Goal: Information Seeking & Learning: Learn about a topic

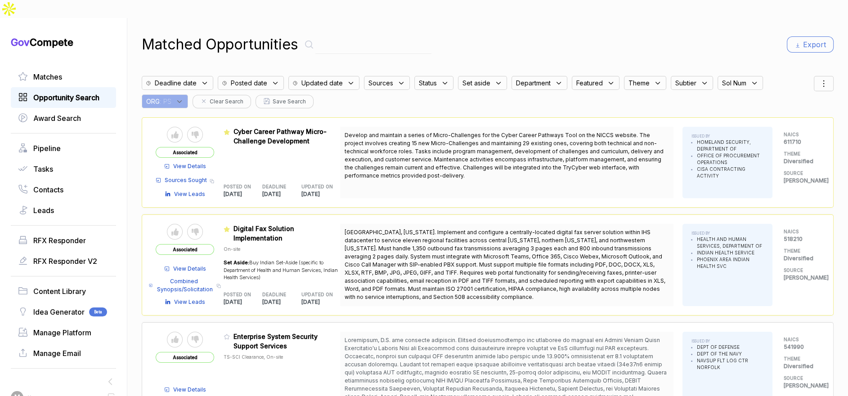
click at [67, 92] on span "Opportunity Search" at bounding box center [66, 97] width 66 height 11
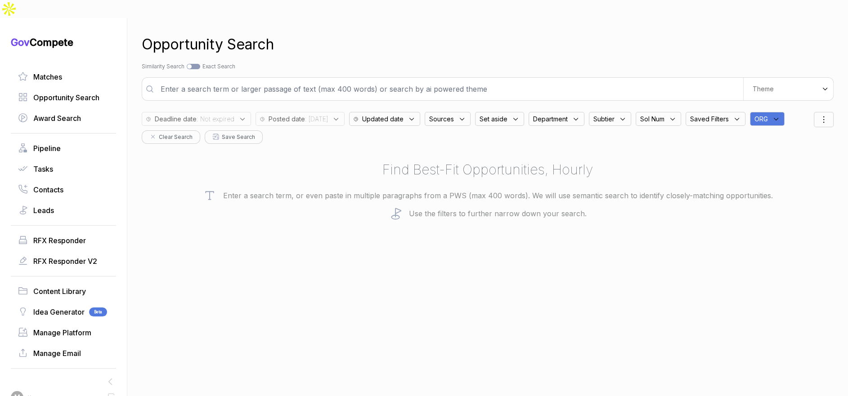
drag, startPoint x: 785, startPoint y: 100, endPoint x: 793, endPoint y: 107, distance: 10.2
click at [785, 112] on div "ORG" at bounding box center [767, 119] width 35 height 14
click at [799, 133] on input "text" at bounding box center [811, 142] width 106 height 19
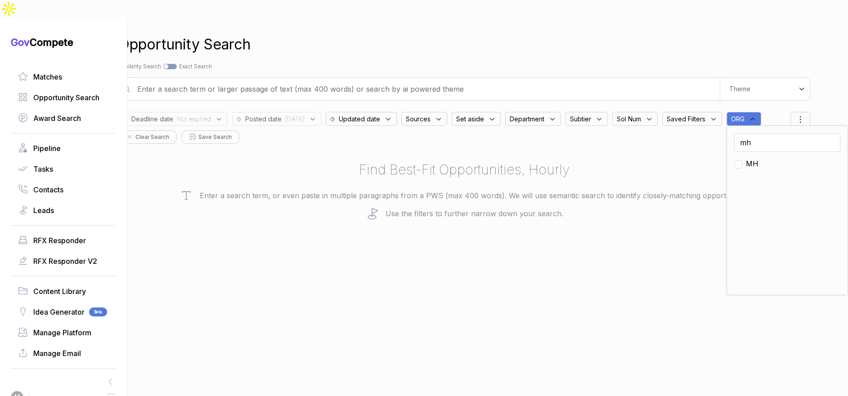
type input "mh"
click at [758, 158] on span "MH" at bounding box center [752, 163] width 13 height 11
checkbox input "true"
drag, startPoint x: 507, startPoint y: 159, endPoint x: 361, endPoint y: 157, distance: 145.8
click at [507, 160] on h2 "Find Best-Fit Opportunities, Hourly" at bounding box center [464, 170] width 692 height 20
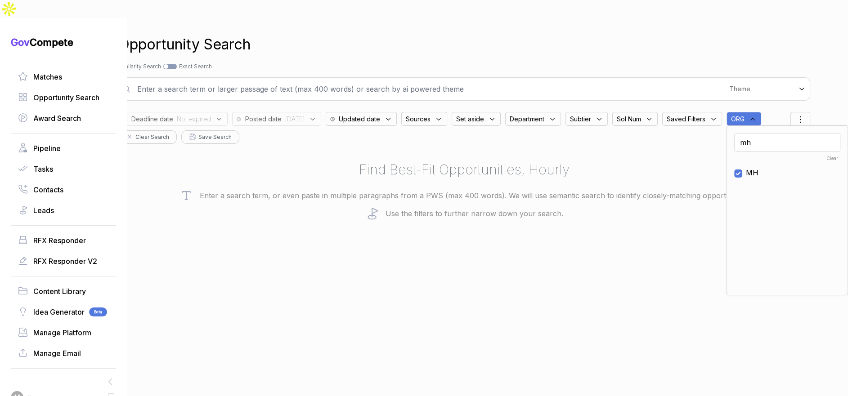
scroll to position [0, 0]
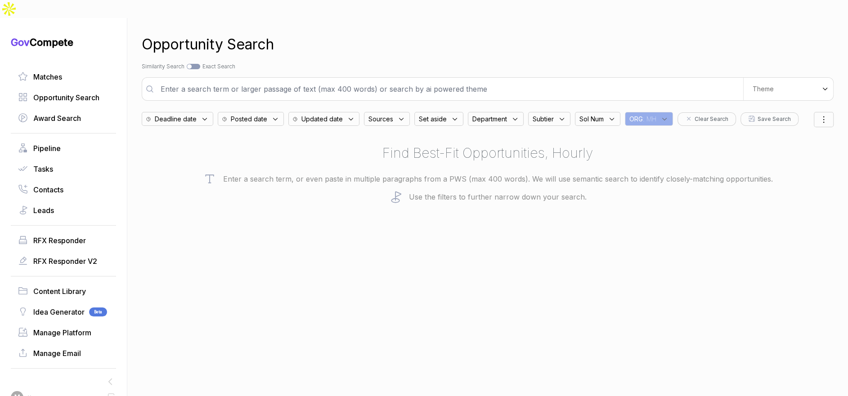
click at [197, 114] on span "Posted date" at bounding box center [176, 118] width 42 height 9
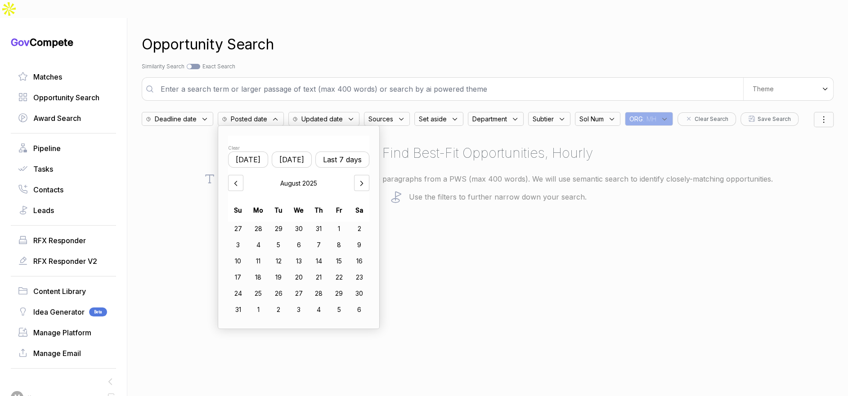
click at [341, 152] on button "Last 7 days" at bounding box center [342, 160] width 54 height 16
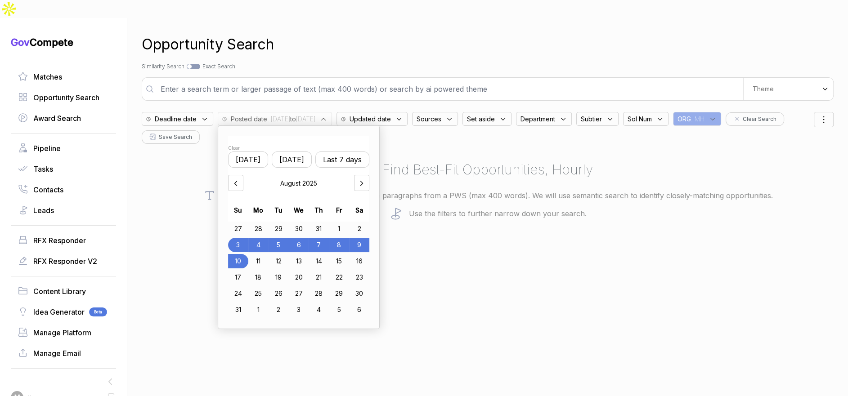
drag, startPoint x: 574, startPoint y: 222, endPoint x: 567, endPoint y: 168, distance: 54.5
click at [574, 221] on div "Opportunity Search Search by Topic Relevance Similarity Search Search by Exact …" at bounding box center [488, 216] width 692 height 396
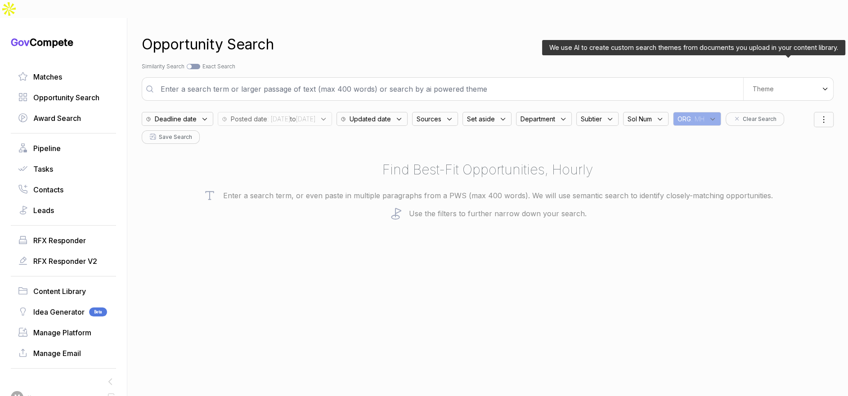
click at [758, 78] on div "Theme" at bounding box center [788, 89] width 90 height 22
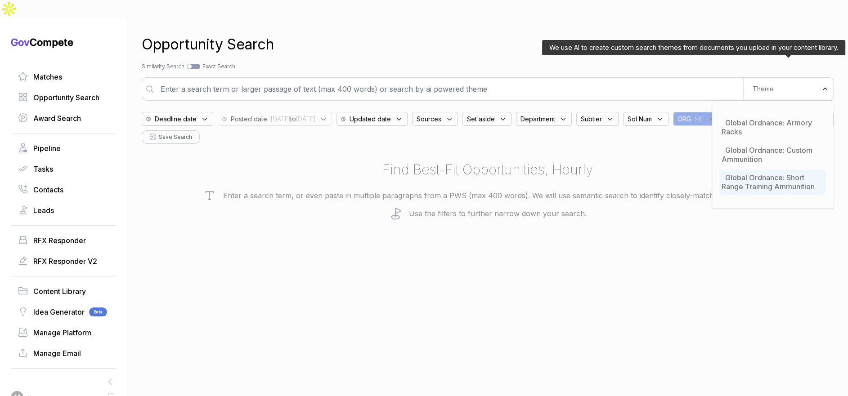
click at [750, 173] on span "Global Ordnance: Short Range Training Ammunition" at bounding box center [768, 182] width 93 height 18
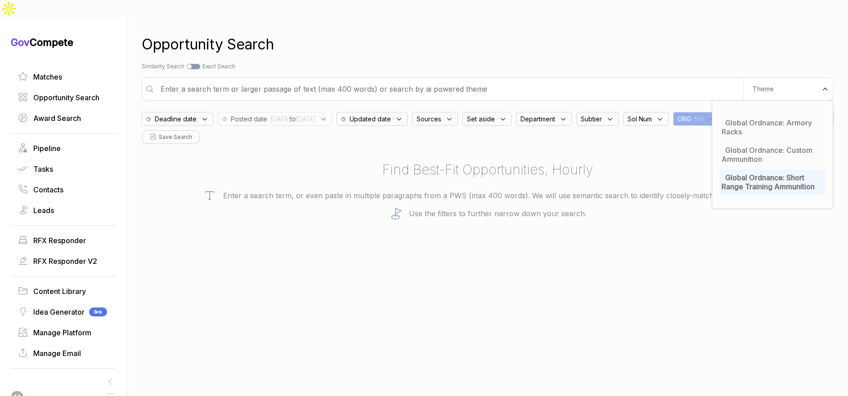
click at [651, 189] on p "Enter a search term, or even paste in multiple paragraphs from a PWS (max 400 w…" at bounding box center [488, 195] width 692 height 13
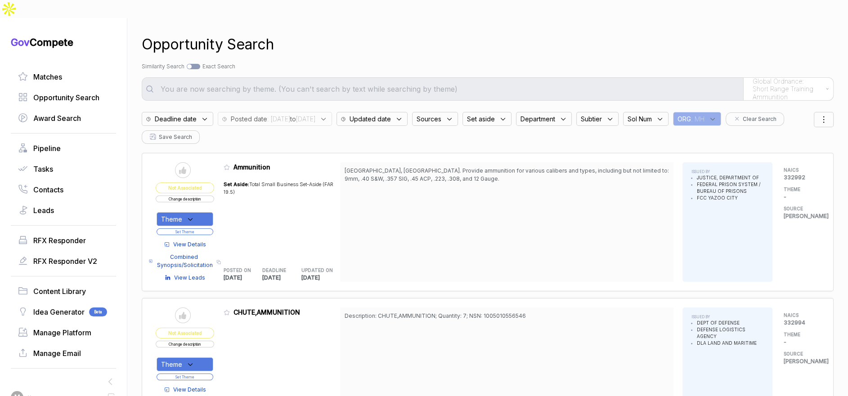
scroll to position [1, 0]
click at [199, 239] on span "View Details" at bounding box center [189, 243] width 33 height 8
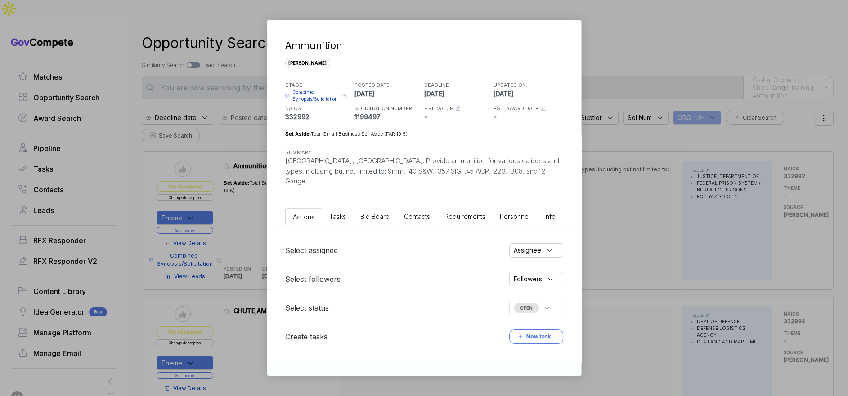
click at [376, 213] on span "Bid Board" at bounding box center [374, 217] width 29 height 8
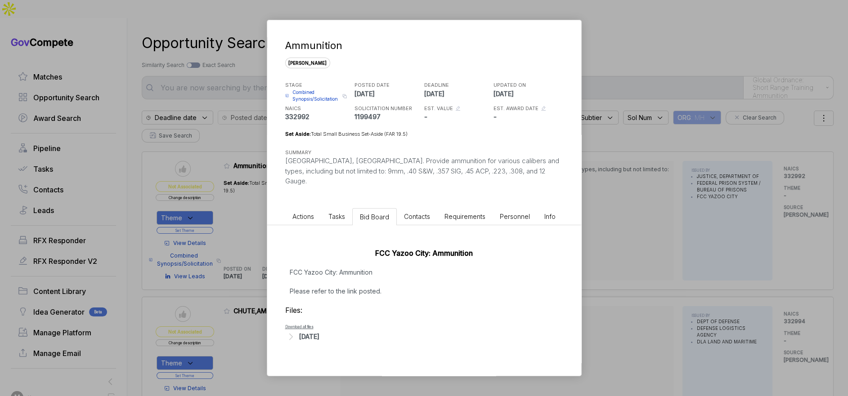
drag, startPoint x: 356, startPoint y: 276, endPoint x: 365, endPoint y: 284, distance: 12.4
click at [356, 276] on p "FCC Yazoo City: Ammunition Please refer to the link posted." at bounding box center [424, 282] width 278 height 28
click at [319, 332] on div "Aug 7, 2025" at bounding box center [309, 336] width 20 height 9
click at [321, 99] on span "Combined Synopsis/Solicitation" at bounding box center [315, 95] width 47 height 13
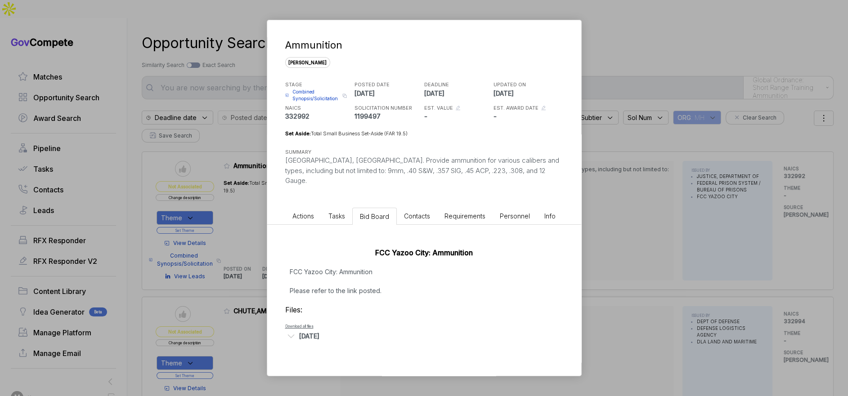
click at [621, 200] on div "Ammunition sam STAGE Combined Synopsis/Solicitation Copy link POSTED DATE 2025-…" at bounding box center [424, 198] width 848 height 396
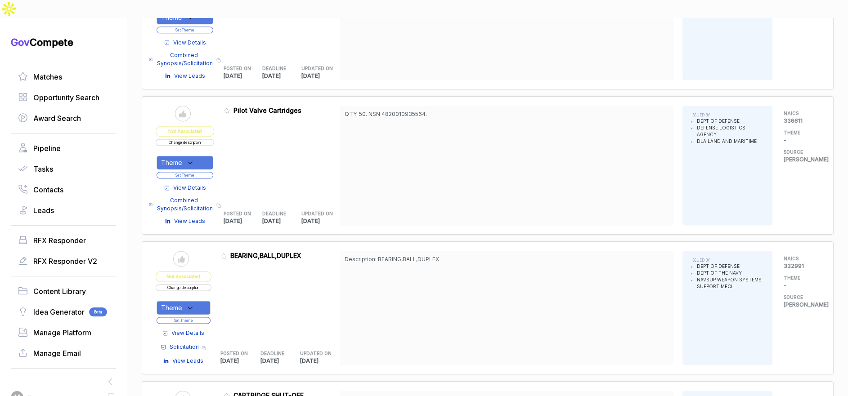
scroll to position [1636, 0]
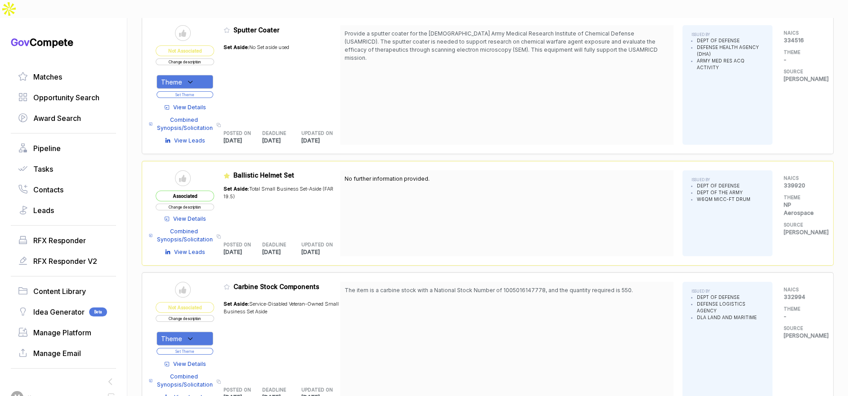
scroll to position [2521, 0]
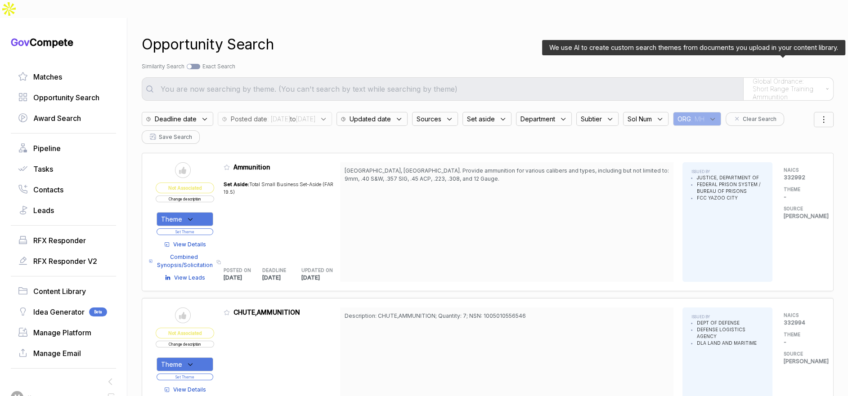
click at [785, 77] on span "Global Ordnance: Short Range Training Ammunition" at bounding box center [787, 89] width 69 height 24
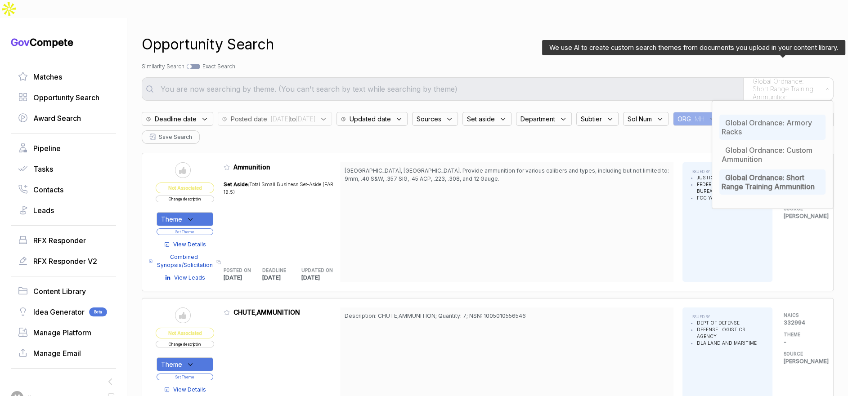
click at [766, 118] on span "Global Ordnance: Armory Racks" at bounding box center [767, 127] width 90 height 18
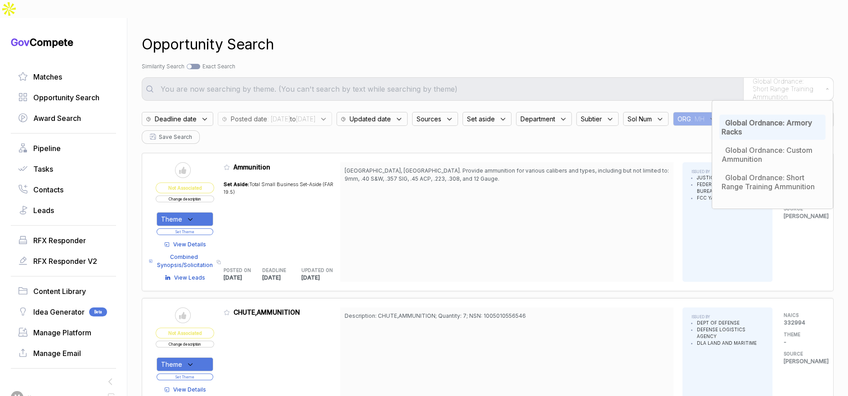
click at [683, 39] on div "Opportunity Search Search by Topic Relevance Similarity Search Search by Exact …" at bounding box center [488, 216] width 692 height 396
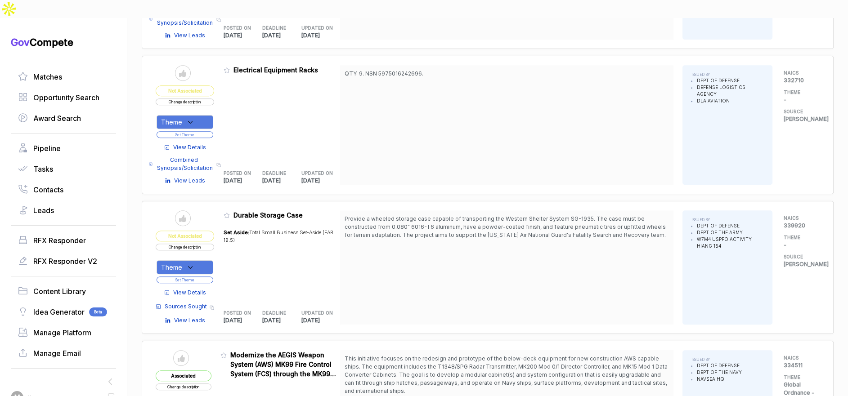
scroll to position [497, 0]
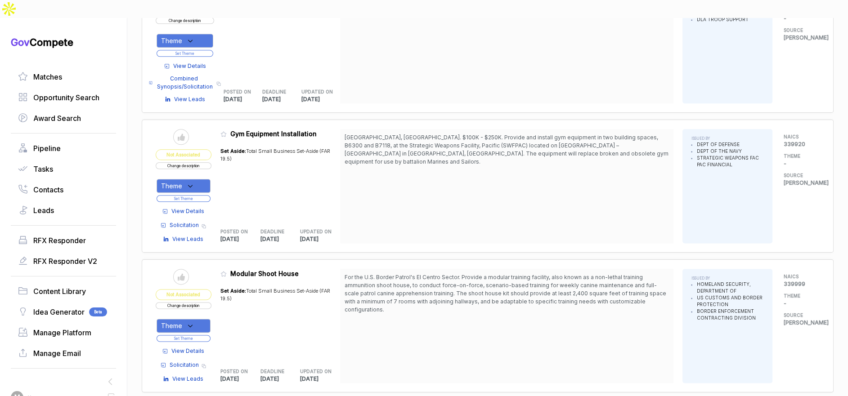
scroll to position [1396, 0]
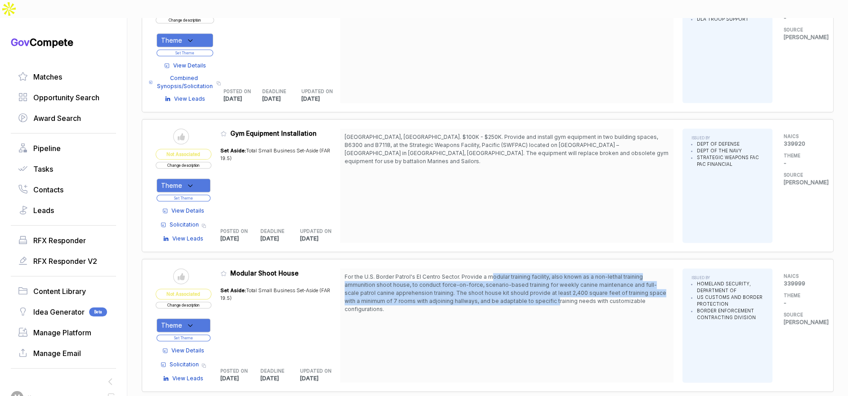
drag, startPoint x: 495, startPoint y: 254, endPoint x: 556, endPoint y: 279, distance: 66.2
click at [541, 276] on span "For the U.S. Border Patrol's El Centro Sector. Provide a modular training facil…" at bounding box center [506, 293] width 322 height 39
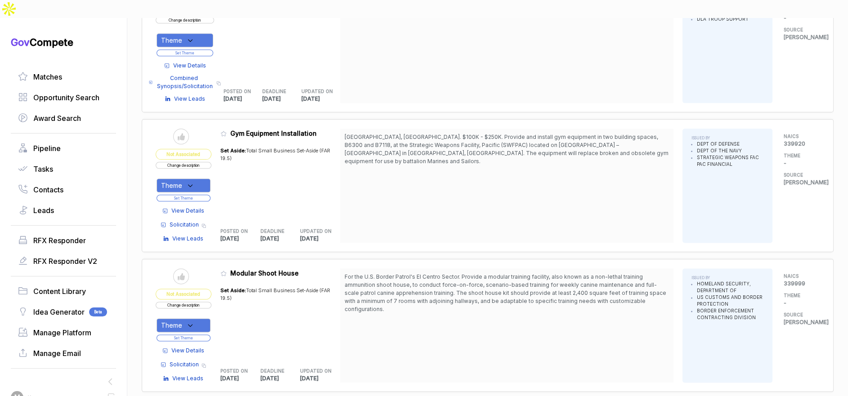
click at [556, 279] on span "For the U.S. Border Patrol's El Centro Sector. Provide a modular training facil…" at bounding box center [506, 293] width 322 height 39
click at [203, 347] on span "View Details" at bounding box center [187, 351] width 33 height 8
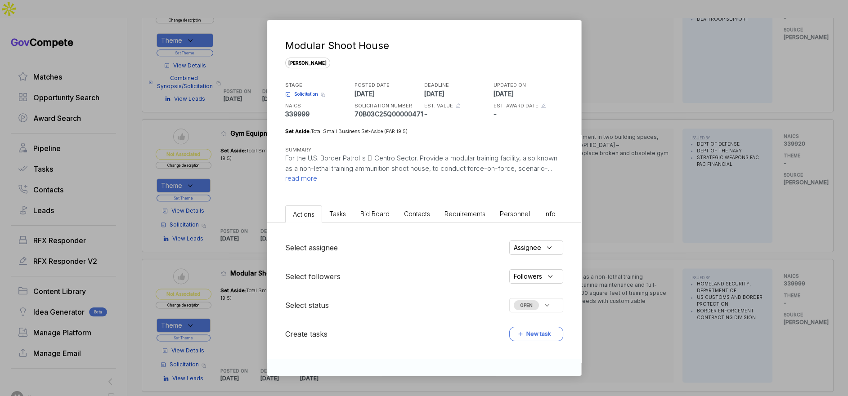
click at [373, 213] on span "Bid Board" at bounding box center [374, 214] width 29 height 8
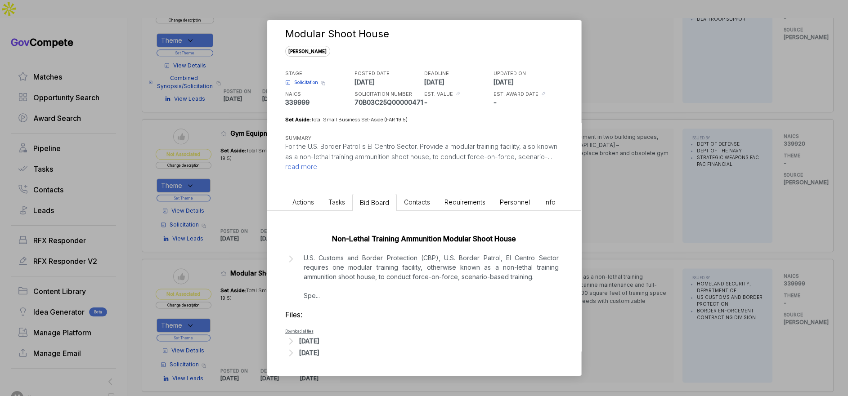
click at [319, 343] on div "Aug 7, 2025" at bounding box center [309, 341] width 20 height 9
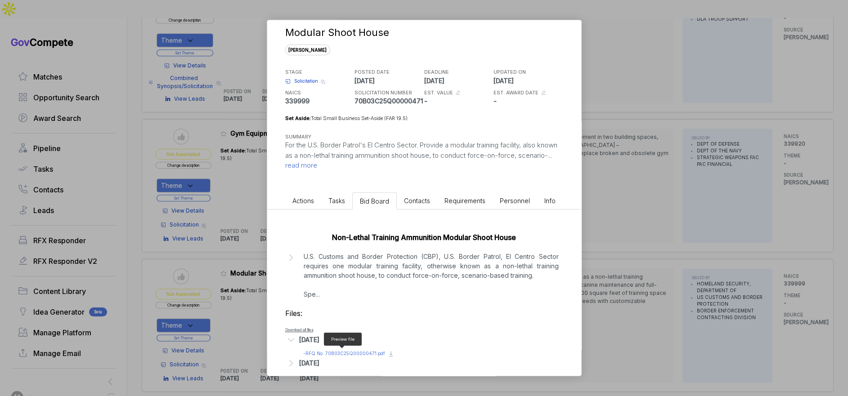
click at [339, 352] on span "- RFQ No. 70B03C25Q00000471.pdf" at bounding box center [344, 353] width 82 height 5
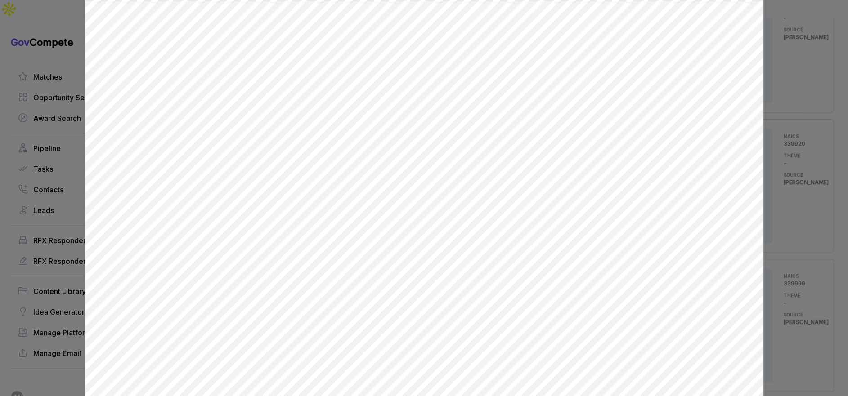
scroll to position [0, 0]
click at [776, 196] on div at bounding box center [424, 198] width 848 height 396
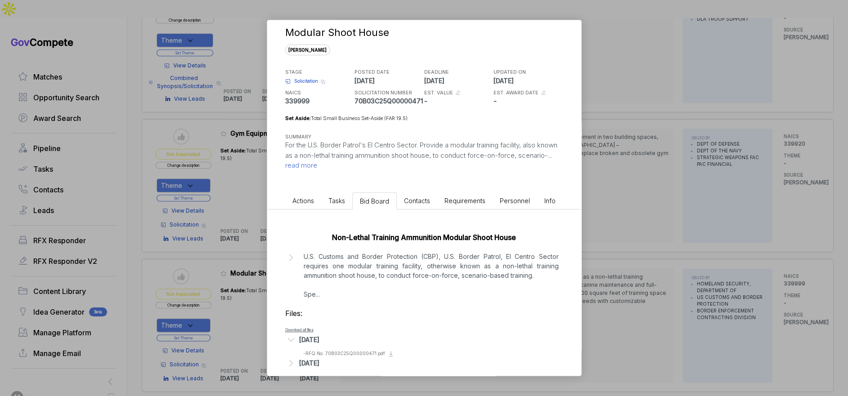
drag, startPoint x: 776, startPoint y: 196, endPoint x: 691, endPoint y: 209, distance: 85.6
click at [763, 198] on div "Modular Shoot House sam STAGE Solicitation Copy link POSTED DATE 2025-08-06 DEA…" at bounding box center [424, 198] width 848 height 396
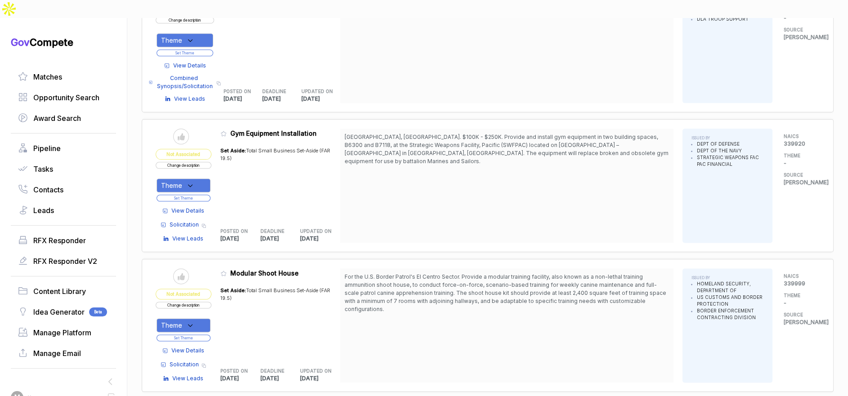
click at [202, 319] on div "Theme" at bounding box center [184, 326] width 54 height 14
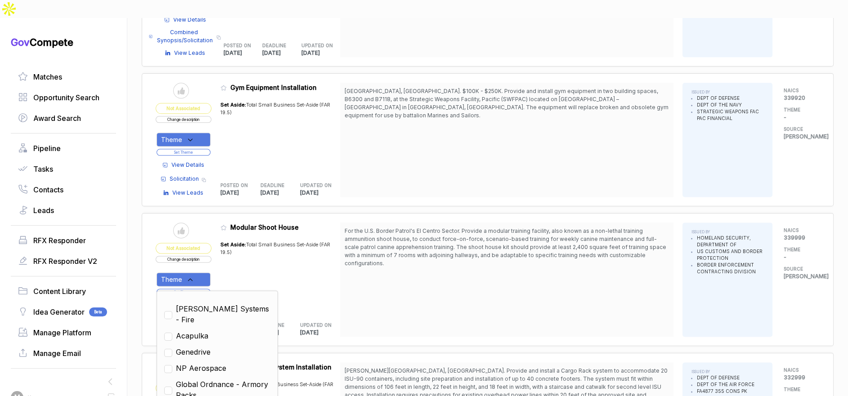
scroll to position [1442, 0]
drag, startPoint x: 225, startPoint y: 351, endPoint x: 252, endPoint y: 332, distance: 32.7
click at [226, 379] on span "Global Ordnance - Armory Racks" at bounding box center [223, 390] width 94 height 22
checkbox input "true"
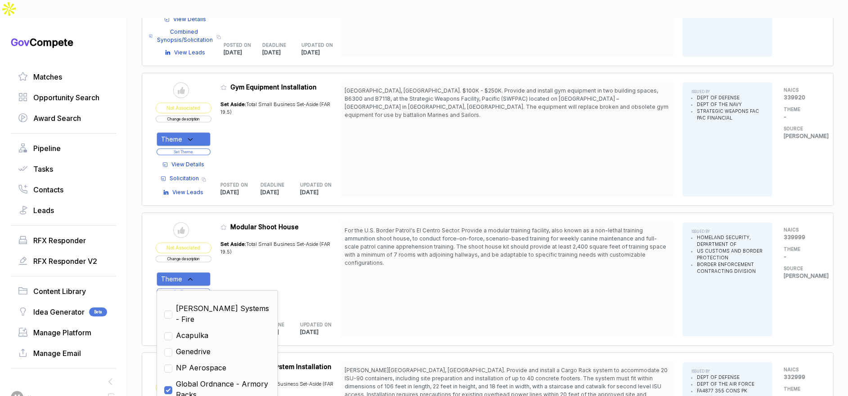
click at [313, 322] on h5 "UPDATED ON" at bounding box center [313, 325] width 26 height 7
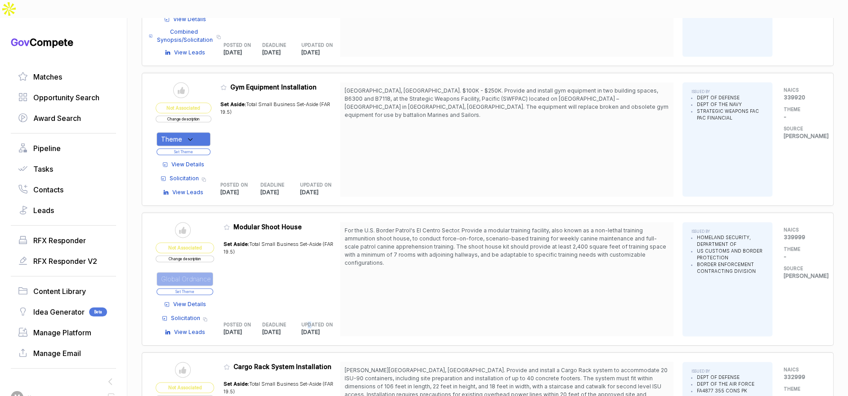
click at [213, 288] on button "Set Theme" at bounding box center [185, 291] width 57 height 7
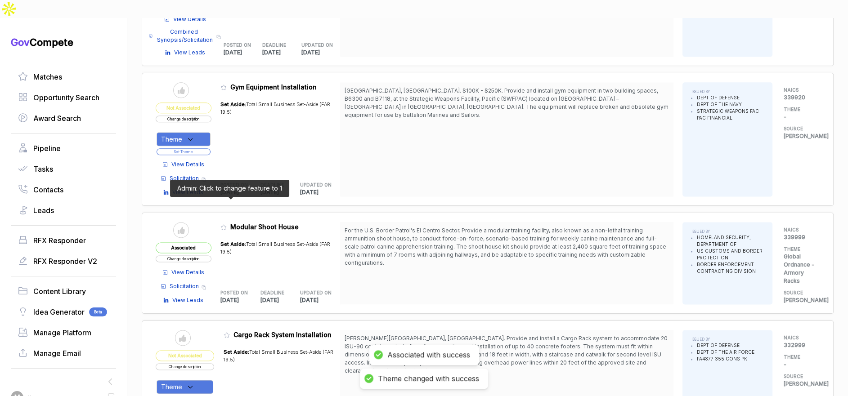
click at [227, 224] on icon at bounding box center [223, 227] width 6 height 6
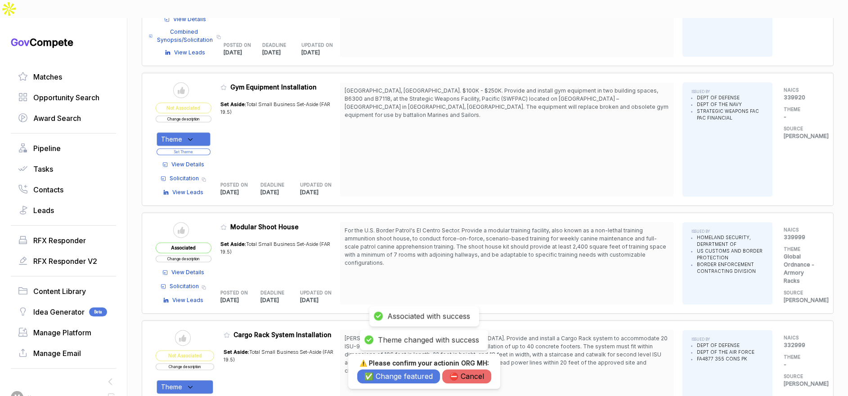
click at [397, 368] on div "⚠️ Please confirm your action in ORG MH : ✅ Change featured ⛔️ Cancel" at bounding box center [424, 371] width 134 height 24
click at [395, 372] on button "✅ Change featured" at bounding box center [398, 377] width 83 height 14
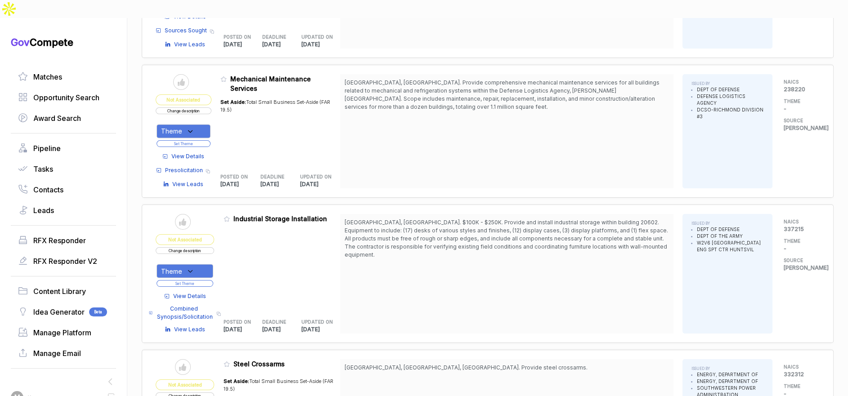
scroll to position [2057, 0]
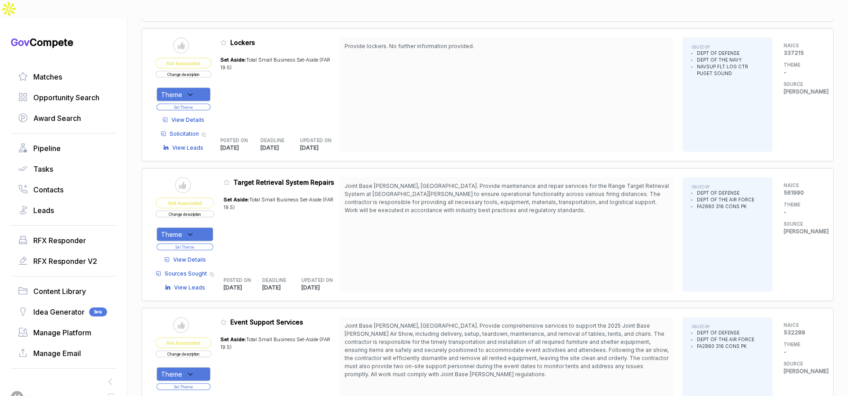
scroll to position [2469, 0]
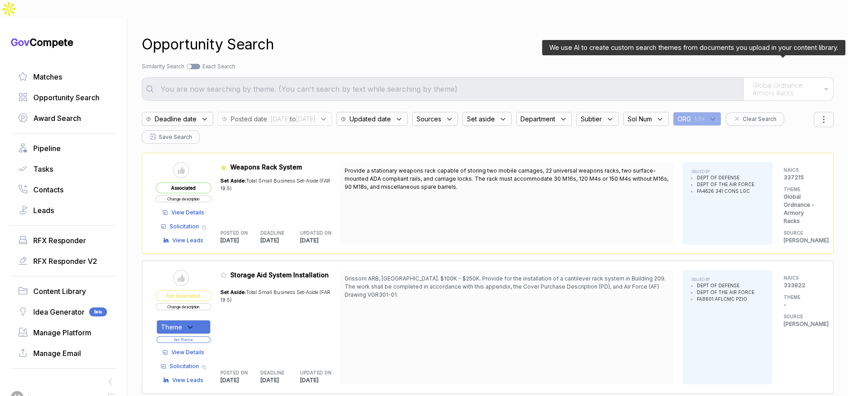
click at [767, 81] on span "Global Ordnance: Armory Racks" at bounding box center [786, 89] width 67 height 16
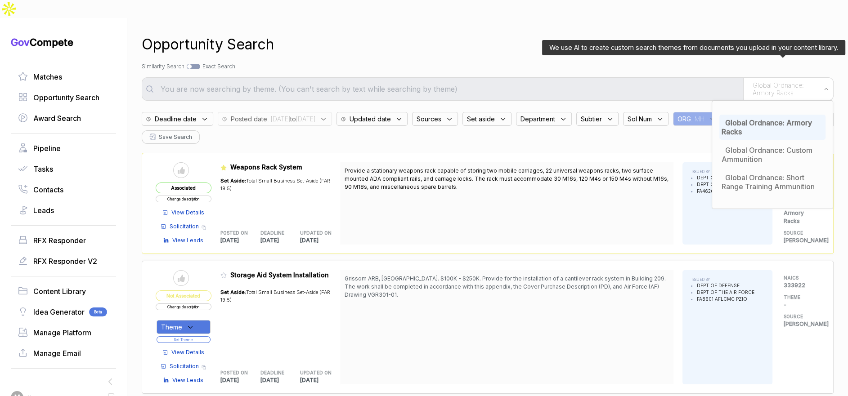
click at [758, 118] on span "Global Ordnance: Armory Racks" at bounding box center [767, 127] width 90 height 18
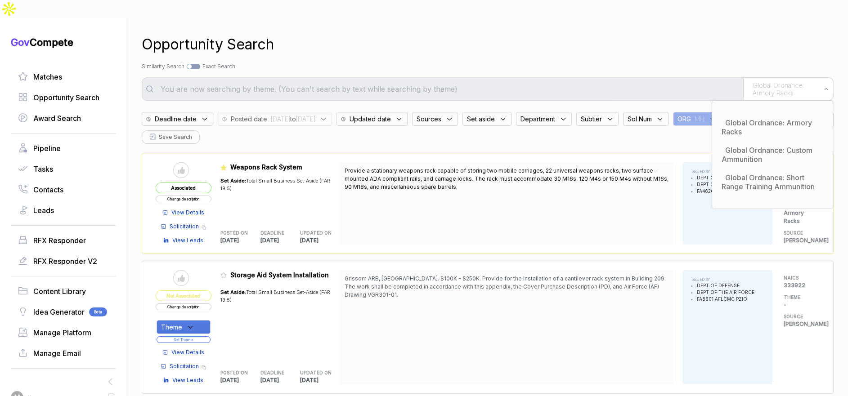
drag, startPoint x: 571, startPoint y: 30, endPoint x: 537, endPoint y: 67, distance: 49.7
click at [571, 34] on div "Opportunity Search" at bounding box center [488, 45] width 692 height 22
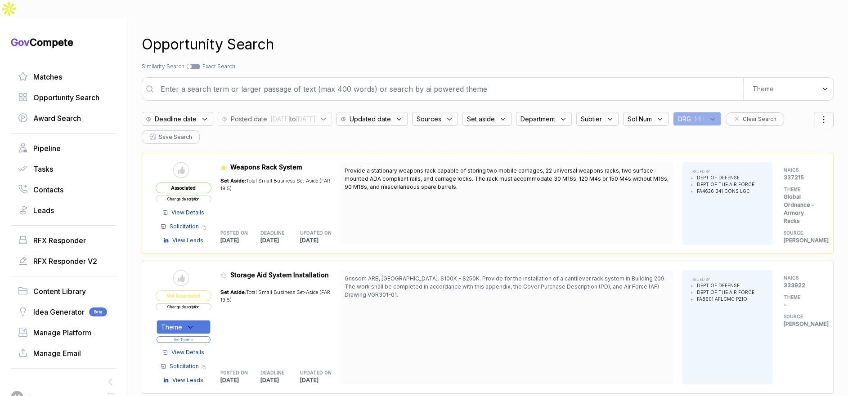
click at [537, 80] on input "text" at bounding box center [449, 89] width 588 height 18
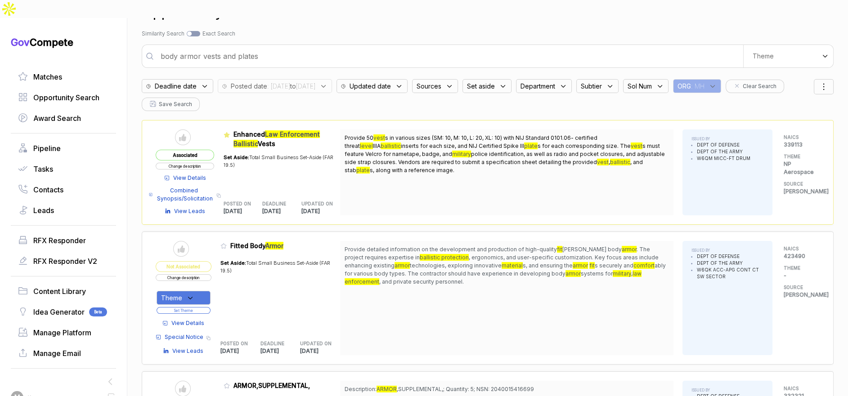
scroll to position [33, 0]
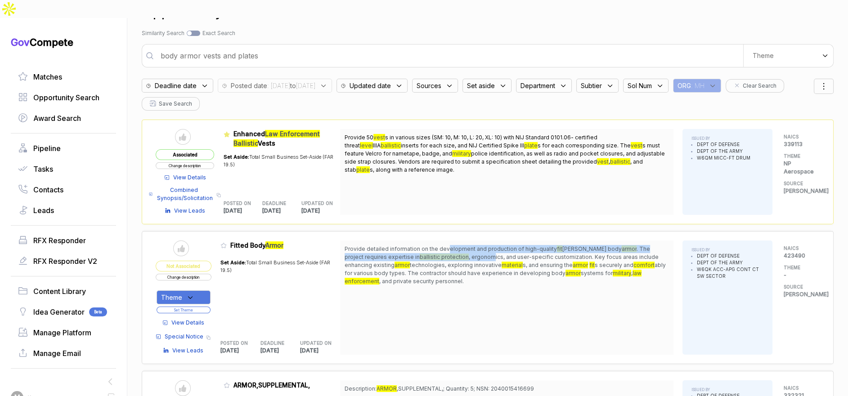
drag, startPoint x: 449, startPoint y: 230, endPoint x: 452, endPoint y: 235, distance: 5.6
click at [452, 245] on span "Provide detailed information on the development and production of high-quality …" at bounding box center [507, 265] width 324 height 40
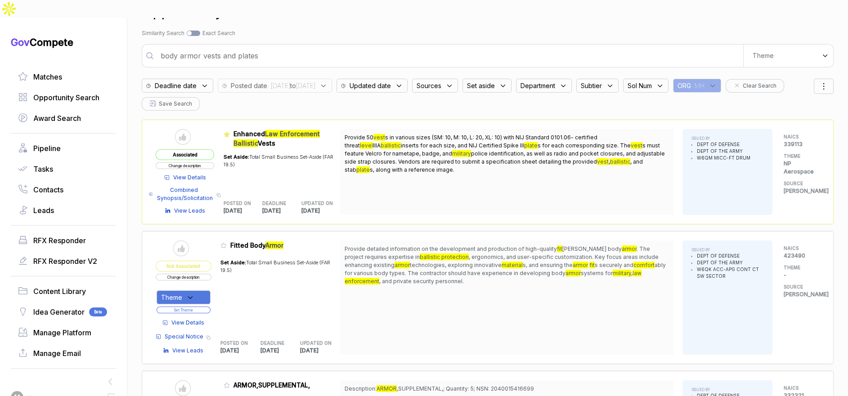
click at [200, 319] on span "View Details" at bounding box center [187, 323] width 33 height 8
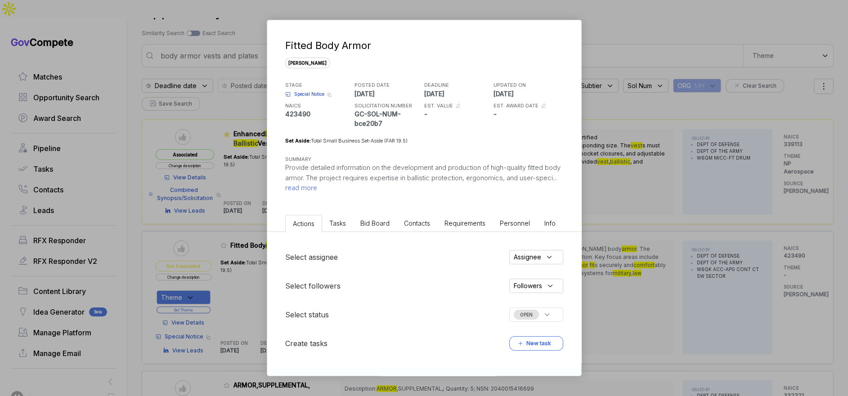
click at [363, 223] on span "Bid Board" at bounding box center [374, 224] width 29 height 8
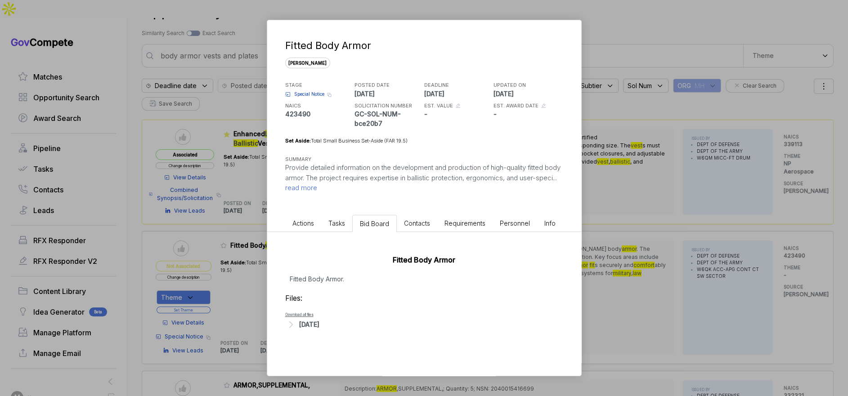
click at [319, 322] on div "Aug 7, 2025" at bounding box center [309, 324] width 20 height 9
click at [345, 338] on span "- Special Notice - Sole Source.pdf" at bounding box center [338, 338] width 71 height 5
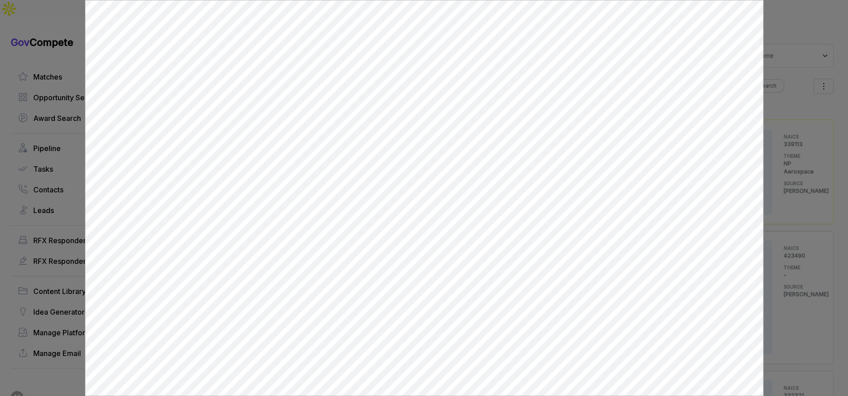
scroll to position [0, 0]
click at [799, 177] on div at bounding box center [424, 198] width 848 height 396
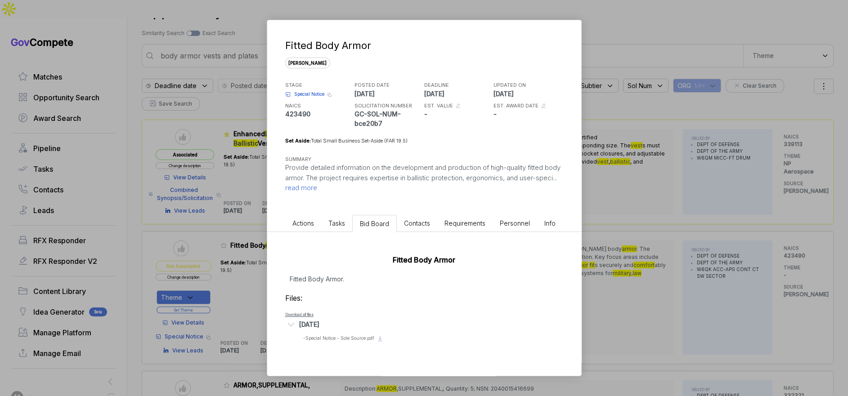
click at [786, 181] on div "Fitted Body Armor sam STAGE Special Notice Copy link POSTED DATE 2025-08-07 DEA…" at bounding box center [424, 198] width 848 height 396
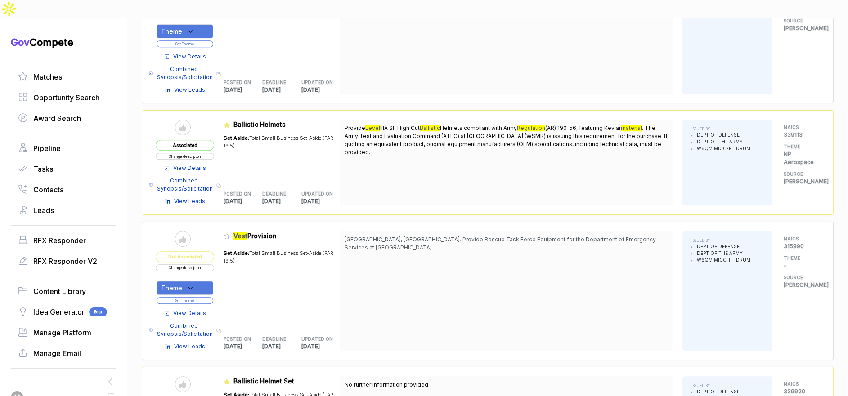
scroll to position [601, 0]
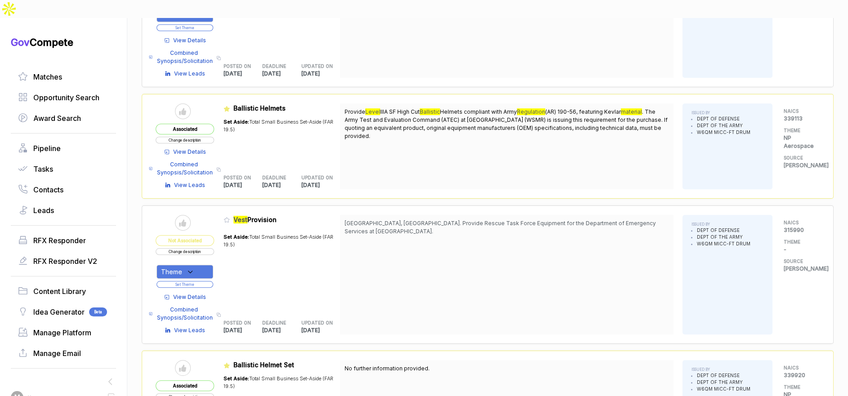
click at [206, 148] on span "View Details" at bounding box center [189, 152] width 33 height 8
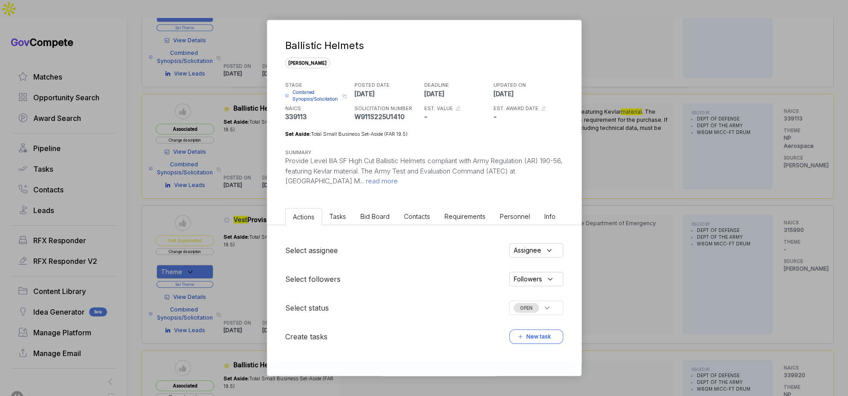
drag, startPoint x: 368, startPoint y: 215, endPoint x: 392, endPoint y: 221, distance: 24.1
click at [371, 215] on span "Bid Board" at bounding box center [374, 217] width 29 height 8
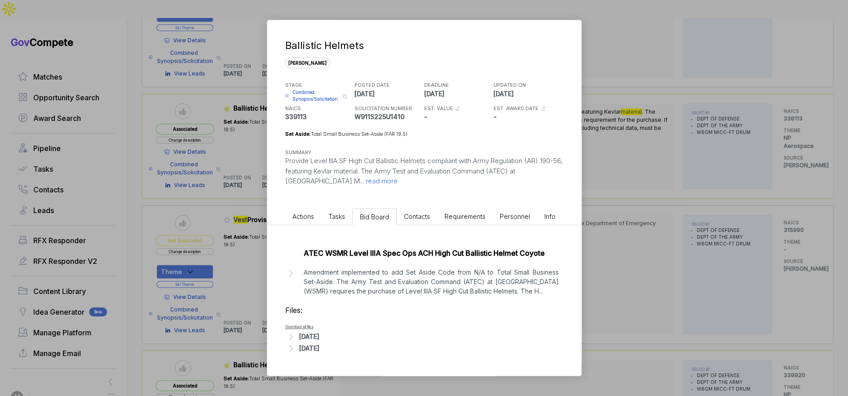
click at [467, 279] on p "Amendment implemented to add Set Aside Code from N/A to Total Small Business Se…" at bounding box center [431, 282] width 255 height 28
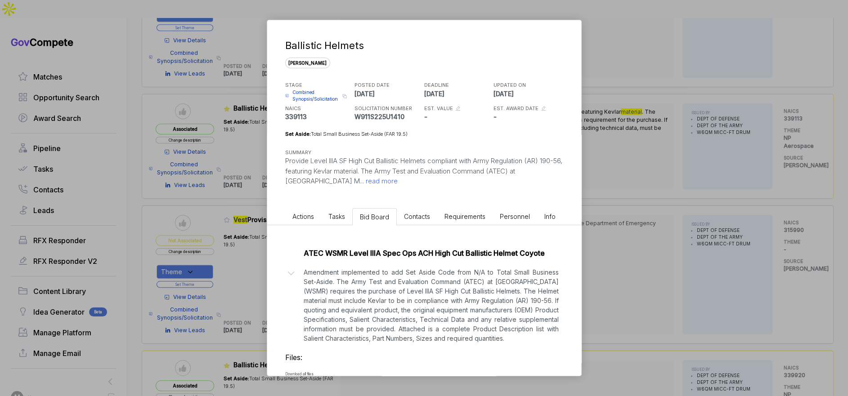
click at [606, 258] on div "Ballistic Helmets sam STAGE Combined Synopsis/Solicitation Copy link POSTED DAT…" at bounding box center [424, 198] width 848 height 396
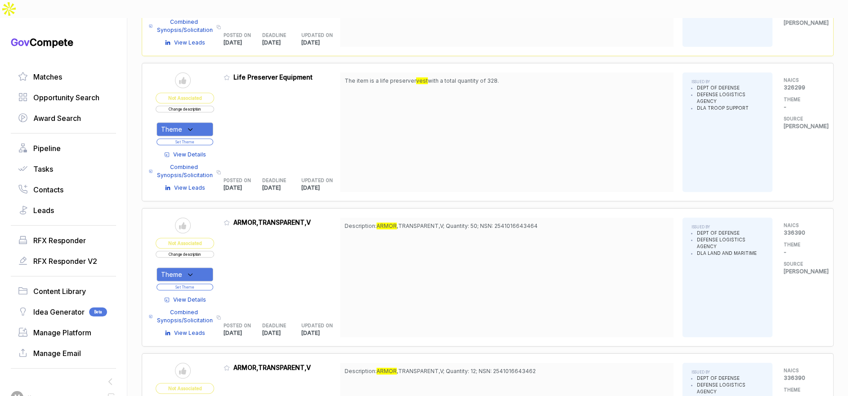
scroll to position [1002, 0]
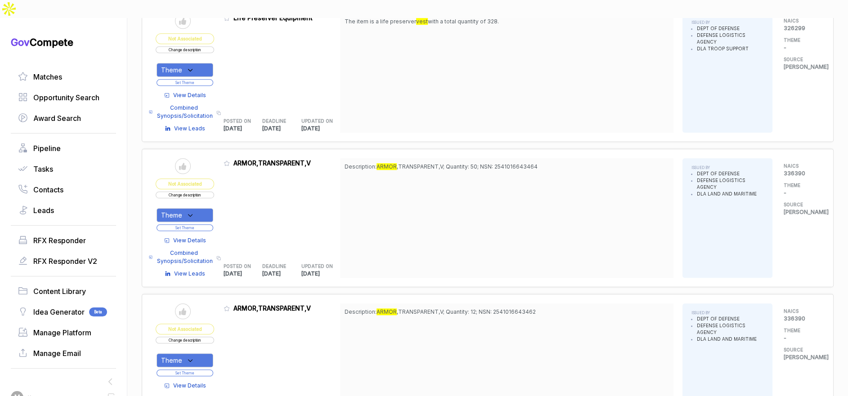
scroll to position [1089, 0]
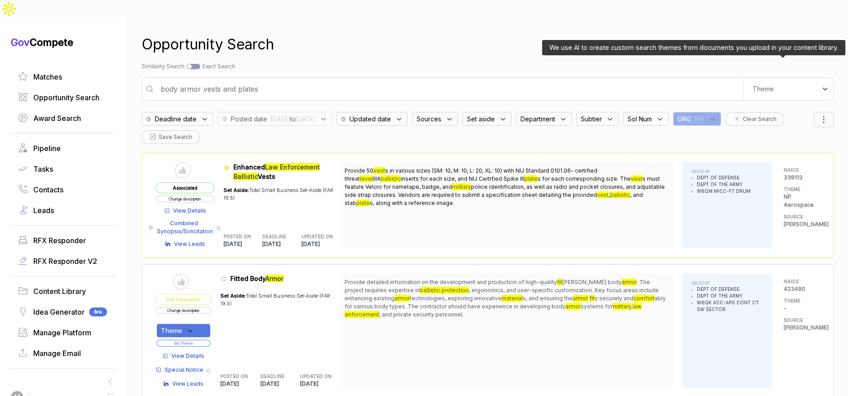
click at [757, 85] on span "Theme" at bounding box center [763, 89] width 21 height 8
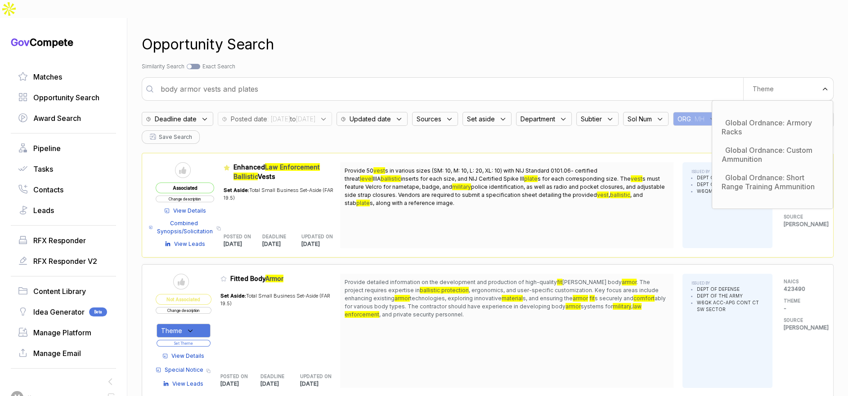
drag, startPoint x: 664, startPoint y: 76, endPoint x: 659, endPoint y: 76, distance: 5.4
click at [663, 80] on input "body armor vests and plates" at bounding box center [449, 89] width 588 height 18
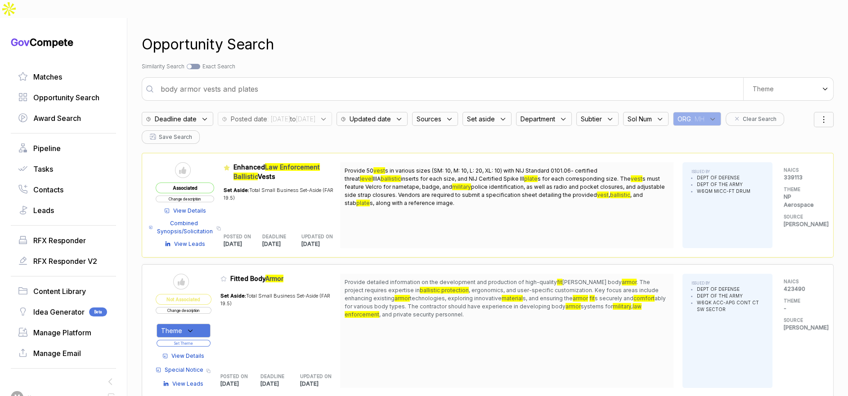
click at [658, 80] on input "body armor vests and plates" at bounding box center [449, 89] width 588 height 18
click at [659, 80] on input "body armor vests and plates" at bounding box center [449, 89] width 588 height 18
type input "drone and uas and counter uas"
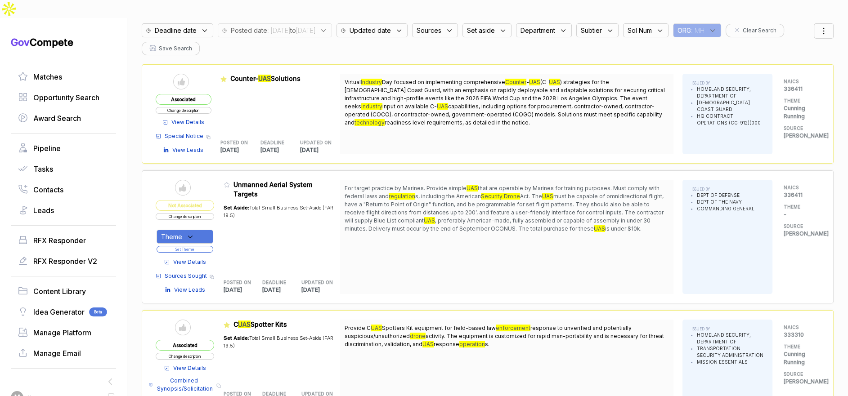
scroll to position [117, 0]
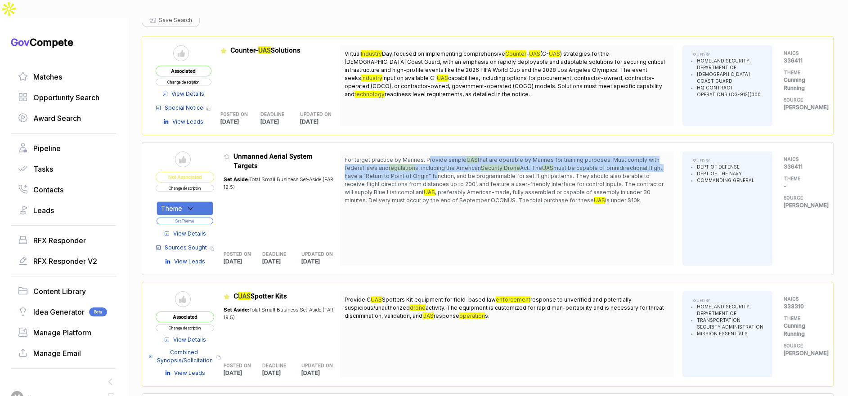
drag, startPoint x: 433, startPoint y: 139, endPoint x: 451, endPoint y: 159, distance: 27.1
click at [453, 156] on span "For target practice by Marines. Provide simple UAS that are operable by Marines…" at bounding box center [507, 180] width 324 height 49
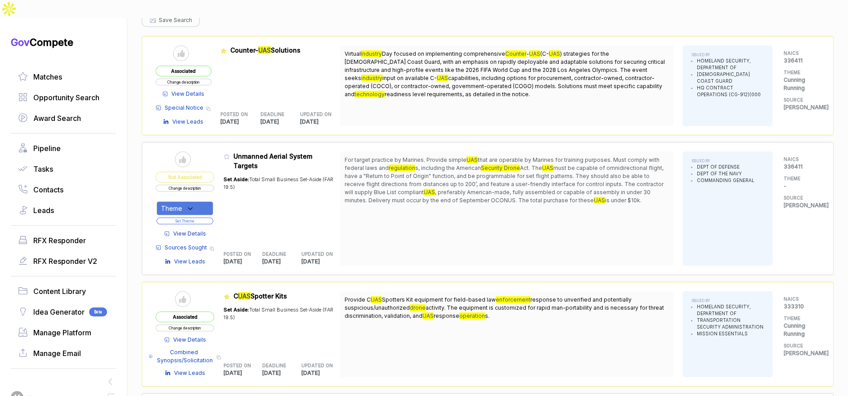
click at [197, 230] on span "View Details" at bounding box center [189, 234] width 33 height 8
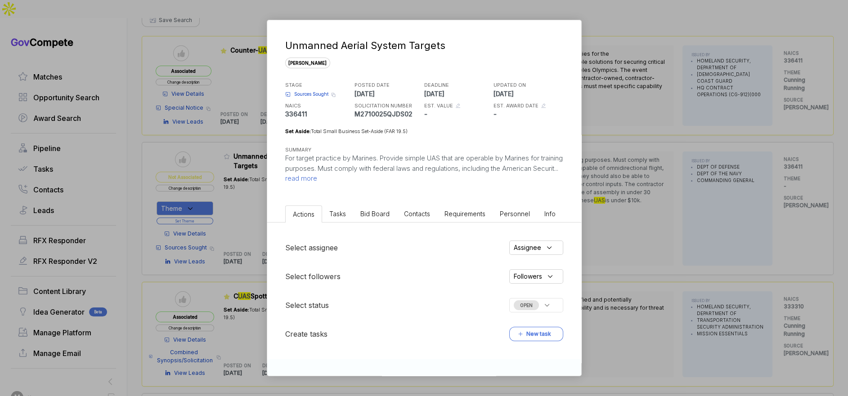
click at [367, 210] on span "Bid Board" at bounding box center [374, 214] width 29 height 8
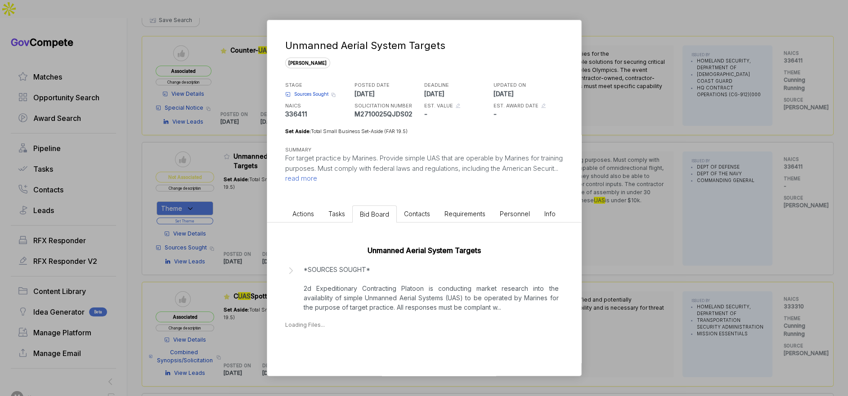
click at [365, 293] on p "*SOURCES SOUGHT* 2d Expeditionary Contracting Platoon is conducting market rese…" at bounding box center [431, 288] width 255 height 47
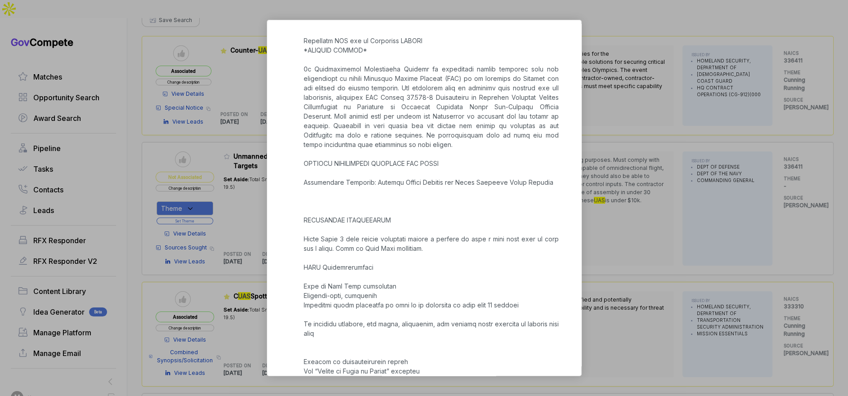
scroll to position [815, 0]
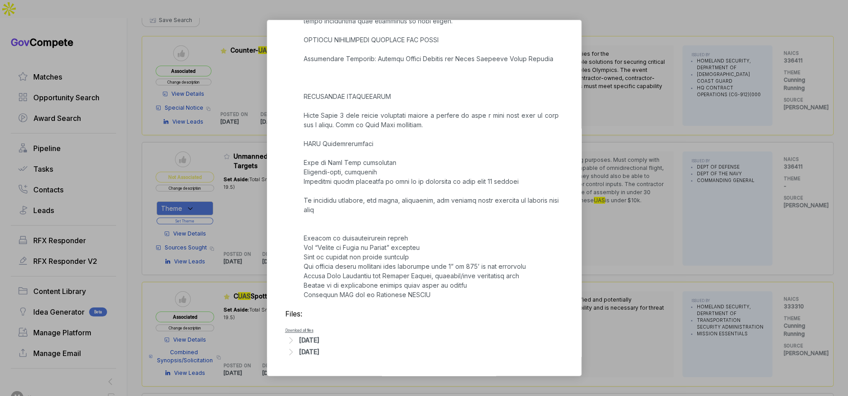
click at [308, 340] on div "Aug 8, 2025" at bounding box center [309, 340] width 20 height 9
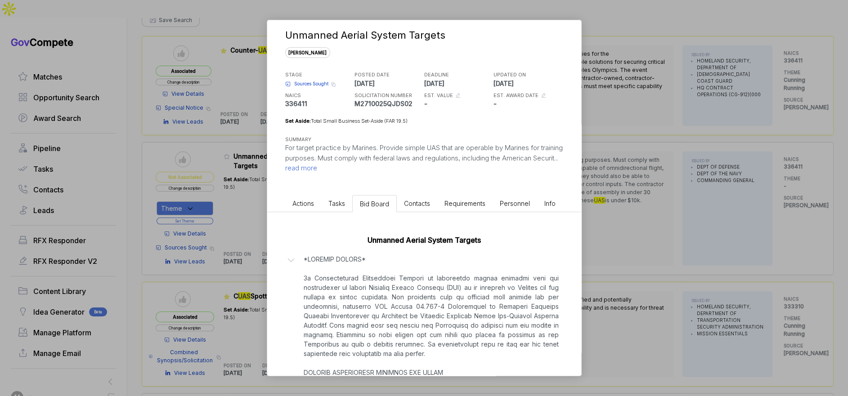
scroll to position [0, 0]
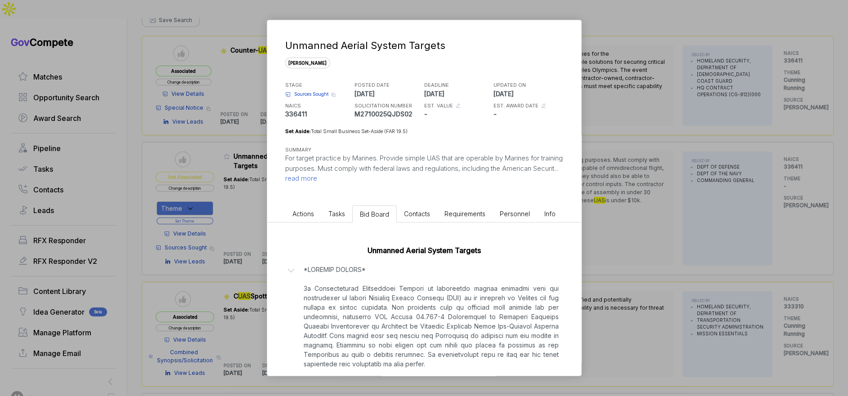
click at [322, 93] on span "Sources Sought" at bounding box center [311, 94] width 34 height 7
click at [643, 164] on div "Unmanned Aerial System Targets sam STAGE Sources Sought Copy link POSTED DATE 2…" at bounding box center [424, 198] width 848 height 396
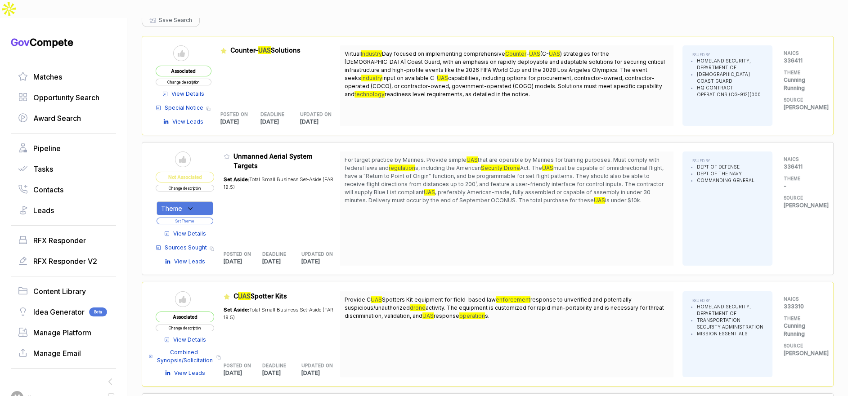
click at [211, 185] on button "Change description" at bounding box center [185, 188] width 58 height 7
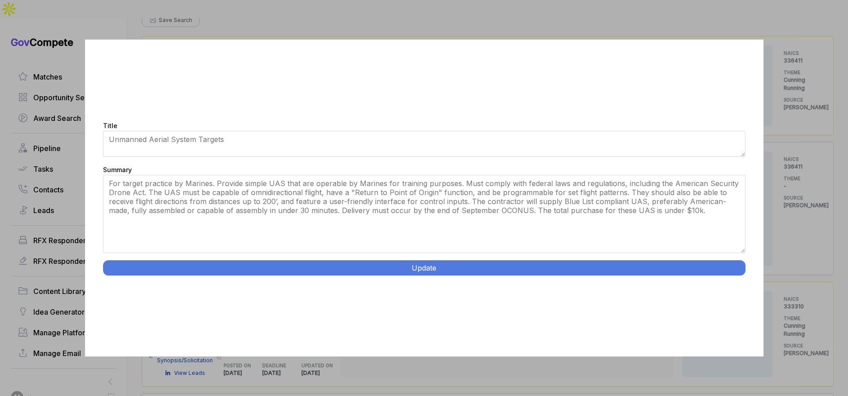
drag, startPoint x: 741, startPoint y: 226, endPoint x: 747, endPoint y: 278, distance: 52.5
click at [747, 278] on div "Title Unmanned Aerial System Targets Summary For target practice by Marines. Pr…" at bounding box center [424, 198] width 678 height 317
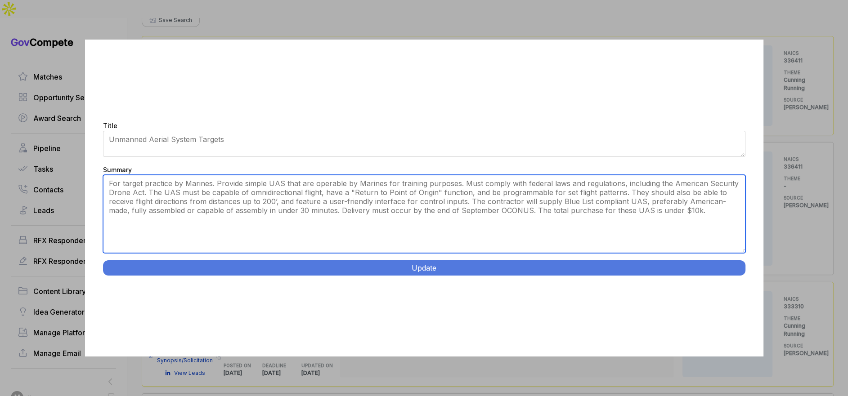
drag, startPoint x: 147, startPoint y: 192, endPoint x: 461, endPoint y: 181, distance: 314.2
click at [461, 181] on textarea "For target practice by Marines. Provide simple UAS that are operable by Marines…" at bounding box center [424, 214] width 642 height 78
drag, startPoint x: 360, startPoint y: 193, endPoint x: 440, endPoint y: 202, distance: 80.1
click at [440, 202] on textarea "For target practice by Marines. Provide simple UAS that are operable by Marines…" at bounding box center [424, 214] width 642 height 78
click at [437, 213] on textarea "For target practice by Marines. Provide simple UAS that are operable by Marines…" at bounding box center [424, 214] width 642 height 78
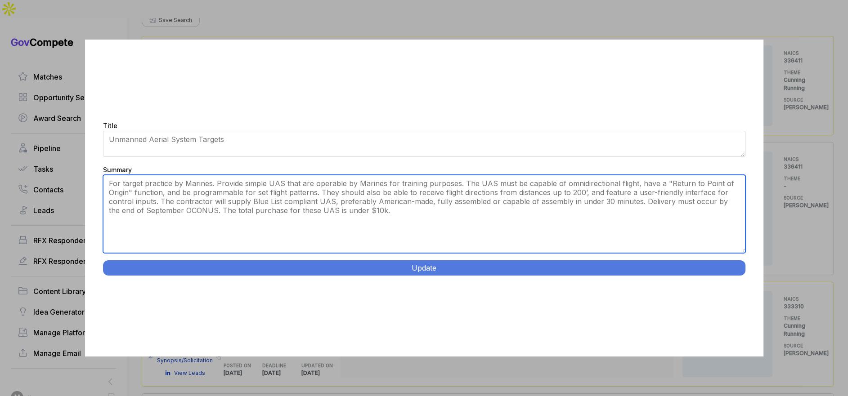
type textarea "For target practice by Marines. Provide simple UAS that are operable by Marines…"
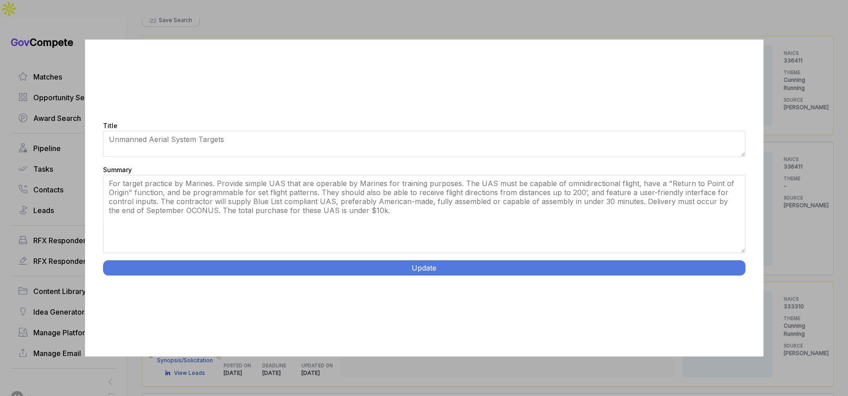
click at [415, 273] on button "Update" at bounding box center [424, 267] width 642 height 15
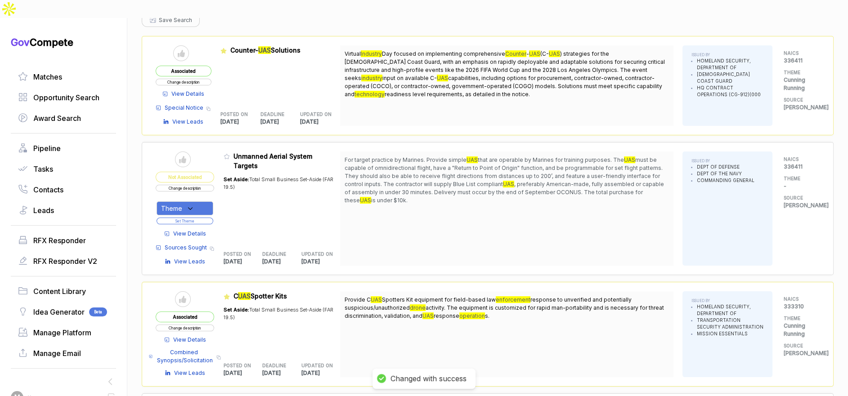
drag, startPoint x: 207, startPoint y: 187, endPoint x: 209, endPoint y: 193, distance: 7.0
click at [207, 202] on div "Theme" at bounding box center [185, 209] width 57 height 14
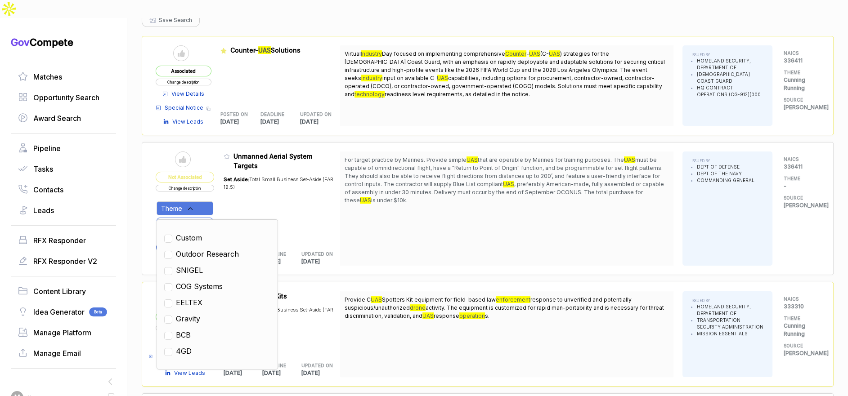
scroll to position [1, 0]
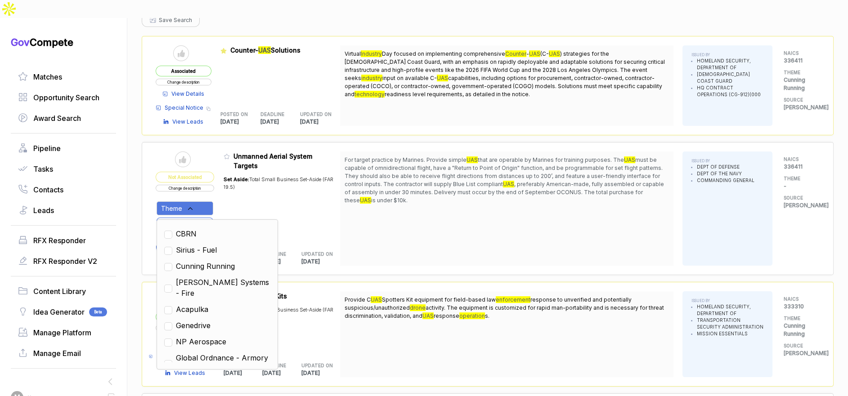
click at [223, 261] on span "Cunning Running" at bounding box center [205, 266] width 59 height 11
checkbox input "true"
drag, startPoint x: 321, startPoint y: 225, endPoint x: 251, endPoint y: 206, distance: 71.8
click at [317, 241] on div "POSTED ON 2025-08-08 DEADLINE 2025-08-11 UPDATED ON 2025-08-08" at bounding box center [282, 253] width 117 height 25
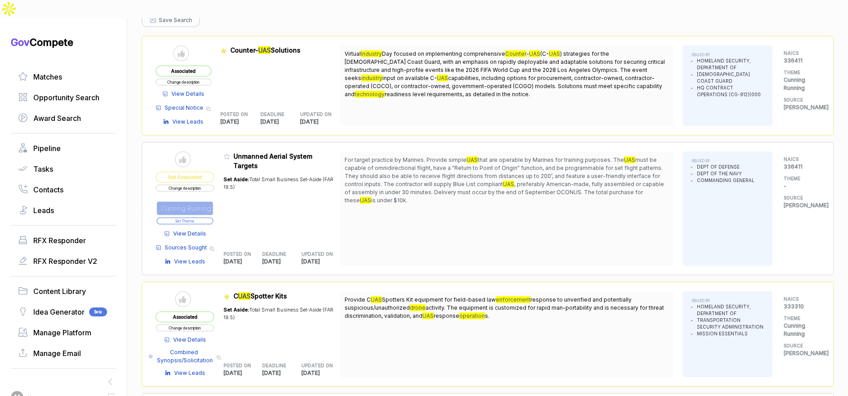
click at [208, 218] on button "Set Theme" at bounding box center [185, 221] width 57 height 7
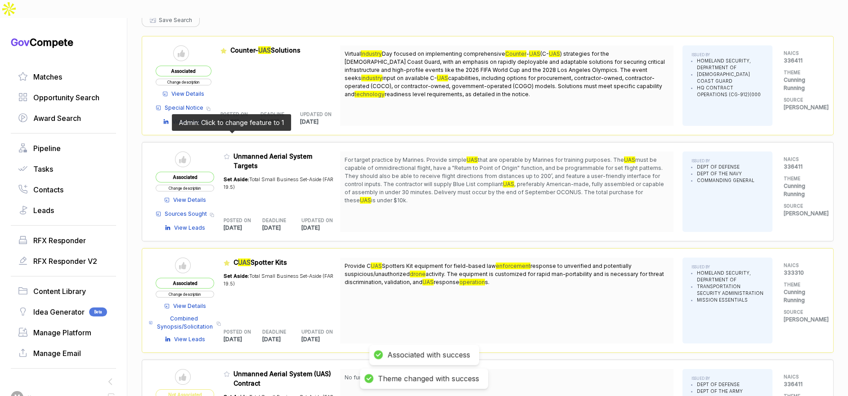
click at [230, 153] on icon at bounding box center [227, 156] width 6 height 6
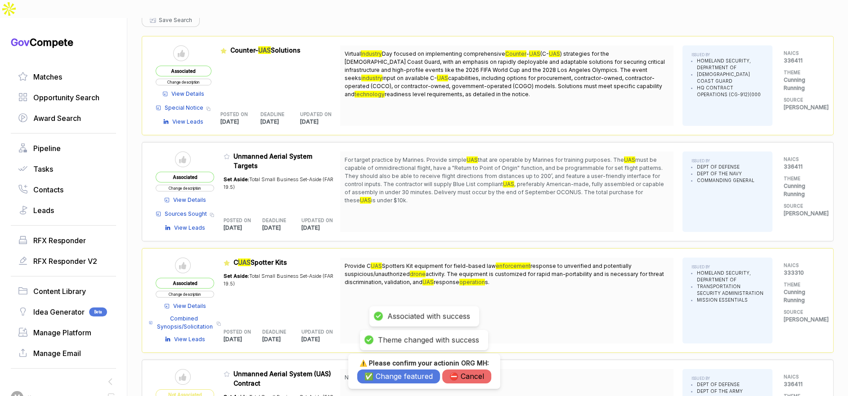
click at [381, 372] on button "✅ Change featured" at bounding box center [398, 377] width 83 height 14
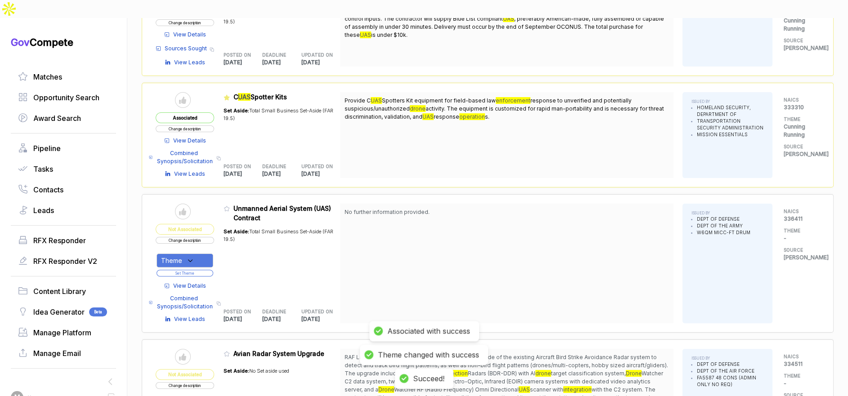
scroll to position [288, 0]
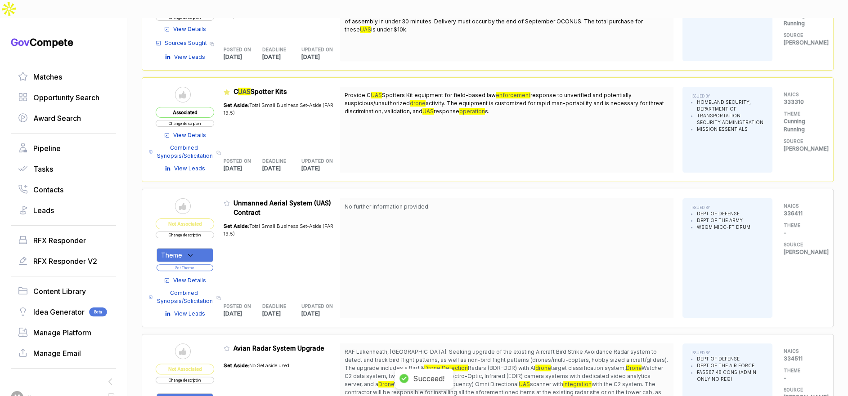
click at [189, 272] on div "View Details Combined Synopsis/Solicitation Copy link View Leads" at bounding box center [185, 295] width 58 height 46
click at [190, 277] on span "View Details" at bounding box center [189, 281] width 33 height 8
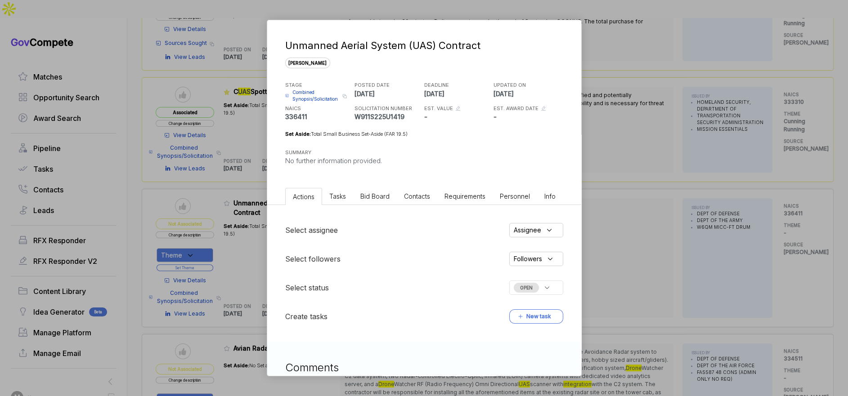
click at [381, 197] on span "Bid Board" at bounding box center [374, 197] width 29 height 8
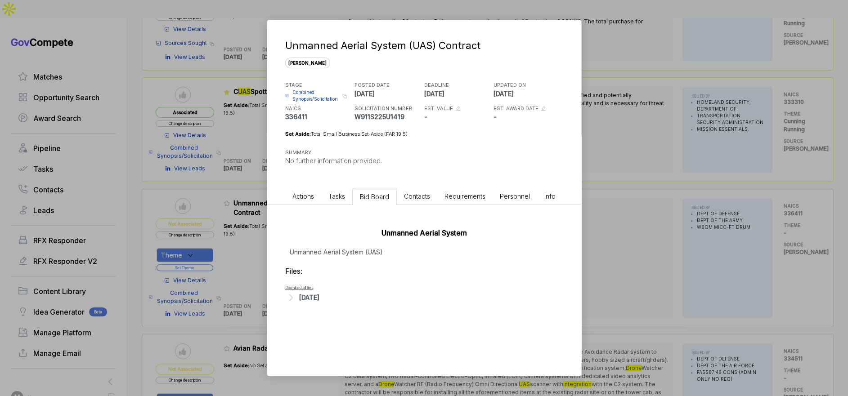
click at [319, 296] on div "Aug 5, 2025" at bounding box center [309, 297] width 20 height 9
click at [326, 97] on span "Combined Synopsis/Solicitation" at bounding box center [315, 95] width 47 height 13
click at [256, 115] on div "Unmanned Aerial System (UAS) Contract sam STAGE Combined Synopsis/Solicitation …" at bounding box center [424, 198] width 848 height 396
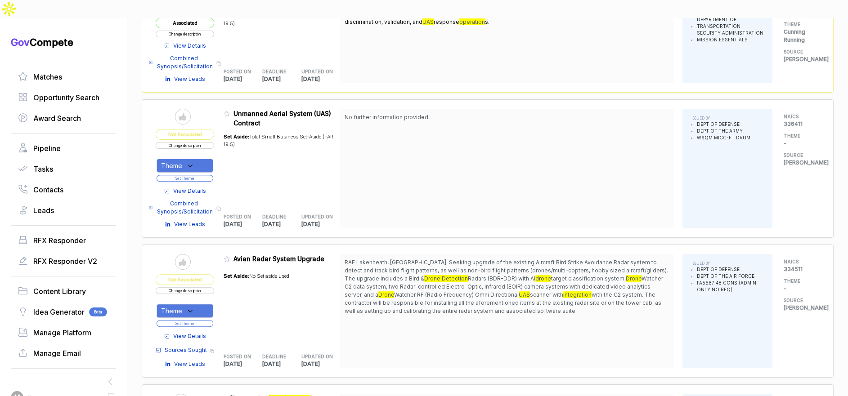
scroll to position [382, 0]
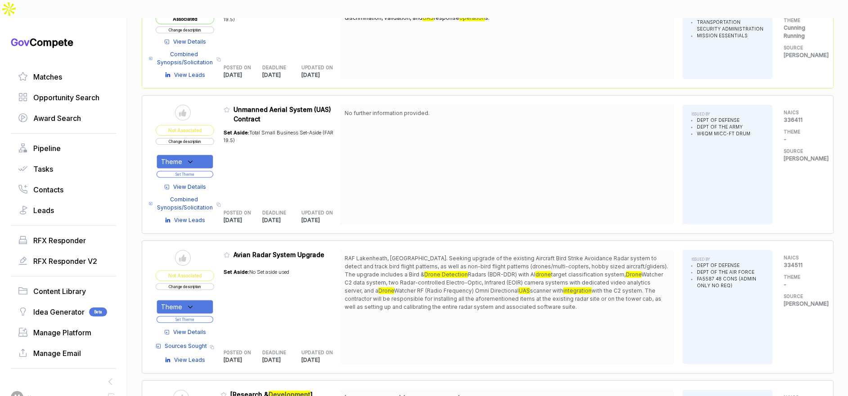
click at [211, 125] on div "Send to Pipeline Not Associated Change description Theme Set Theme" at bounding box center [185, 142] width 58 height 74
click at [210, 138] on button "Change description" at bounding box center [185, 141] width 58 height 7
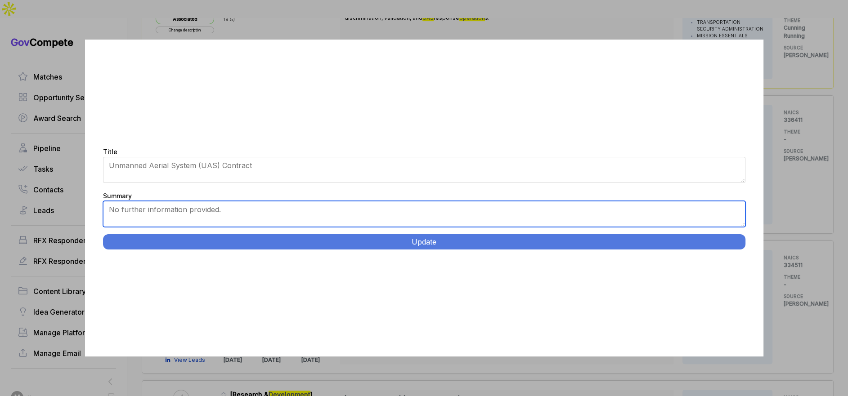
click at [298, 222] on textarea "No further information provided." at bounding box center [424, 214] width 642 height 26
paste textarea "Unmanned Aerial System Procurement. Provide Parrot ANAFI UKR quadcopter drones …"
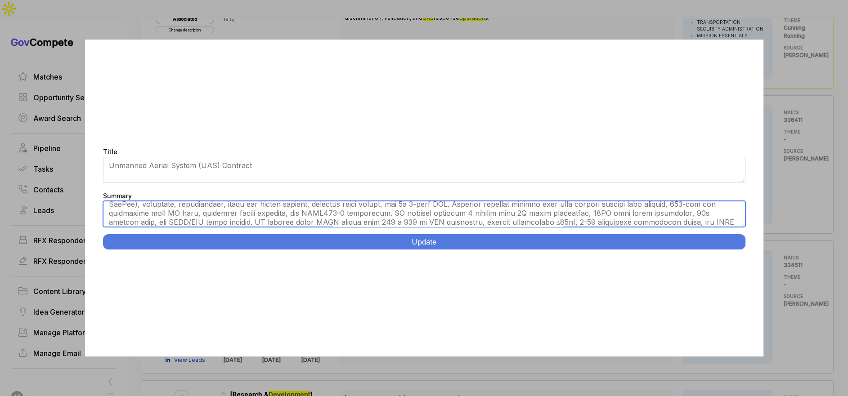
scroll to position [0, 0]
type textarea "Provide Parrot ANAFI UKR quadcopter drones (4 each) meeting DIU Blue Cleared Li…"
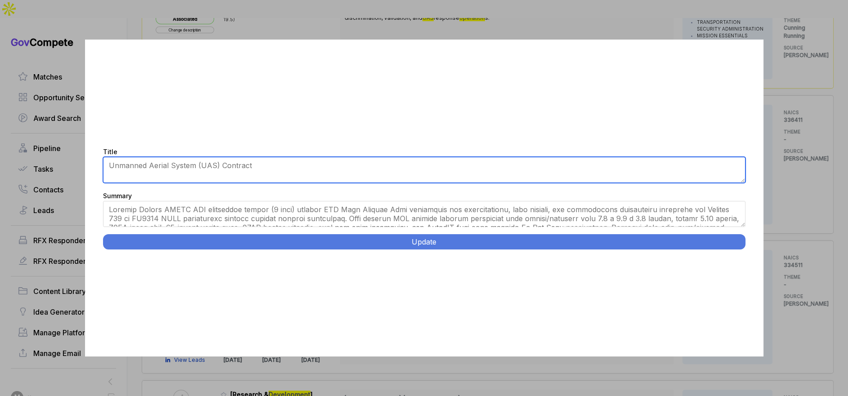
click at [295, 173] on textarea "Unmanned Aerial System (UAS) Contract" at bounding box center [424, 170] width 642 height 26
paste textarea "Procurement."
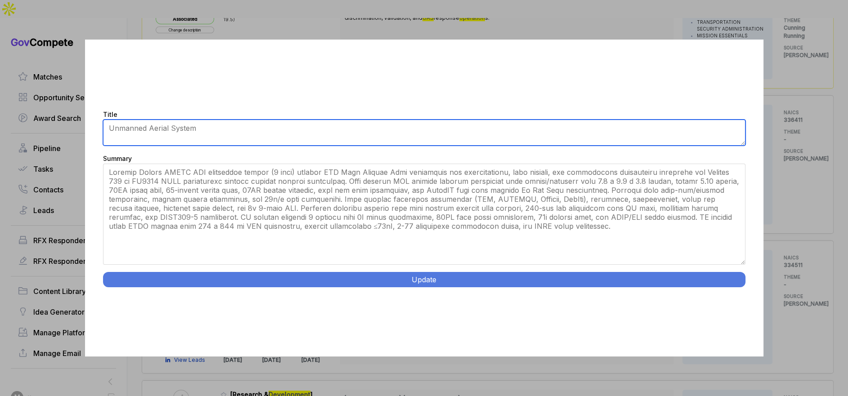
drag, startPoint x: 741, startPoint y: 225, endPoint x: 736, endPoint y: 299, distance: 73.9
click at [749, 305] on div "Title Unmanned Aerial System (UAS) Contract Summary No further information prov…" at bounding box center [424, 198] width 678 height 317
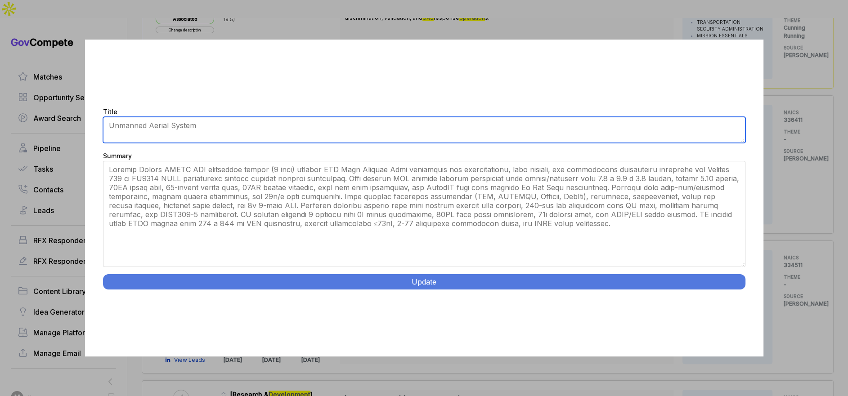
type textarea "Unmanned Aerial System"
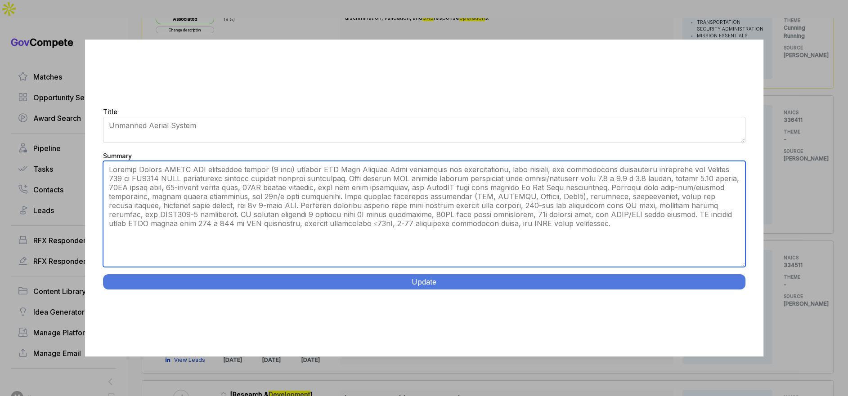
click at [385, 170] on textarea "No further information provided." at bounding box center [424, 214] width 642 height 106
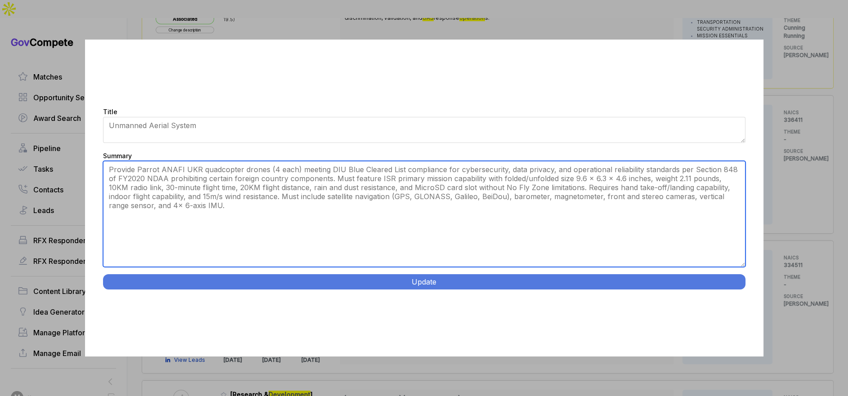
type textarea "Provide Parrot ANAFI UKR quadcopter drones (4 each) meeting DIU Blue Cleared Li…"
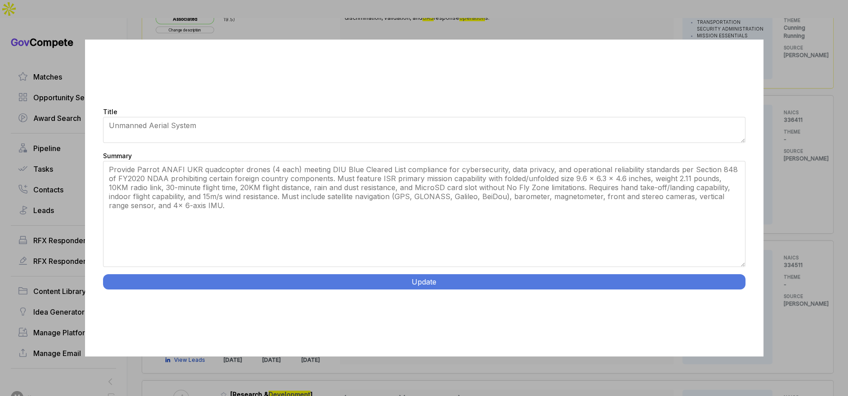
click at [424, 273] on div "Title Unmanned Aerial System (UAS) Contract Summary No further information prov…" at bounding box center [424, 198] width 678 height 317
click at [425, 277] on button "Update" at bounding box center [424, 281] width 642 height 15
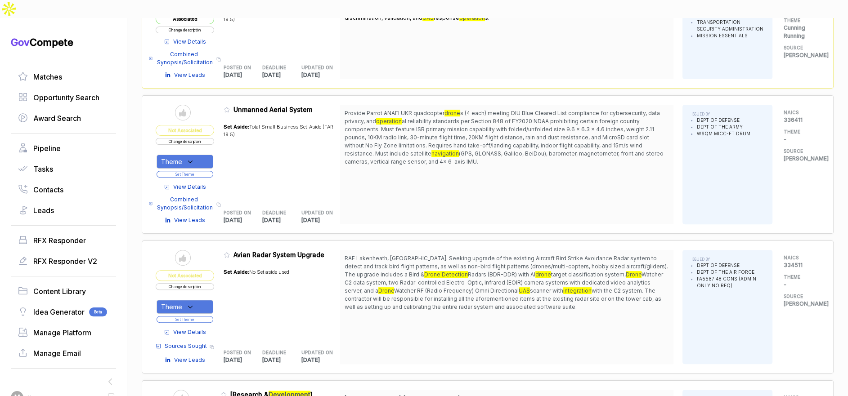
click at [212, 155] on div "Theme" at bounding box center [185, 162] width 57 height 14
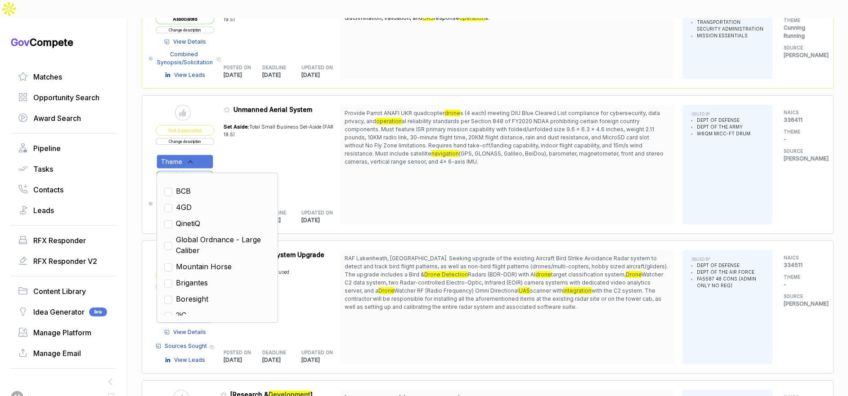
drag, startPoint x: 202, startPoint y: 201, endPoint x: 218, endPoint y: 196, distance: 16.5
click at [200, 218] on span "QinetiQ" at bounding box center [188, 223] width 24 height 11
checkbox input "true"
drag, startPoint x: 319, startPoint y: 163, endPoint x: 252, endPoint y: 154, distance: 67.7
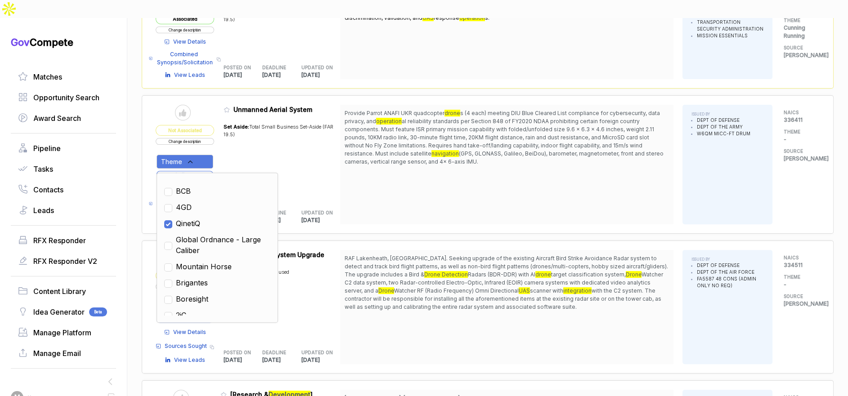
click at [317, 163] on div "Set Aside: Total Small Business Set-Aside (FAR 19.5)" at bounding box center [282, 159] width 117 height 82
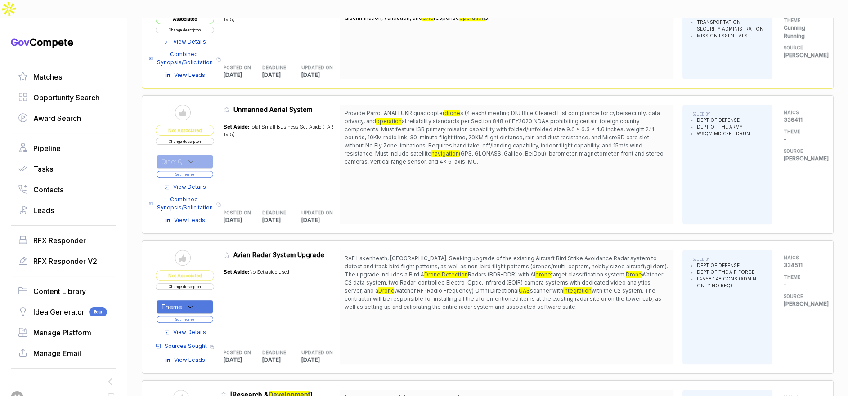
click at [207, 171] on button "Set Theme" at bounding box center [185, 174] width 57 height 7
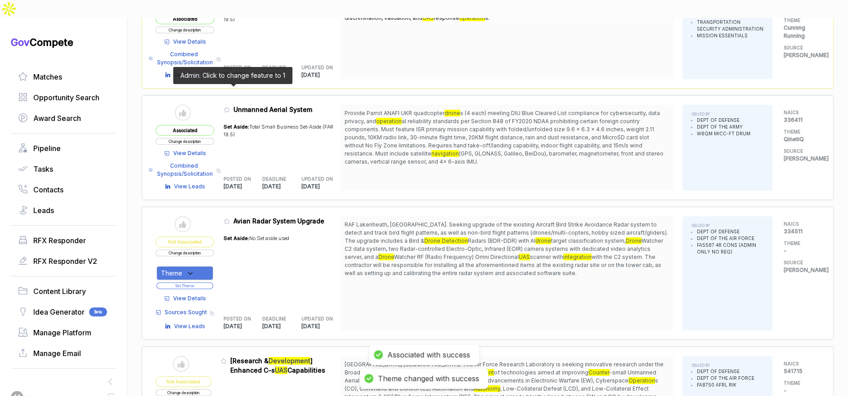
click at [230, 107] on icon at bounding box center [227, 110] width 6 height 6
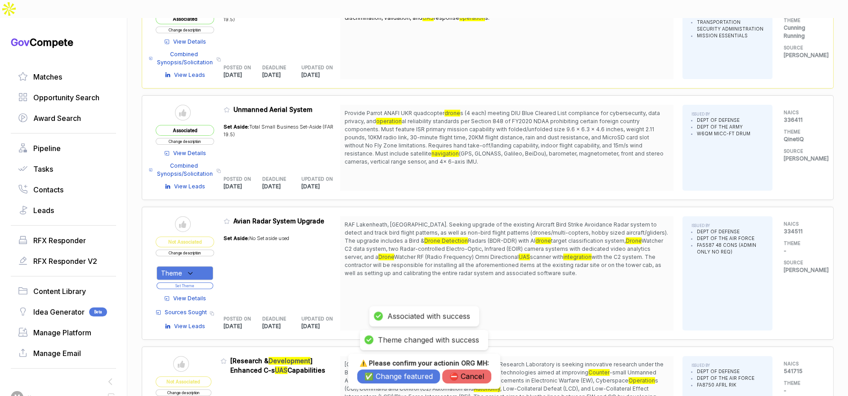
drag, startPoint x: 405, startPoint y: 375, endPoint x: 408, endPoint y: 314, distance: 60.8
click at [406, 372] on button "✅ Change featured" at bounding box center [398, 377] width 83 height 14
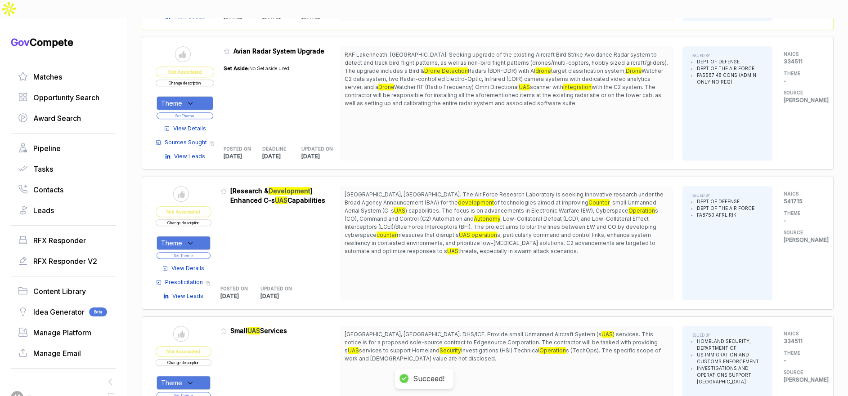
scroll to position [582, 0]
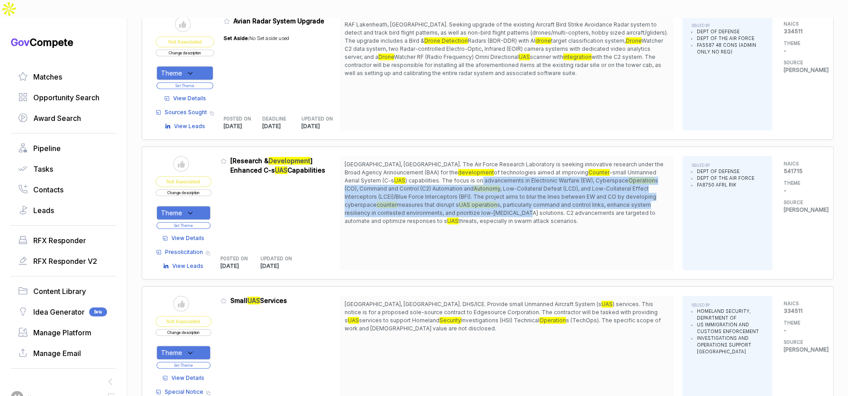
drag, startPoint x: 421, startPoint y: 157, endPoint x: 488, endPoint y: 190, distance: 74.0
click at [488, 190] on span "Rome, NY. The Air Force Research Laboratory is seeking innovative research unde…" at bounding box center [507, 193] width 324 height 65
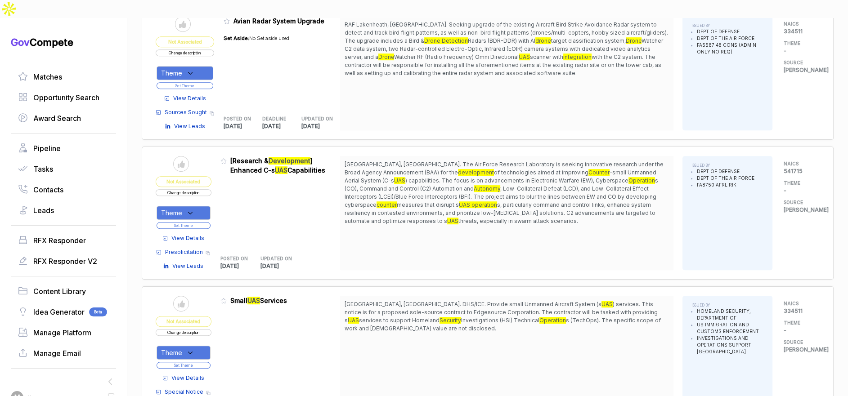
drag, startPoint x: 496, startPoint y: 199, endPoint x: 518, endPoint y: 191, distance: 23.5
click at [497, 218] on span "threats, especially in swarm attack scenarios." at bounding box center [518, 221] width 120 height 7
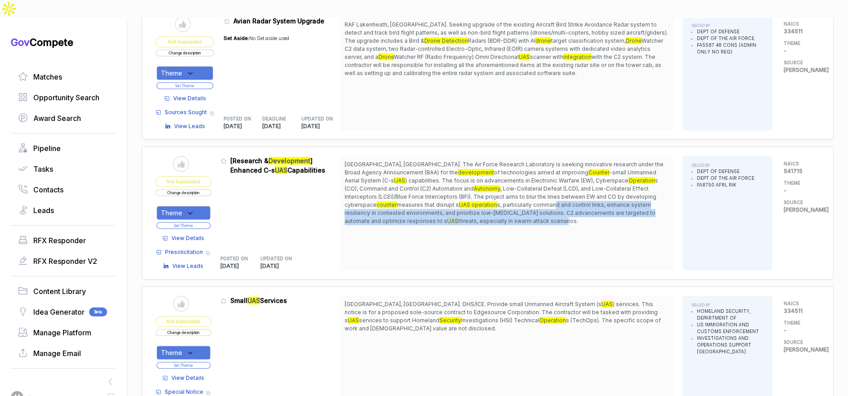
drag, startPoint x: 524, startPoint y: 188, endPoint x: 529, endPoint y: 197, distance: 10.3
click at [529, 197] on span "Rome, NY. The Air Force Research Laboratory is seeking innovative research unde…" at bounding box center [507, 193] width 324 height 65
click at [200, 189] on button "Change description" at bounding box center [184, 192] width 56 height 7
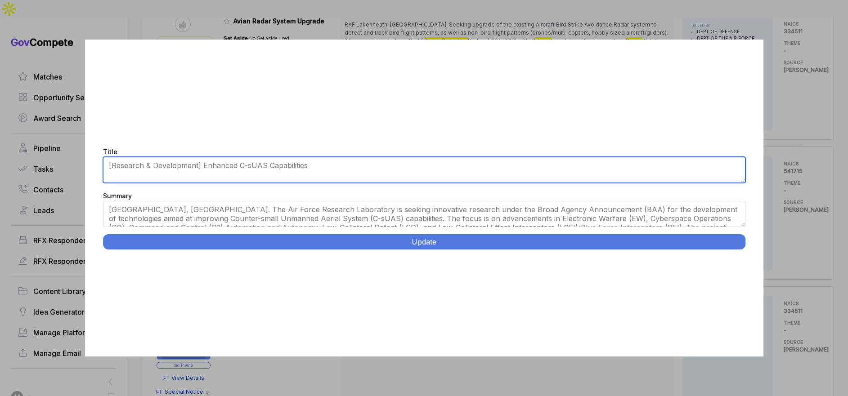
click at [253, 169] on textarea "[Research & Development] Enhanced C-sUAS Capabilities" at bounding box center [424, 170] width 642 height 26
type textarea "Enhanced C-sUAS Capabilities R&D"
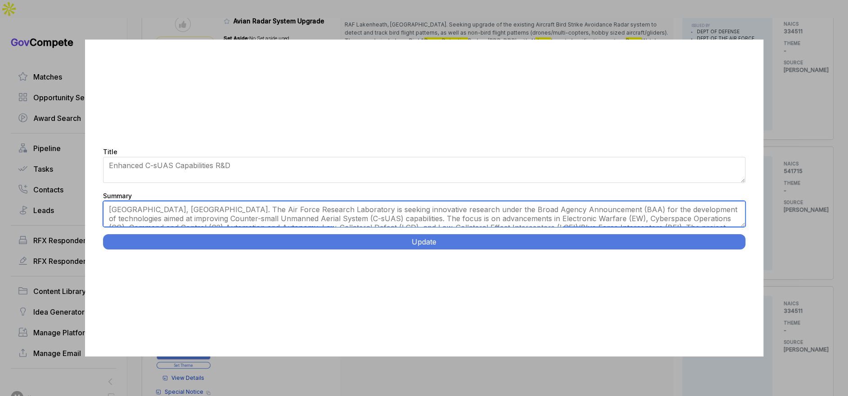
click at [273, 216] on textarea "Rome, NY. The Air Force Research Laboratory is seeking innovative research unde…" at bounding box center [424, 214] width 642 height 26
click at [402, 208] on textarea "Rome, NY. The Air Force Research Laboratory is seeking innovative research unde…" at bounding box center [424, 214] width 642 height 26
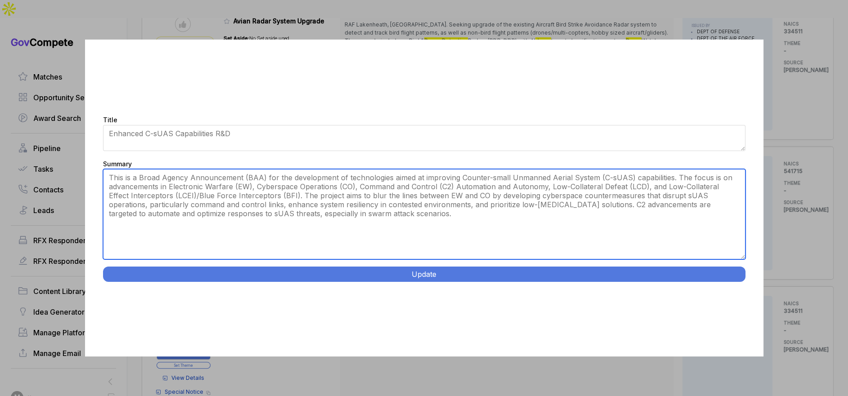
drag, startPoint x: 742, startPoint y: 225, endPoint x: 545, endPoint y: 243, distance: 198.3
click at [733, 290] on div "Title [Research & Development] Enhanced C-sUAS Capabilities Summary Rome, NY. T…" at bounding box center [424, 198] width 678 height 317
click at [303, 189] on textarea "Rome, NY. The Air Force Research Laboratory is seeking innovative research unde…" at bounding box center [424, 214] width 642 height 90
type textarea "This is a Broad Agency Announcement (BAA) for the development of technologies a…"
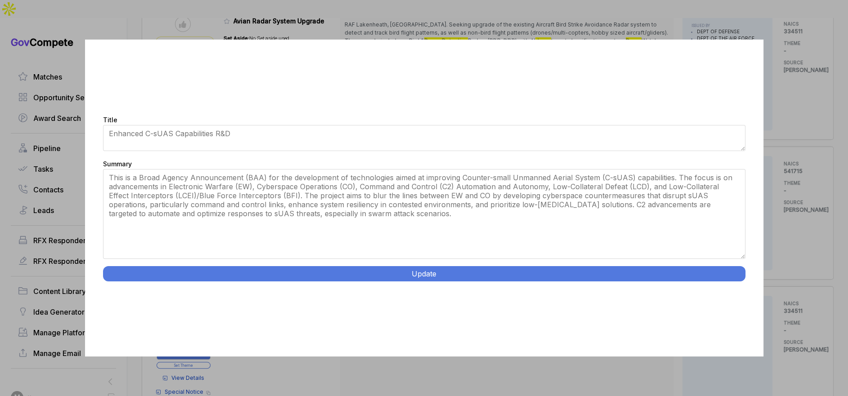
click at [364, 273] on button "Update" at bounding box center [424, 273] width 642 height 15
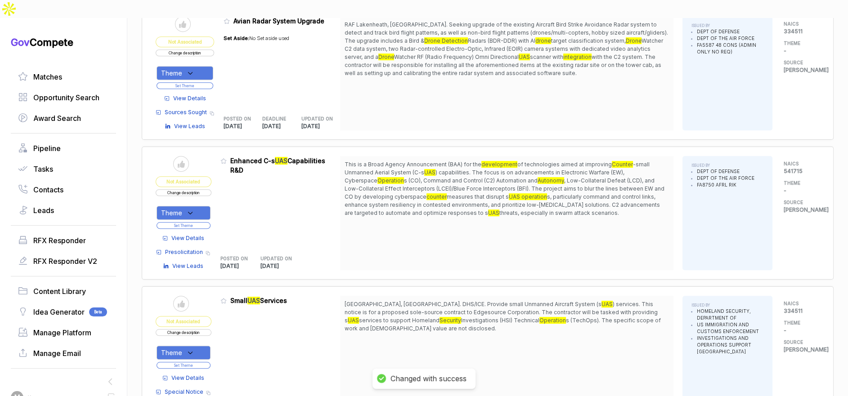
click at [207, 206] on div "Theme" at bounding box center [184, 213] width 54 height 14
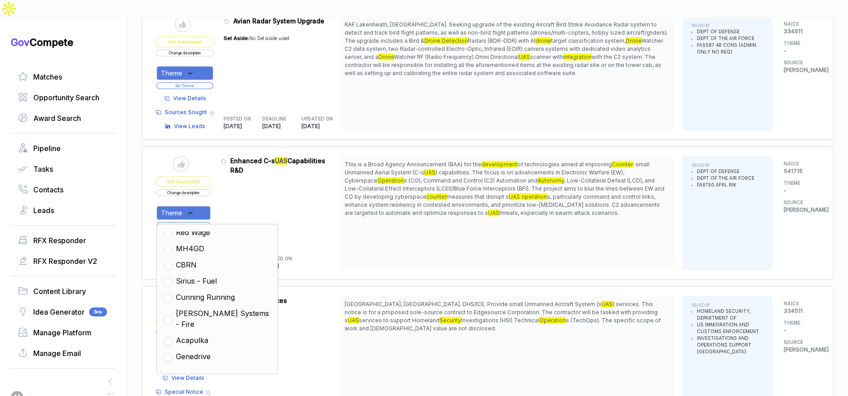
click at [216, 292] on span "Cunning Running" at bounding box center [205, 297] width 59 height 11
checkbox input "true"
drag, startPoint x: 340, startPoint y: 235, endPoint x: 279, endPoint y: 224, distance: 61.8
click at [339, 251] on div "POSTED ON 2025-08-06 UPDATED ON 2025-08-06" at bounding box center [280, 260] width 120 height 19
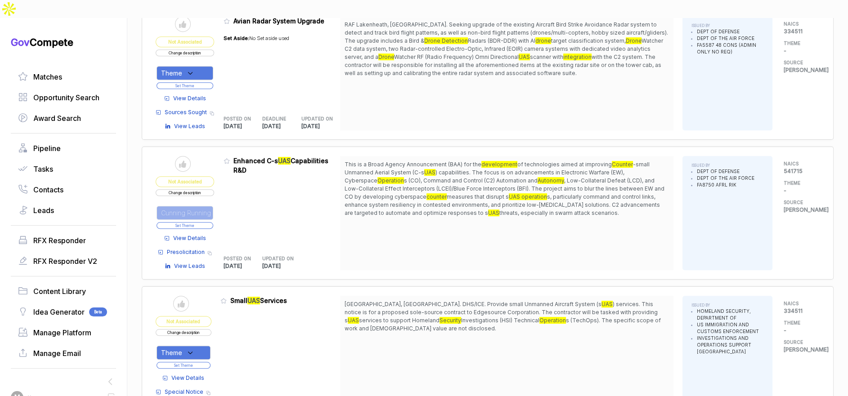
click at [213, 222] on button "Set Theme" at bounding box center [185, 225] width 57 height 7
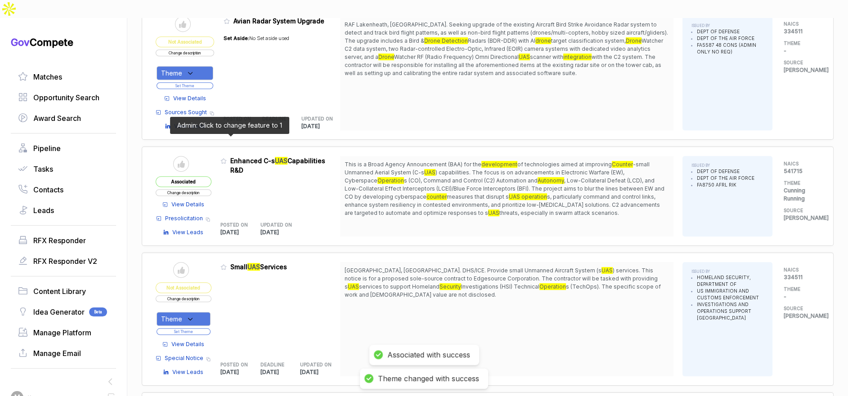
click at [226, 159] on icon at bounding box center [223, 161] width 5 height 5
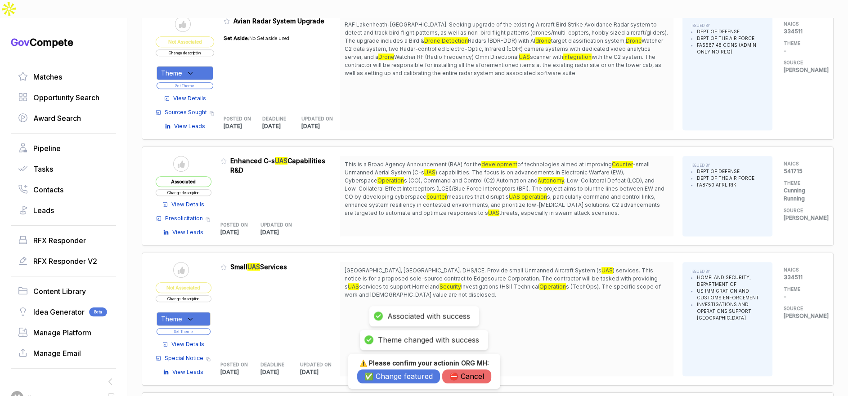
click at [395, 383] on button "✅ Change featured" at bounding box center [398, 377] width 83 height 14
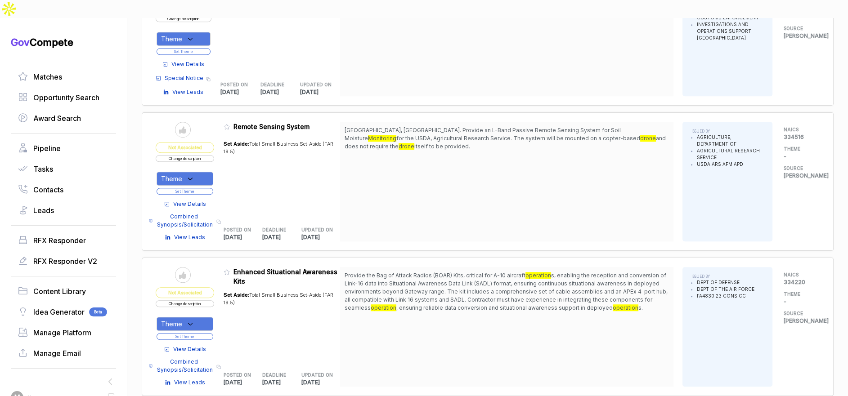
scroll to position [864, 0]
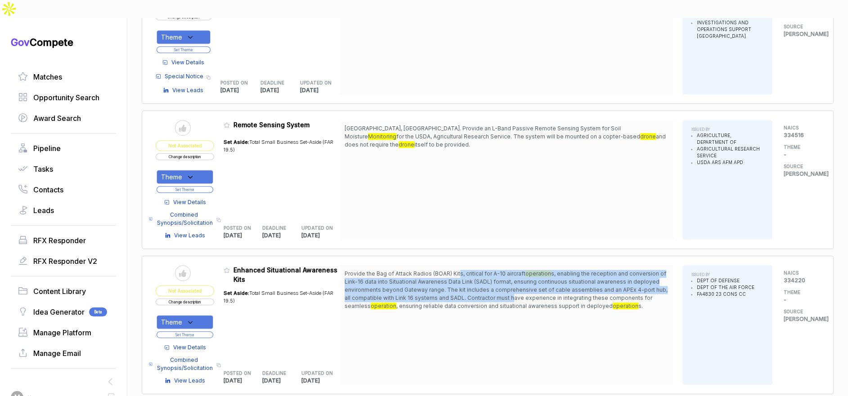
drag, startPoint x: 463, startPoint y: 256, endPoint x: 515, endPoint y: 277, distance: 56.5
click at [515, 277] on span "Provide the Bag of Attack Radios (BOAR) Kits, critical for A-10 aircraft operat…" at bounding box center [507, 290] width 324 height 40
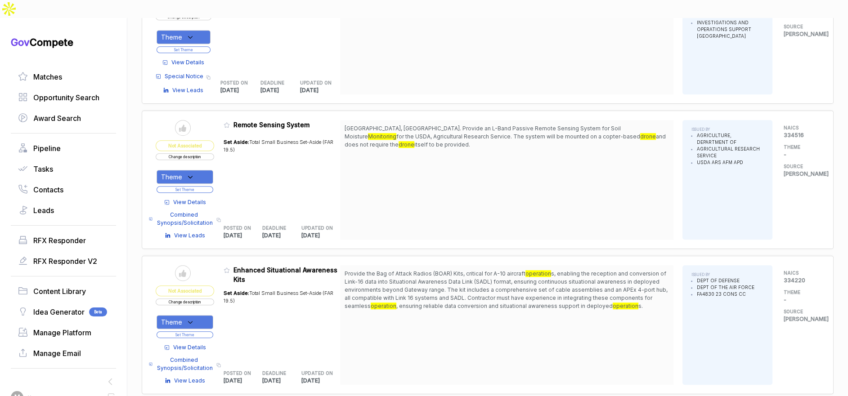
drag, startPoint x: 515, startPoint y: 286, endPoint x: 343, endPoint y: 290, distance: 172.4
click at [515, 303] on span ", ensuring reliable data conversion and situational awareness support in deploy…" at bounding box center [504, 306] width 216 height 7
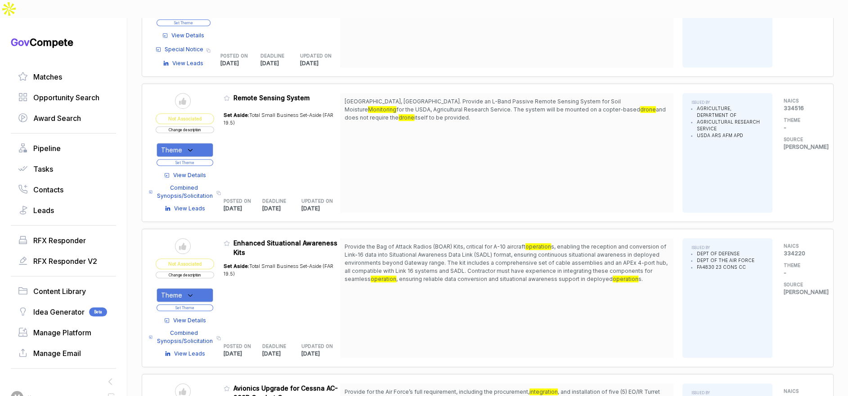
scroll to position [898, 0]
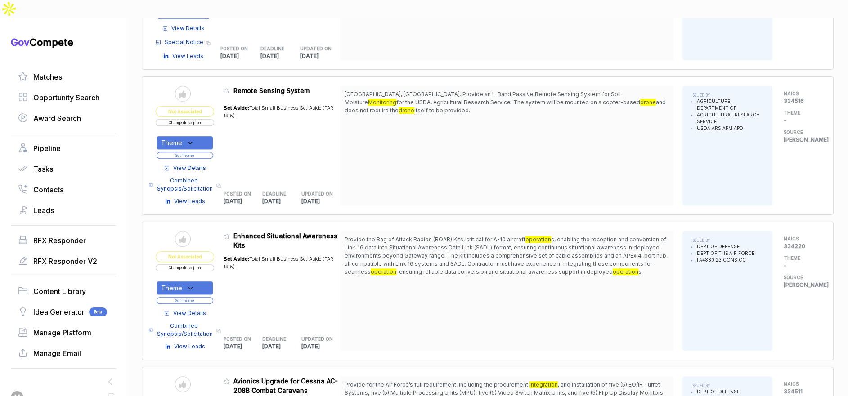
click at [198, 310] on span "View Details" at bounding box center [189, 314] width 33 height 8
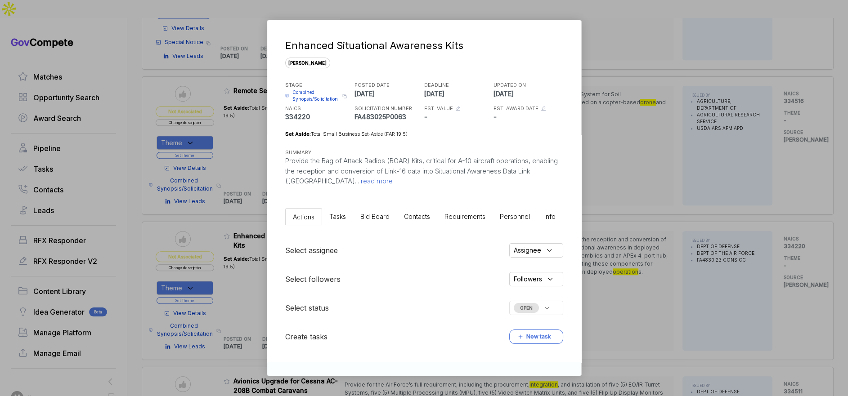
click at [600, 233] on div "Enhanced Situational Awareness Kits sam STAGE Combined Synopsis/Solicitation Co…" at bounding box center [424, 198] width 848 height 396
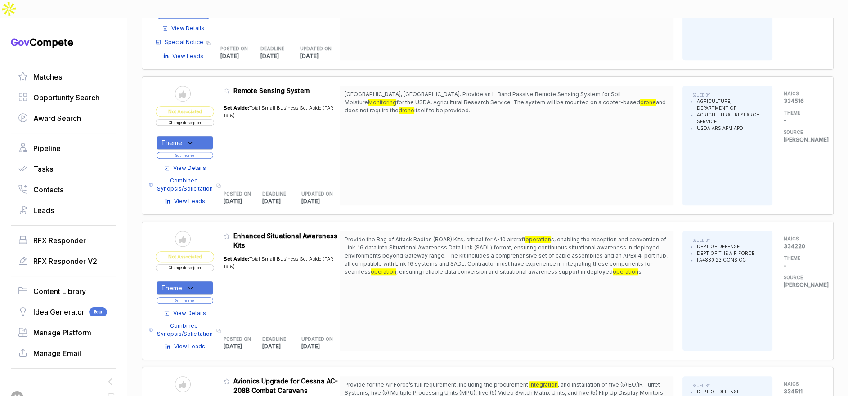
click at [189, 310] on span "View Details" at bounding box center [189, 314] width 33 height 8
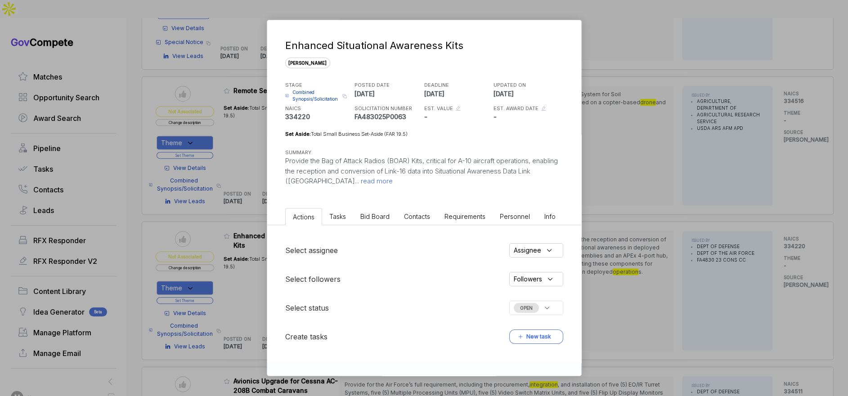
drag, startPoint x: 365, startPoint y: 210, endPoint x: 374, endPoint y: 217, distance: 11.2
click at [365, 210] on li "Bid Board" at bounding box center [375, 216] width 44 height 17
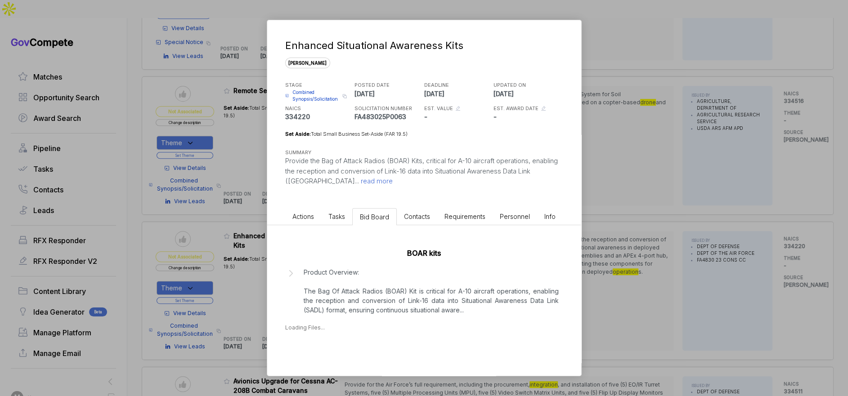
click at [374, 292] on p "Product Overview: The Bag Of Attack Radios (BOAR) Kit is critical for A-10 airc…" at bounding box center [431, 291] width 255 height 47
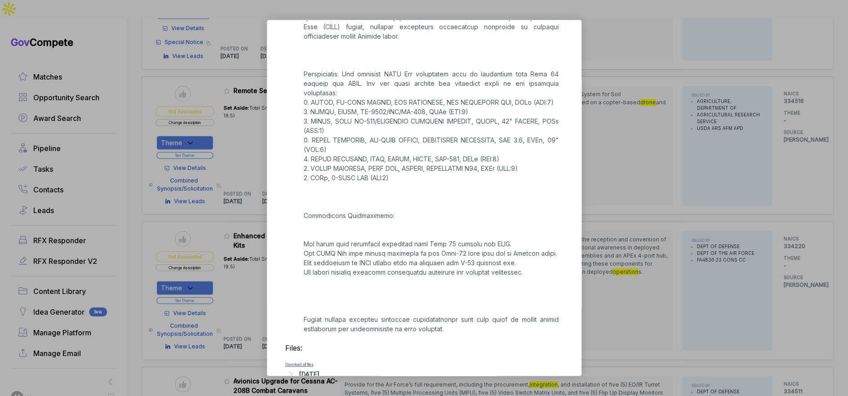
scroll to position [305, 0]
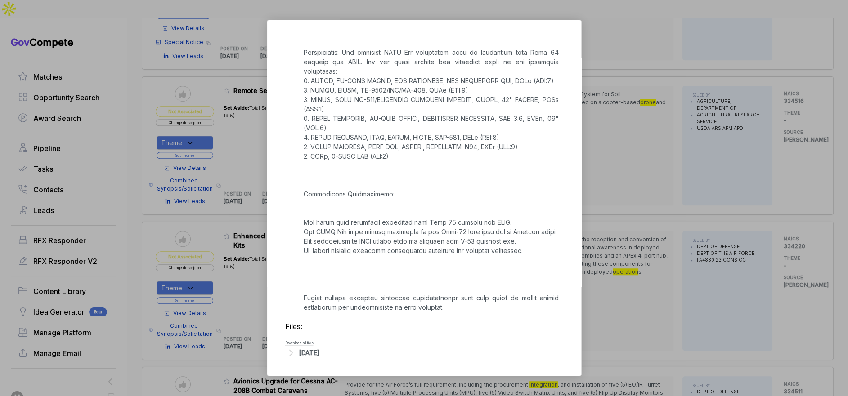
drag, startPoint x: 320, startPoint y: 354, endPoint x: 330, endPoint y: 348, distance: 10.9
click at [319, 354] on div "Aug 6, 2025" at bounding box center [309, 352] width 20 height 9
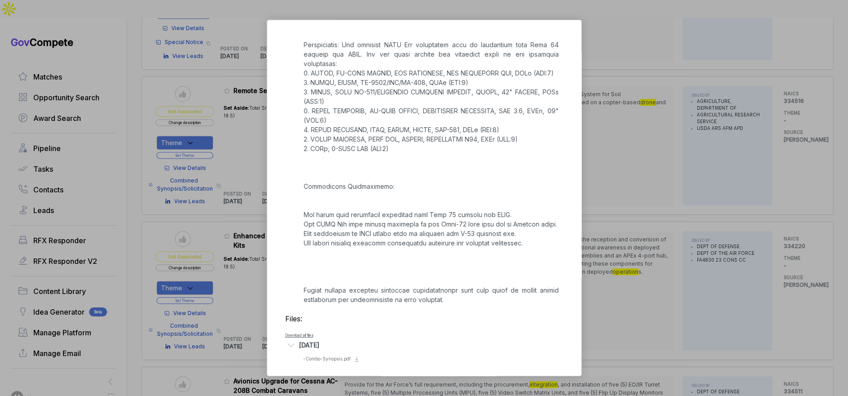
scroll to position [317, 0]
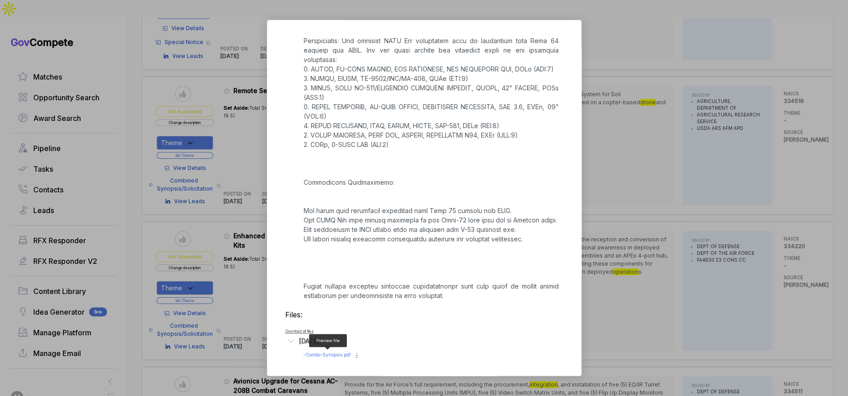
click at [333, 354] on span "- Combo-Synopsis.pdf" at bounding box center [327, 354] width 48 height 5
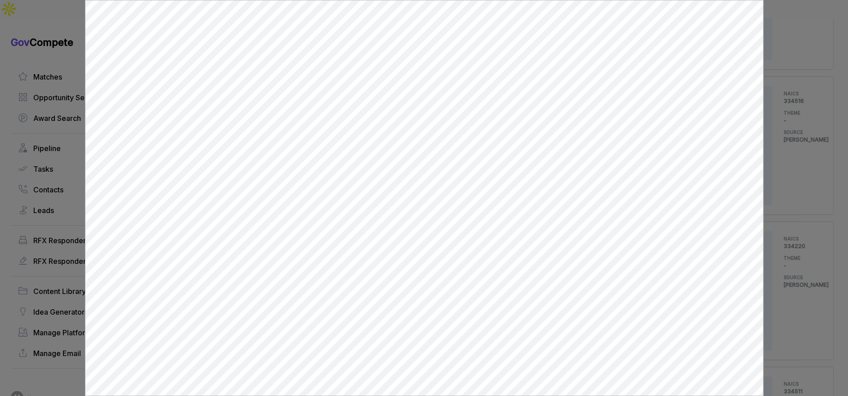
scroll to position [0, 0]
click at [770, 200] on div at bounding box center [424, 198] width 848 height 396
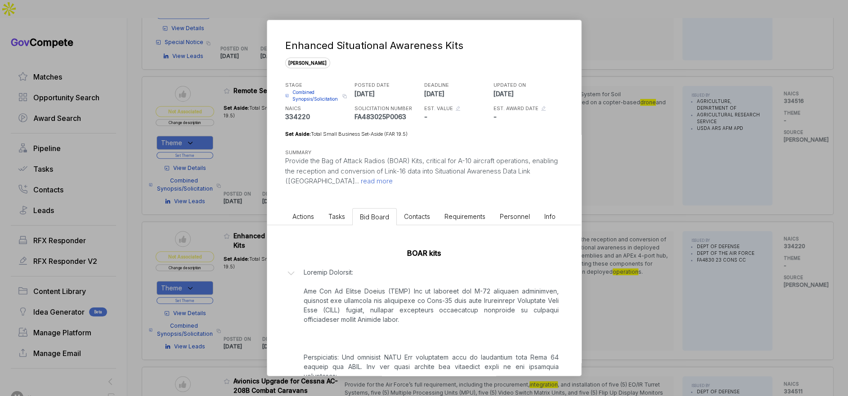
click at [300, 93] on span "Combined Synopsis/Solicitation" at bounding box center [315, 95] width 47 height 13
click at [231, 224] on div "Enhanced Situational Awareness Kits sam STAGE Combined Synopsis/Solicitation Co…" at bounding box center [424, 198] width 848 height 396
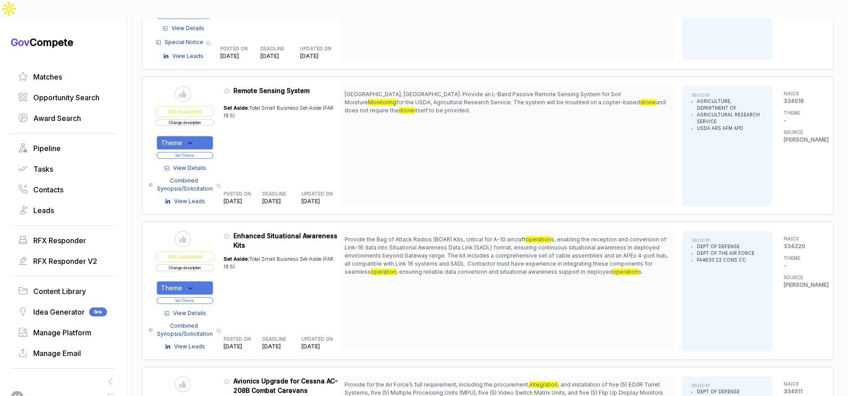
click at [203, 281] on div "Theme" at bounding box center [185, 288] width 57 height 14
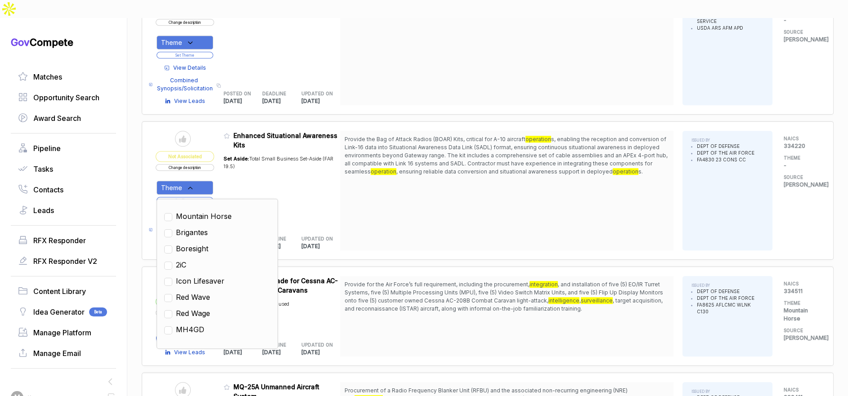
scroll to position [181, 0]
drag, startPoint x: 180, startPoint y: 234, endPoint x: 206, endPoint y: 230, distance: 26.9
click at [180, 252] on div "2iC" at bounding box center [217, 257] width 106 height 11
click at [172, 255] on input "checkbox" at bounding box center [168, 259] width 8 height 8
checkbox input "true"
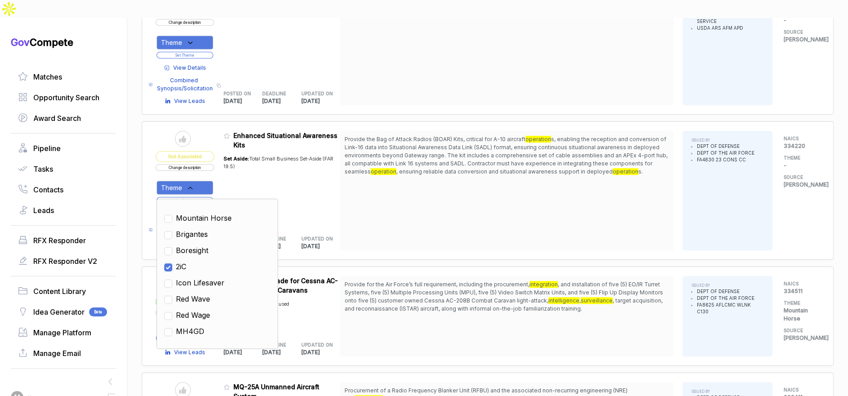
scroll to position [190, 0]
drag, startPoint x: 354, startPoint y: 196, endPoint x: 298, endPoint y: 196, distance: 55.8
click at [346, 197] on div "Provide the Bag of Attack Radios (BOAR) Kits, critical for A-10 aircraft operat…" at bounding box center [506, 191] width 333 height 120
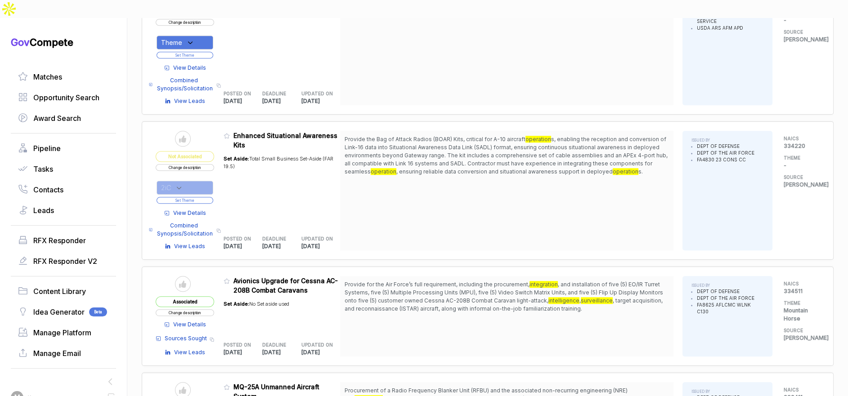
click at [210, 197] on button "Set Theme" at bounding box center [185, 200] width 57 height 7
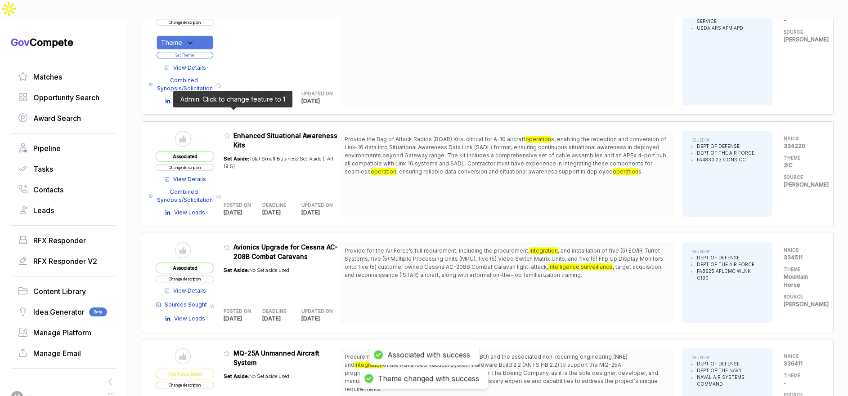
click at [230, 133] on icon at bounding box center [227, 136] width 6 height 6
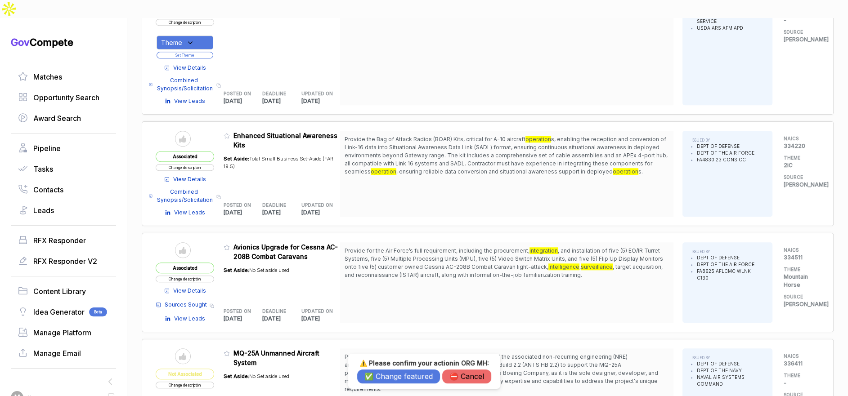
click at [458, 378] on button "⛔️ Cancel" at bounding box center [466, 377] width 49 height 14
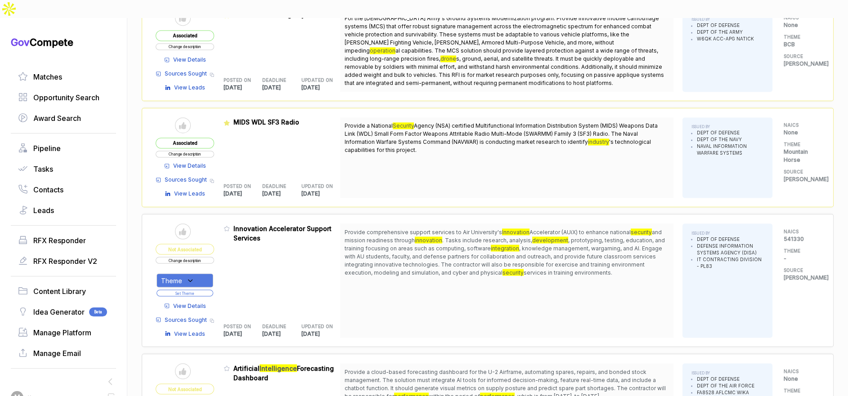
scroll to position [1990, 0]
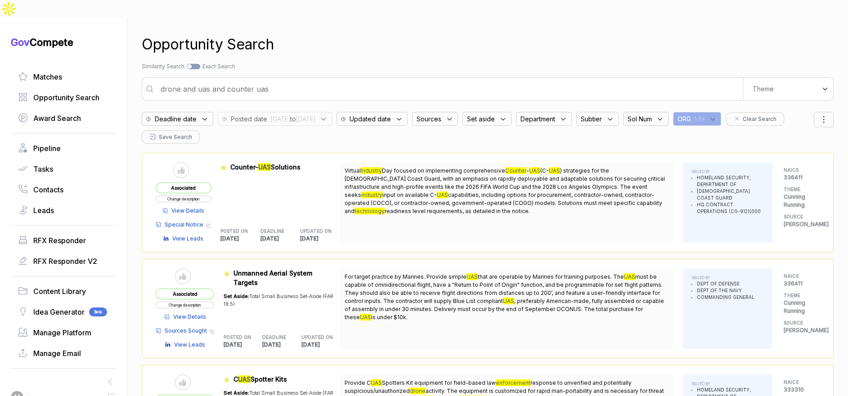
click at [358, 80] on input "drone and uas and counter uas" at bounding box center [449, 89] width 588 height 18
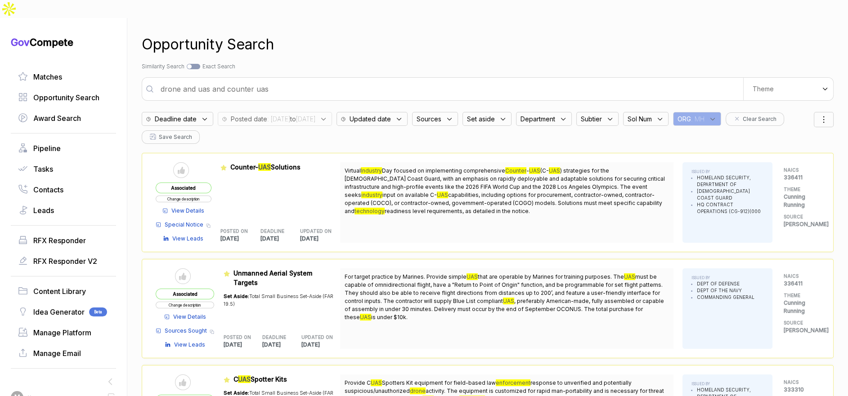
click at [358, 80] on input "drone and uas and counter uas" at bounding box center [449, 89] width 588 height 18
type input "tactical gear and equipment"
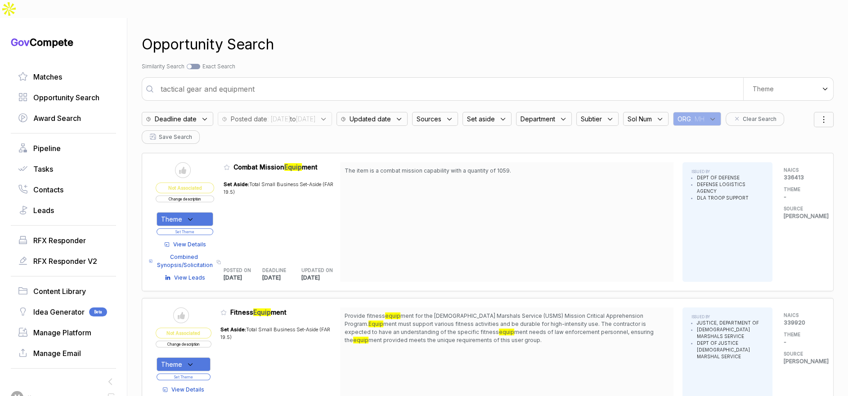
click at [205, 241] on span "View Details" at bounding box center [189, 245] width 33 height 8
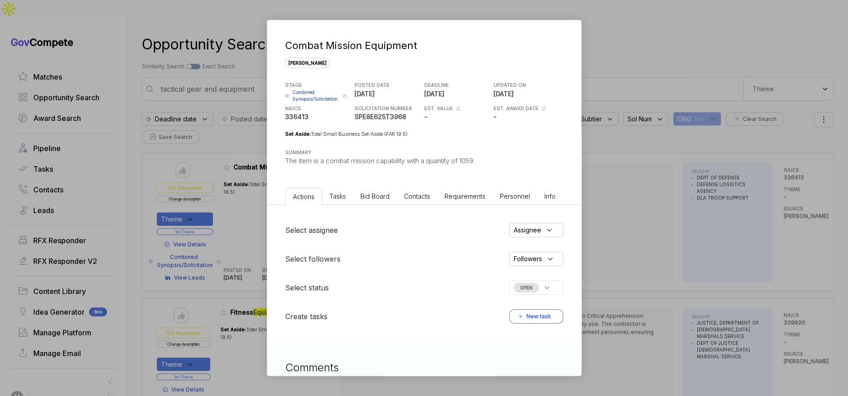
click at [381, 189] on li "Bid Board" at bounding box center [375, 196] width 44 height 17
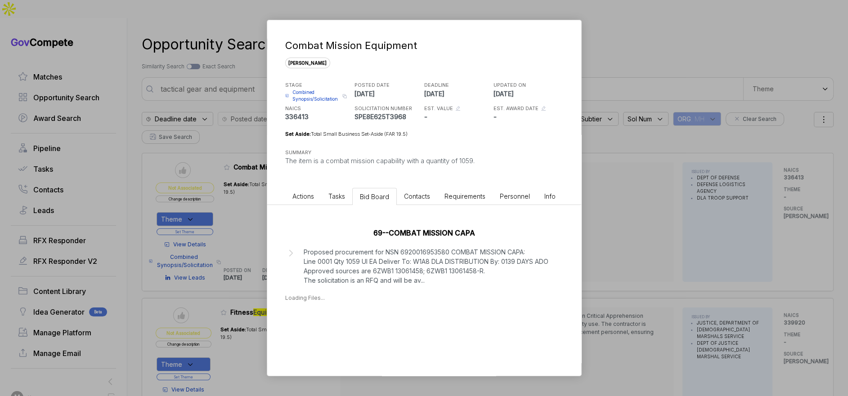
click at [615, 243] on div "Combat Mission Equipment sam STAGE Combined Synopsis/Solicitation Copy link POS…" at bounding box center [424, 198] width 848 height 396
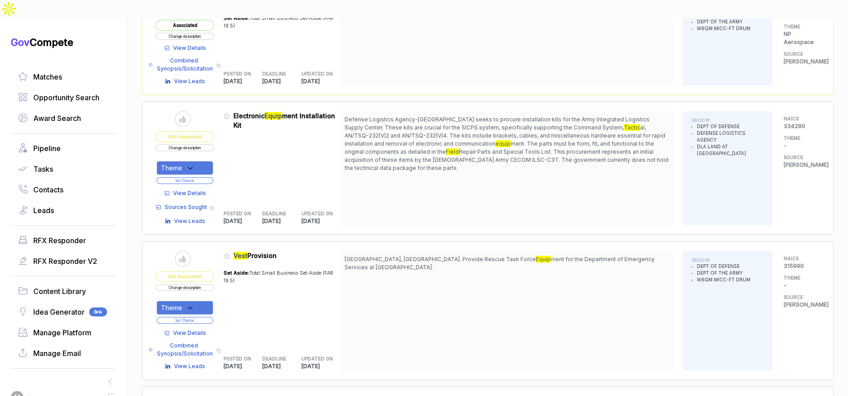
scroll to position [599, 0]
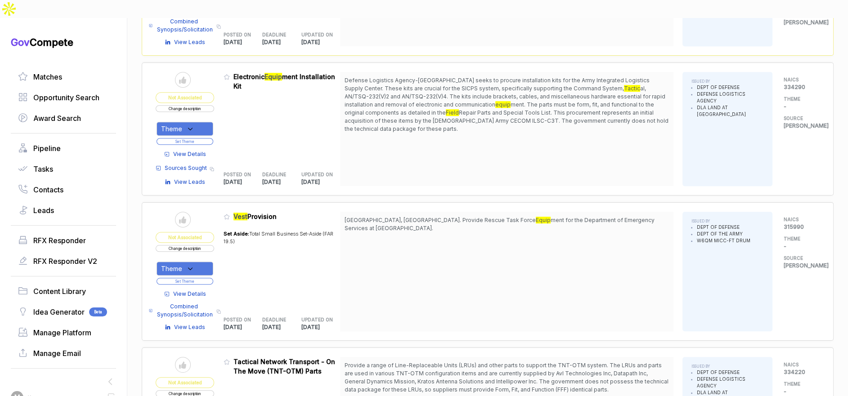
click at [193, 290] on span "View Details" at bounding box center [189, 294] width 33 height 8
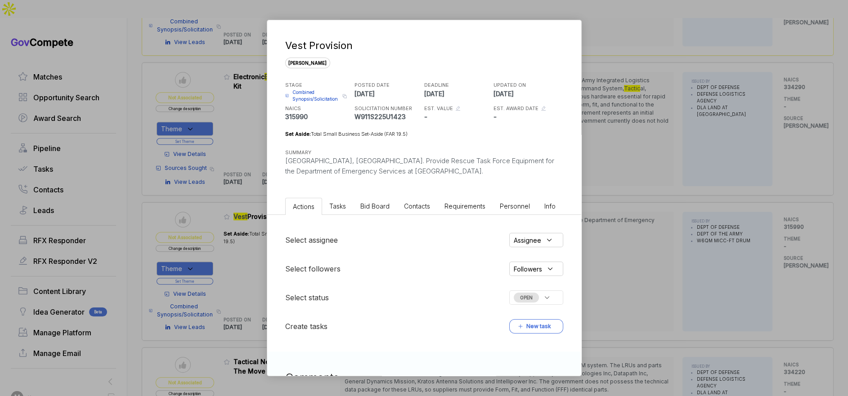
click at [354, 210] on ul "Actions Tasks Bid Board Contacts Requirements Personnel Info" at bounding box center [424, 204] width 314 height 21
click at [364, 207] on span "Bid Board" at bounding box center [374, 206] width 29 height 8
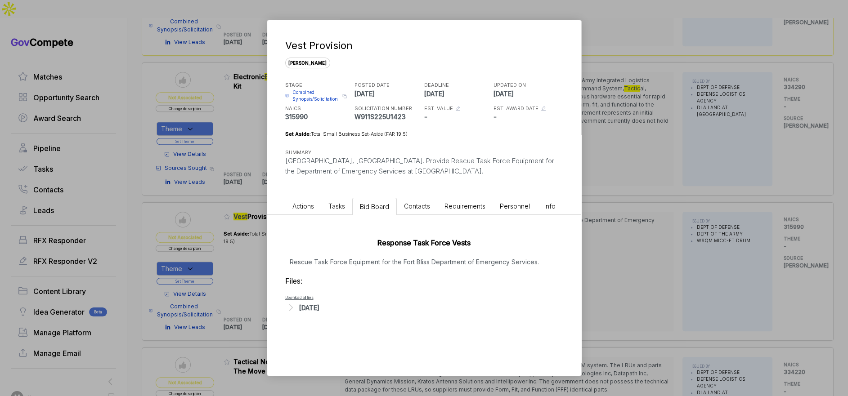
click at [340, 276] on h3 "Files:" at bounding box center [424, 281] width 278 height 11
click at [319, 304] on div "Aug 5, 2025" at bounding box center [309, 307] width 20 height 9
click at [319, 305] on div "Aug 5, 2025" at bounding box center [309, 307] width 20 height 9
click at [325, 96] on span "Combined Synopsis/Solicitation" at bounding box center [315, 95] width 47 height 13
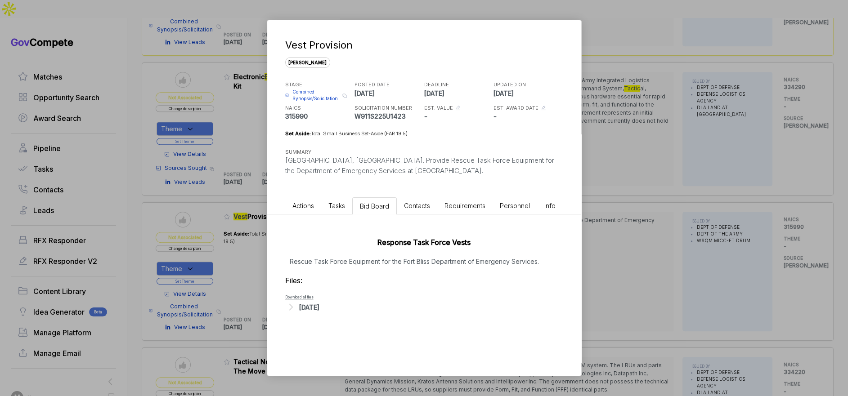
click at [591, 111] on div "Vest Provision sam STAGE Combined Synopsis/Solicitation Copy link POSTED DATE 2…" at bounding box center [424, 198] width 848 height 396
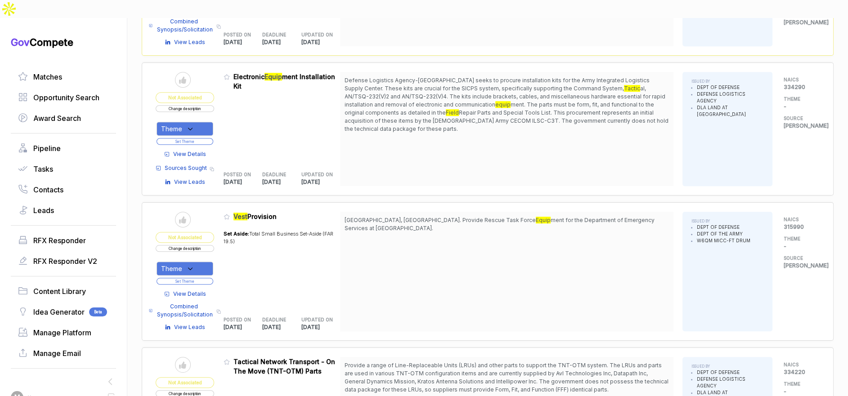
click at [201, 245] on button "Change description" at bounding box center [185, 248] width 58 height 7
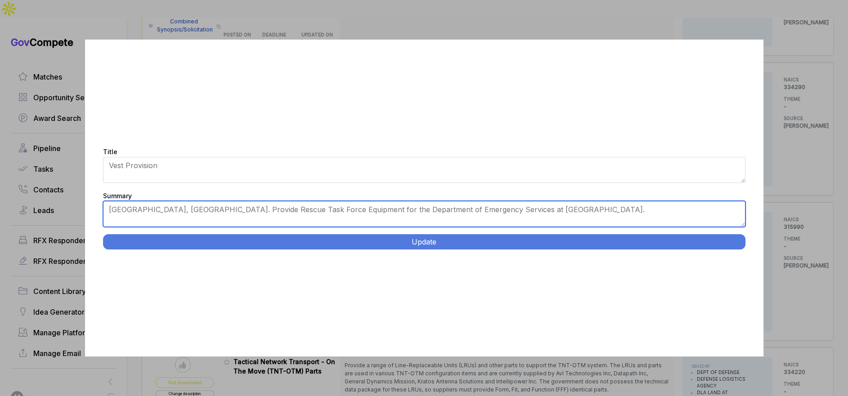
click at [251, 211] on textarea "Fort Bliss, NM. Provide Rescue Task Force Equipment for the Department of Emerg…" at bounding box center [424, 214] width 642 height 26
paste textarea "https://claude.ai/chat/8417e2ad-5d35-4518-a05f-e2373e0f7276#:~:text=First%20Res…"
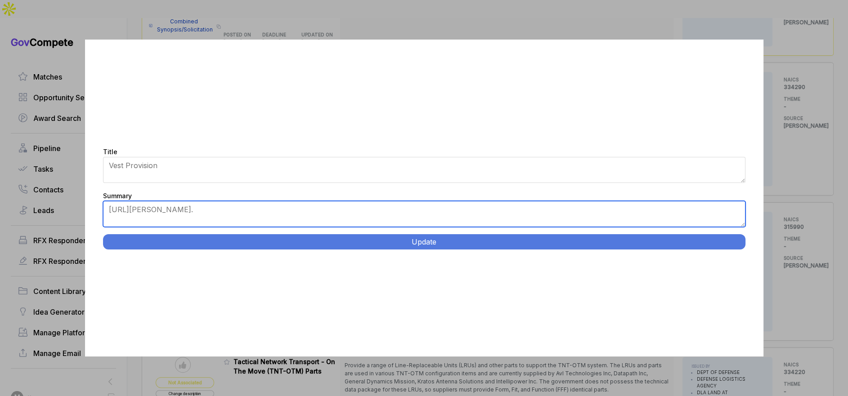
click at [377, 215] on textarea "Fort Bliss, NM. Provide Rescue Task Force Equipment for the Department of Emerg…" at bounding box center [424, 214] width 642 height 26
paste textarea "First Responder Tactical Equipment. Small Business Set-Aside. Provide comprehen…"
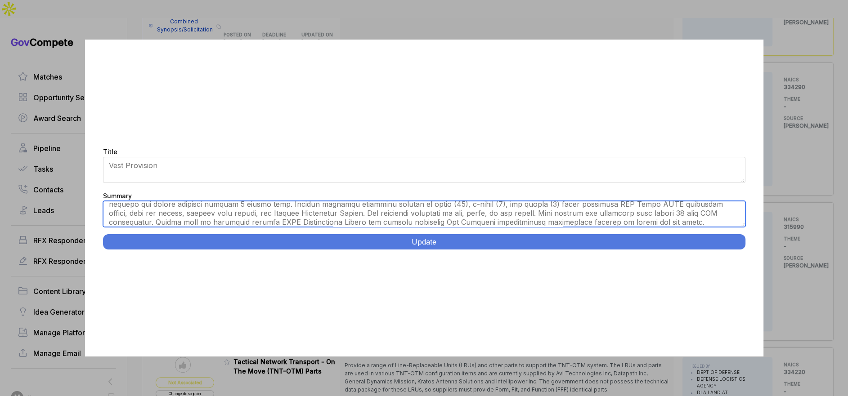
scroll to position [0, 0]
type textarea "Small Business Set-Aside. Provide comprehensive ballistic protection equipment …"
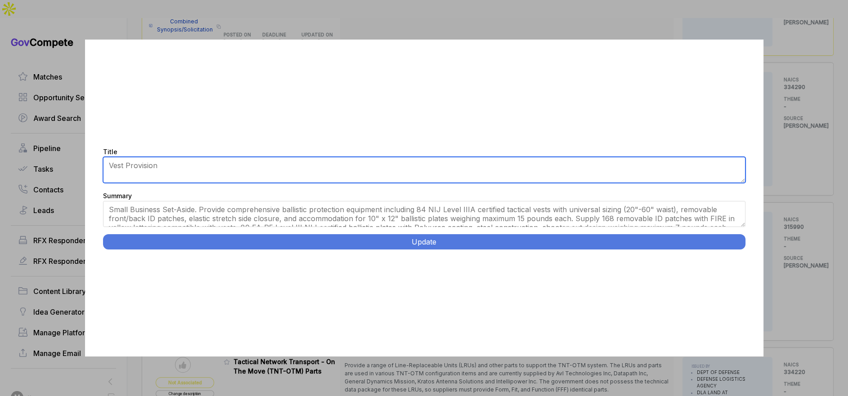
click at [337, 167] on textarea "Vest Provision" at bounding box center [424, 170] width 642 height 26
paste textarea "First Responder Tactical Equipment."
type textarea "First Responder Tactical Equipment"
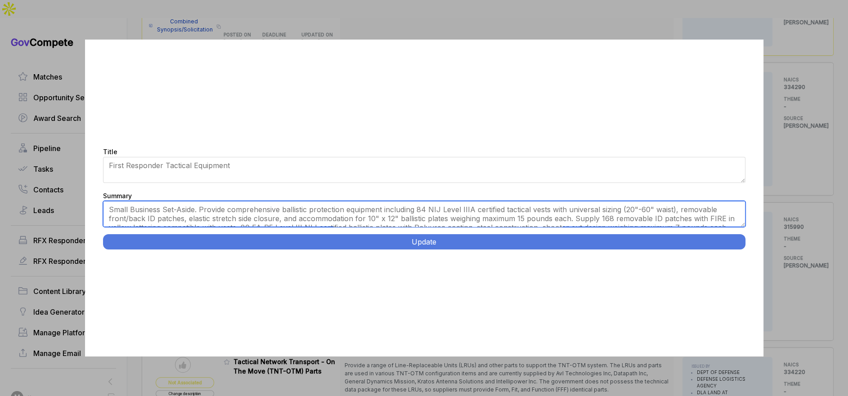
click at [418, 211] on textarea "Fort Bliss, NM. Provide Rescue Task Force Equipment for the Department of Emerg…" at bounding box center [424, 214] width 642 height 26
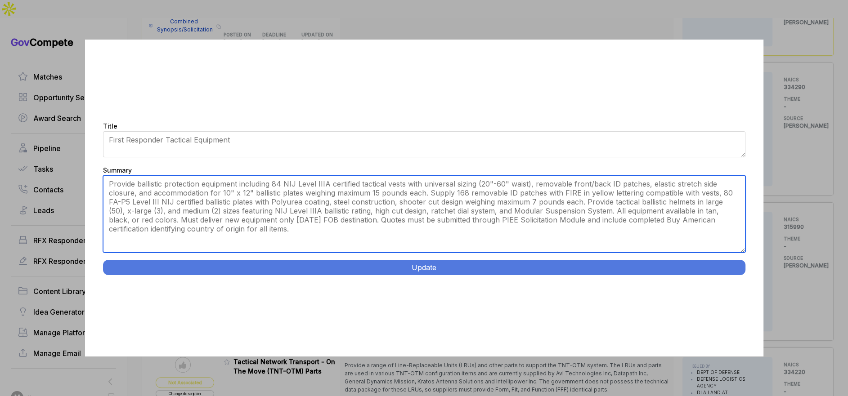
drag, startPoint x: 742, startPoint y: 223, endPoint x: 567, endPoint y: 251, distance: 177.7
click at [731, 272] on div "Title Vest Provision Summary Fort Bliss, NM. Provide Rescue Task Force Equipmen…" at bounding box center [424, 198] width 678 height 317
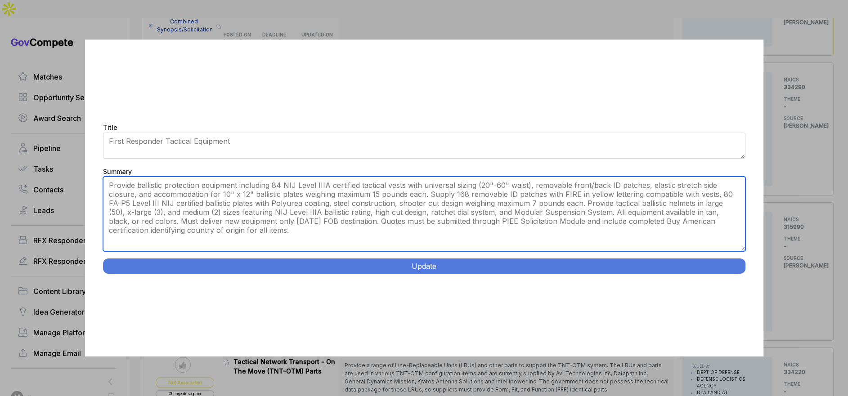
drag, startPoint x: 464, startPoint y: 186, endPoint x: 464, endPoint y: 210, distance: 23.8
click at [464, 210] on textarea "Fort Bliss, NM. Provide Rescue Task Force Equipment for the Department of Emerg…" at bounding box center [424, 214] width 642 height 75
drag, startPoint x: 427, startPoint y: 237, endPoint x: 131, endPoint y: 218, distance: 296.7
click at [131, 218] on textarea "Fort Bliss, NM. Provide Rescue Task Force Equipment for the Department of Emerg…" at bounding box center [424, 214] width 642 height 75
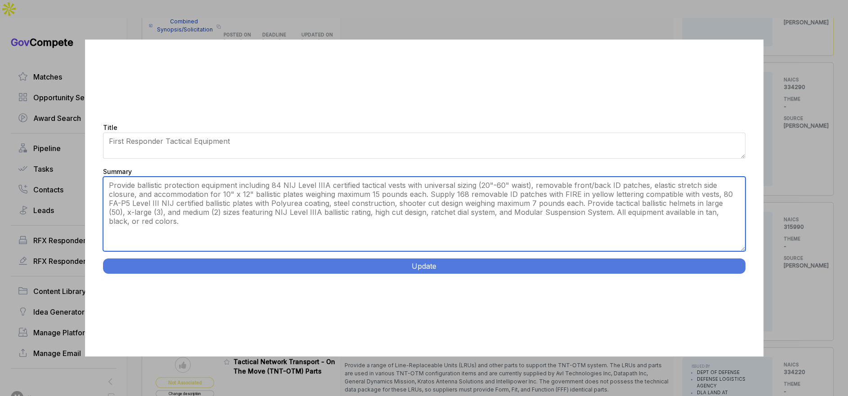
type textarea "Provide ballistic protection equipment including 84 NIJ Level IIIA certified ta…"
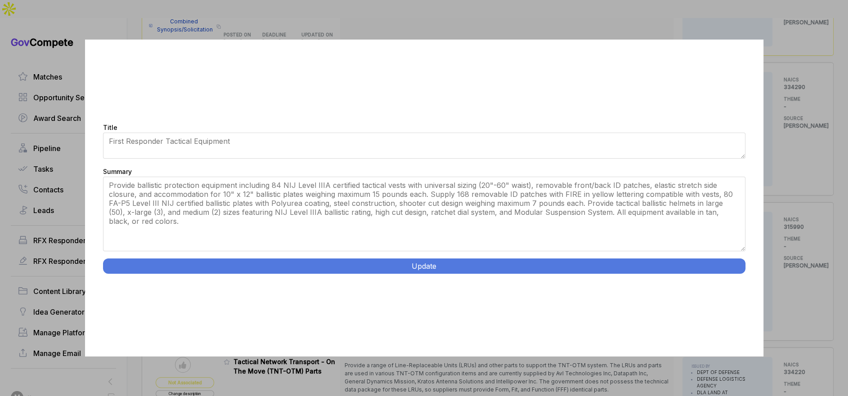
click at [333, 269] on button "Update" at bounding box center [424, 266] width 642 height 15
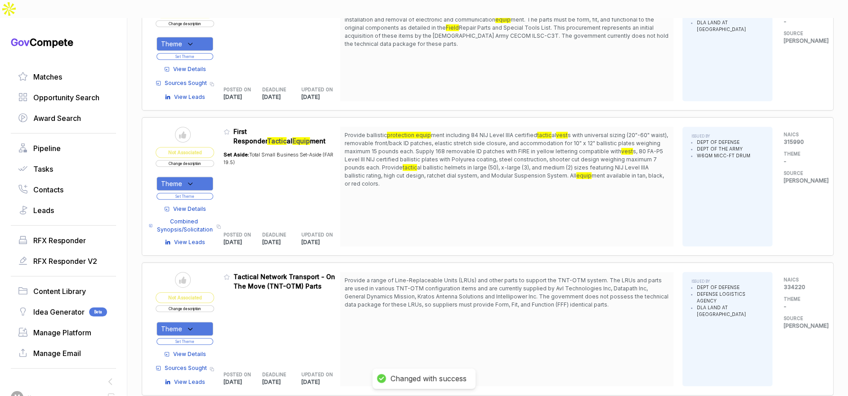
scroll to position [695, 0]
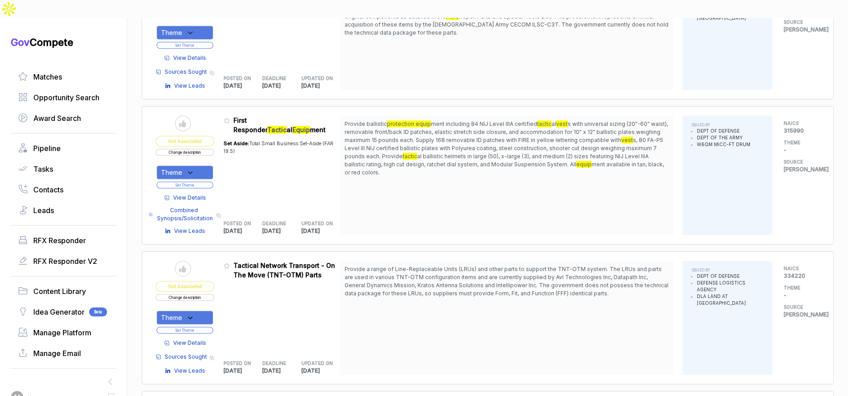
click at [201, 166] on div "Theme" at bounding box center [185, 173] width 57 height 14
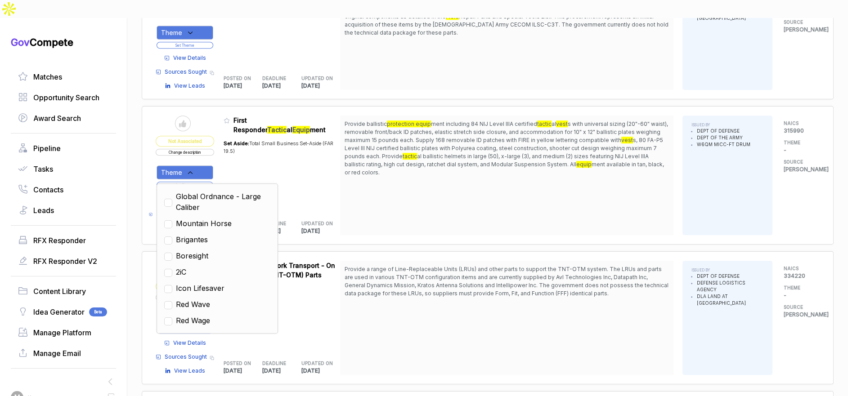
scroll to position [175, 0]
drag, startPoint x: 211, startPoint y: 287, endPoint x: 220, endPoint y: 283, distance: 9.5
click at [211, 317] on span "NP Aerospace" at bounding box center [201, 322] width 50 height 11
checkbox input "true"
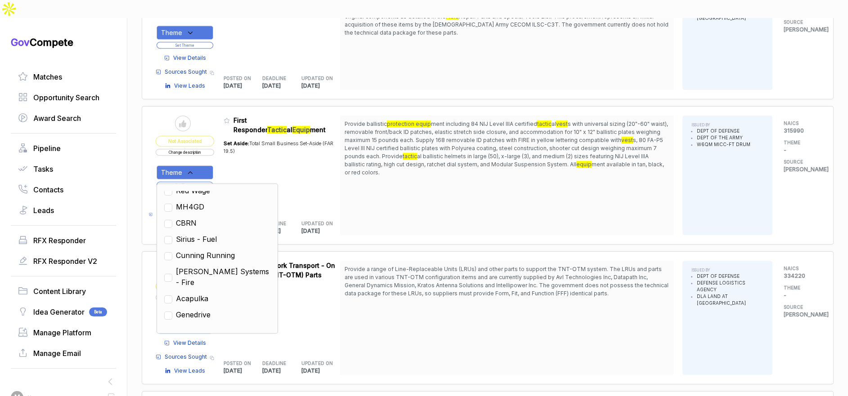
scroll to position [299, 0]
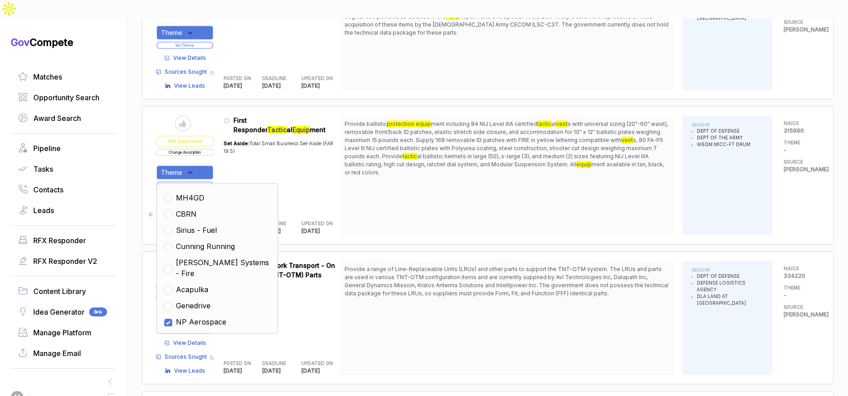
drag, startPoint x: 343, startPoint y: 226, endPoint x: 275, endPoint y: 212, distance: 69.3
click at [341, 226] on div "Send to Pipeline Not Associated Change description Theme Set Theme View Details…" at bounding box center [488, 142] width 692 height 1369
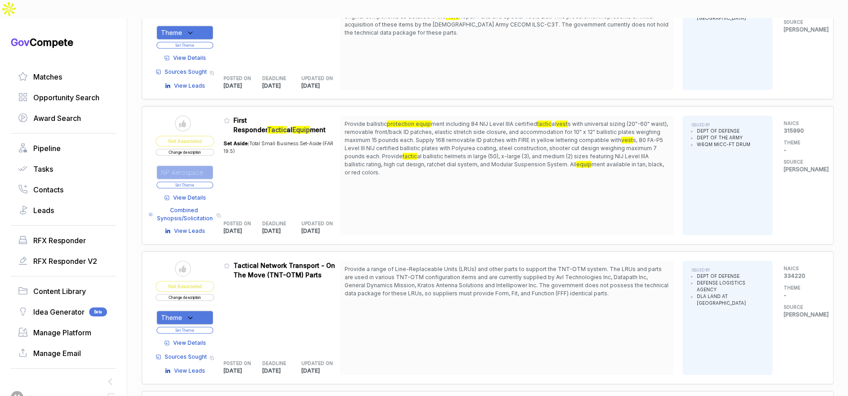
click at [200, 182] on button "Set Theme" at bounding box center [185, 185] width 57 height 7
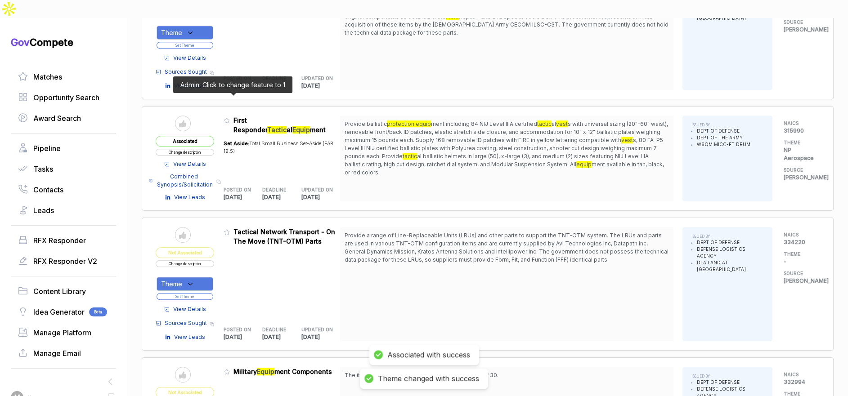
click at [230, 117] on icon at bounding box center [227, 120] width 6 height 6
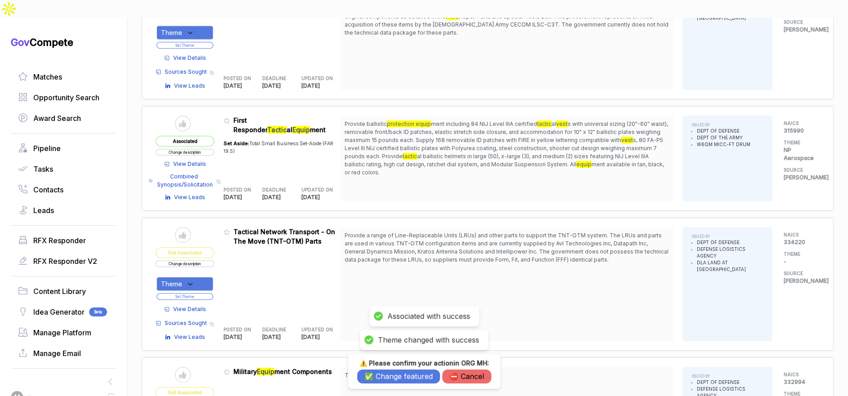
click at [404, 378] on button "✅ Change featured" at bounding box center [398, 377] width 83 height 14
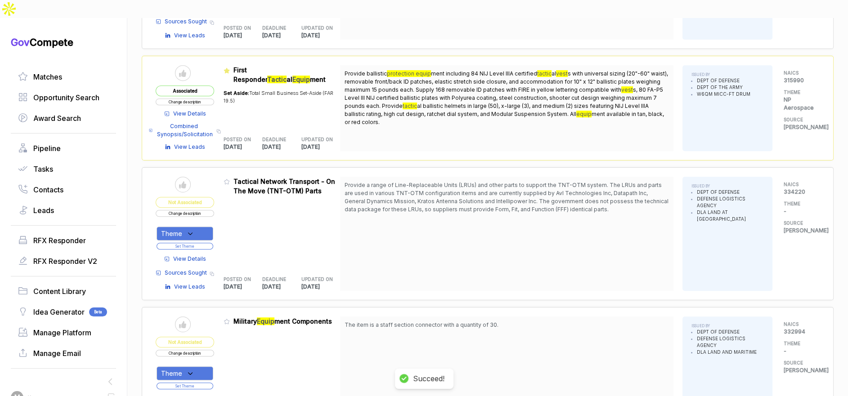
scroll to position [746, 0]
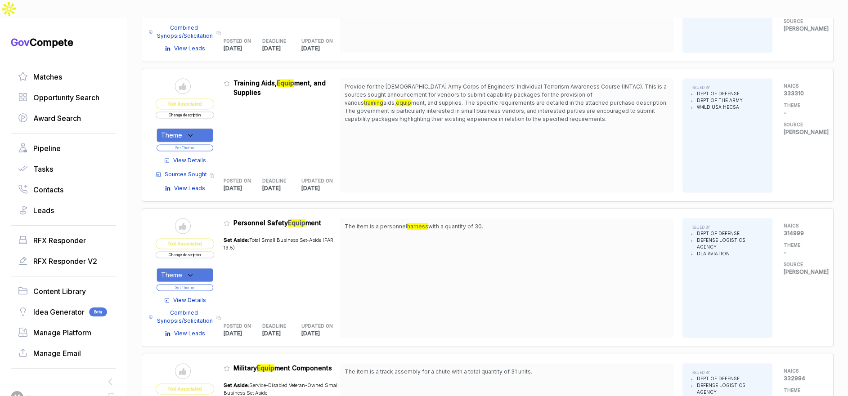
scroll to position [1531, 0]
click at [197, 157] on span "View Details" at bounding box center [189, 161] width 33 height 8
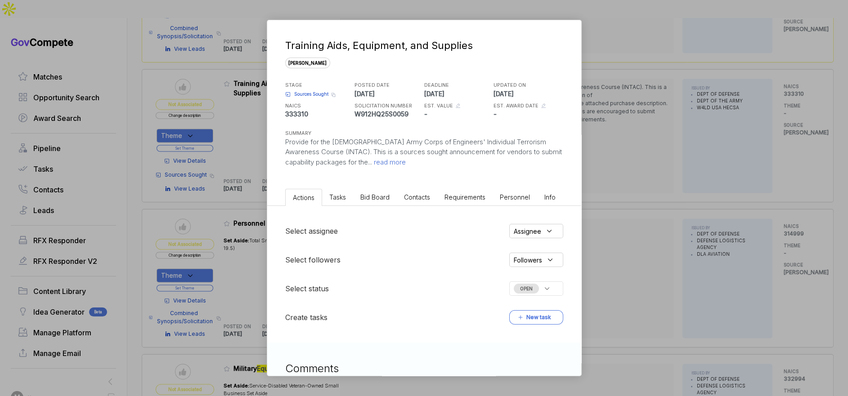
click at [377, 198] on span "Bid Board" at bounding box center [374, 197] width 29 height 8
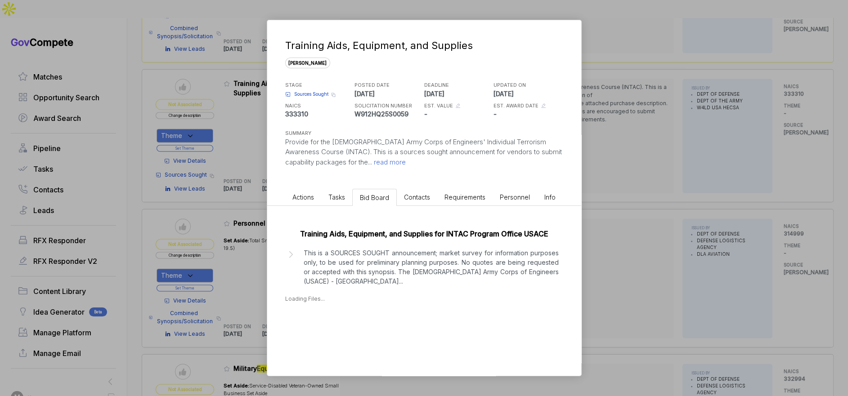
drag, startPoint x: 388, startPoint y: 275, endPoint x: 389, endPoint y: 271, distance: 4.6
click at [388, 273] on p "This is a SOURCES SOUGHT announcement; market survey for information purposes o…" at bounding box center [431, 267] width 255 height 38
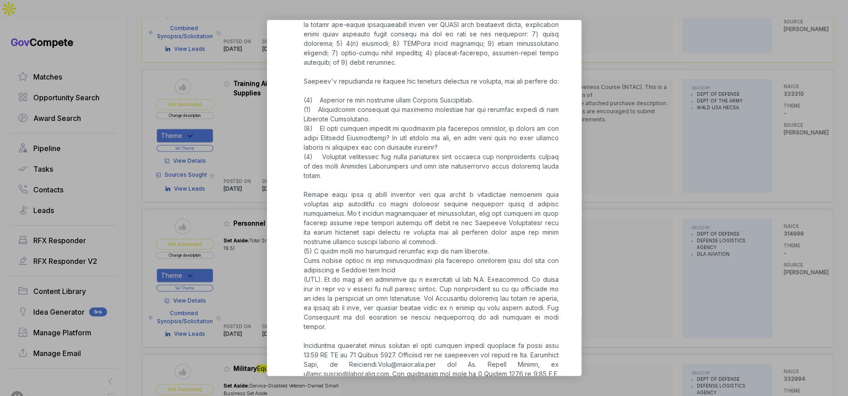
scroll to position [456, 0]
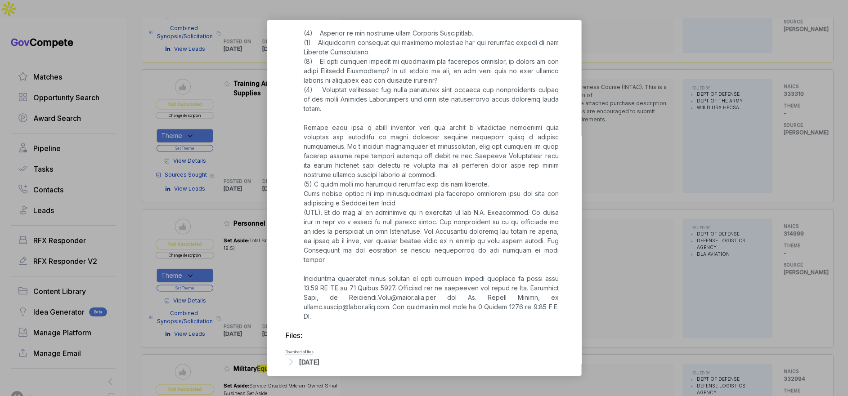
click at [319, 358] on div "Aug 6, 2025" at bounding box center [309, 362] width 20 height 9
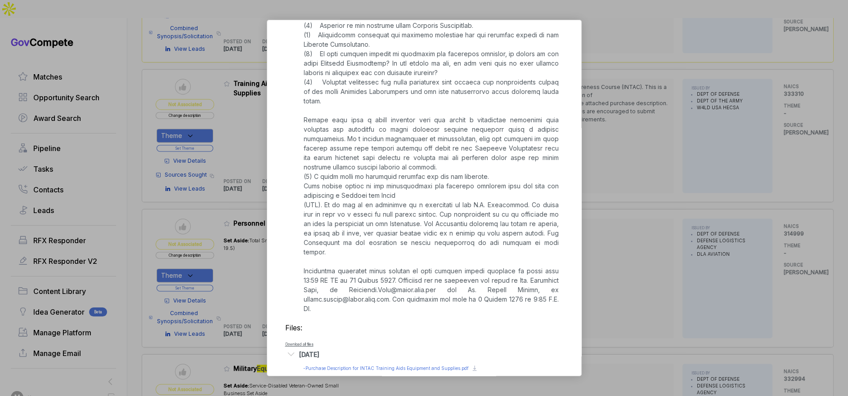
scroll to position [468, 0]
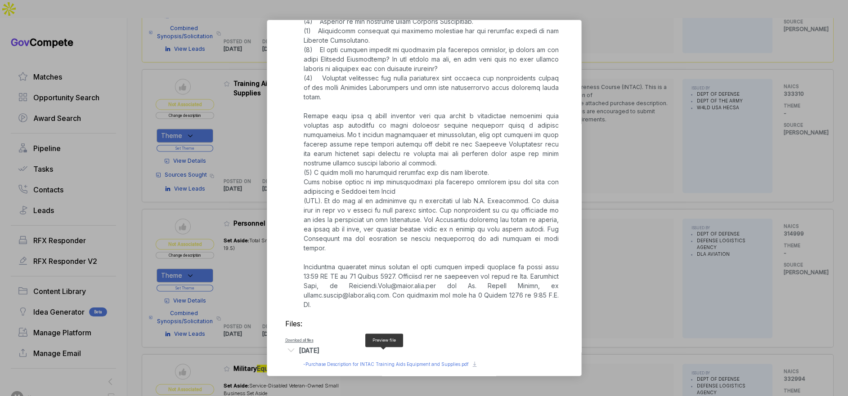
click at [335, 362] on span "- Purchase Description for INTAC Training Aids Equipment and Supplies.pdf" at bounding box center [386, 364] width 166 height 5
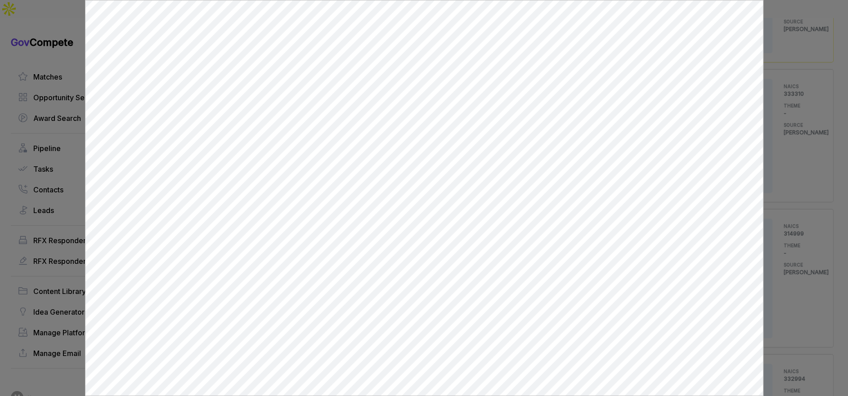
scroll to position [0, 0]
click at [775, 125] on div at bounding box center [424, 198] width 848 height 396
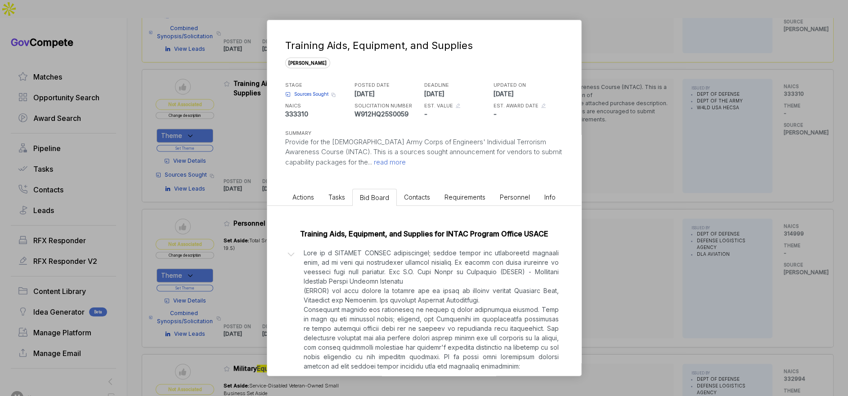
click at [609, 194] on div "Training Aids, Equipment, and Supplies sam STAGE Sources Sought Copy link POSTE…" at bounding box center [424, 198] width 848 height 396
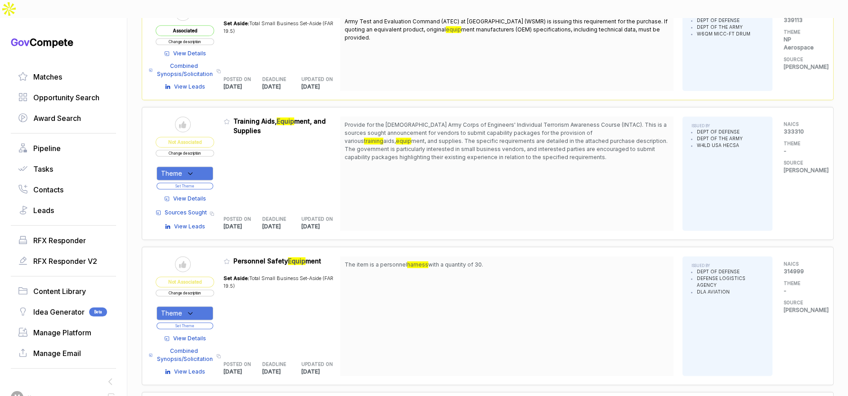
scroll to position [1455, 0]
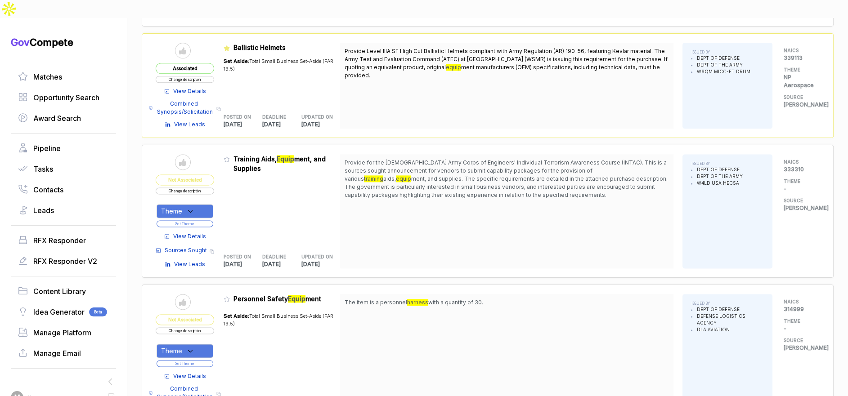
click at [210, 188] on button "Change description" at bounding box center [185, 191] width 58 height 7
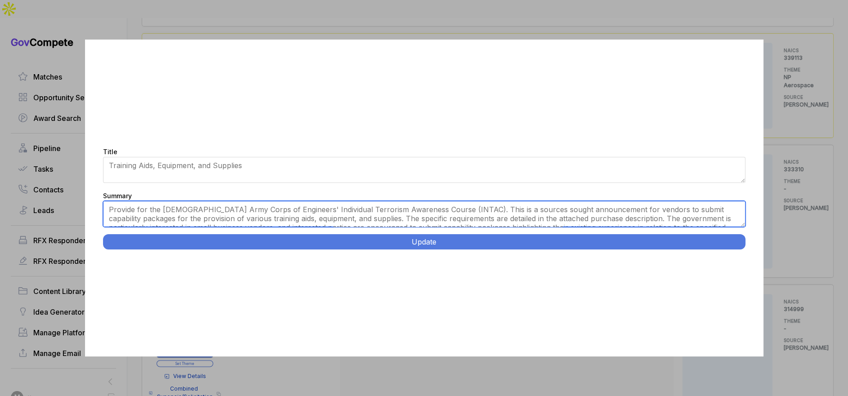
click at [262, 217] on textarea "Provide for the U.S. Army Corps of Engineers' Individual Terrorism Awareness Co…" at bounding box center [424, 214] width 642 height 26
paste textarea "Tactical Training Equipment. Summit Point, West Virginia. Provide comprehensive…"
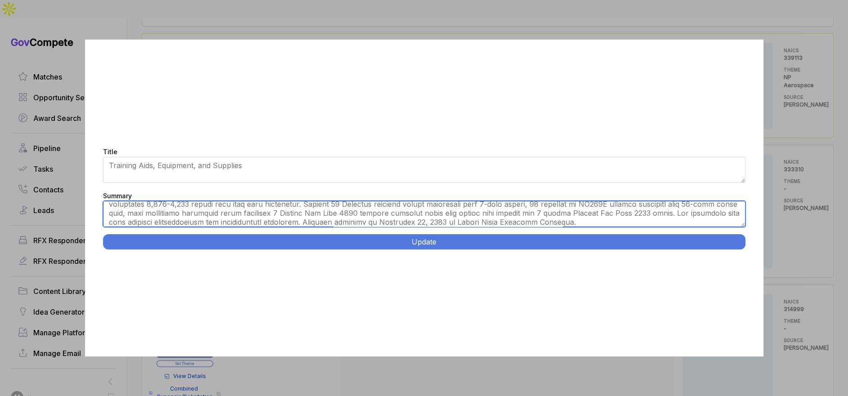
scroll to position [0, 0]
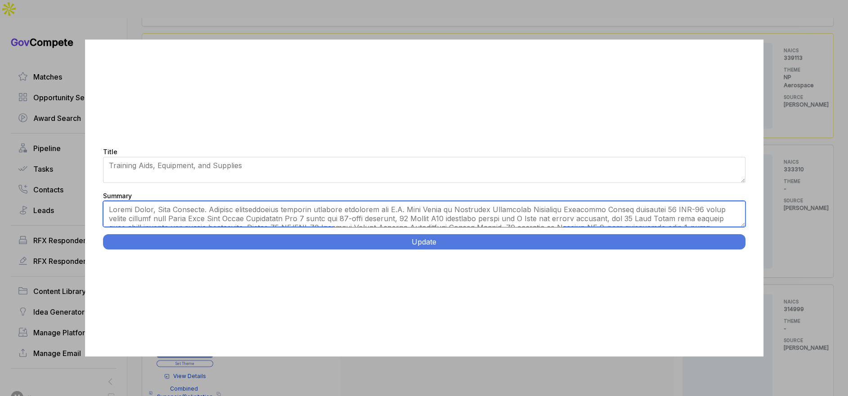
type textarea "Summit Point, West Virginia. Provide comprehensive tactical training equipment …"
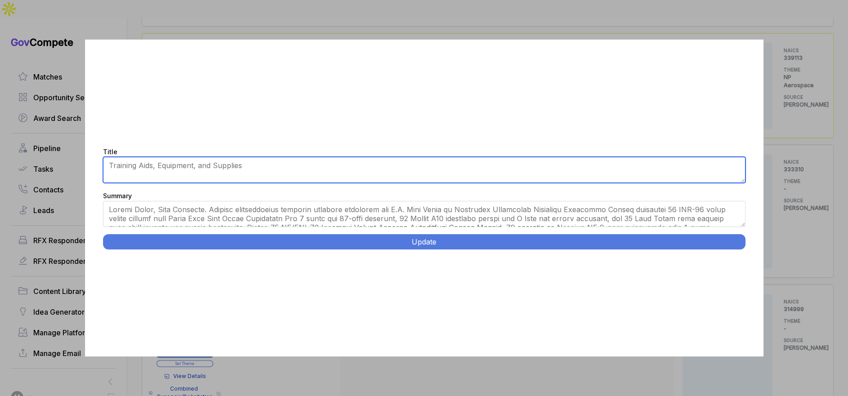
click at [236, 165] on textarea "Training Aids, Equipment, and Supplies" at bounding box center [424, 170] width 642 height 26
paste textarea "actical Training Equipment."
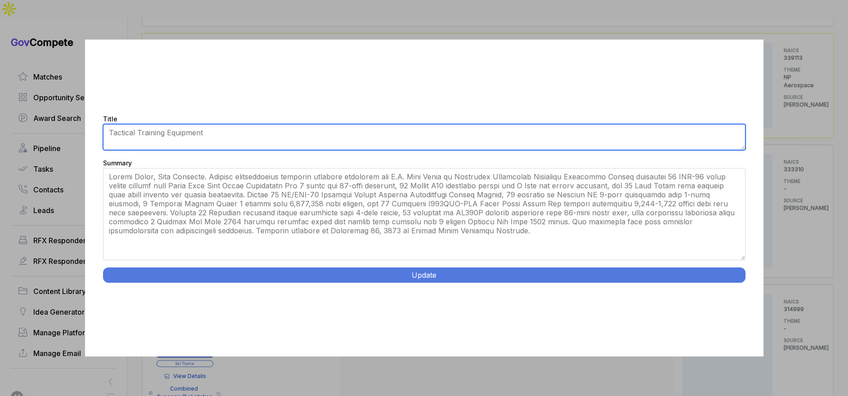
drag, startPoint x: 740, startPoint y: 224, endPoint x: 502, endPoint y: 251, distance: 239.0
click at [742, 287] on div "Title Training Aids, Equipment, and Supplies Summary Provide for the U.S. Army …" at bounding box center [424, 198] width 678 height 317
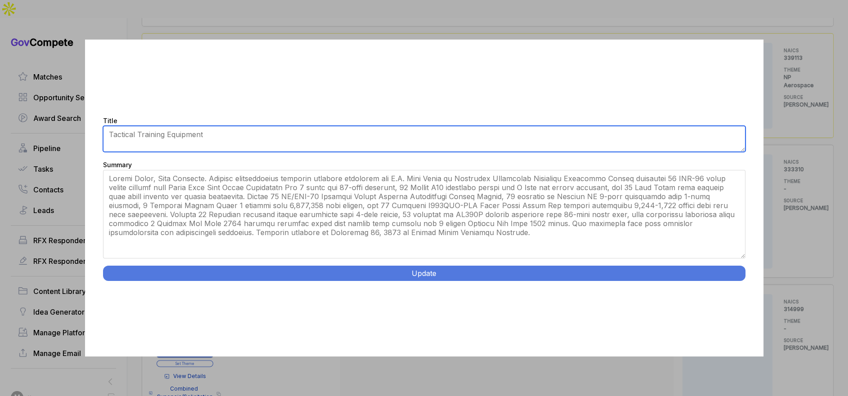
type textarea "Tactical Training Equipment"
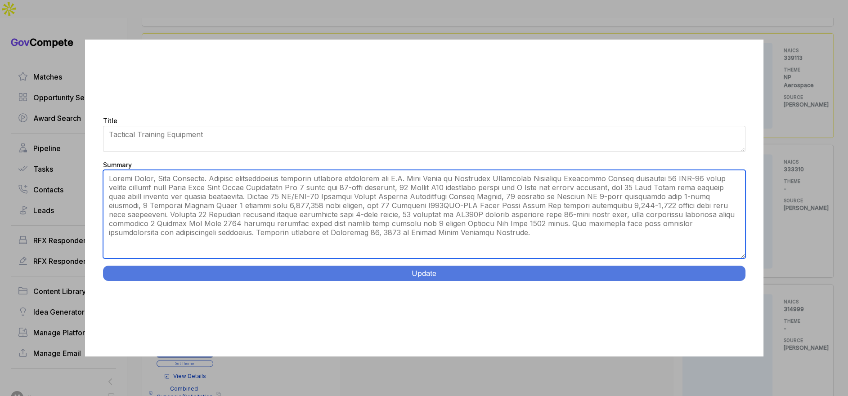
click at [314, 175] on textarea "Provide for the U.S. Army Corps of Engineers' Individual Terrorism Awareness Co…" at bounding box center [424, 214] width 642 height 89
type textarea "Summit Point, West Virginia. Provide tactical training equipment for U.S. Army …"
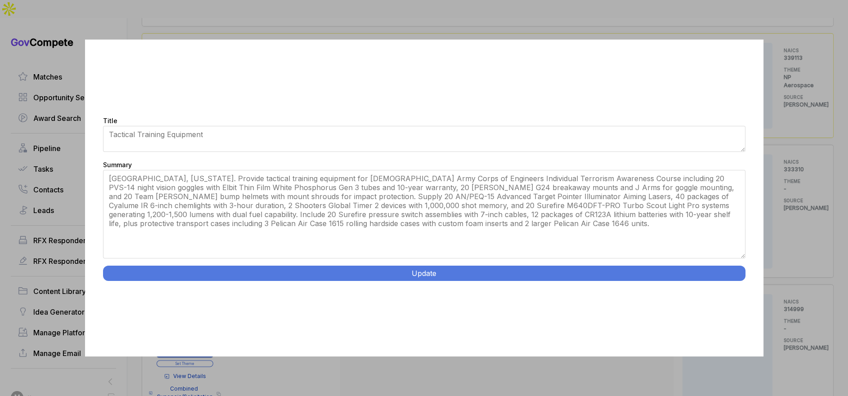
click at [338, 275] on button "Update" at bounding box center [424, 273] width 642 height 15
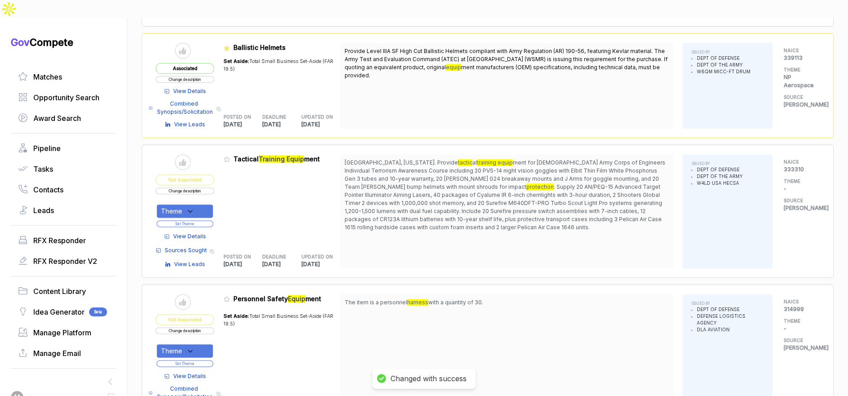
click at [194, 207] on icon at bounding box center [190, 211] width 8 height 8
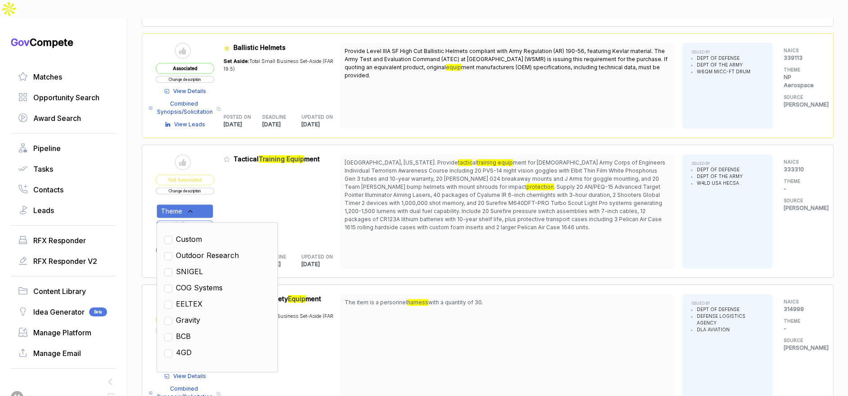
scroll to position [351, 0]
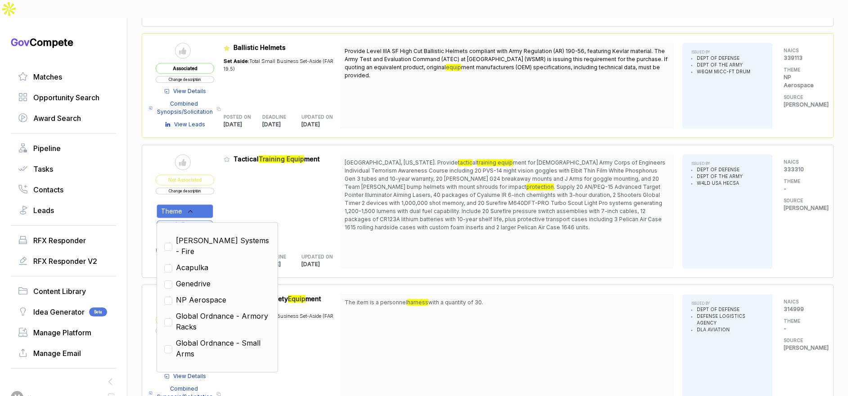
click at [245, 338] on span "Global Ordnance - Small Arms" at bounding box center [223, 349] width 94 height 22
click at [222, 338] on span "Global Ordnance - Small Arms" at bounding box center [223, 349] width 94 height 22
checkbox input "false"
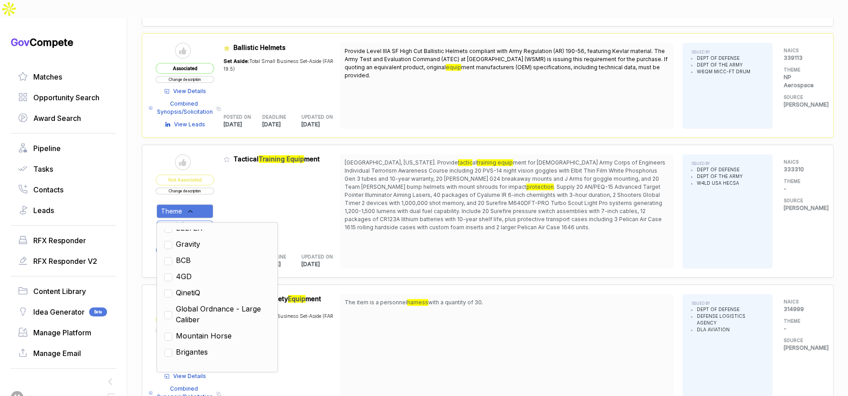
click at [190, 271] on span "4GD" at bounding box center [184, 276] width 16 height 11
checkbox input "true"
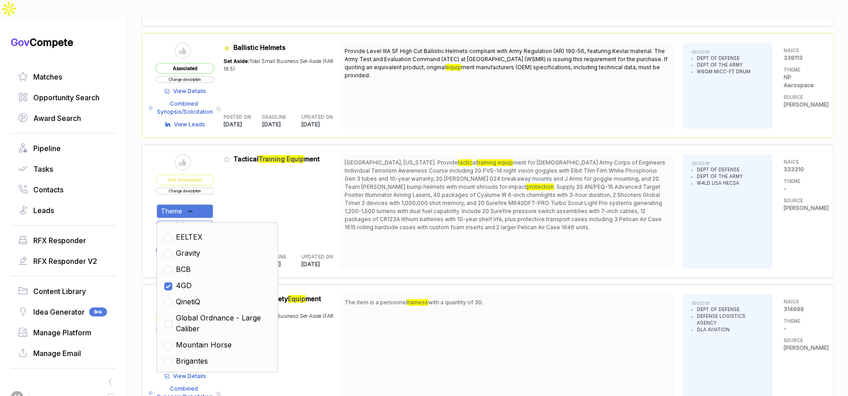
scroll to position [86, 0]
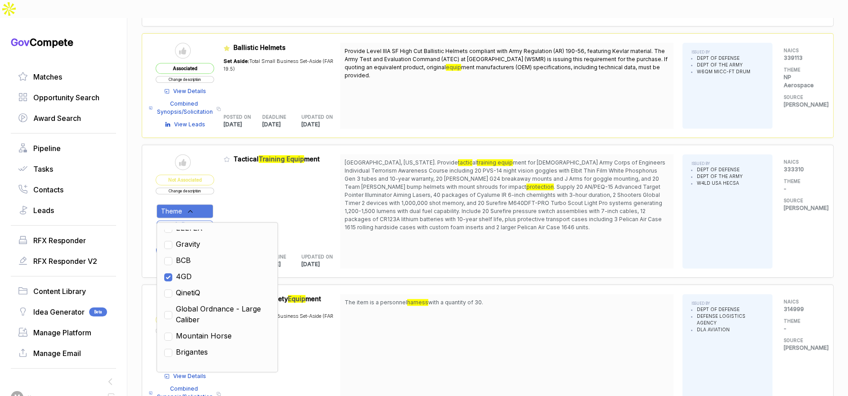
drag, startPoint x: 358, startPoint y: 217, endPoint x: 343, endPoint y: 211, distance: 16.3
click at [354, 216] on div "Summit Point, West Virginia. Provide tactic al training equip ment for U.S. Arm…" at bounding box center [506, 211] width 333 height 114
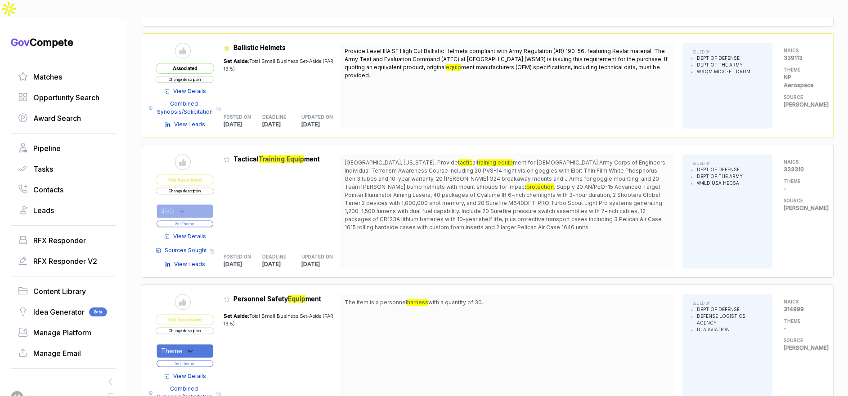
click at [206, 220] on button "Set Theme" at bounding box center [185, 223] width 57 height 7
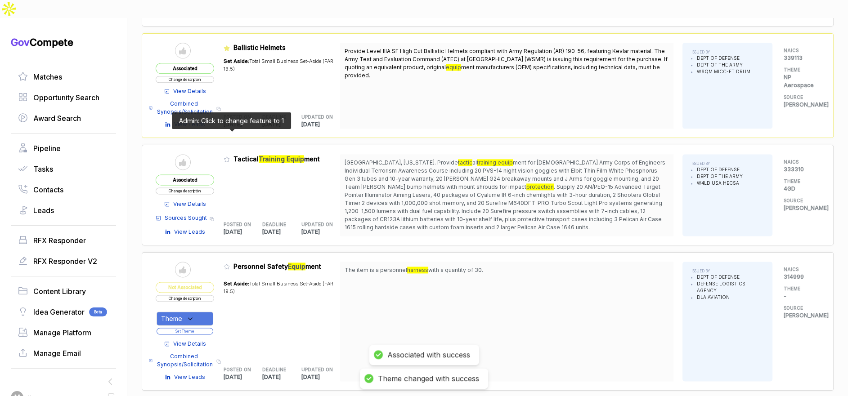
click at [230, 156] on icon at bounding box center [227, 159] width 6 height 6
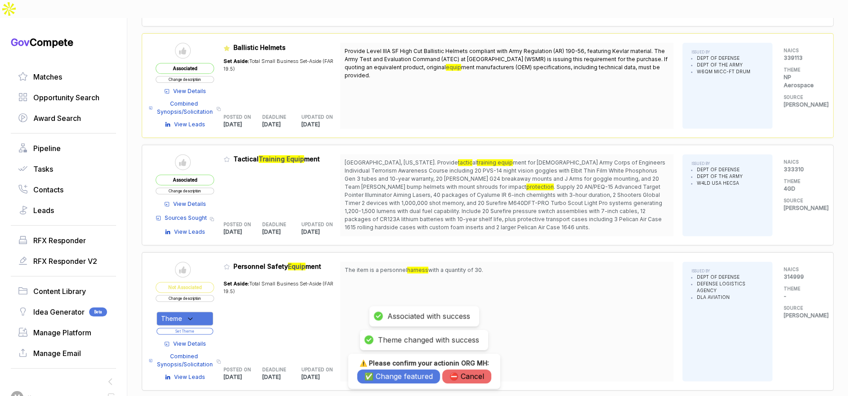
click at [392, 373] on button "✅ Change featured" at bounding box center [398, 377] width 83 height 14
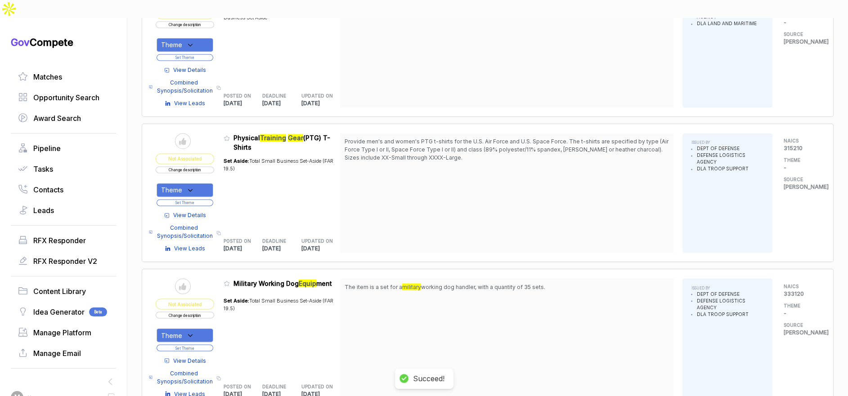
scroll to position [1914, 0]
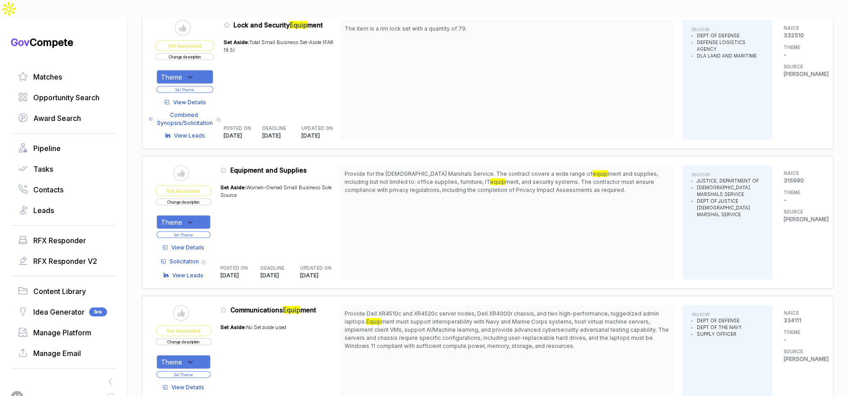
scroll to position [2401, 0]
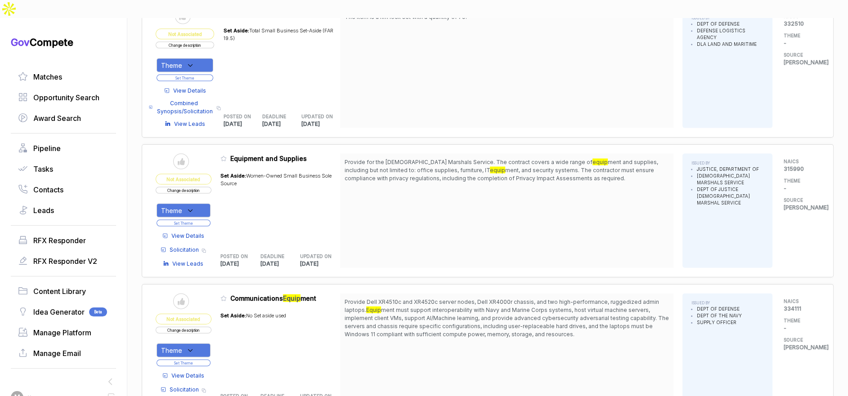
click at [204, 232] on span "View Details" at bounding box center [187, 236] width 33 height 8
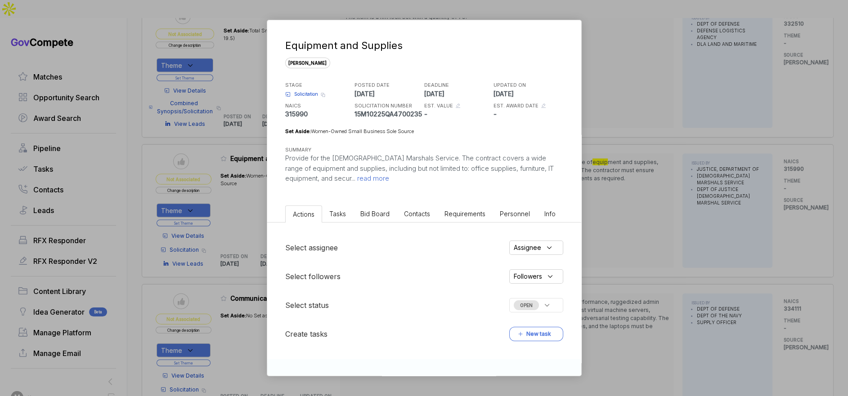
click at [363, 214] on span "Bid Board" at bounding box center [374, 214] width 29 height 8
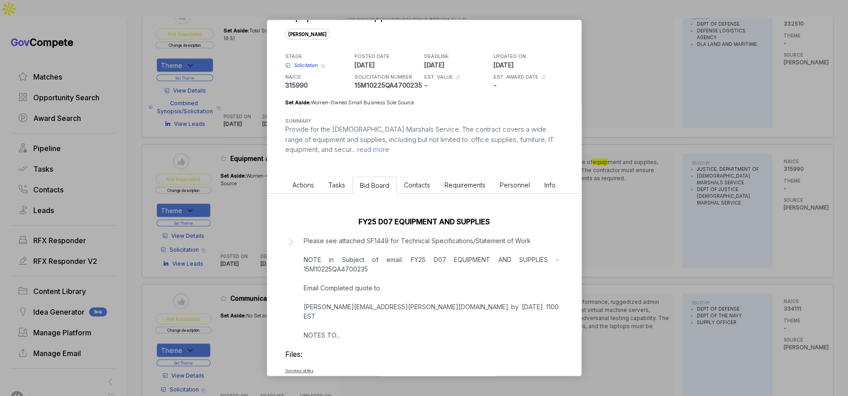
scroll to position [47, 0]
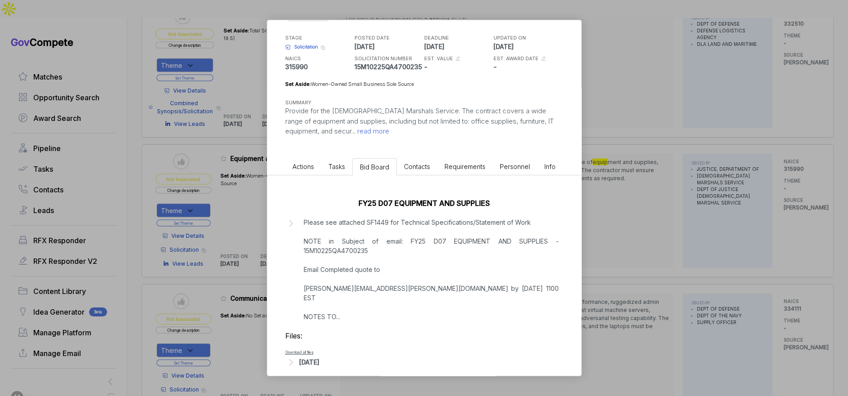
click at [319, 358] on div "Aug 3, 2025" at bounding box center [309, 362] width 20 height 9
click at [337, 373] on span "- 15M10225QA4700235 RFQ.pdf" at bounding box center [338, 375] width 71 height 5
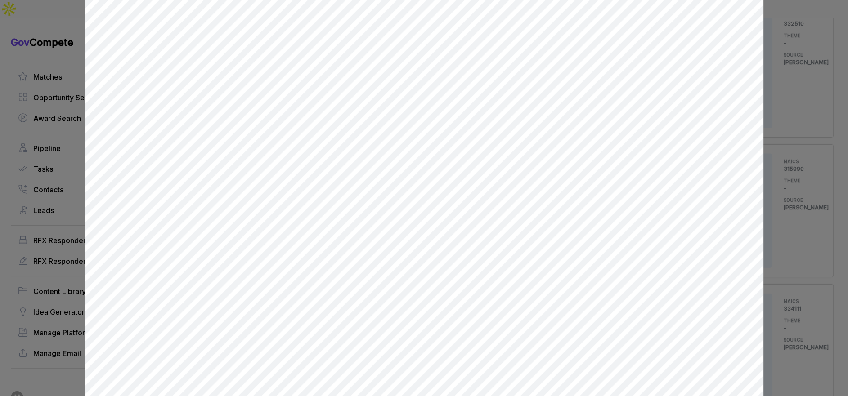
scroll to position [0, 0]
click at [67, 166] on div at bounding box center [424, 198] width 848 height 396
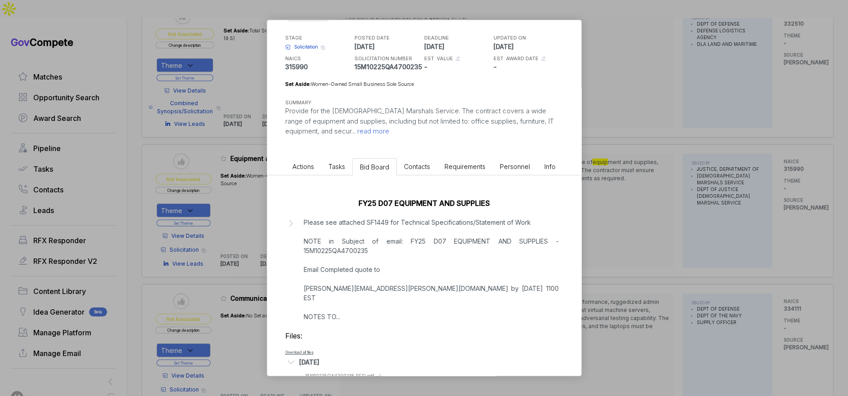
click at [245, 226] on div "Equipment and Supplies sam STAGE Solicitation Copy link POSTED DATE 2025-08-03 …" at bounding box center [424, 198] width 848 height 396
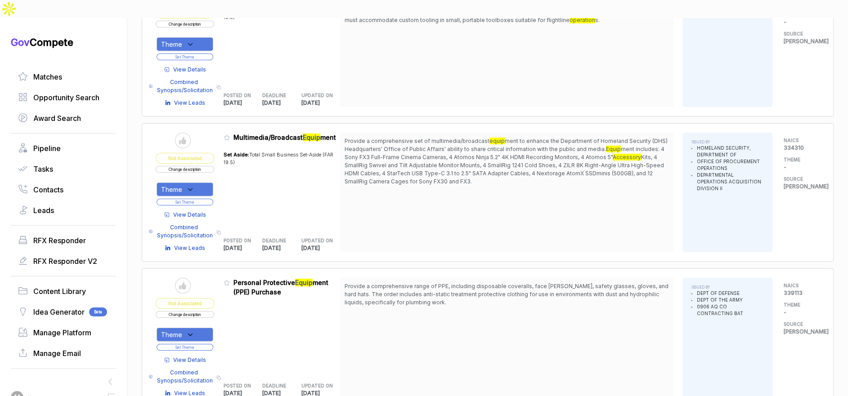
scroll to position [2879, 0]
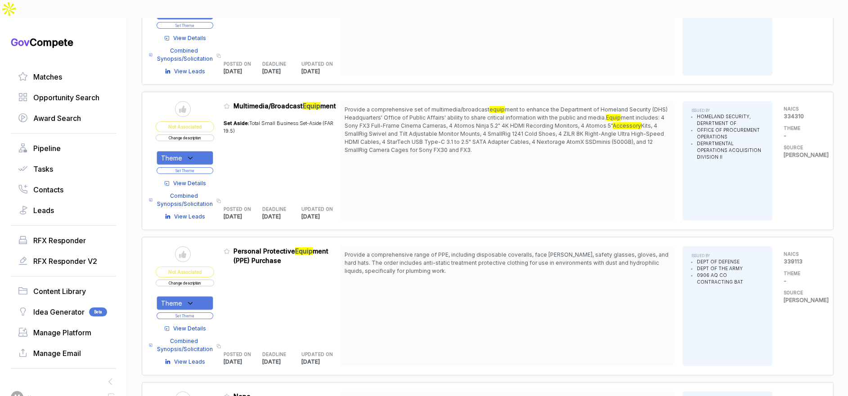
click at [198, 325] on span "View Details" at bounding box center [189, 329] width 33 height 8
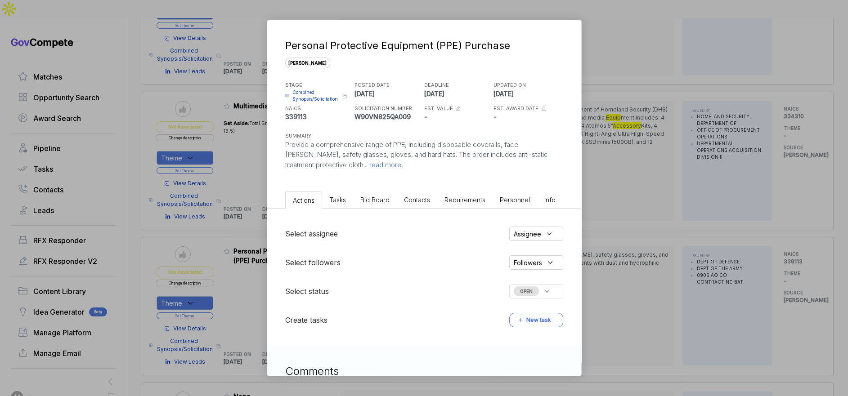
drag, startPoint x: 367, startPoint y: 194, endPoint x: 369, endPoint y: 206, distance: 11.9
click at [368, 194] on li "Bid Board" at bounding box center [375, 200] width 44 height 17
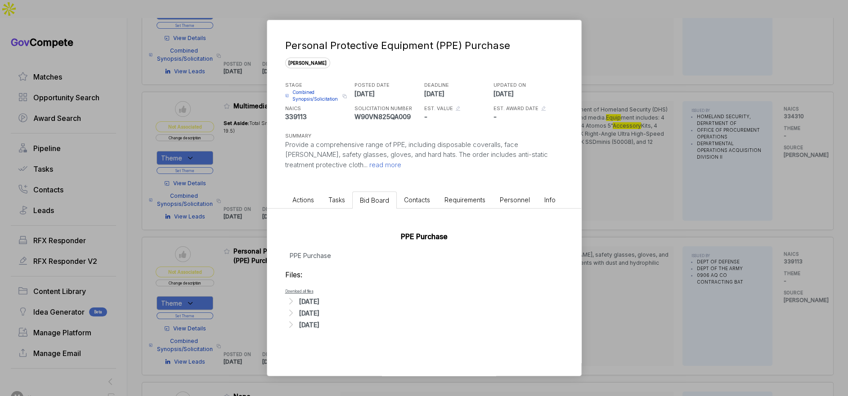
click at [309, 301] on div "Aug 5, 2025" at bounding box center [309, 301] width 20 height 9
click at [328, 315] on span "- PPE salient characteristics.xlsx" at bounding box center [337, 315] width 68 height 5
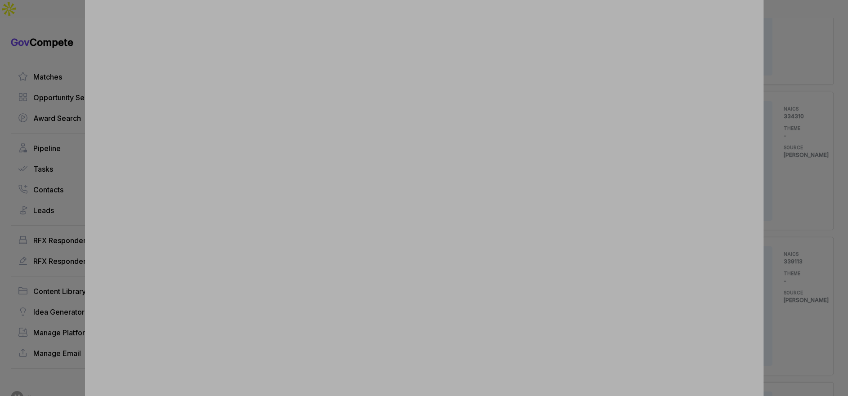
click at [796, 212] on div at bounding box center [424, 198] width 848 height 396
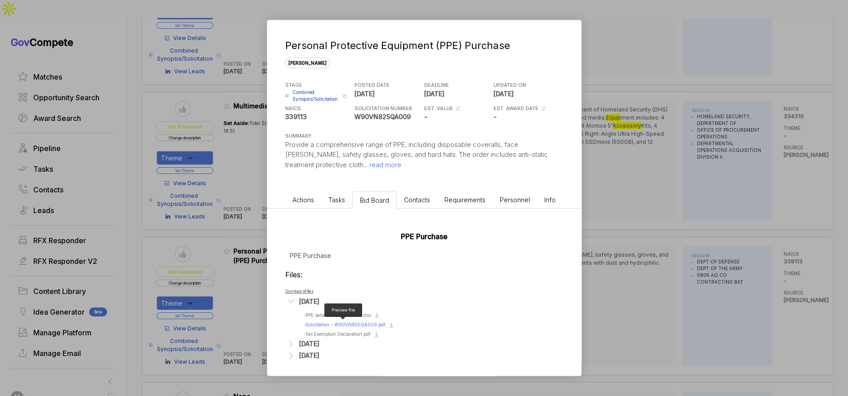
click at [354, 324] on span "- Solicitation - W90VN825QA009.pdf" at bounding box center [344, 324] width 82 height 5
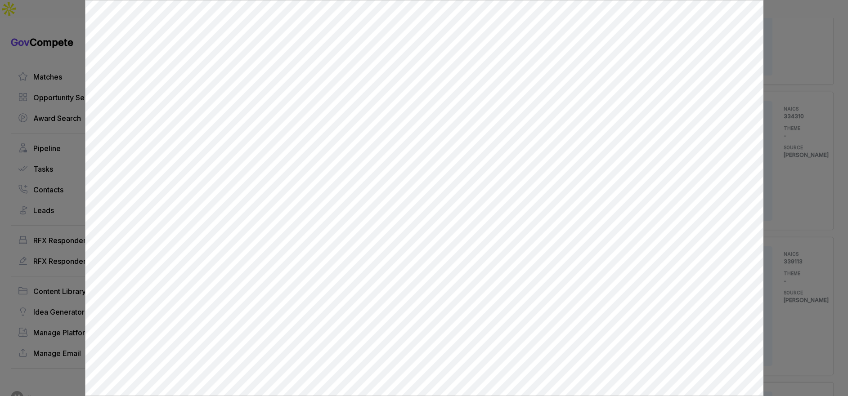
scroll to position [0, 0]
click at [780, 207] on div at bounding box center [424, 198] width 848 height 396
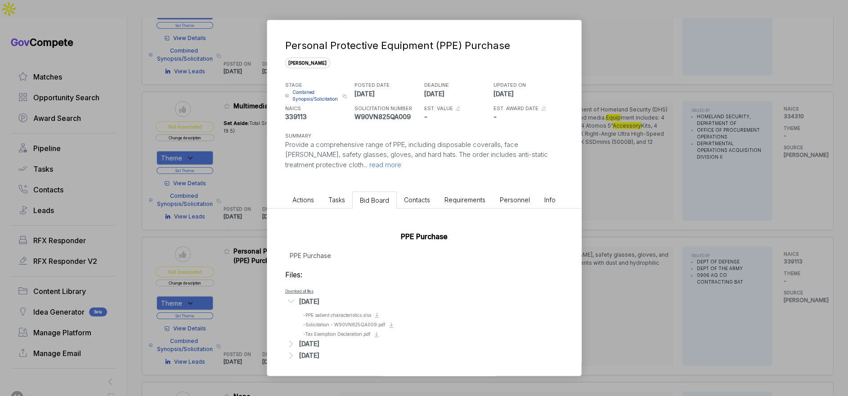
click at [780, 207] on div "Personal Protective Equipment (PPE) Purchase sam STAGE Combined Synopsis/Solici…" at bounding box center [424, 198] width 848 height 396
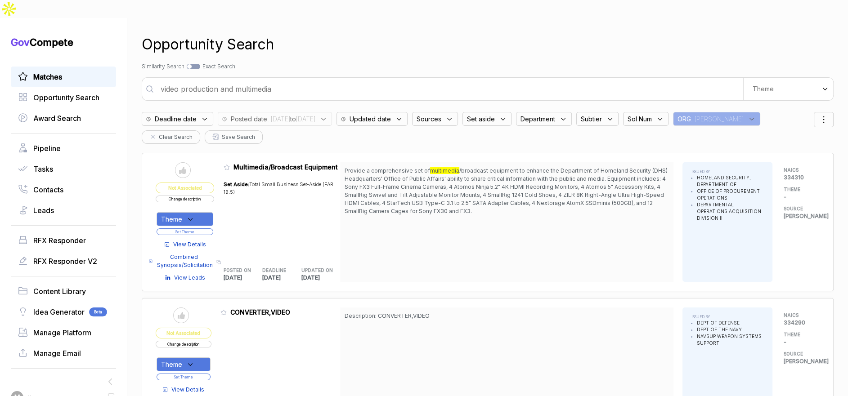
click at [90, 72] on link "Matches" at bounding box center [63, 77] width 91 height 11
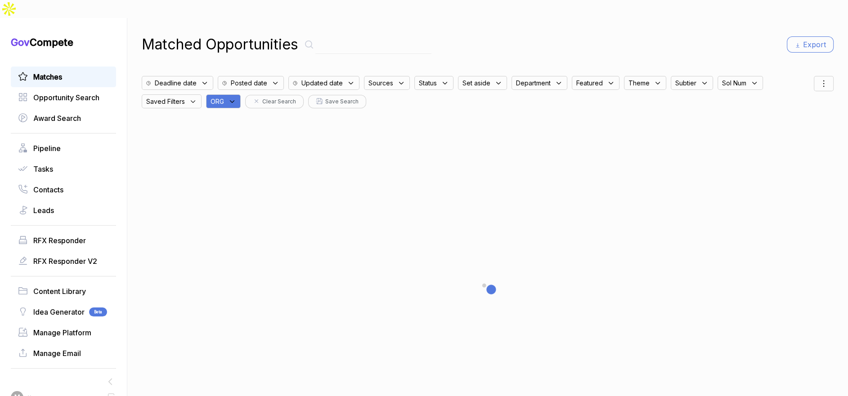
drag, startPoint x: 232, startPoint y: 86, endPoint x: 238, endPoint y: 89, distance: 7.4
click at [232, 94] on div "ORG" at bounding box center [223, 101] width 35 height 14
click at [260, 116] on input "text" at bounding box center [267, 125] width 106 height 19
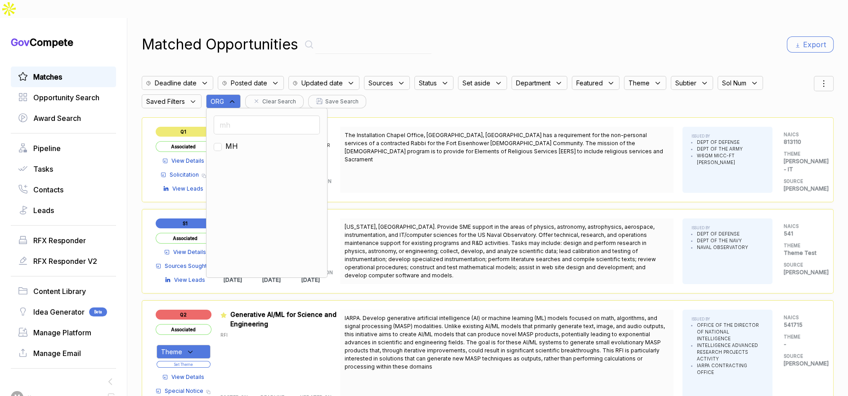
type input "mh"
drag, startPoint x: 236, startPoint y: 130, endPoint x: 242, endPoint y: 127, distance: 6.4
click at [238, 141] on span "MH" at bounding box center [231, 146] width 13 height 11
checkbox input "true"
drag, startPoint x: 597, startPoint y: 37, endPoint x: 739, endPoint y: 49, distance: 142.2
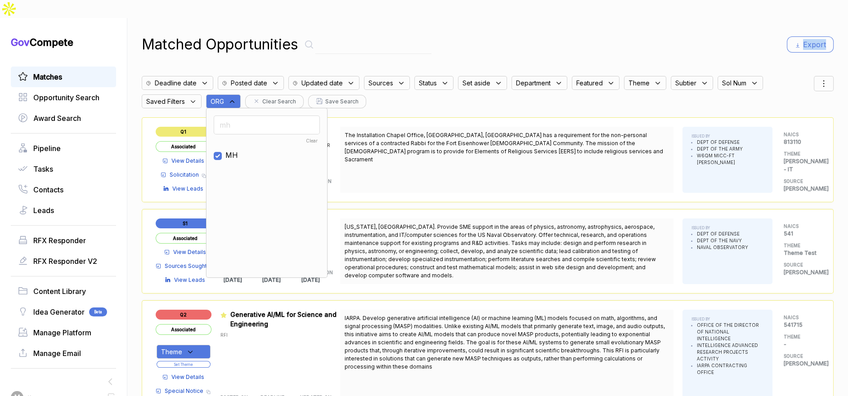
click at [610, 36] on div "Matched Opportunities Export" at bounding box center [488, 45] width 692 height 22
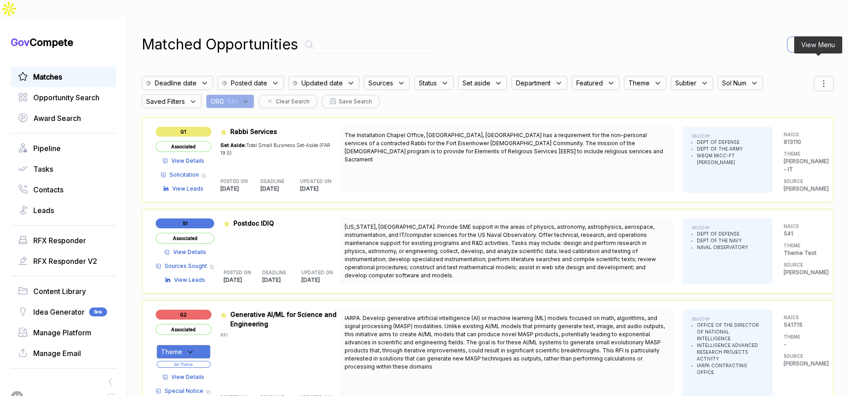
click at [820, 78] on icon at bounding box center [823, 83] width 11 height 11
click at [783, 116] on span "Sorting" at bounding box center [793, 120] width 21 height 9
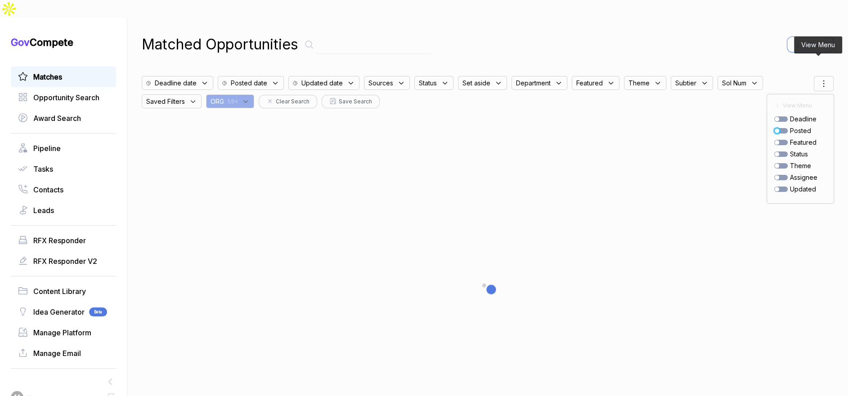
click at [775, 129] on div at bounding box center [777, 131] width 4 height 4
checkbox input "true"
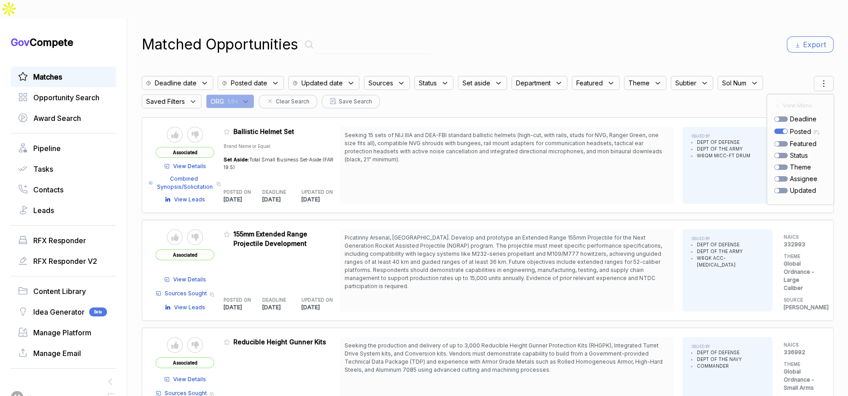
drag, startPoint x: 660, startPoint y: 42, endPoint x: 660, endPoint y: 119, distance: 76.5
click at [660, 42] on div "Matched Opportunities Export Deadline date Posted date Updated date Sources Sta…" at bounding box center [488, 216] width 692 height 396
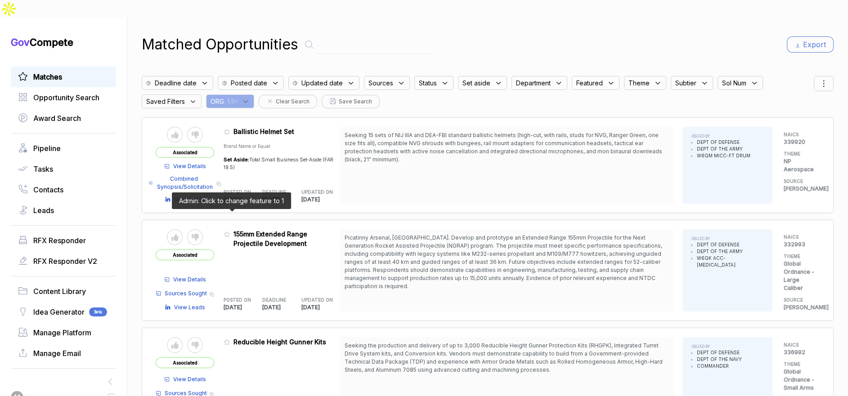
click at [229, 231] on icon at bounding box center [227, 234] width 6 height 6
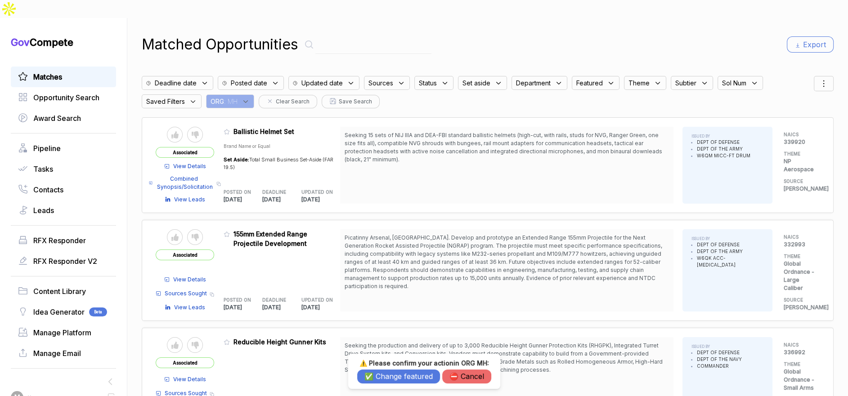
drag, startPoint x: 415, startPoint y: 373, endPoint x: 332, endPoint y: 259, distance: 140.1
click at [411, 367] on div "⚠️ Please confirm your action in ORG MH : ✅ Change featured ⛔️ Cancel" at bounding box center [424, 371] width 134 height 24
drag, startPoint x: 393, startPoint y: 377, endPoint x: 275, endPoint y: 215, distance: 199.9
click at [391, 373] on button "✅ Change featured" at bounding box center [398, 377] width 83 height 14
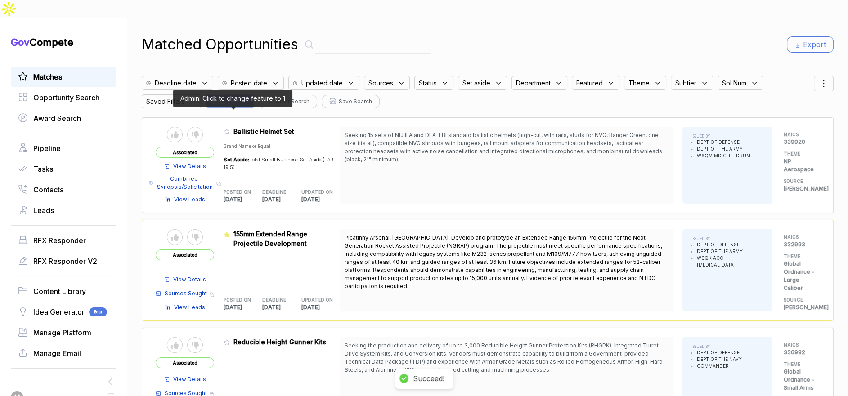
click at [229, 129] on icon at bounding box center [227, 132] width 6 height 6
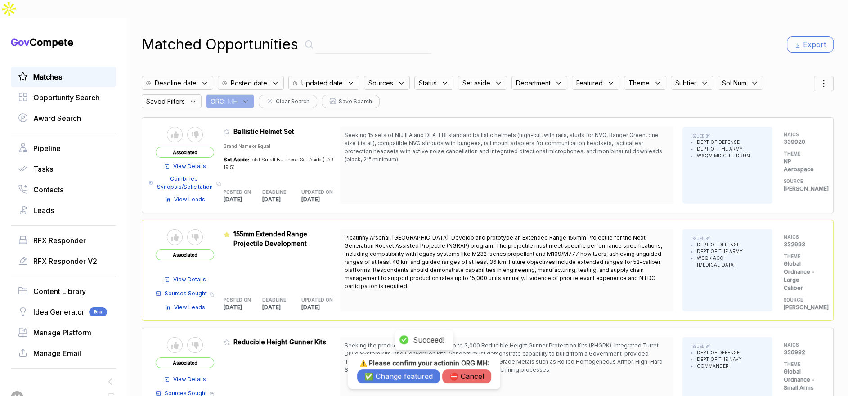
click at [408, 369] on div "⚠️ Please confirm your action in ORG MH : ✅ Change featured ⛔️ Cancel" at bounding box center [424, 371] width 134 height 24
click at [405, 371] on button "✅ Change featured" at bounding box center [398, 377] width 83 height 14
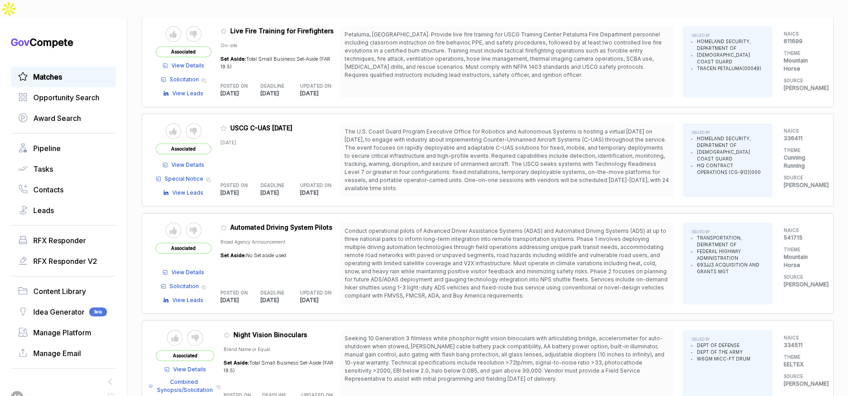
scroll to position [731, 0]
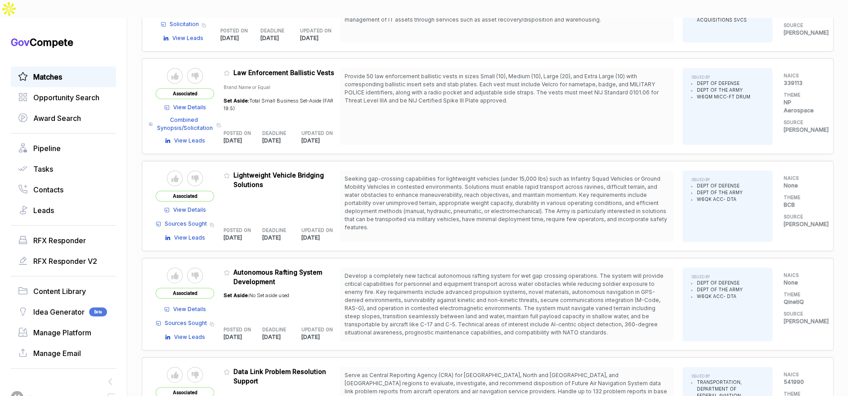
scroll to position [1755, 0]
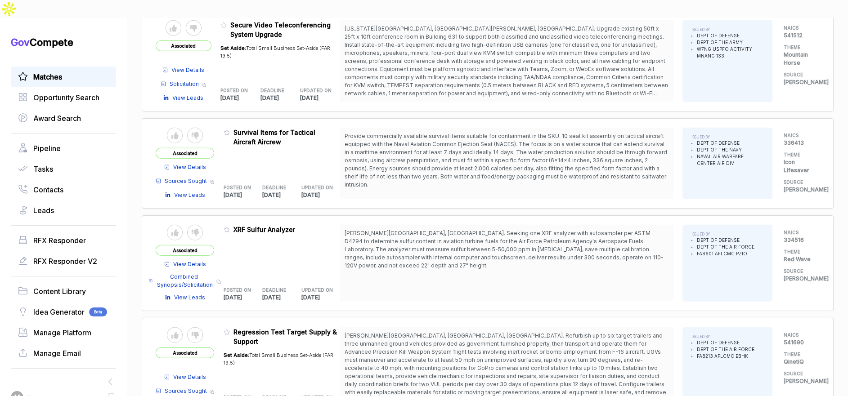
scroll to position [2795, 0]
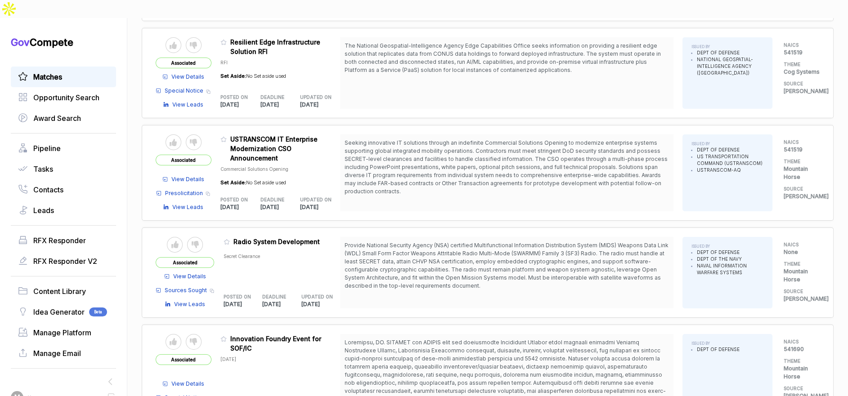
scroll to position [3798, 0]
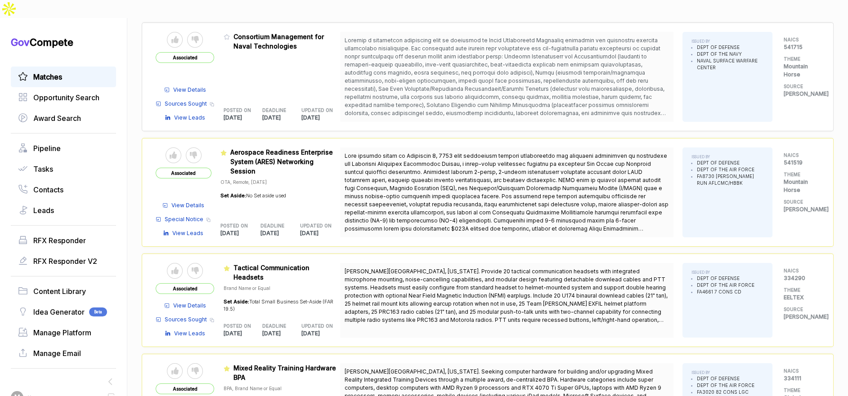
scroll to position [4839, 0]
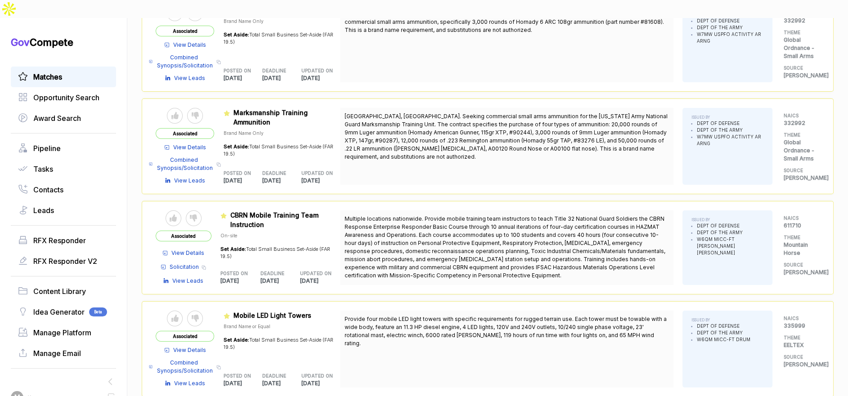
scroll to position [5853, 0]
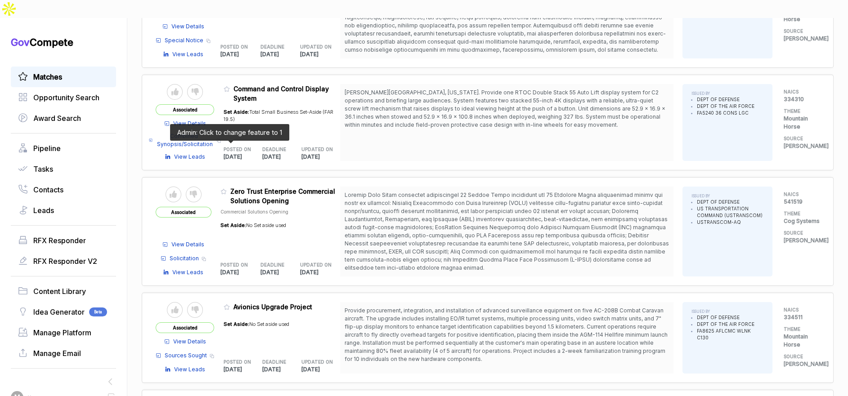
scroll to position [4152, 0]
click at [227, 189] on icon at bounding box center [223, 192] width 6 height 6
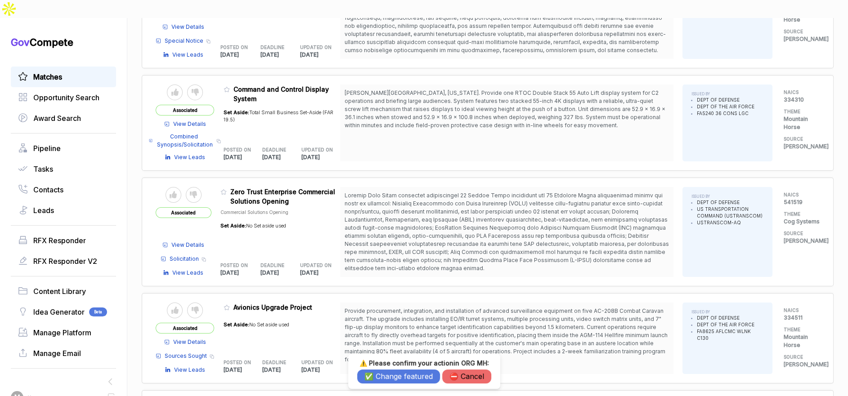
drag, startPoint x: 400, startPoint y: 373, endPoint x: 386, endPoint y: 323, distance: 52.4
click at [400, 372] on button "✅ Change featured" at bounding box center [398, 377] width 83 height 14
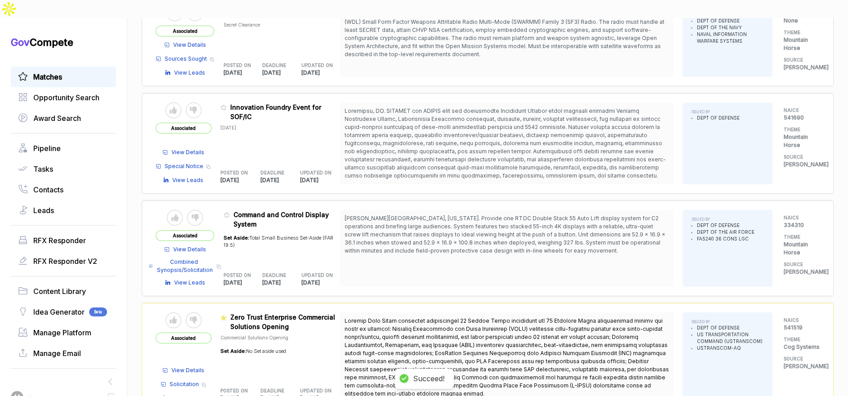
scroll to position [3989, 0]
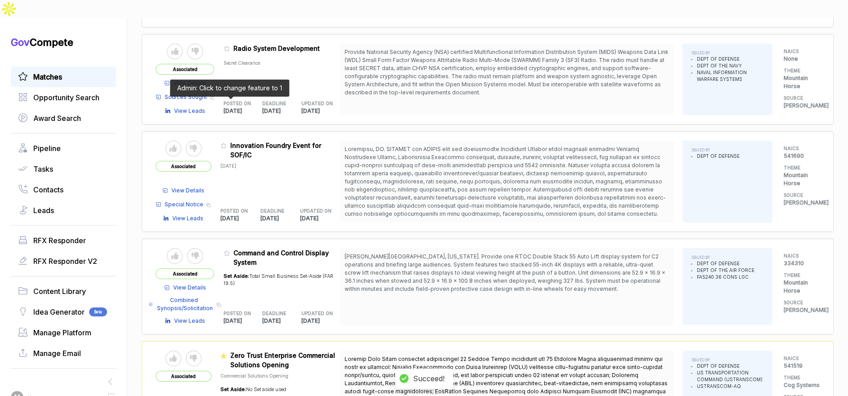
click at [226, 143] on icon at bounding box center [223, 145] width 5 height 5
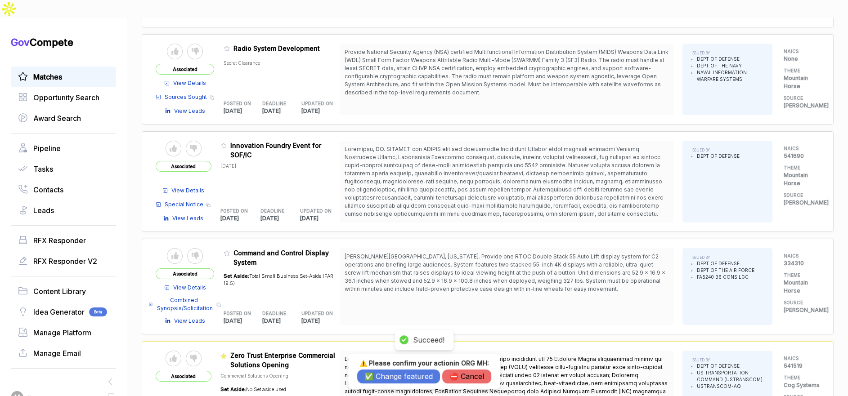
drag, startPoint x: 386, startPoint y: 373, endPoint x: 348, endPoint y: 326, distance: 60.2
click at [386, 373] on button "✅ Change featured" at bounding box center [398, 377] width 83 height 14
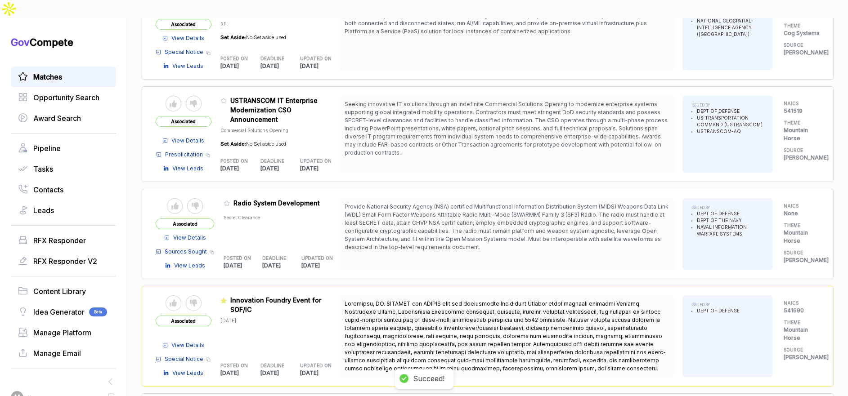
scroll to position [3795, 0]
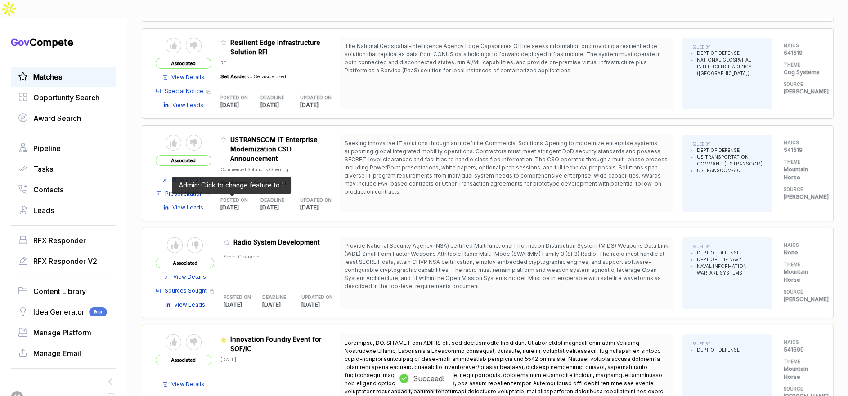
drag, startPoint x: 231, startPoint y: 200, endPoint x: 247, endPoint y: 213, distance: 21.1
click at [230, 239] on icon at bounding box center [227, 242] width 6 height 6
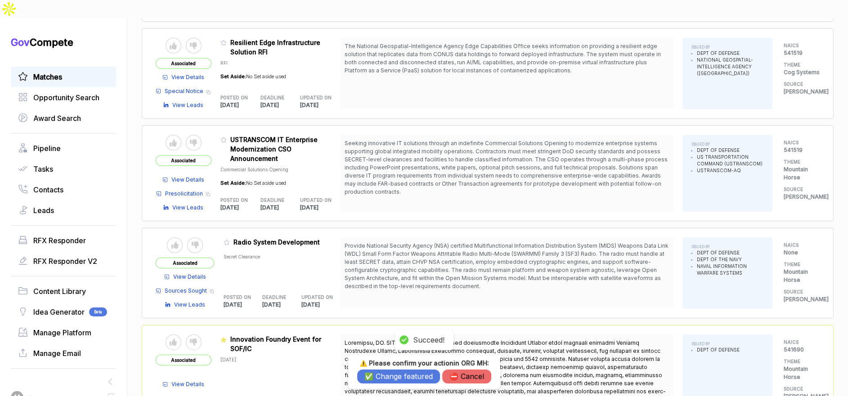
click at [380, 377] on button "✅ Change featured" at bounding box center [398, 377] width 83 height 14
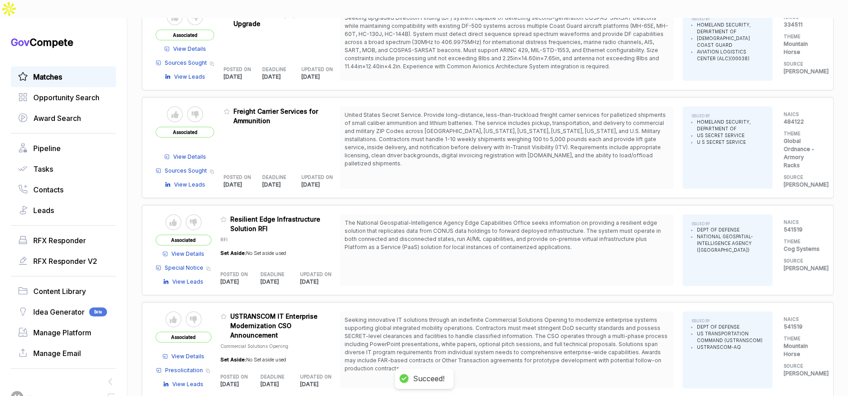
scroll to position [3617, 0]
click at [225, 217] on icon at bounding box center [223, 220] width 6 height 6
click at [377, 375] on button "✅ Change featured" at bounding box center [398, 377] width 83 height 14
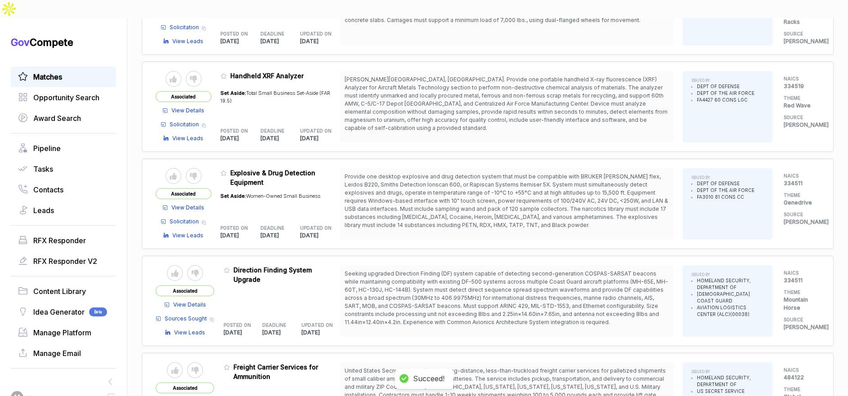
scroll to position [3354, 0]
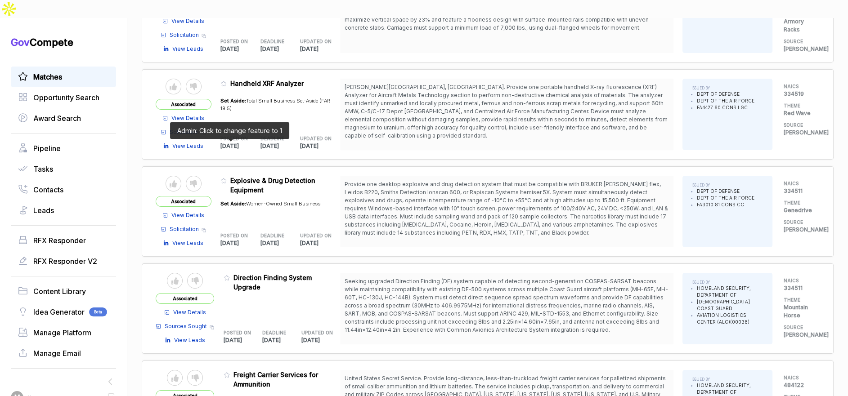
click at [227, 178] on icon at bounding box center [223, 181] width 6 height 6
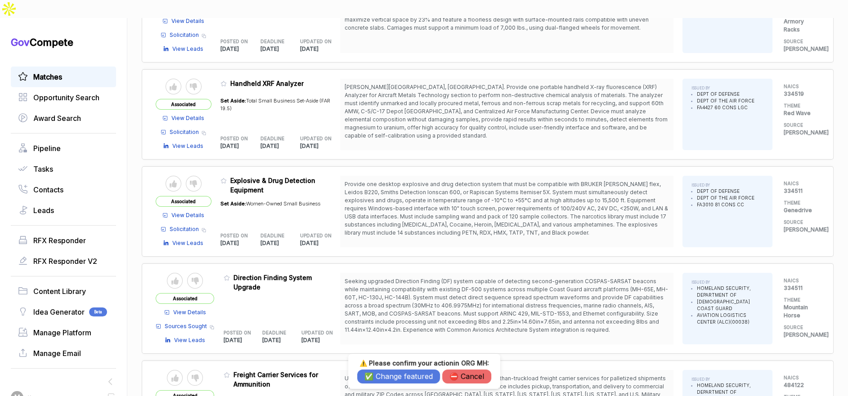
drag, startPoint x: 395, startPoint y: 377, endPoint x: 313, endPoint y: 202, distance: 193.4
click at [393, 372] on button "✅ Change featured" at bounding box center [398, 377] width 83 height 14
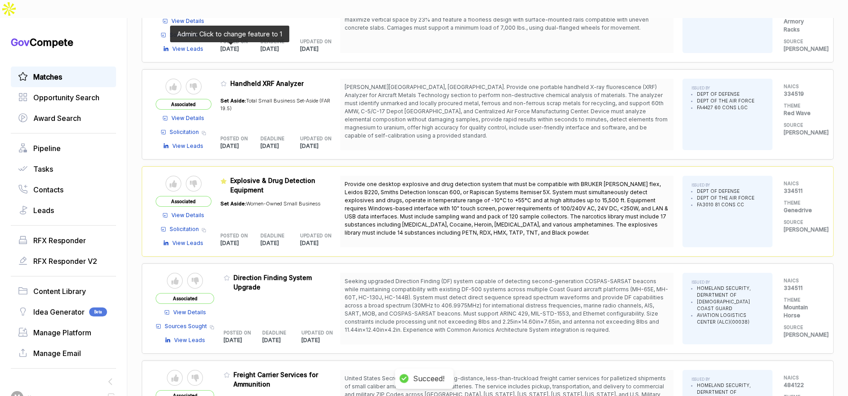
click at [227, 81] on icon at bounding box center [223, 84] width 6 height 6
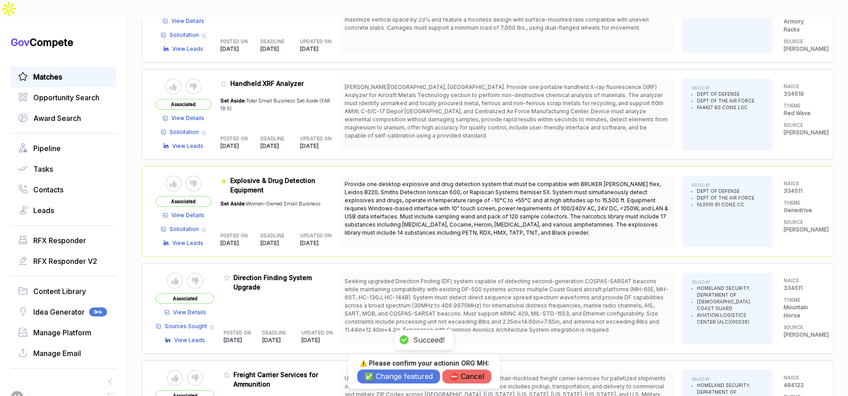
drag, startPoint x: 374, startPoint y: 380, endPoint x: 352, endPoint y: 324, distance: 60.2
click at [374, 378] on button "✅ Change featured" at bounding box center [398, 377] width 83 height 14
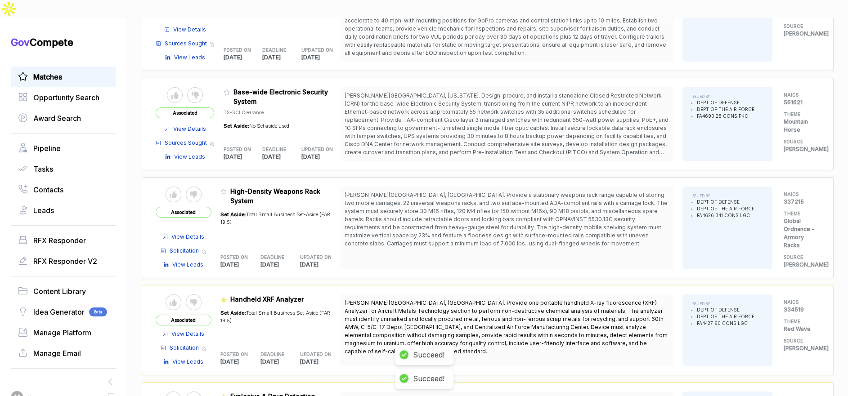
scroll to position [3136, 0]
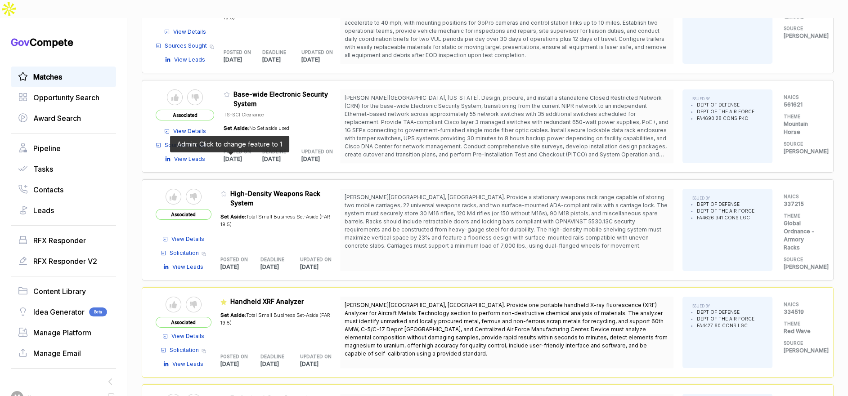
click at [227, 191] on icon at bounding box center [223, 194] width 6 height 6
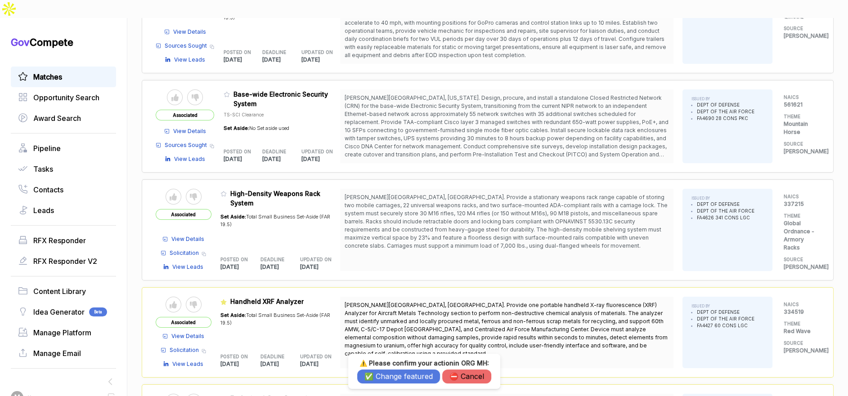
click at [389, 387] on div "⚠️ Please confirm your action in ORG MH : ✅ Change featured ⛔️ Cancel" at bounding box center [424, 371] width 152 height 35
click at [389, 373] on button "✅ Change featured" at bounding box center [398, 377] width 83 height 14
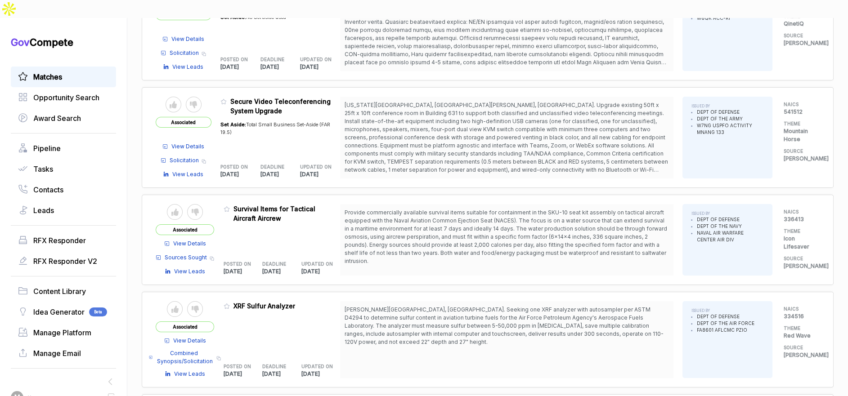
scroll to position [2713, 0]
click at [228, 207] on icon at bounding box center [227, 210] width 6 height 6
drag, startPoint x: 389, startPoint y: 375, endPoint x: 329, endPoint y: 256, distance: 133.4
click at [389, 373] on button "✅ Change featured" at bounding box center [398, 377] width 83 height 14
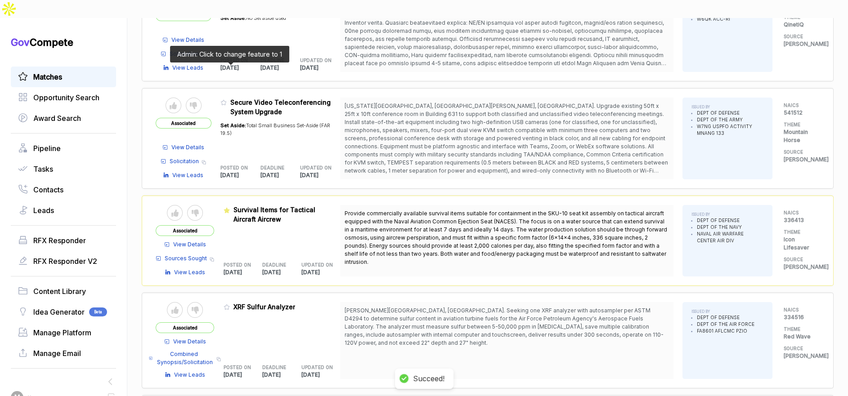
click at [227, 99] on icon at bounding box center [223, 102] width 6 height 6
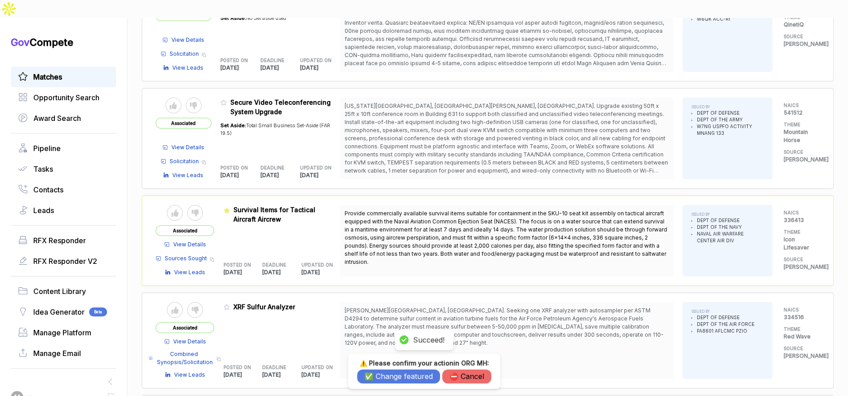
click at [377, 374] on button "✅ Change featured" at bounding box center [398, 377] width 83 height 14
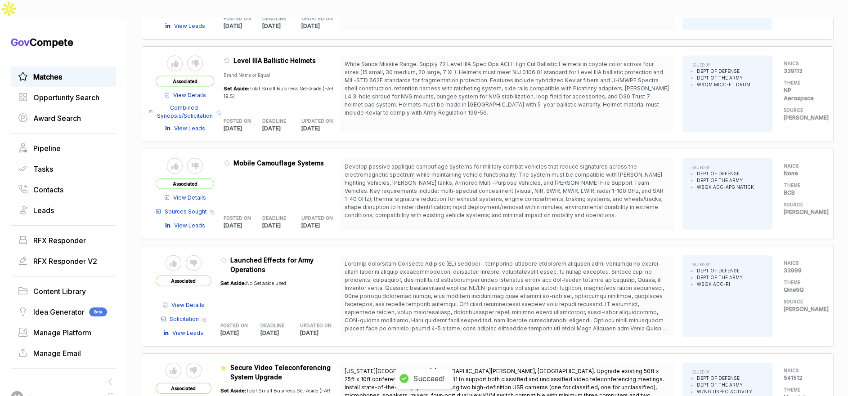
scroll to position [2366, 0]
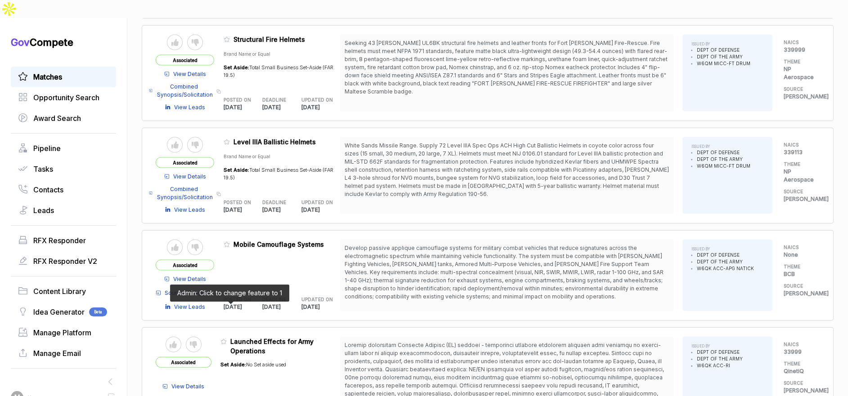
click at [227, 339] on icon at bounding box center [223, 342] width 6 height 6
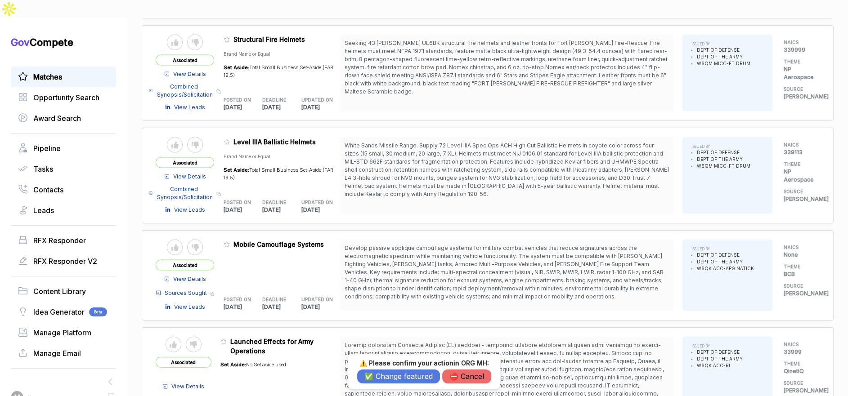
click at [370, 376] on button "✅ Change featured" at bounding box center [398, 377] width 83 height 14
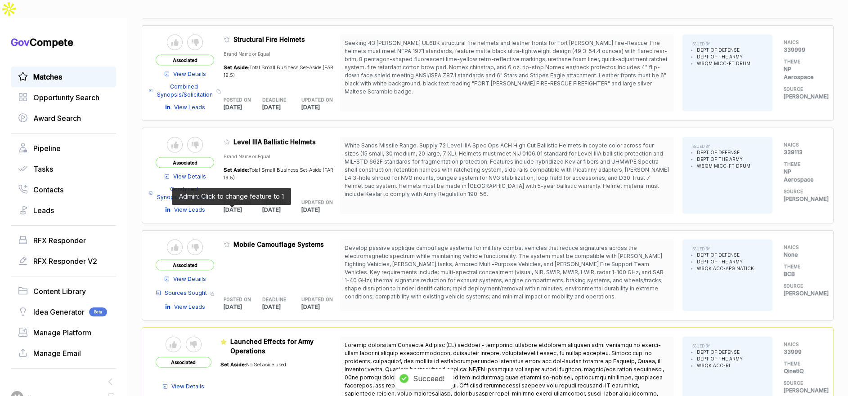
drag, startPoint x: 229, startPoint y: 211, endPoint x: 271, endPoint y: 258, distance: 63.4
click at [229, 242] on icon at bounding box center [227, 245] width 6 height 6
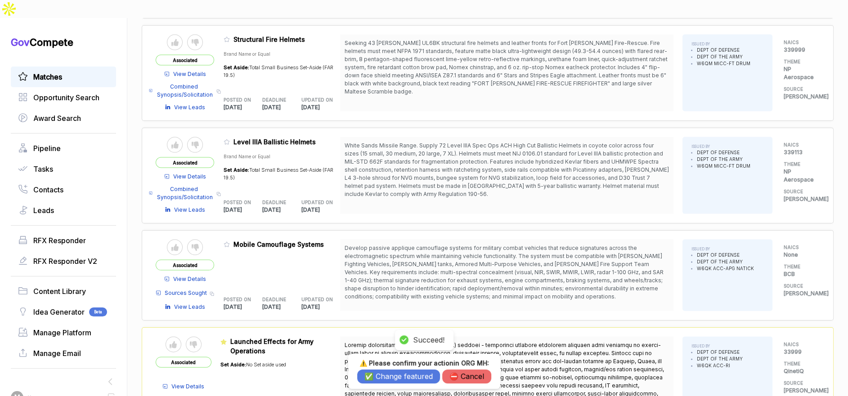
drag, startPoint x: 376, startPoint y: 376, endPoint x: 328, endPoint y: 246, distance: 138.2
click at [376, 372] on button "✅ Change featured" at bounding box center [398, 377] width 83 height 14
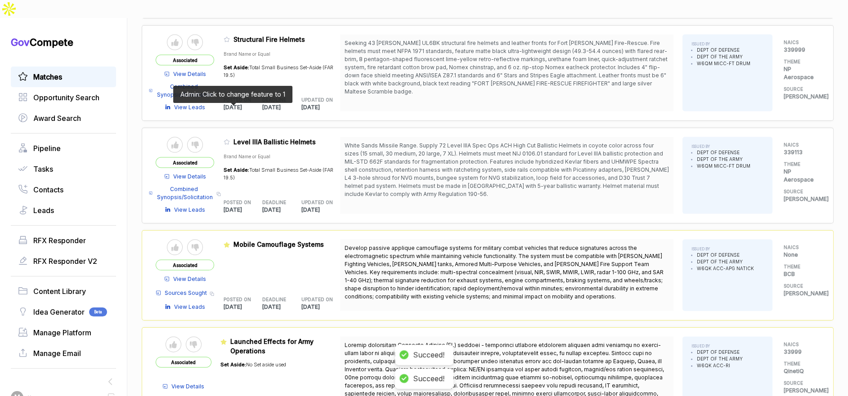
click at [229, 140] on icon at bounding box center [226, 142] width 5 height 5
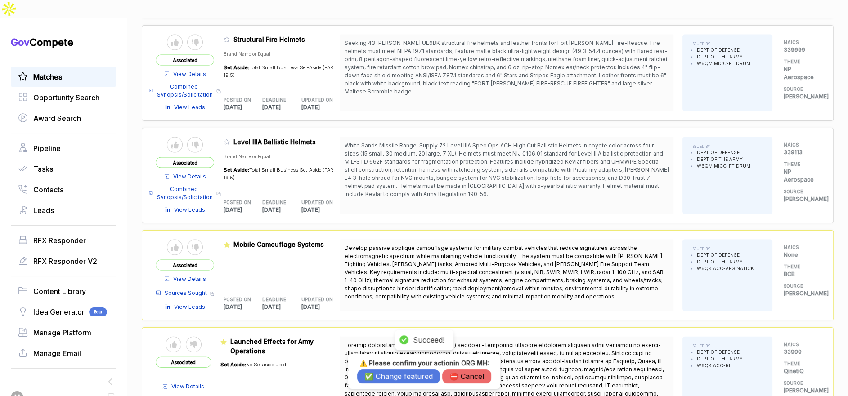
drag, startPoint x: 394, startPoint y: 379, endPoint x: 325, endPoint y: 270, distance: 128.4
click at [394, 377] on button "✅ Change featured" at bounding box center [398, 377] width 83 height 14
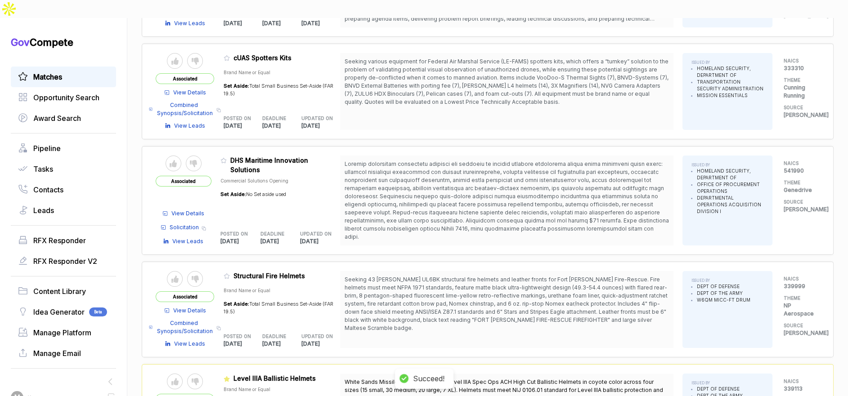
scroll to position [2123, 0]
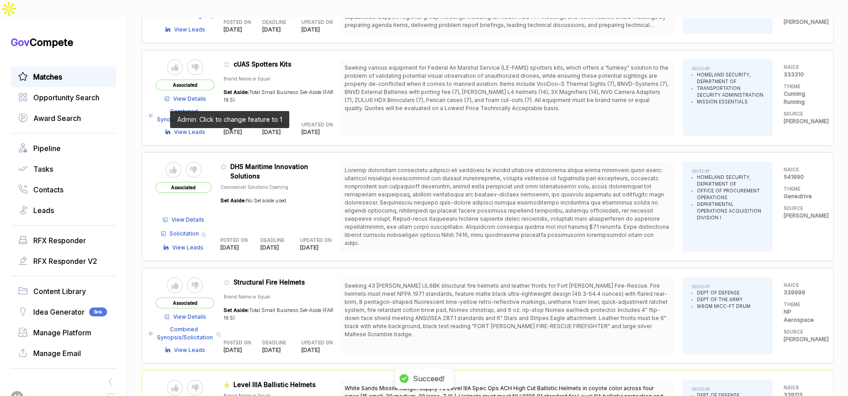
click at [227, 164] on icon at bounding box center [223, 167] width 6 height 6
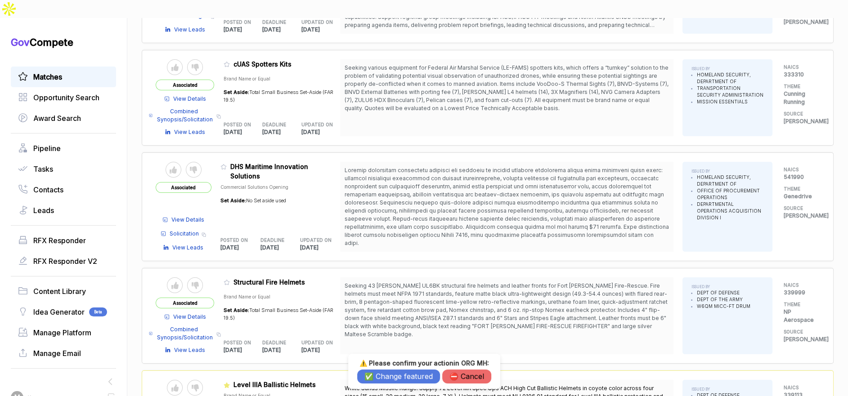
drag, startPoint x: 372, startPoint y: 377, endPoint x: 319, endPoint y: 266, distance: 123.8
click at [371, 373] on button "✅ Change featured" at bounding box center [398, 377] width 83 height 14
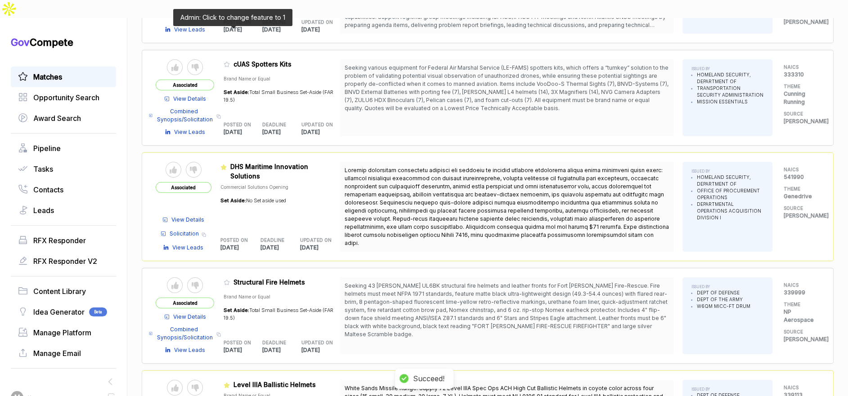
click at [230, 61] on icon at bounding box center [227, 64] width 6 height 6
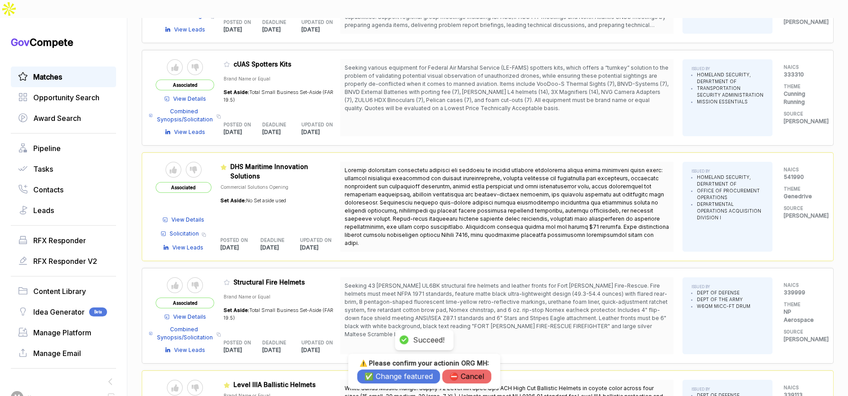
click at [391, 382] on button "✅ Change featured" at bounding box center [398, 377] width 83 height 14
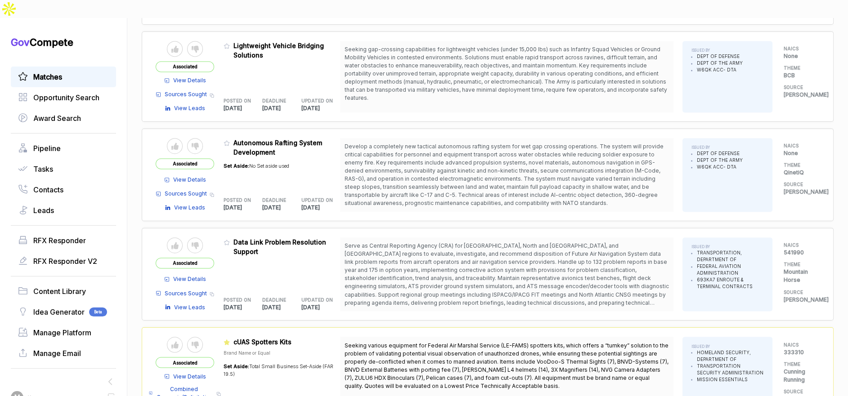
scroll to position [1845, 0]
click at [230, 140] on icon at bounding box center [227, 143] width 6 height 6
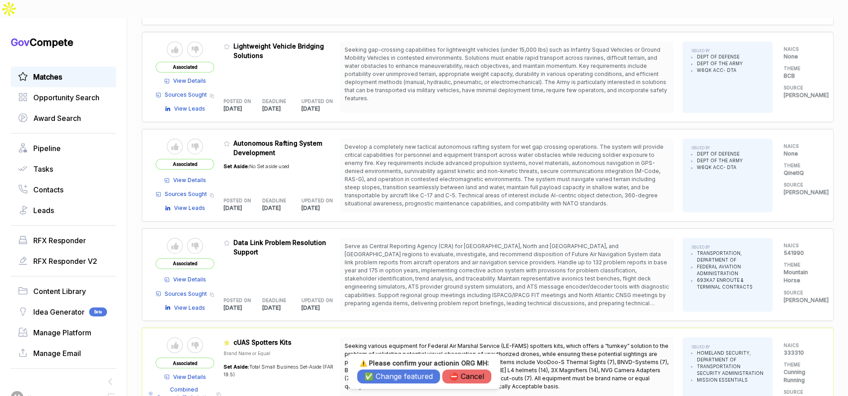
drag, startPoint x: 381, startPoint y: 374, endPoint x: 373, endPoint y: 358, distance: 18.3
click at [381, 373] on button "✅ Change featured" at bounding box center [398, 377] width 83 height 14
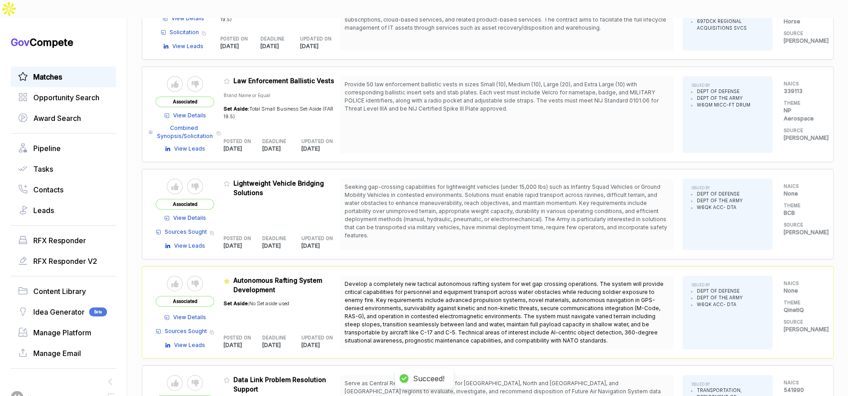
scroll to position [1702, 0]
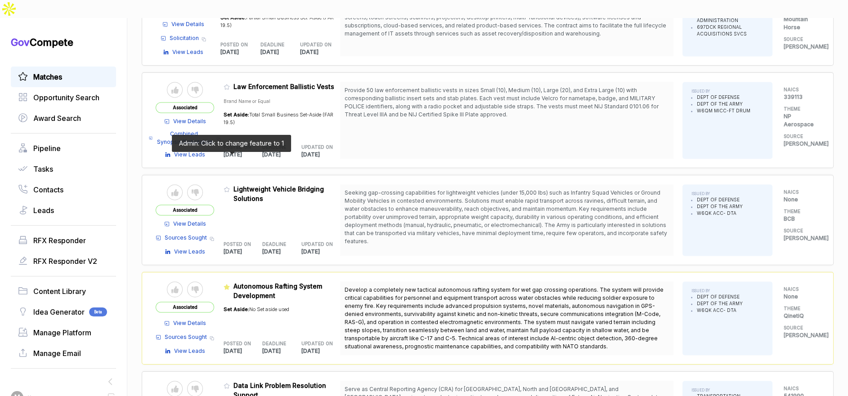
click at [230, 186] on icon at bounding box center [227, 189] width 6 height 6
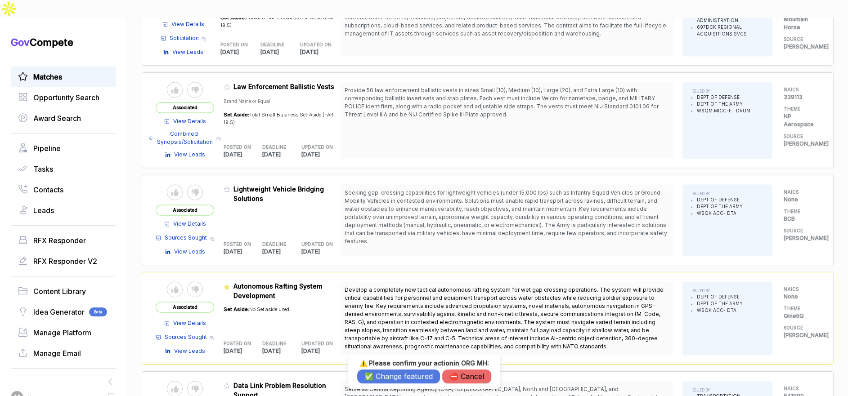
click at [404, 374] on button "✅ Change featured" at bounding box center [398, 377] width 83 height 14
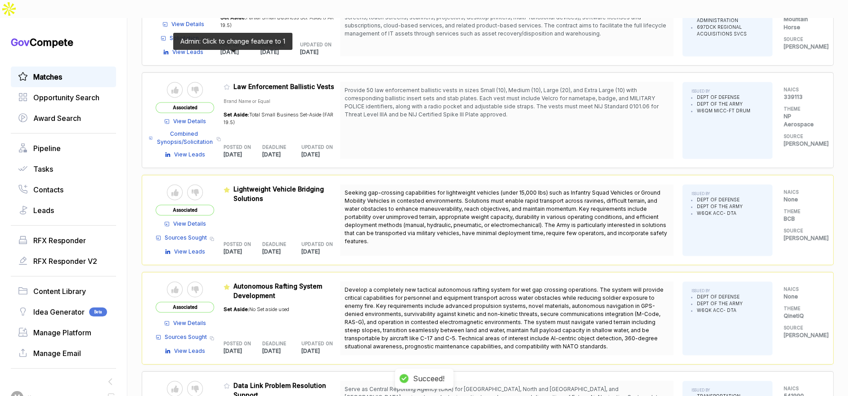
click at [229, 85] on icon at bounding box center [226, 87] width 5 height 5
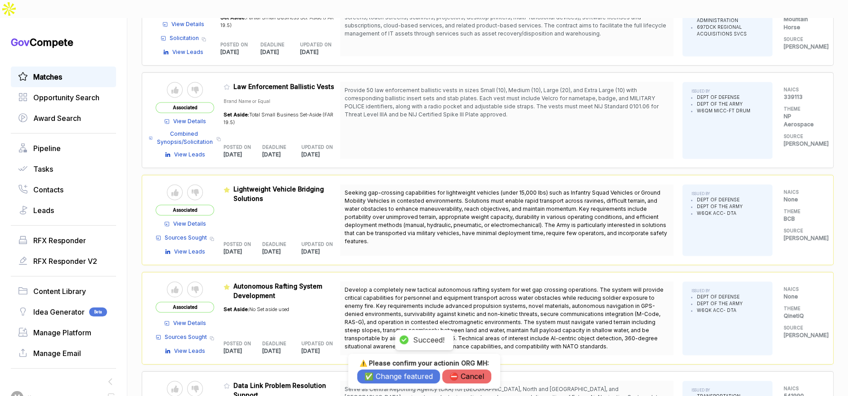
click at [394, 374] on button "✅ Change featured" at bounding box center [398, 377] width 83 height 14
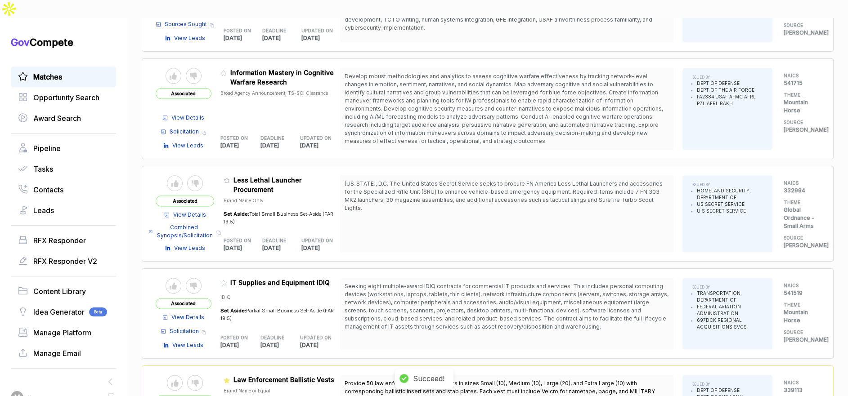
scroll to position [1407, 0]
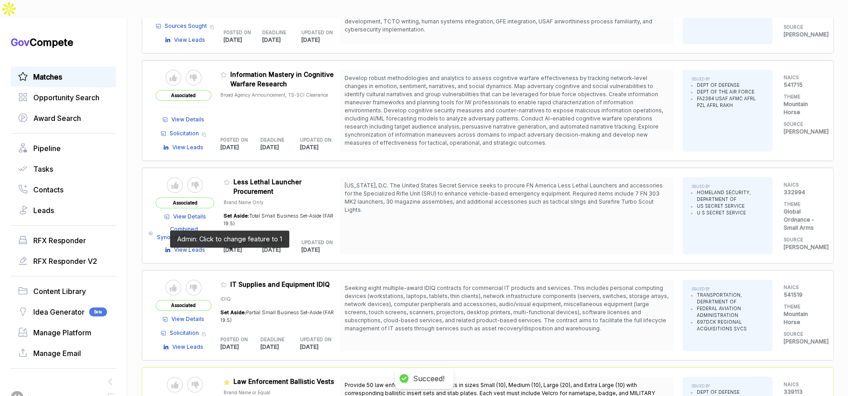
click at [227, 282] on icon at bounding box center [223, 285] width 6 height 6
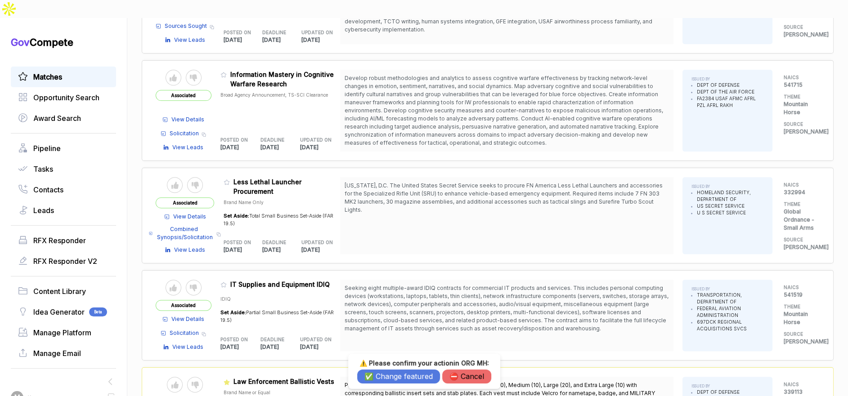
click at [402, 376] on button "✅ Change featured" at bounding box center [398, 377] width 83 height 14
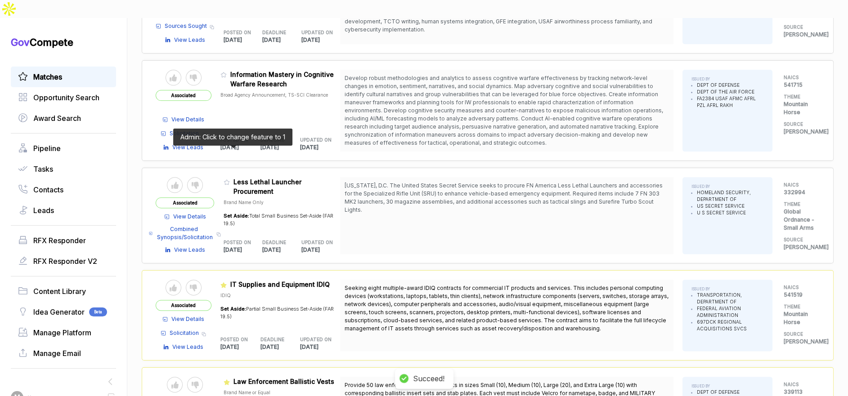
click at [229, 179] on icon at bounding box center [227, 182] width 6 height 6
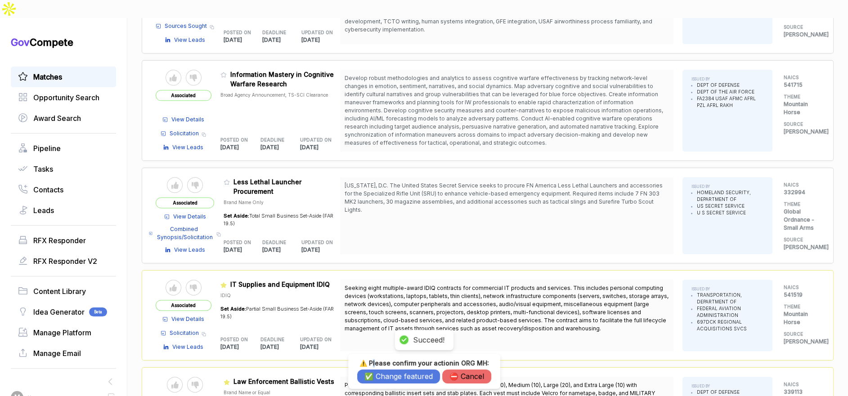
drag, startPoint x: 374, startPoint y: 361, endPoint x: 378, endPoint y: 364, distance: 4.8
click at [375, 361] on h3 "⚠️ Please confirm your action in ORG MH :" at bounding box center [424, 363] width 134 height 8
click at [380, 370] on button "✅ Change featured" at bounding box center [398, 377] width 83 height 14
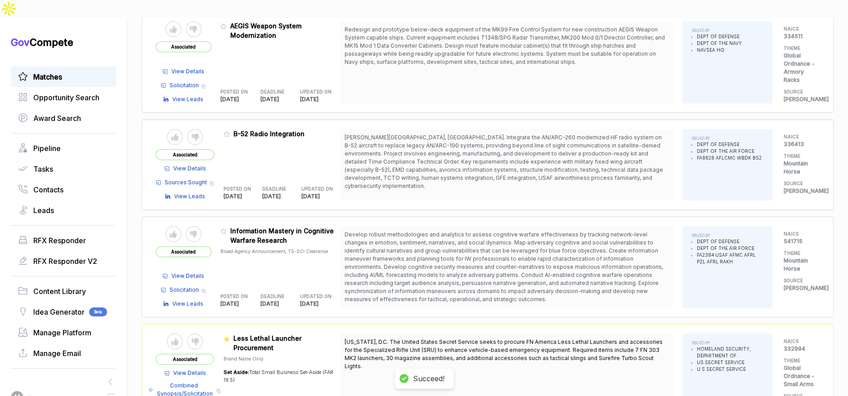
scroll to position [1222, 0]
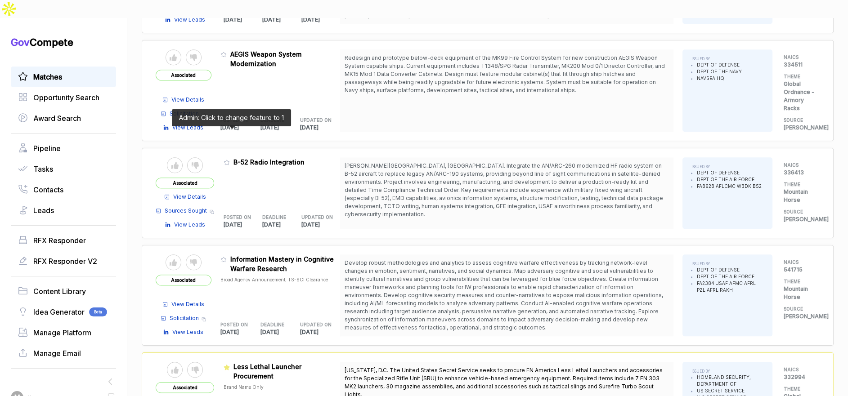
click at [230, 159] on icon at bounding box center [227, 162] width 6 height 6
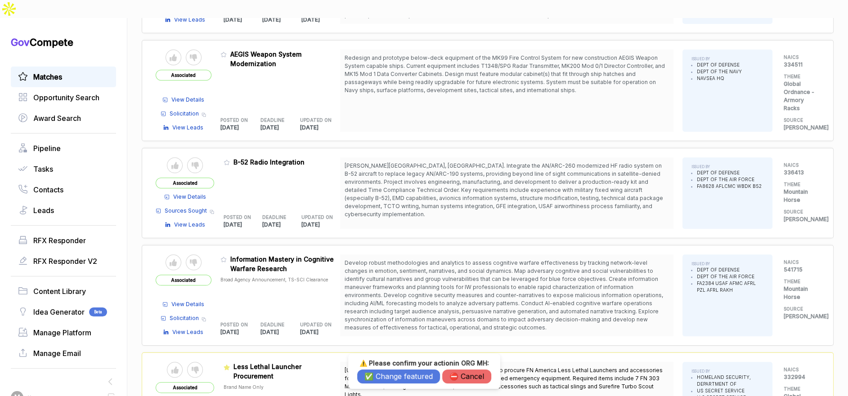
drag, startPoint x: 391, startPoint y: 379, endPoint x: 350, endPoint y: 285, distance: 102.4
click at [391, 379] on button "✅ Change featured" at bounding box center [398, 377] width 83 height 14
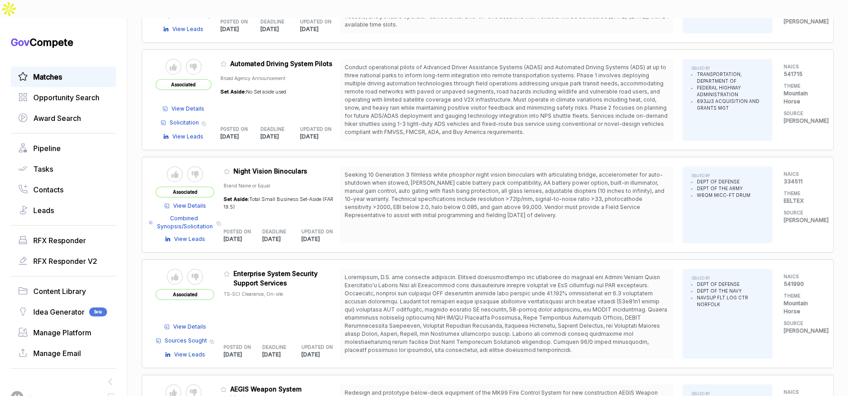
scroll to position [881, 0]
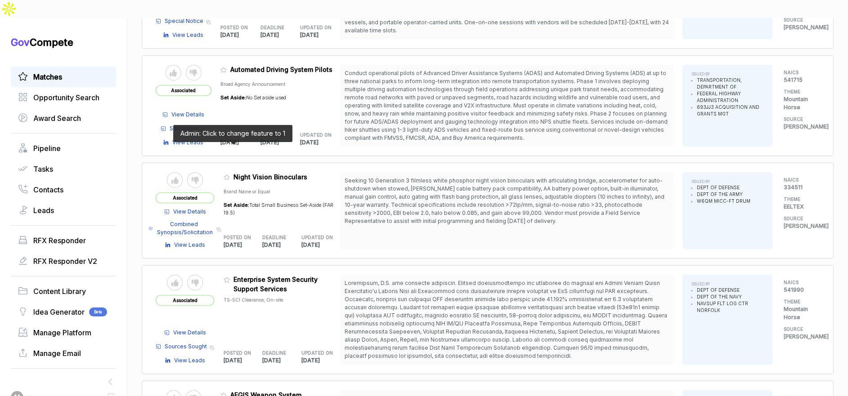
click at [228, 174] on icon at bounding box center [227, 177] width 6 height 6
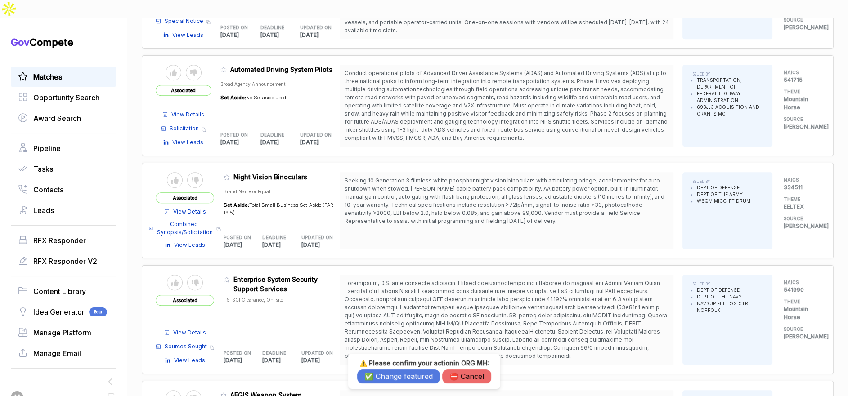
click at [405, 375] on button "✅ Change featured" at bounding box center [398, 377] width 83 height 14
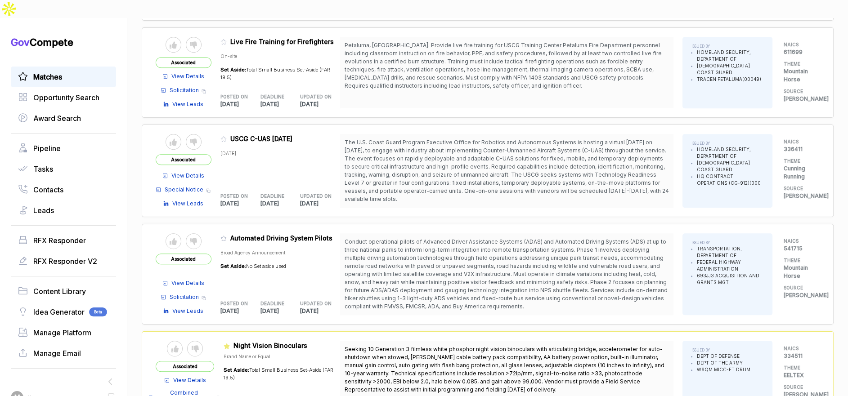
scroll to position [709, 0]
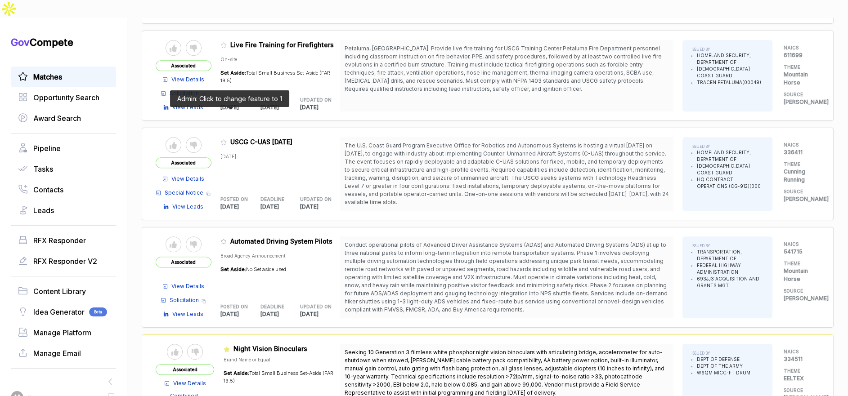
click at [227, 139] on icon at bounding box center [223, 142] width 6 height 6
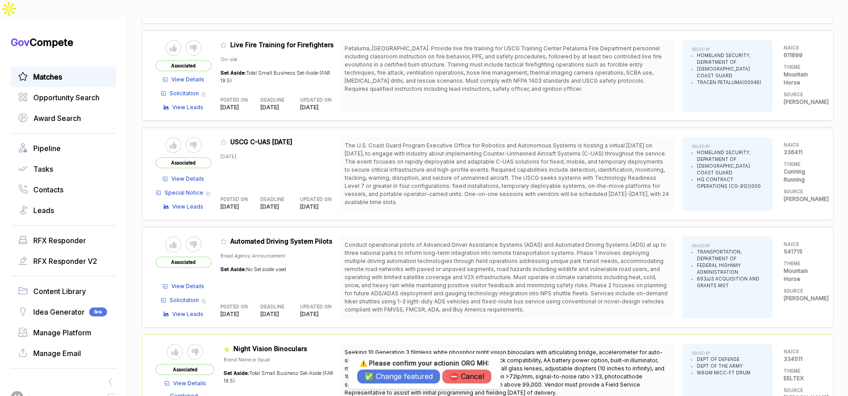
drag, startPoint x: 396, startPoint y: 372, endPoint x: 377, endPoint y: 349, distance: 29.7
click at [396, 372] on button "✅ Change featured" at bounding box center [398, 377] width 83 height 14
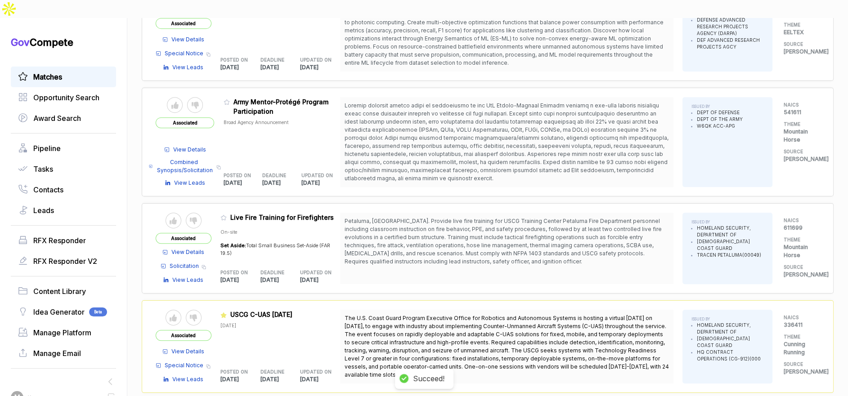
scroll to position [535, 0]
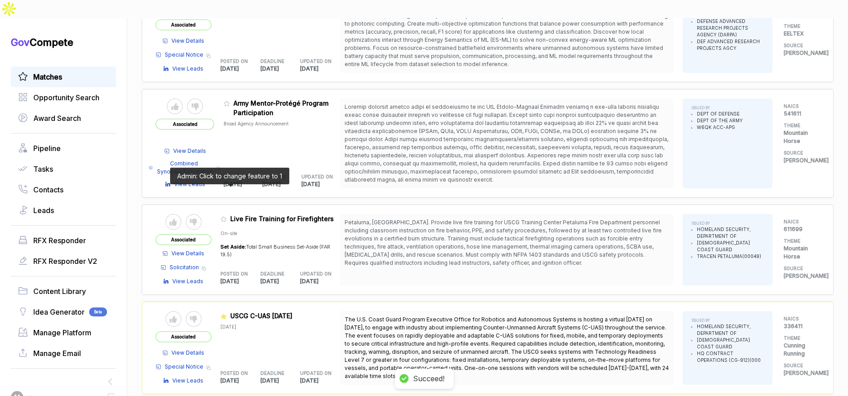
drag, startPoint x: 229, startPoint y: 190, endPoint x: 235, endPoint y: 196, distance: 8.3
click at [227, 216] on icon at bounding box center [223, 219] width 6 height 6
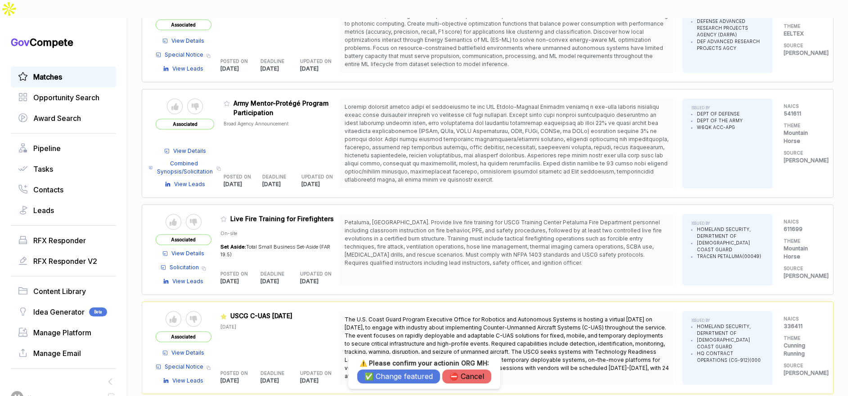
click at [397, 373] on button "✅ Change featured" at bounding box center [398, 377] width 83 height 14
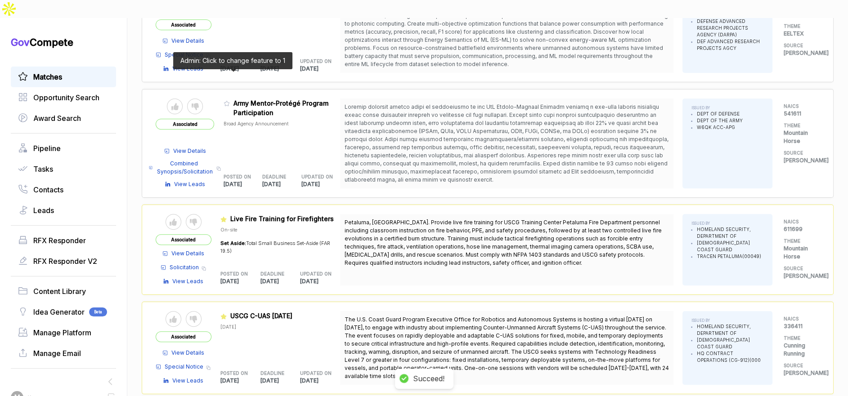
click at [230, 100] on icon at bounding box center [227, 103] width 6 height 6
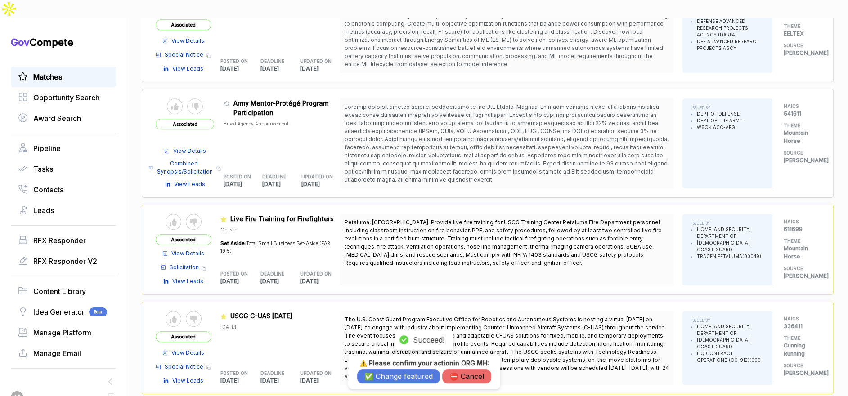
drag, startPoint x: 386, startPoint y: 375, endPoint x: 366, endPoint y: 321, distance: 57.8
click at [386, 373] on button "✅ Change featured" at bounding box center [398, 377] width 83 height 14
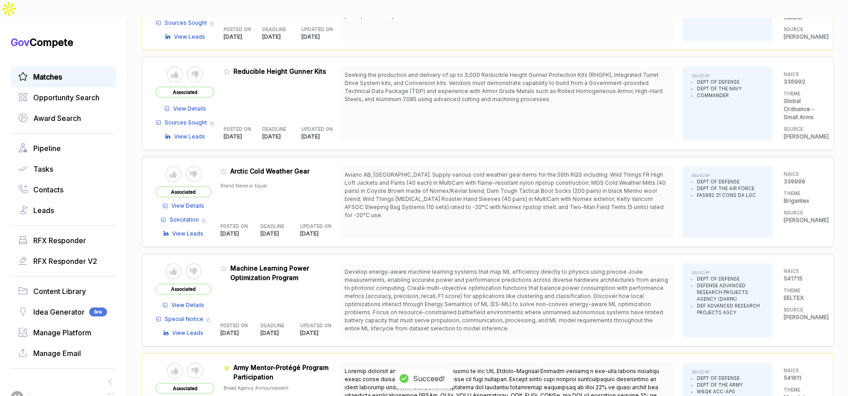
scroll to position [238, 0]
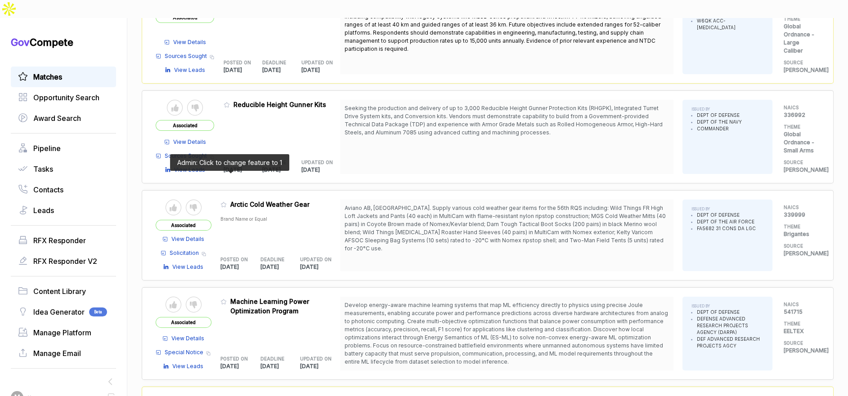
click at [226, 202] on icon at bounding box center [223, 204] width 5 height 5
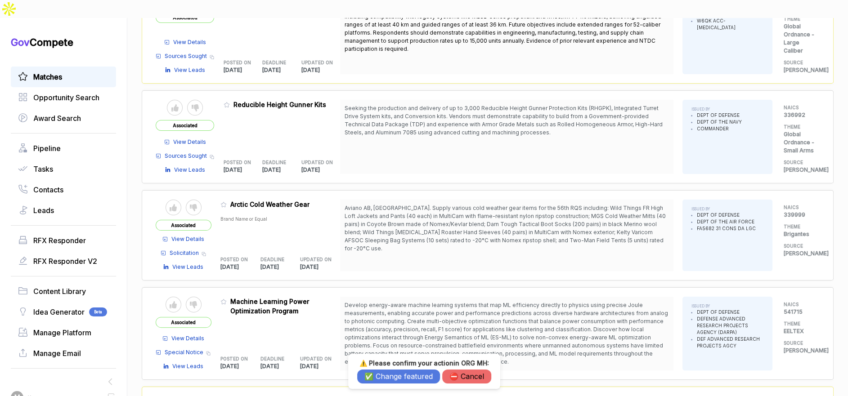
drag, startPoint x: 398, startPoint y: 378, endPoint x: 324, endPoint y: 230, distance: 165.8
click at [398, 377] on button "✅ Change featured" at bounding box center [398, 377] width 83 height 14
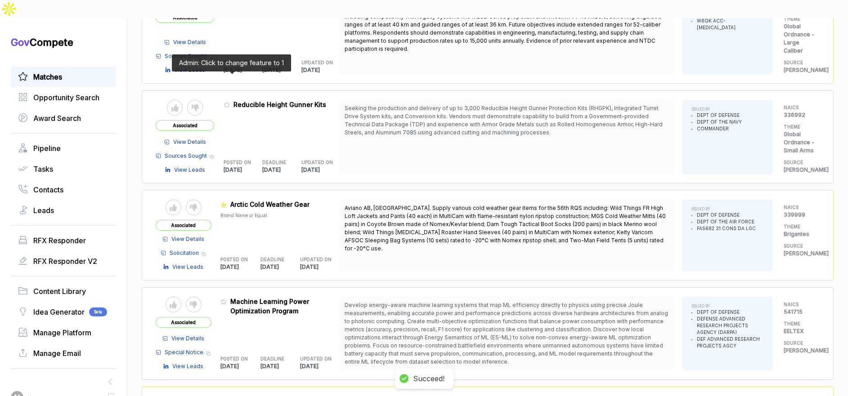
click at [230, 102] on icon at bounding box center [227, 105] width 6 height 6
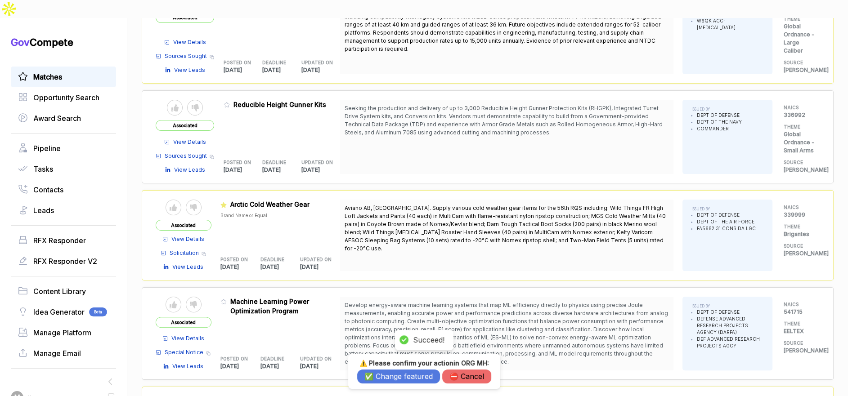
drag, startPoint x: 392, startPoint y: 377, endPoint x: 363, endPoint y: 328, distance: 57.5
click at [391, 373] on button "✅ Change featured" at bounding box center [398, 377] width 83 height 14
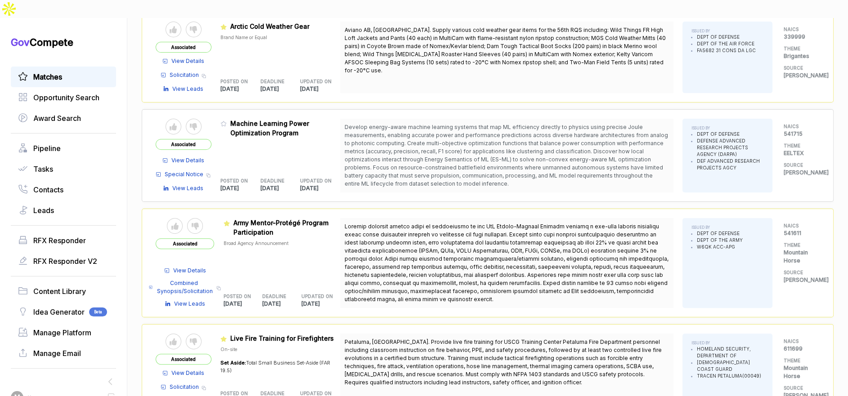
scroll to position [0, 0]
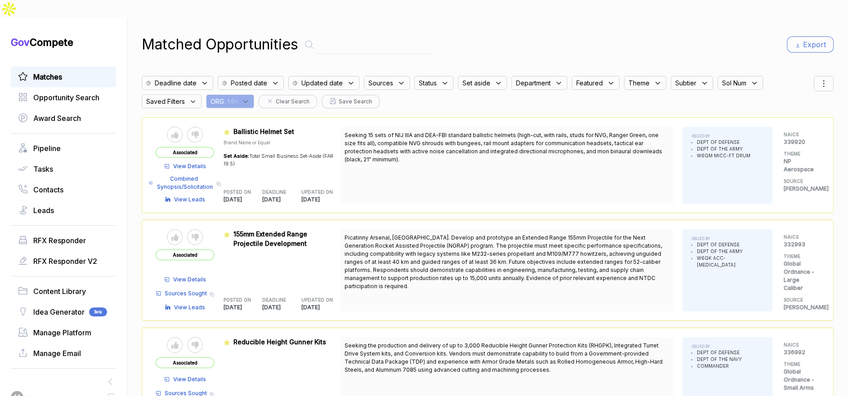
click at [250, 98] on icon at bounding box center [246, 102] width 8 height 8
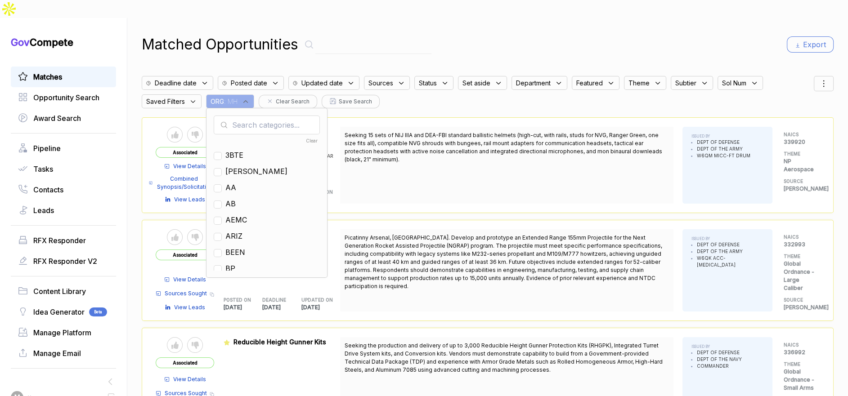
click at [259, 116] on input "text" at bounding box center [267, 125] width 106 height 19
drag, startPoint x: 236, startPoint y: 186, endPoint x: 276, endPoint y: 153, distance: 51.8
click at [236, 198] on span "EN" at bounding box center [230, 203] width 10 height 11
checkbox input "true"
drag, startPoint x: 533, startPoint y: 38, endPoint x: 701, endPoint y: 40, distance: 167.8
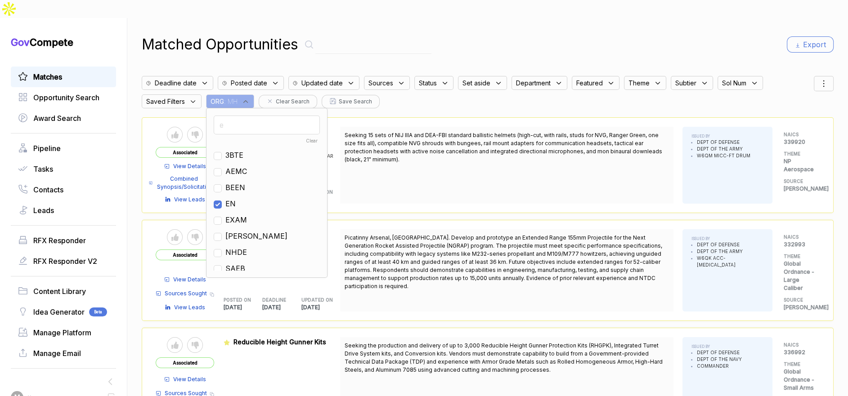
click at [543, 38] on div "Matched Opportunities Export Deadline date Posted date Updated date Sources Sta…" at bounding box center [488, 216] width 692 height 396
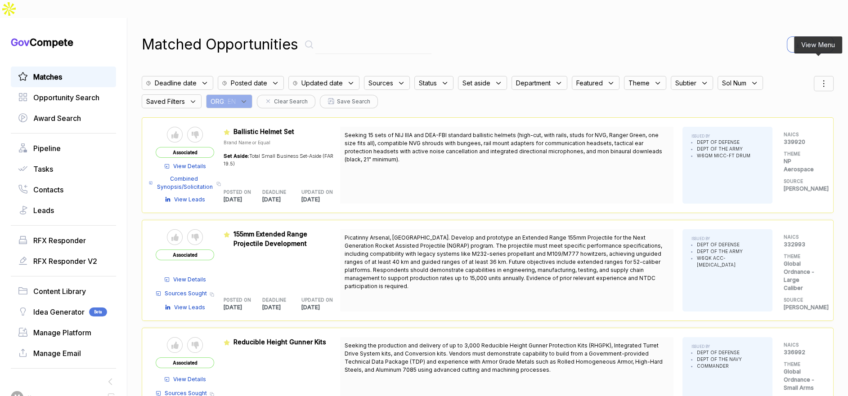
click at [826, 76] on div at bounding box center [824, 83] width 20 height 15
drag, startPoint x: 772, startPoint y: 118, endPoint x: 775, endPoint y: 113, distance: 5.5
click at [774, 117] on div "deadline posted featured status theme assignee updated" at bounding box center [800, 154] width 52 height 80
click at [775, 128] on div at bounding box center [780, 130] width 13 height 5
checkbox input "true"
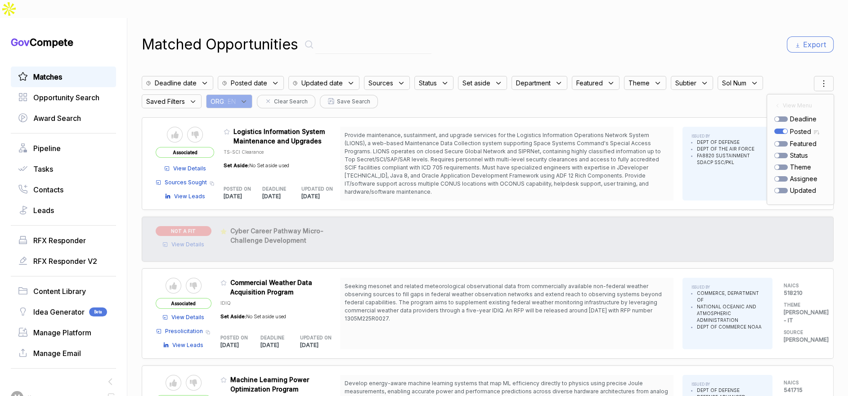
drag, startPoint x: 663, startPoint y: 29, endPoint x: 651, endPoint y: 40, distance: 16.2
click at [663, 34] on div "Matched Opportunities Export" at bounding box center [488, 45] width 692 height 22
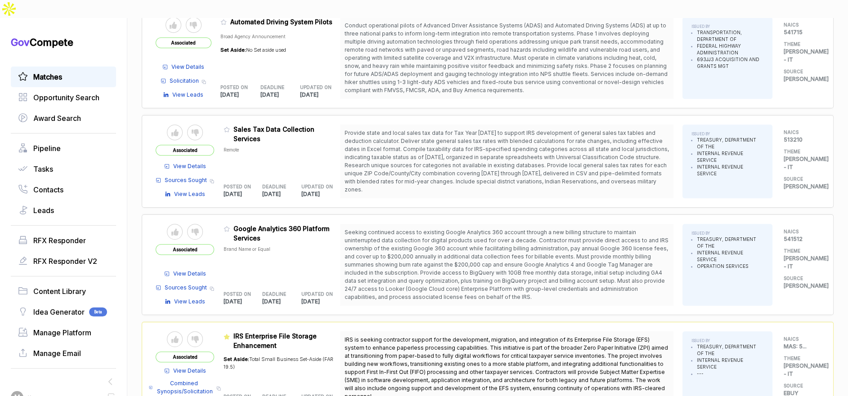
scroll to position [690, 0]
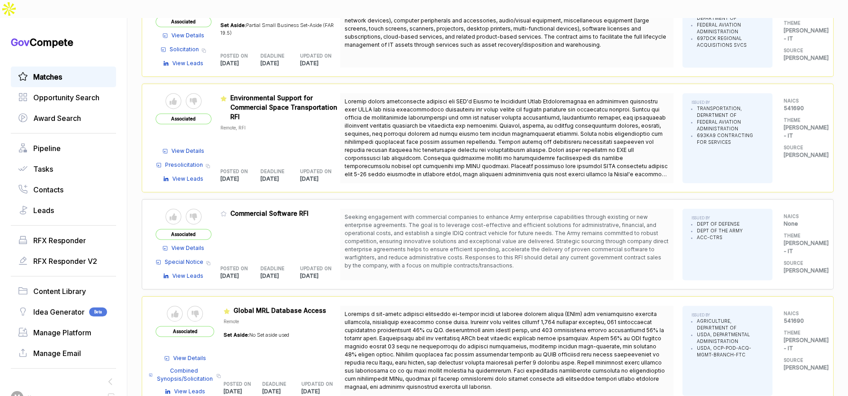
scroll to position [1722, 0]
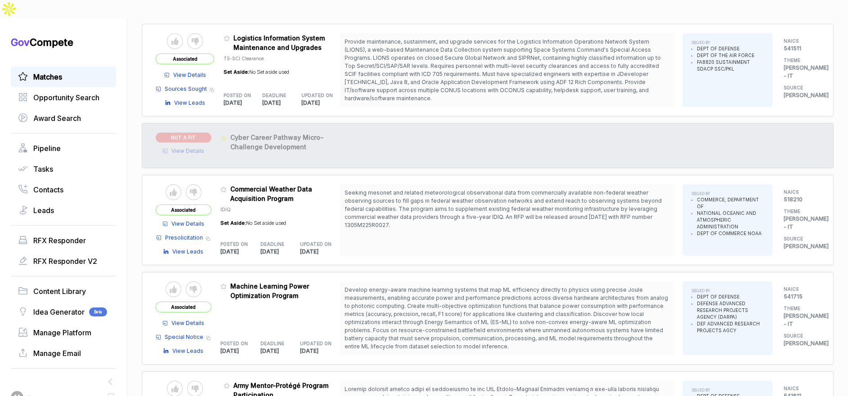
scroll to position [94, 0]
click at [225, 186] on icon at bounding box center [223, 189] width 6 height 6
click at [382, 373] on button "✅ Change featured" at bounding box center [398, 377] width 83 height 14
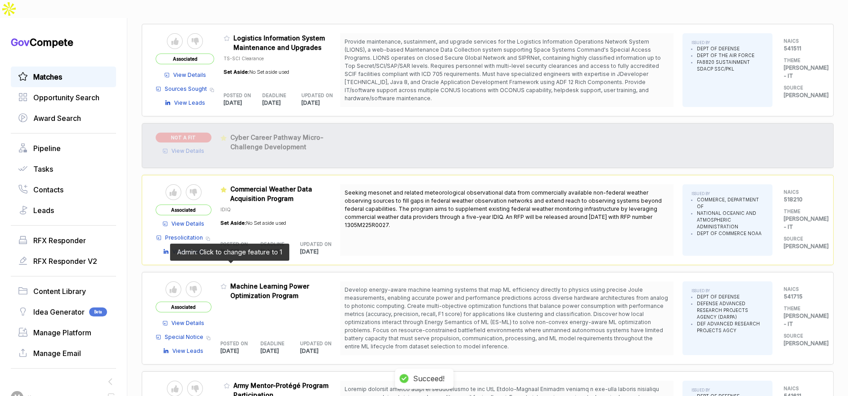
click at [227, 283] on icon at bounding box center [223, 286] width 6 height 6
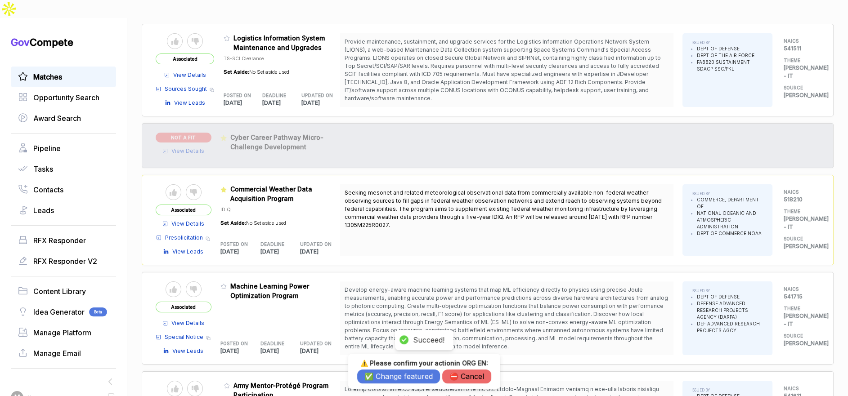
click at [379, 376] on button "✅ Change featured" at bounding box center [398, 377] width 83 height 14
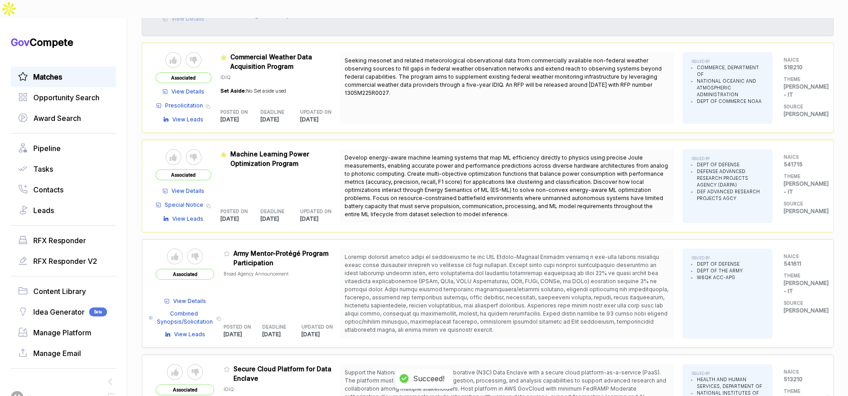
scroll to position [238, 0]
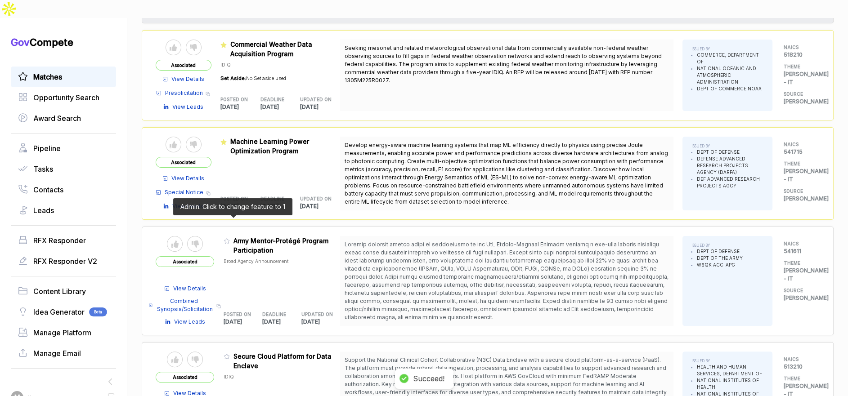
click at [230, 238] on icon at bounding box center [227, 241] width 6 height 6
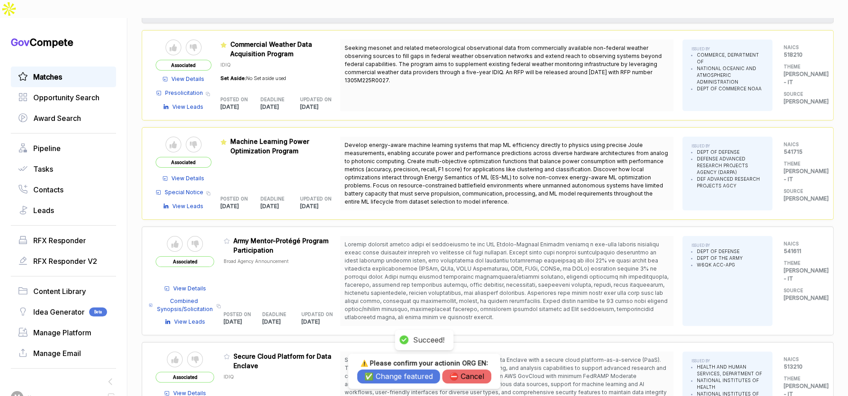
click at [390, 380] on button "✅ Change featured" at bounding box center [398, 377] width 83 height 14
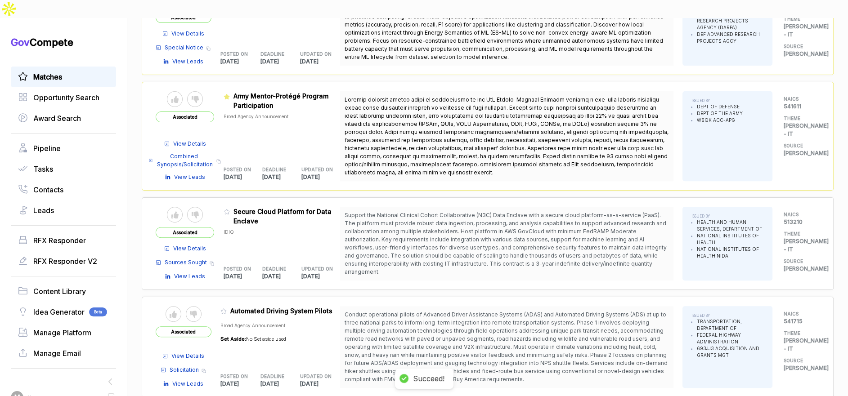
scroll to position [401, 0]
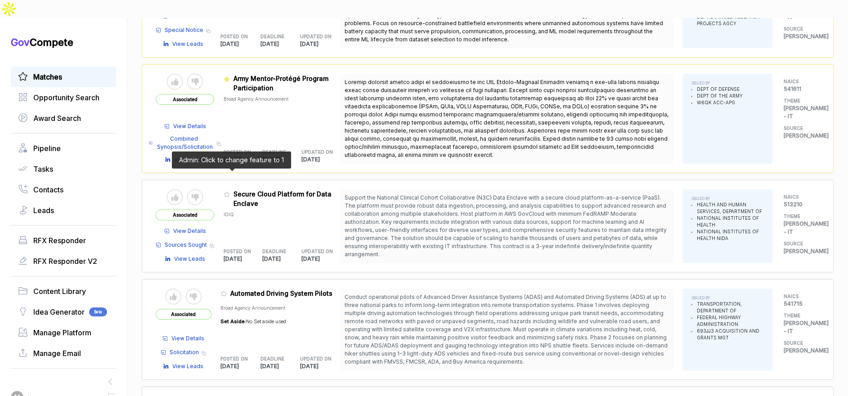
click at [230, 191] on icon at bounding box center [227, 194] width 6 height 6
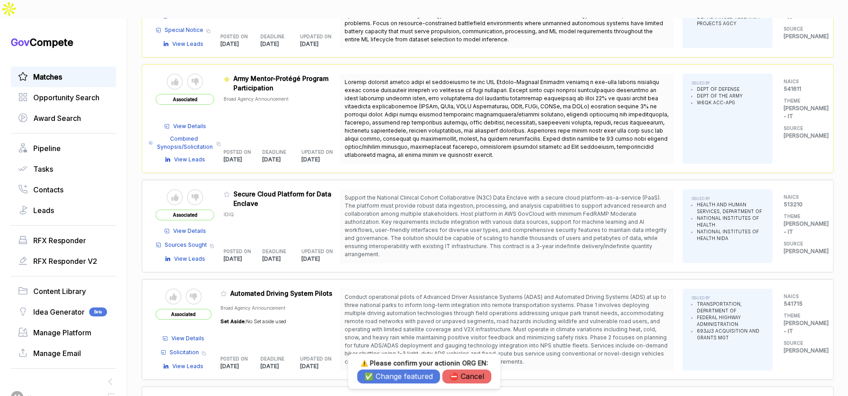
drag, startPoint x: 384, startPoint y: 379, endPoint x: 381, endPoint y: 374, distance: 5.2
click at [384, 378] on button "✅ Change featured" at bounding box center [398, 377] width 83 height 14
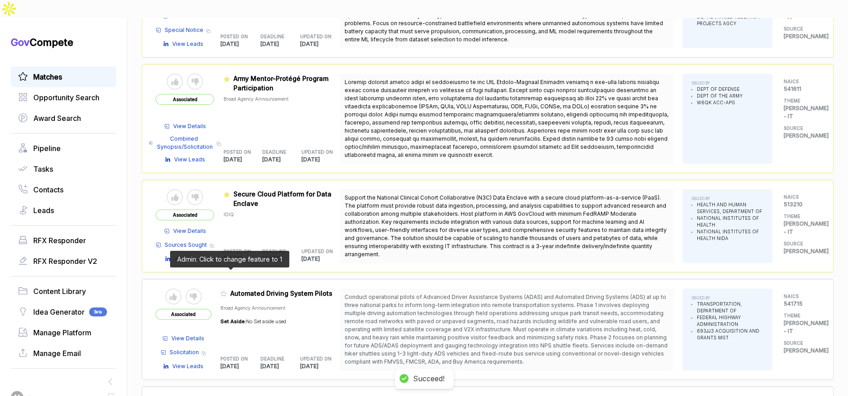
click at [227, 291] on icon at bounding box center [223, 294] width 6 height 6
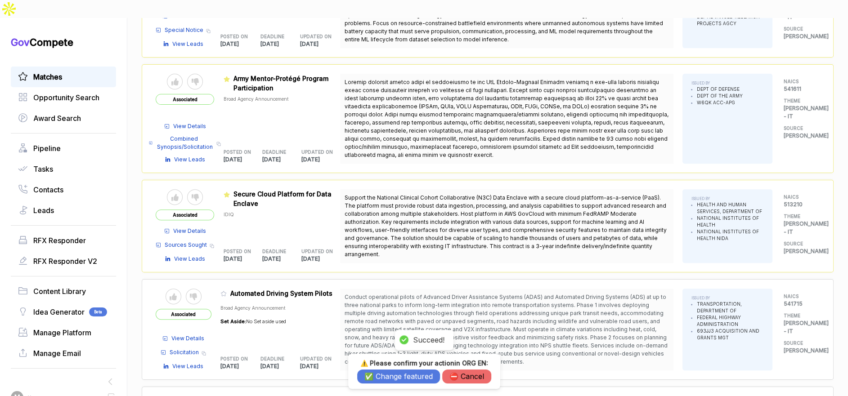
click at [389, 377] on button "✅ Change featured" at bounding box center [398, 377] width 83 height 14
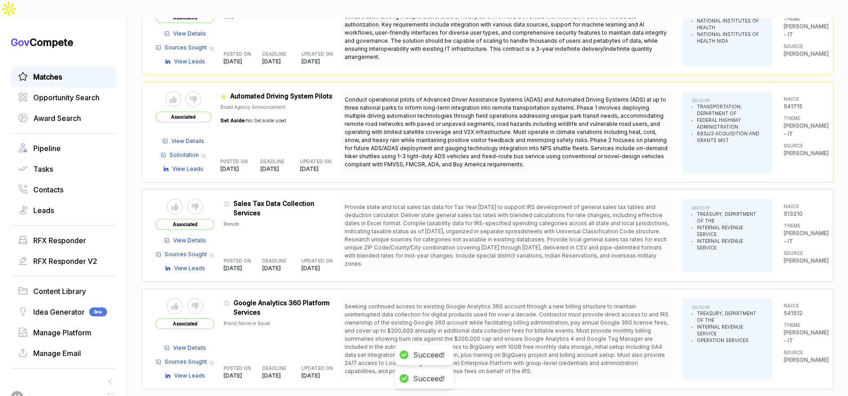
scroll to position [602, 0]
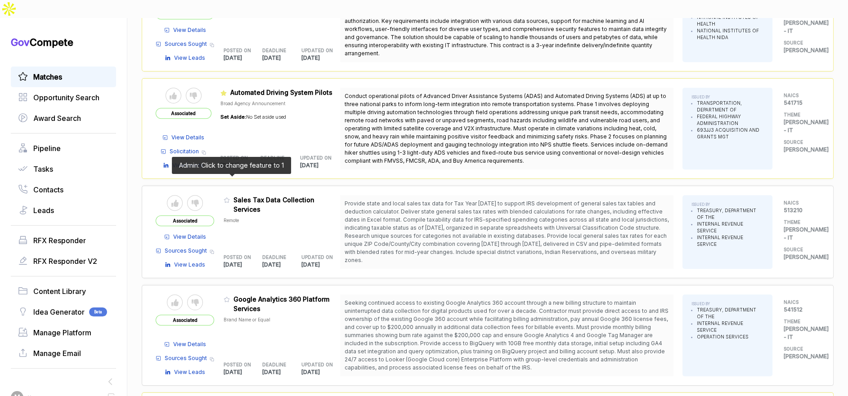
click at [230, 197] on icon at bounding box center [227, 200] width 6 height 6
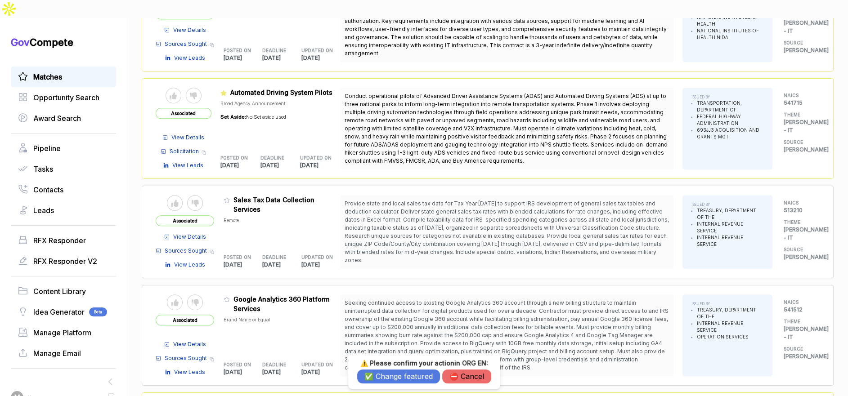
drag, startPoint x: 399, startPoint y: 376, endPoint x: 400, endPoint y: 362, distance: 14.4
click at [399, 376] on button "✅ Change featured" at bounding box center [398, 377] width 83 height 14
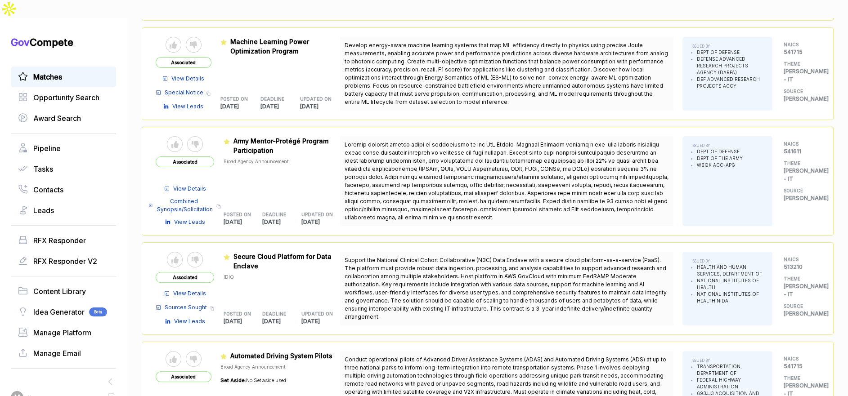
scroll to position [0, 0]
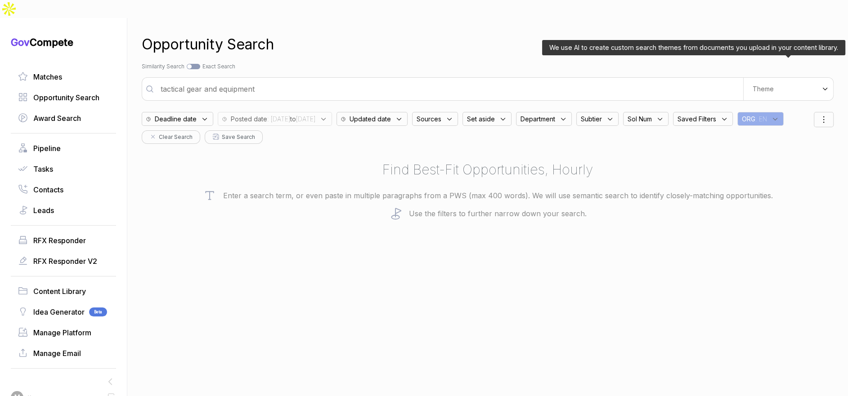
click at [776, 78] on div "Theme" at bounding box center [788, 89] width 90 height 22
click at [760, 118] on span "Digital and Professional Services" at bounding box center [763, 127] width 83 height 18
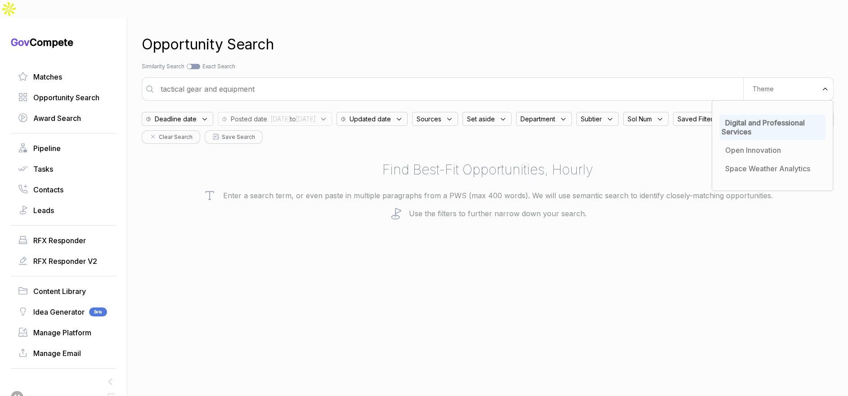
click at [694, 63] on div "Search by Topic Relevance Similarity Search Search by Exact Keyword Match Exact…" at bounding box center [488, 67] width 692 height 8
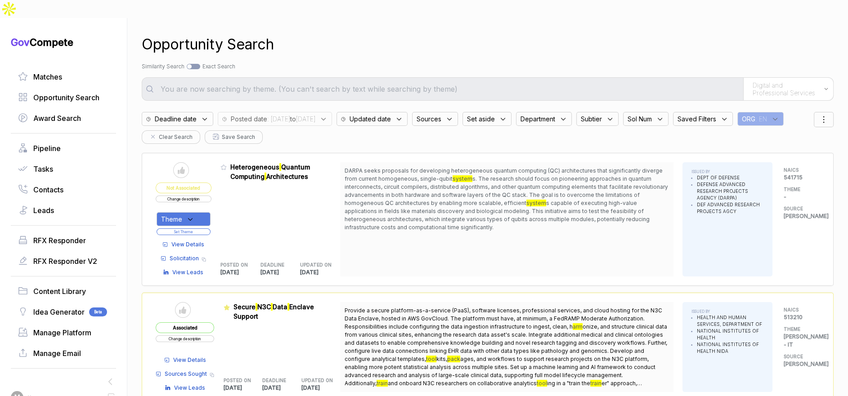
drag, startPoint x: 458, startPoint y: 94, endPoint x: 465, endPoint y: 107, distance: 14.5
click at [458, 112] on div "Sources" at bounding box center [435, 119] width 46 height 14
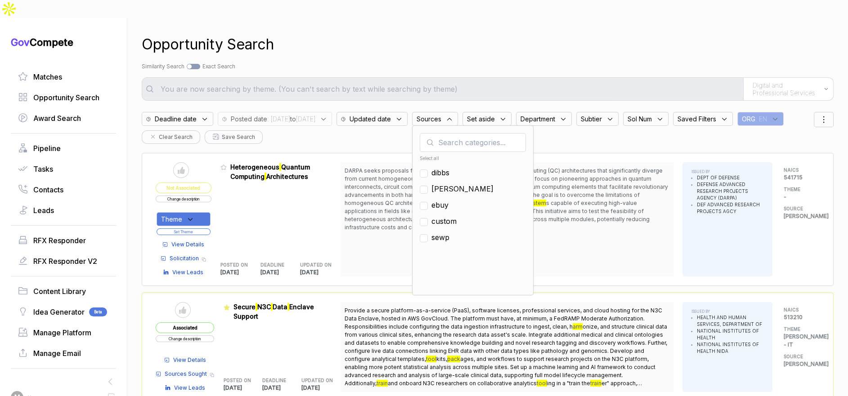
drag, startPoint x: 471, startPoint y: 185, endPoint x: 514, endPoint y: 100, distance: 95.4
click at [449, 200] on span "ebuy" at bounding box center [439, 205] width 17 height 11
checkbox input "true"
click at [535, 63] on div "Search by Topic Relevance Similarity Search Search by Exact Keyword Match Exact…" at bounding box center [488, 67] width 692 height 8
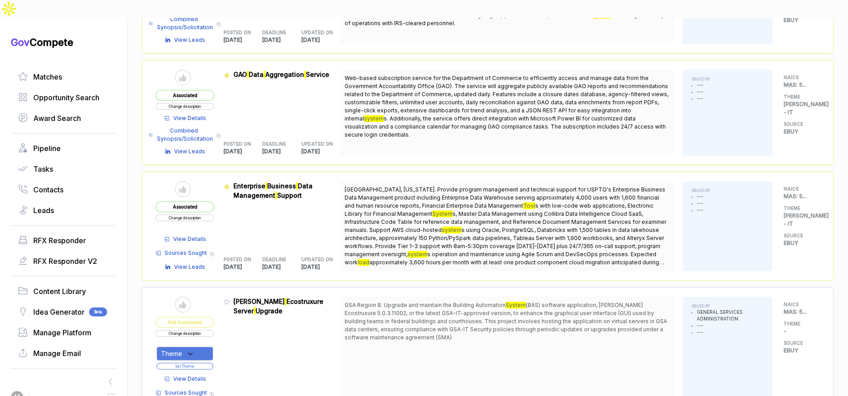
scroll to position [983, 0]
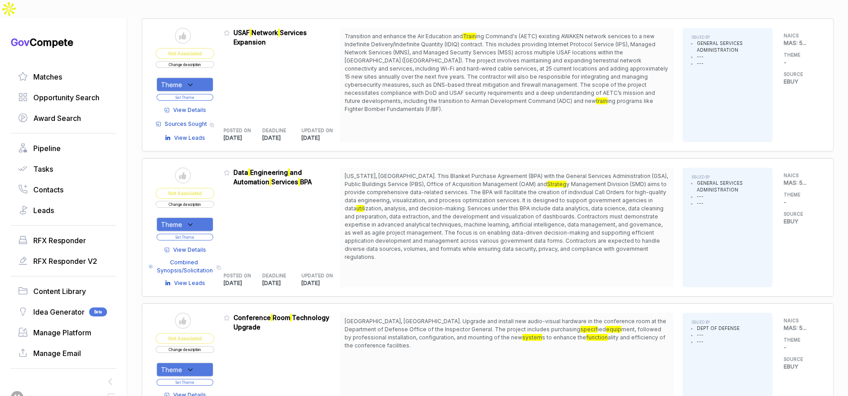
scroll to position [2566, 0]
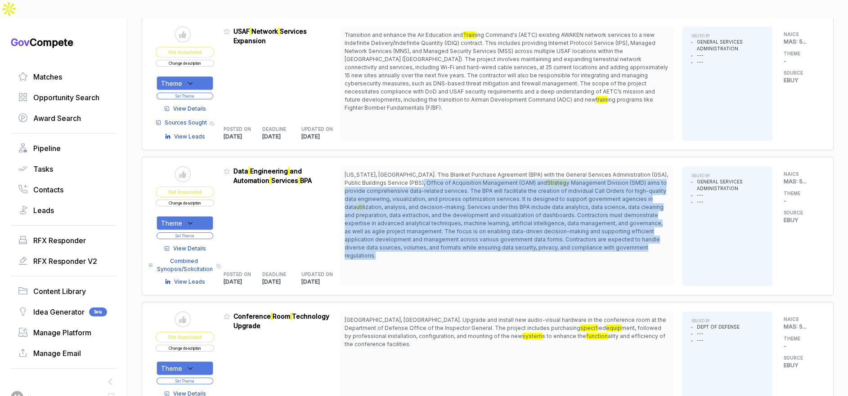
drag, startPoint x: 423, startPoint y: 154, endPoint x: 448, endPoint y: 226, distance: 75.8
click at [448, 226] on span "Washington, DC. This Blanket Purchase Agreement (BPA) with the General Services…" at bounding box center [507, 215] width 324 height 89
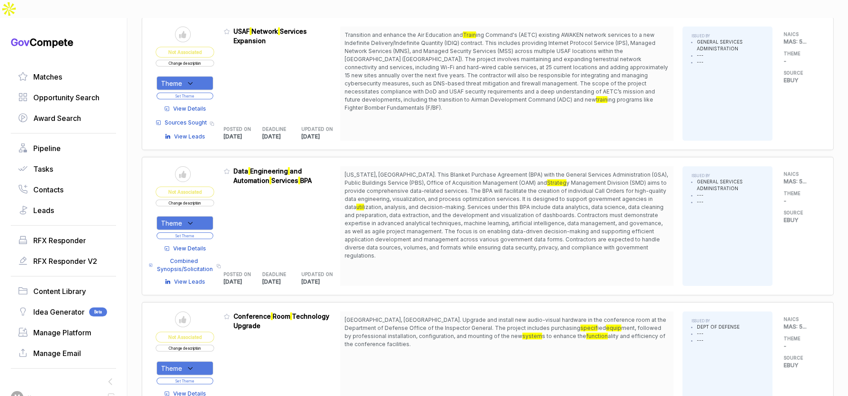
click at [200, 245] on span "View Details" at bounding box center [189, 249] width 33 height 8
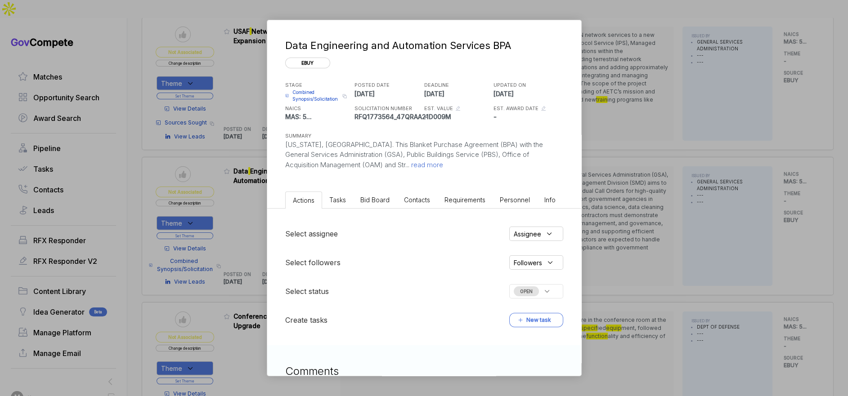
drag, startPoint x: 374, startPoint y: 187, endPoint x: 373, endPoint y: 202, distance: 15.3
click at [374, 188] on div "Data Engineering and Automation Services BPA ebuy STAGE Combined Synopsis/Solic…" at bounding box center [424, 230] width 314 height 421
drag, startPoint x: 373, startPoint y: 202, endPoint x: 373, endPoint y: 208, distance: 5.4
click at [373, 203] on span "Bid Board" at bounding box center [374, 200] width 29 height 8
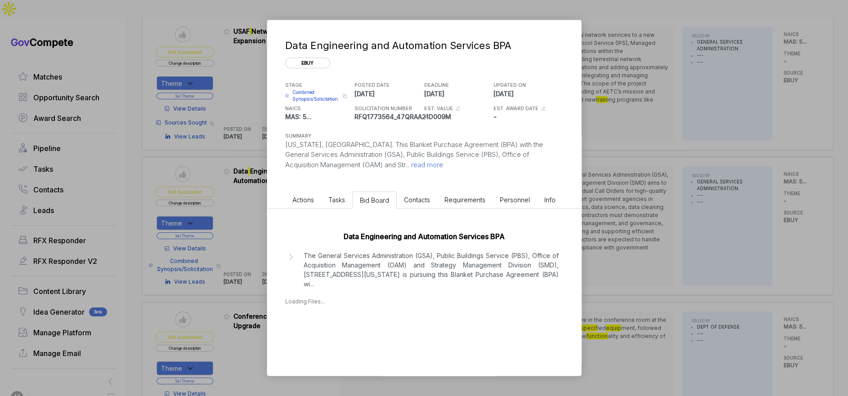
click at [394, 267] on p "The General Services Administration (GSA), Public Buildings Service (PBS), Offi…" at bounding box center [431, 270] width 255 height 38
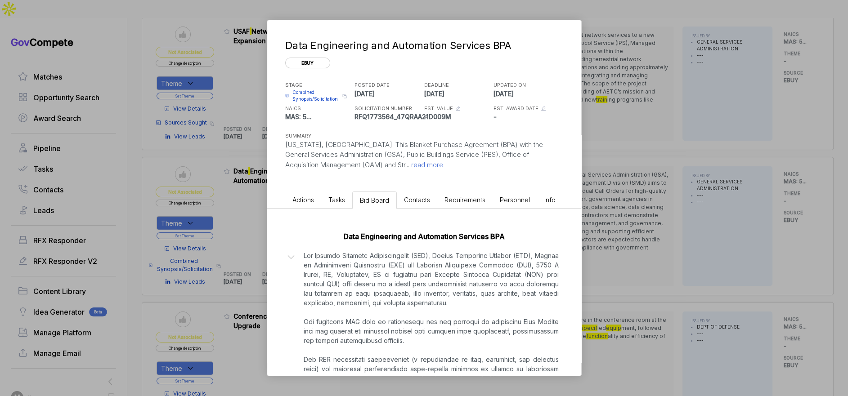
drag, startPoint x: 617, startPoint y: 245, endPoint x: 599, endPoint y: 239, distance: 18.8
click at [617, 245] on div "Data Engineering and Automation Services BPA ebuy STAGE Combined Synopsis/Solic…" at bounding box center [424, 198] width 848 height 396
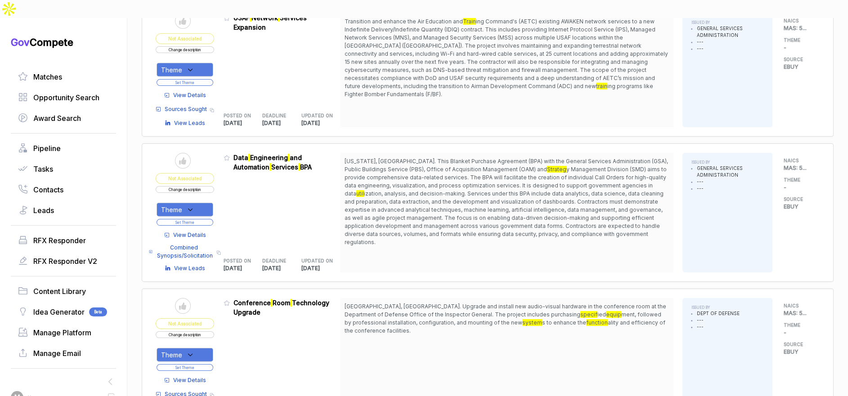
scroll to position [2610, 0]
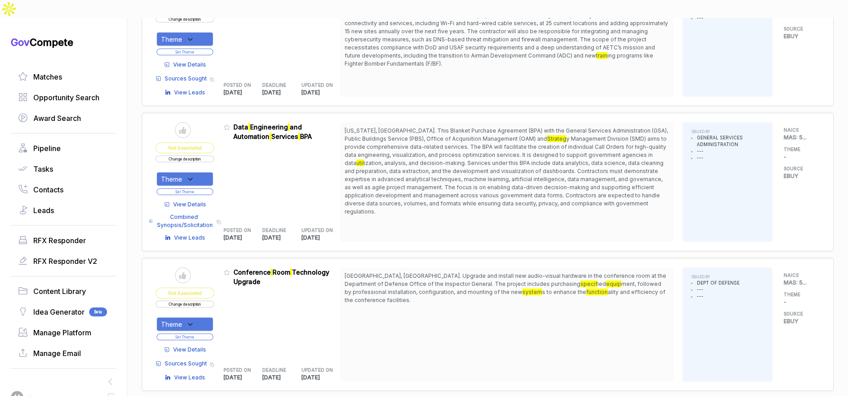
click at [204, 156] on button "Change description" at bounding box center [185, 159] width 58 height 7
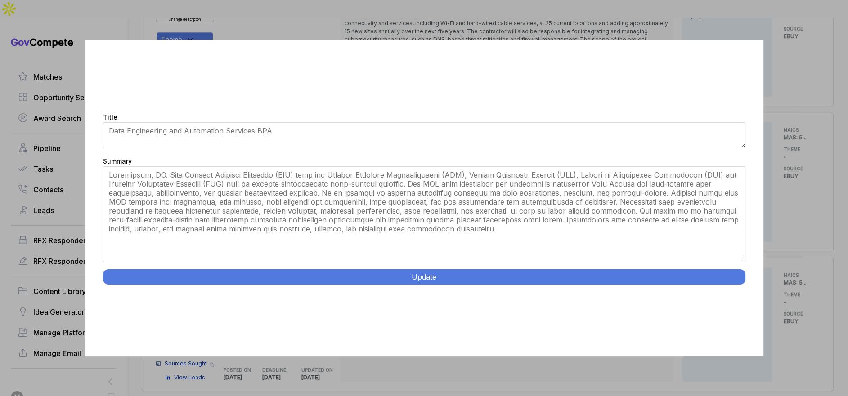
drag, startPoint x: 741, startPoint y: 224, endPoint x: 739, endPoint y: 294, distance: 70.2
click at [739, 294] on div "Title Data Engineering and Automation Services BPA Summary Update" at bounding box center [424, 198] width 678 height 317
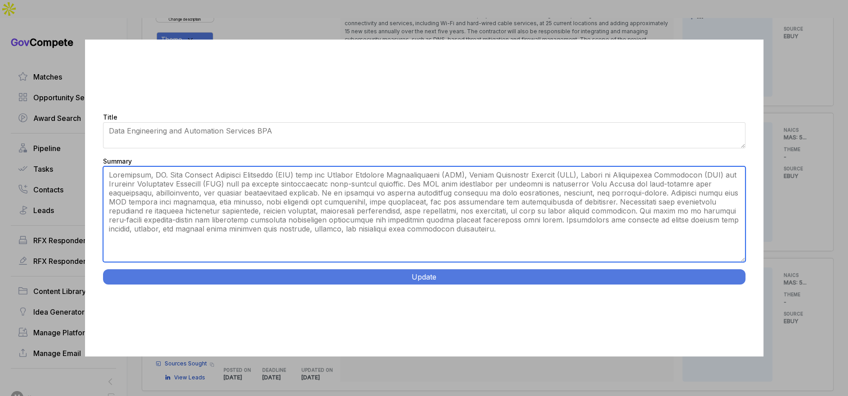
click at [290, 180] on textarea "Summary" at bounding box center [424, 214] width 642 height 96
drag, startPoint x: 169, startPoint y: 174, endPoint x: 367, endPoint y: 211, distance: 201.4
click at [314, 206] on textarea "Summary" at bounding box center [424, 214] width 642 height 96
drag, startPoint x: 490, startPoint y: 231, endPoint x: 571, endPoint y: 211, distance: 83.6
click at [571, 211] on textarea "Summary" at bounding box center [424, 214] width 642 height 96
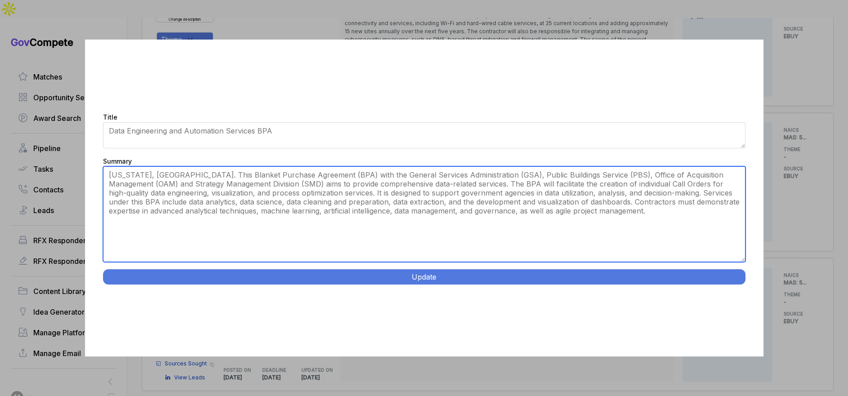
type textarea "[US_STATE], [GEOGRAPHIC_DATA]. This Blanket Purchase Agreement (BPA) with the G…"
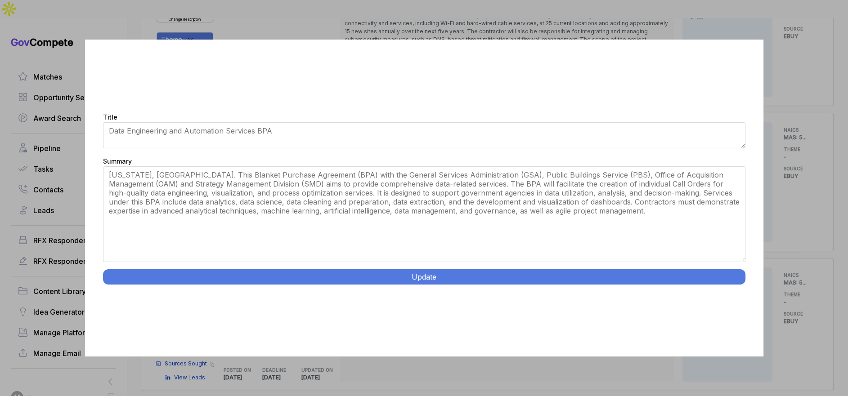
click at [446, 277] on button "Update" at bounding box center [424, 276] width 642 height 15
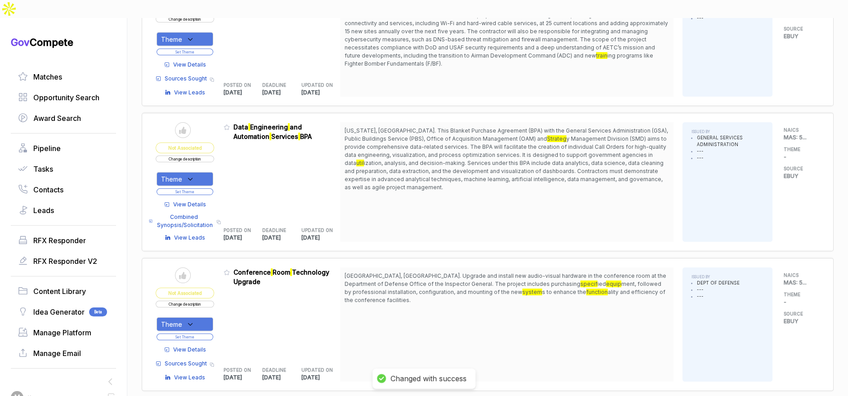
click at [184, 201] on span "View Details" at bounding box center [189, 205] width 33 height 8
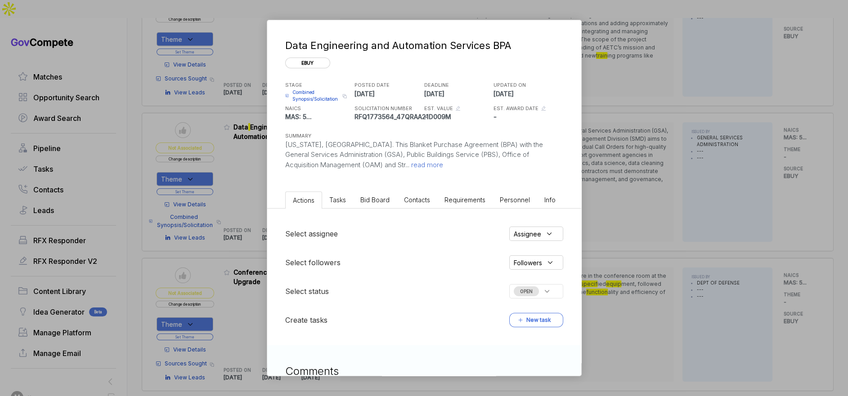
click at [388, 201] on li "Bid Board" at bounding box center [375, 200] width 44 height 17
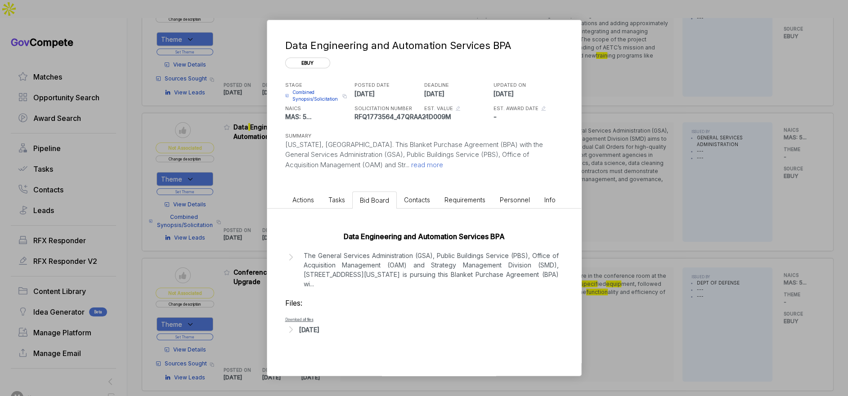
click at [319, 325] on div "Aug 8, 2025" at bounding box center [309, 329] width 20 height 9
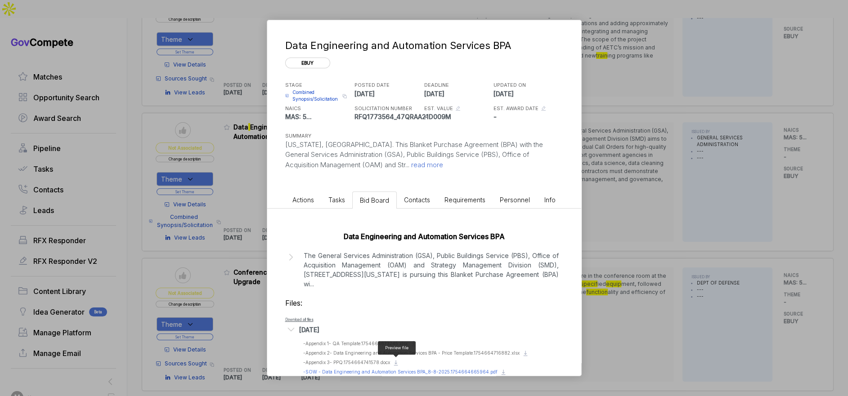
click at [449, 369] on span "- SOW - Data Engineering and Automation Services BPA_8-8-2025.1754664665964.pdf" at bounding box center [400, 371] width 194 height 5
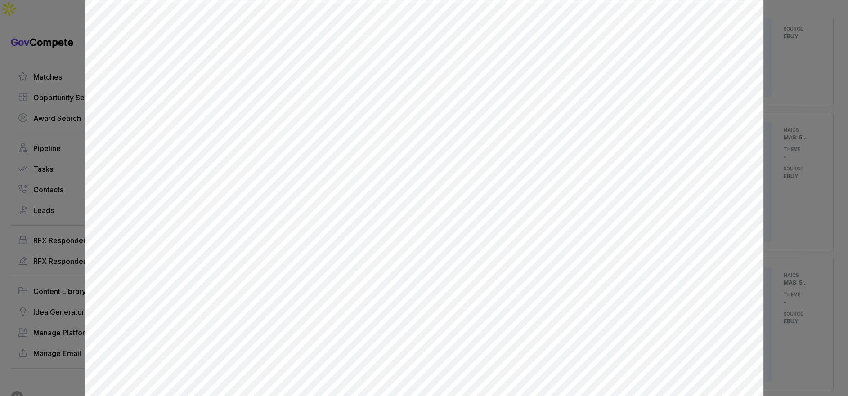
scroll to position [0, 0]
click at [777, 205] on div at bounding box center [424, 198] width 848 height 396
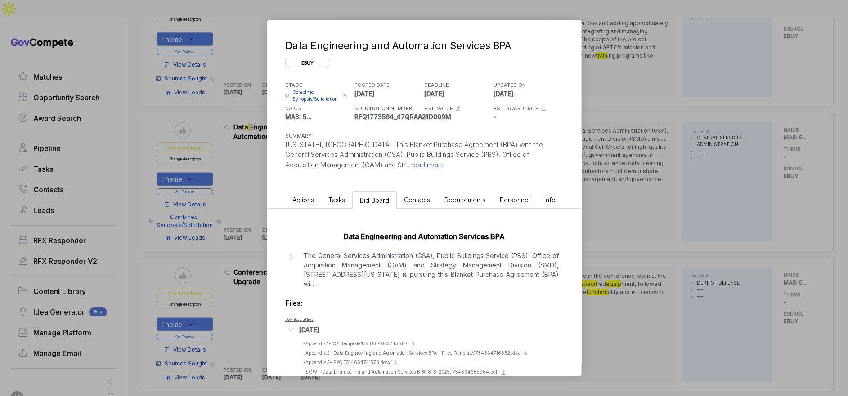
click at [777, 205] on div "Data Engineering and Automation Services BPA ebuy STAGE Combined Synopsis/Solic…" at bounding box center [424, 198] width 848 height 396
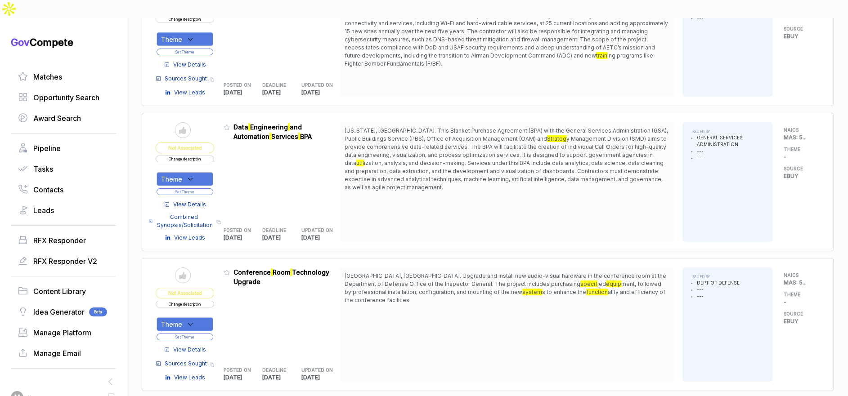
click at [209, 172] on div "Theme" at bounding box center [185, 179] width 57 height 14
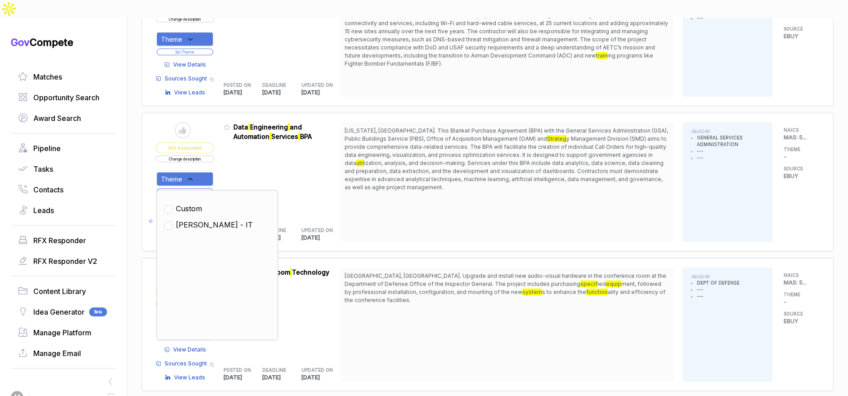
drag, startPoint x: 199, startPoint y: 196, endPoint x: 208, endPoint y: 192, distance: 10.1
click at [202, 220] on span "[PERSON_NAME] - IT" at bounding box center [214, 225] width 77 height 11
checkbox input "true"
drag, startPoint x: 253, startPoint y: 155, endPoint x: 216, endPoint y: 162, distance: 37.4
click at [248, 156] on div "Admin: Click to change feature to 1 RFQ1773564_47QRAA21D009M Data Engineering a…" at bounding box center [282, 182] width 117 height 120
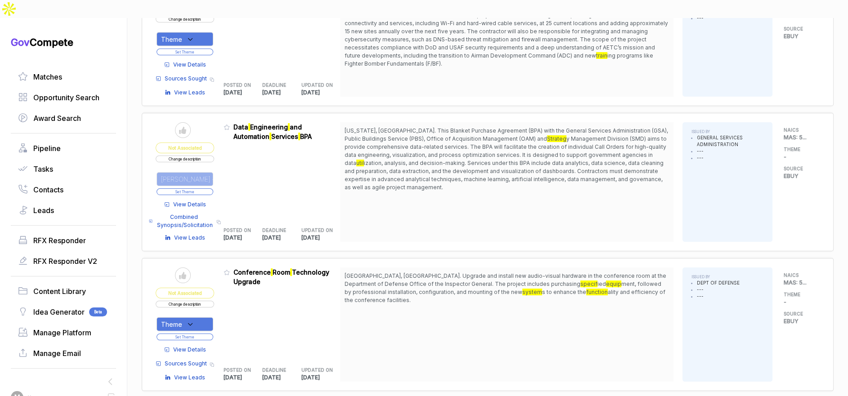
click at [208, 189] on button "Set Theme" at bounding box center [185, 192] width 57 height 7
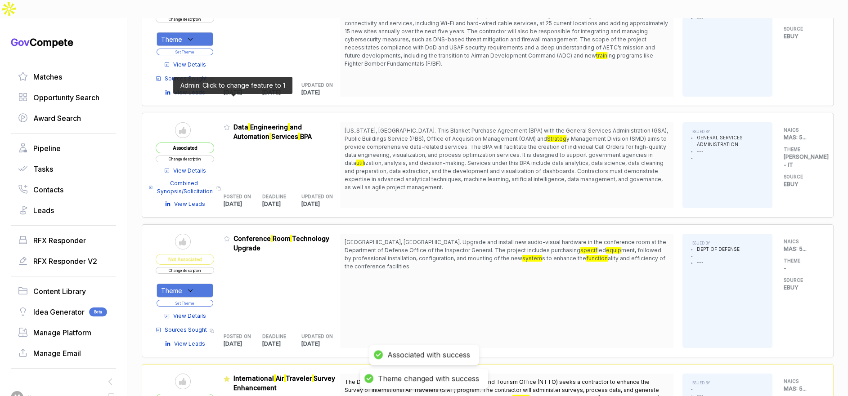
click at [230, 124] on icon at bounding box center [227, 127] width 6 height 6
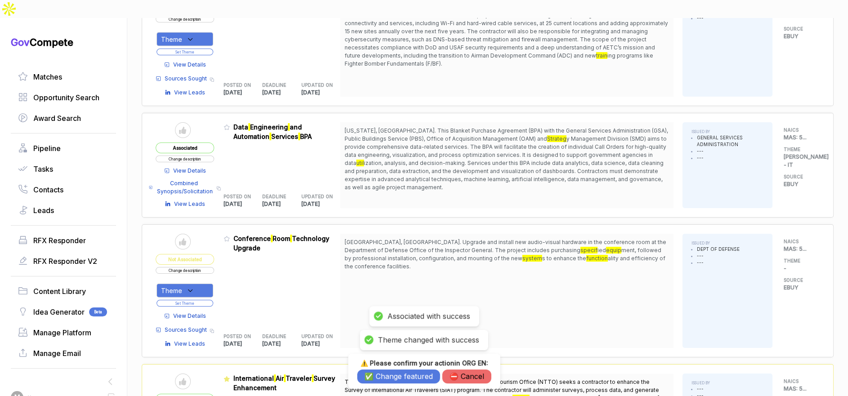
click at [403, 379] on button "✅ Change featured" at bounding box center [398, 377] width 83 height 14
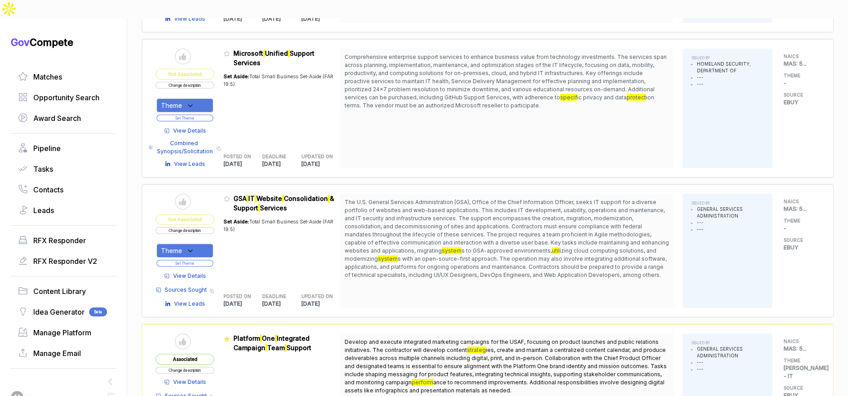
scroll to position [302, 0]
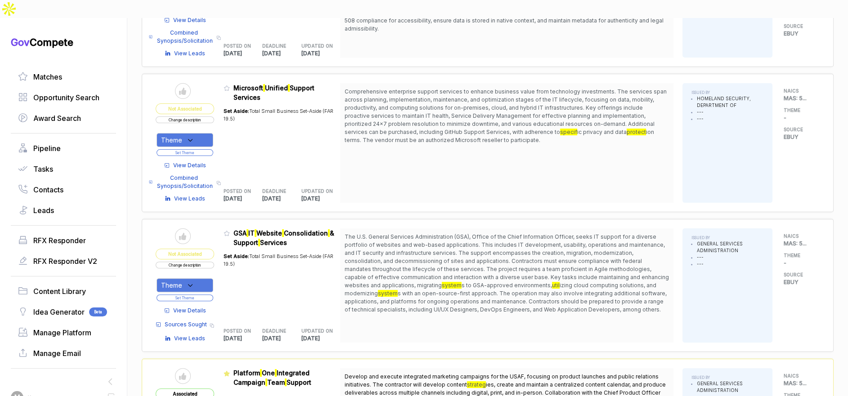
drag, startPoint x: 446, startPoint y: 217, endPoint x: 459, endPoint y: 229, distance: 17.8
click at [459, 233] on span "The U.S. General Services Administration (GSA), Office of the Chief Information…" at bounding box center [507, 260] width 324 height 55
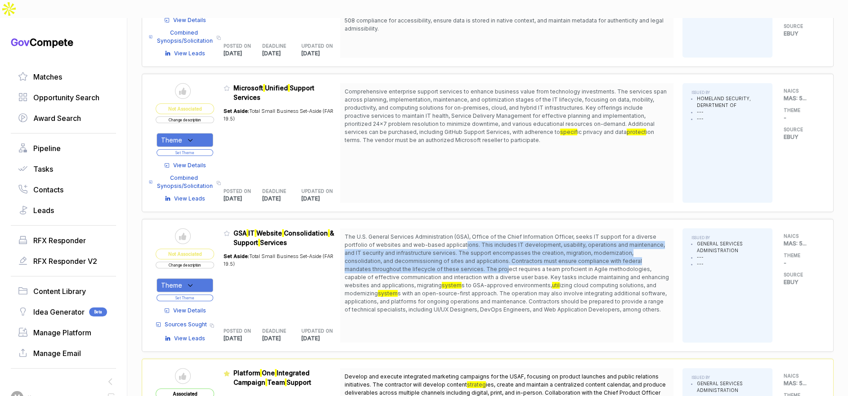
drag, startPoint x: 467, startPoint y: 227, endPoint x: 481, endPoint y: 249, distance: 26.0
click at [481, 249] on span "The U.S. General Services Administration (GSA), Office of the Chief Information…" at bounding box center [507, 260] width 324 height 55
click at [200, 262] on button "Change description" at bounding box center [185, 265] width 58 height 7
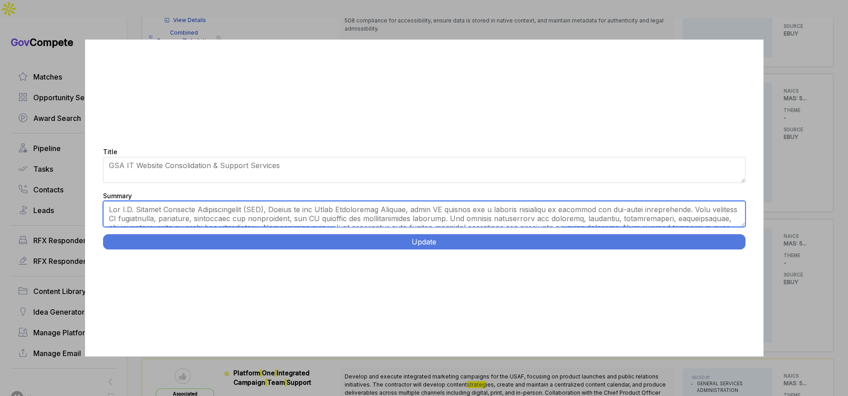
drag, startPoint x: 275, startPoint y: 209, endPoint x: 304, endPoint y: 209, distance: 28.8
click at [275, 209] on textarea "Summary" at bounding box center [424, 214] width 642 height 26
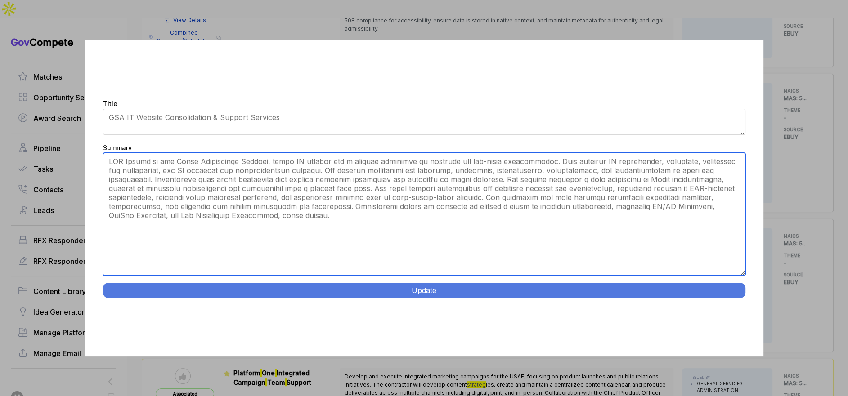
drag, startPoint x: 744, startPoint y: 224, endPoint x: 713, endPoint y: 331, distance: 111.0
click at [716, 334] on div "Title GSA IT Website Consolidation & Support Services Summary Update" at bounding box center [424, 198] width 678 height 317
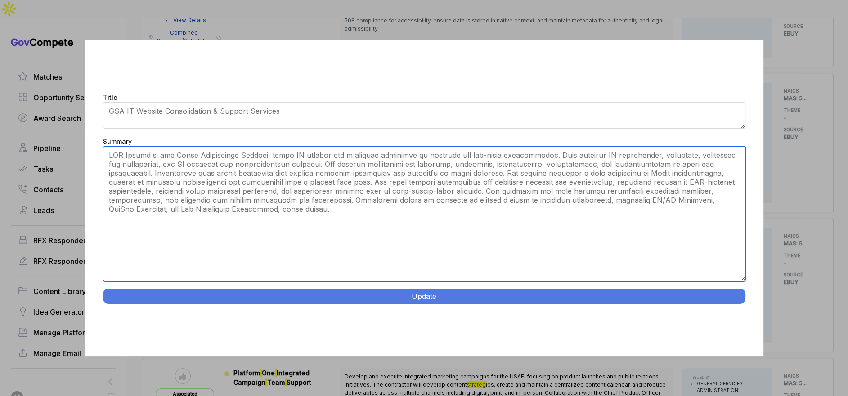
click at [533, 156] on textarea "Summary" at bounding box center [424, 214] width 642 height 135
type textarea "GSA Office of the Chief Information Officer, seeks IT support for a diverse por…"
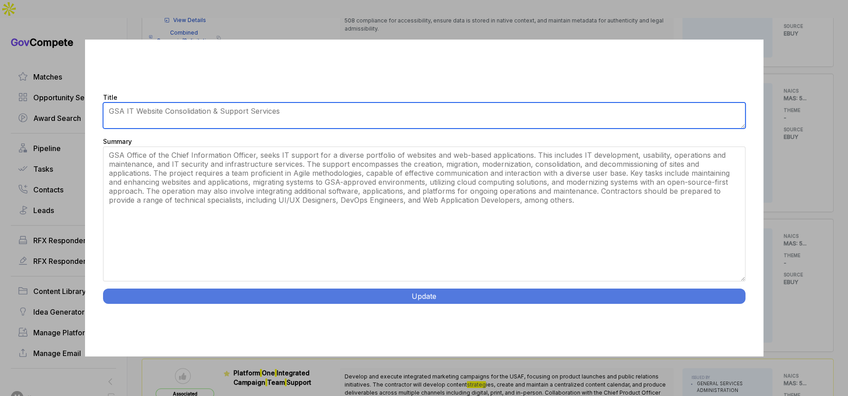
click at [337, 105] on textarea "GSA IT Website Consolidation & Support Services" at bounding box center [424, 116] width 642 height 26
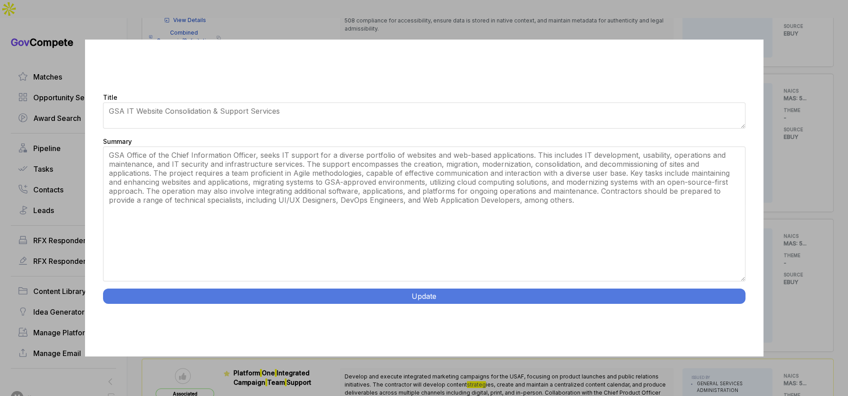
click at [399, 296] on button "Update" at bounding box center [424, 296] width 642 height 15
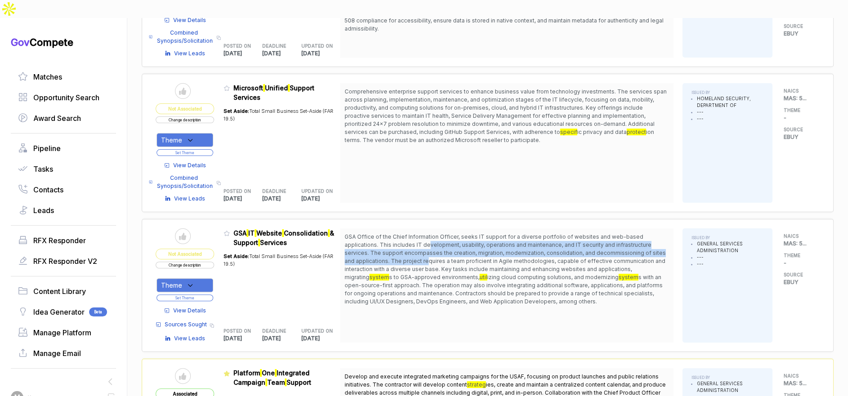
drag, startPoint x: 432, startPoint y: 227, endPoint x: 383, endPoint y: 253, distance: 55.9
click at [415, 248] on span "GSA Office of the Chief Information Officer, seeks IT support for a diverse por…" at bounding box center [505, 256] width 321 height 47
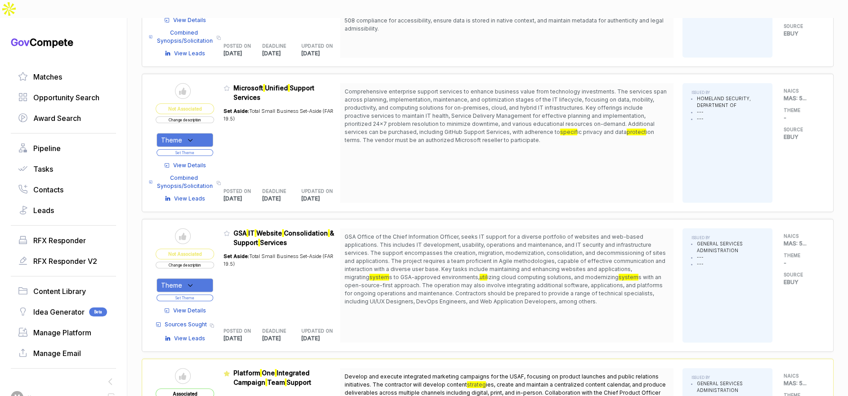
click at [182, 302] on div "View Details Sources Sought Copy link View Leads" at bounding box center [185, 322] width 58 height 40
click at [183, 302] on div "View Details Sources Sought Copy link View Leads" at bounding box center [185, 322] width 58 height 40
click at [185, 307] on span "View Details" at bounding box center [189, 311] width 33 height 8
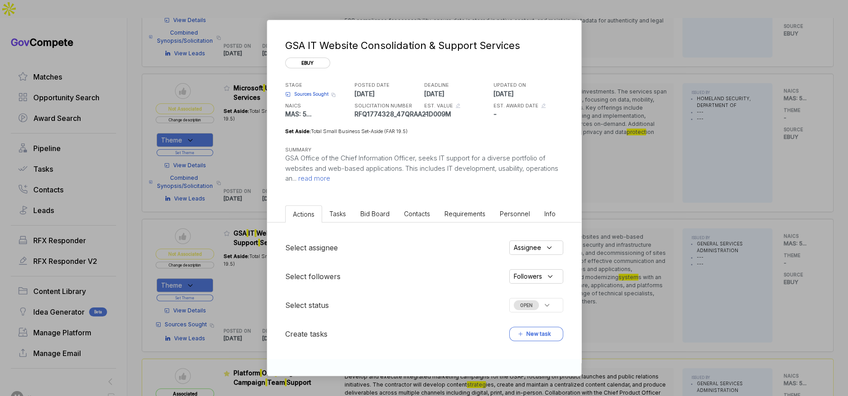
click at [385, 210] on span "Bid Board" at bounding box center [374, 214] width 29 height 8
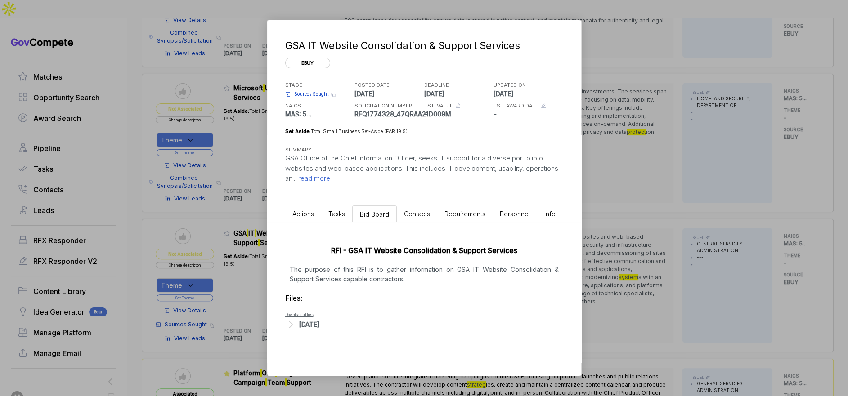
click at [319, 320] on div "Aug 8, 2025" at bounding box center [309, 324] width 20 height 9
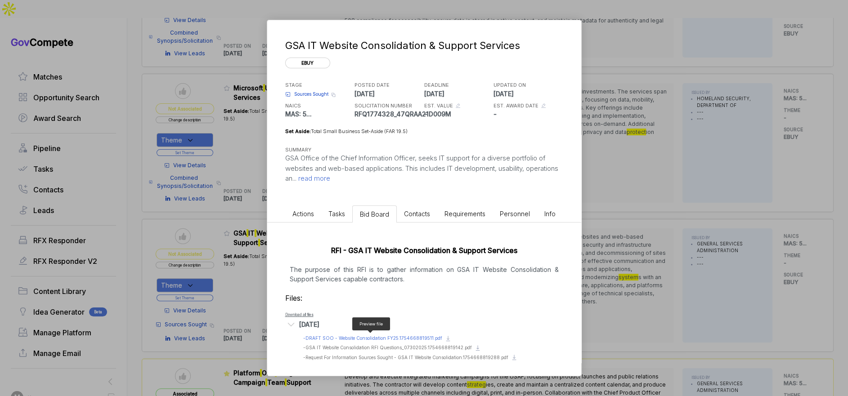
click at [327, 336] on span "- DRAFT SOO - Website Consolidation FY25.1754668819511.pdf" at bounding box center [372, 338] width 139 height 5
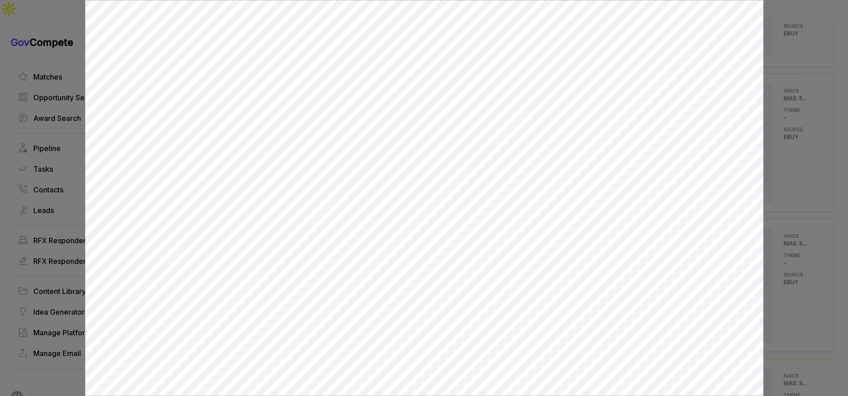
scroll to position [0, 0]
click at [790, 262] on div at bounding box center [424, 198] width 848 height 396
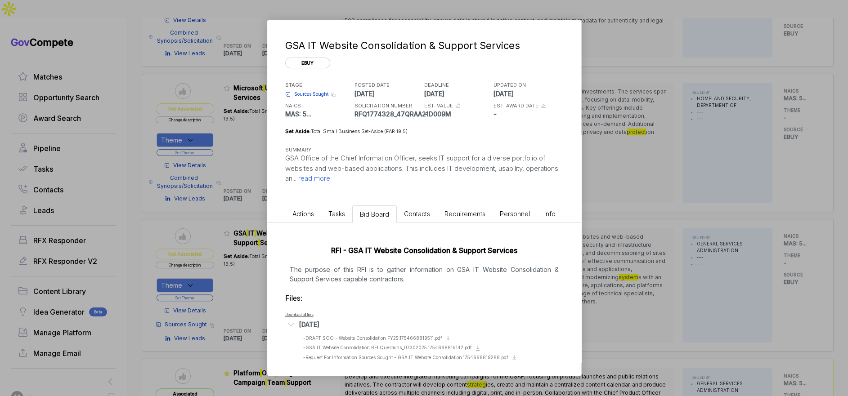
drag, startPoint x: 789, startPoint y: 262, endPoint x: 569, endPoint y: 280, distance: 220.7
click at [788, 262] on div "GSA IT Website Consolidation & Support Services ebuy STAGE Sources Sought Copy …" at bounding box center [424, 198] width 848 height 396
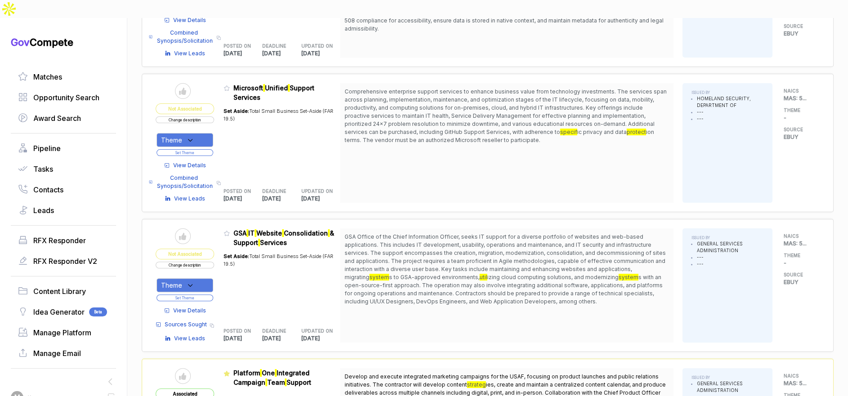
click at [204, 278] on div "Theme" at bounding box center [185, 285] width 57 height 14
drag, startPoint x: 197, startPoint y: 310, endPoint x: 224, endPoint y: 274, distance: 44.9
click at [198, 326] on span "[PERSON_NAME] - IT" at bounding box center [214, 331] width 77 height 11
checkbox input "true"
click at [233, 259] on div "Set Aside: Total Small Business Set-Aside (FAR 19.5)" at bounding box center [282, 282] width 117 height 71
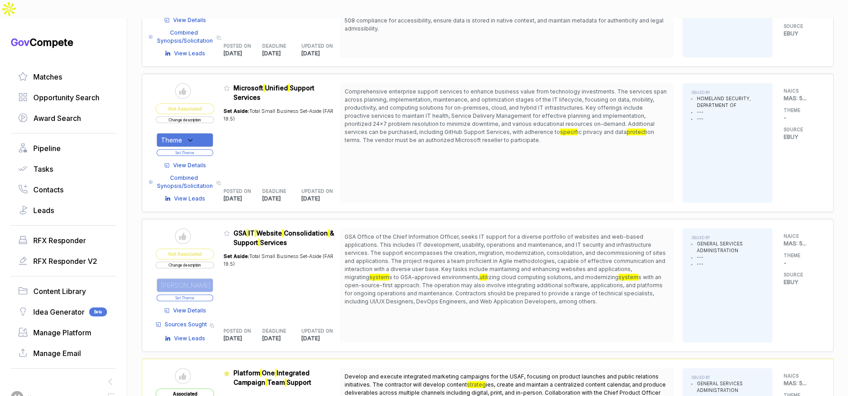
click at [213, 295] on button "Set Theme" at bounding box center [185, 298] width 57 height 7
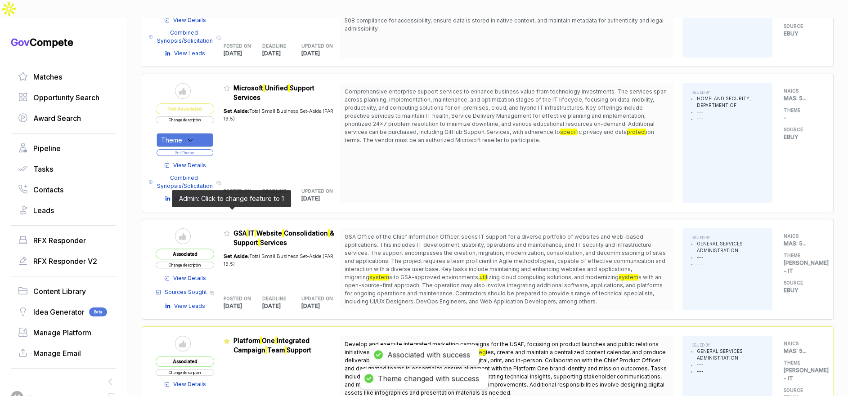
click at [230, 230] on icon at bounding box center [227, 233] width 6 height 6
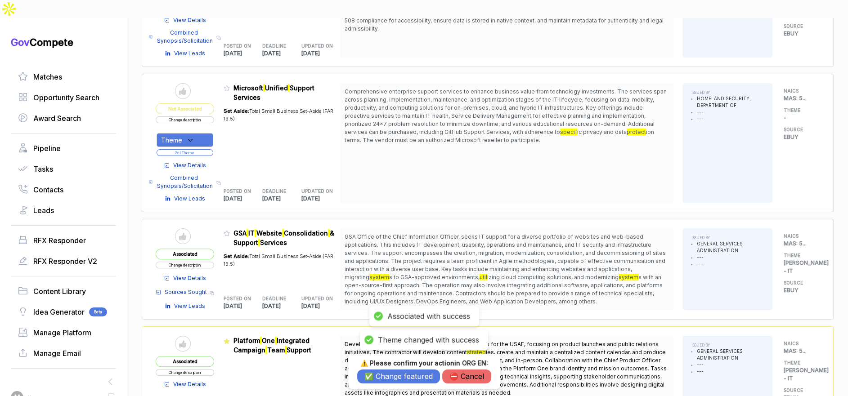
click at [410, 374] on button "✅ Change featured" at bounding box center [398, 377] width 83 height 14
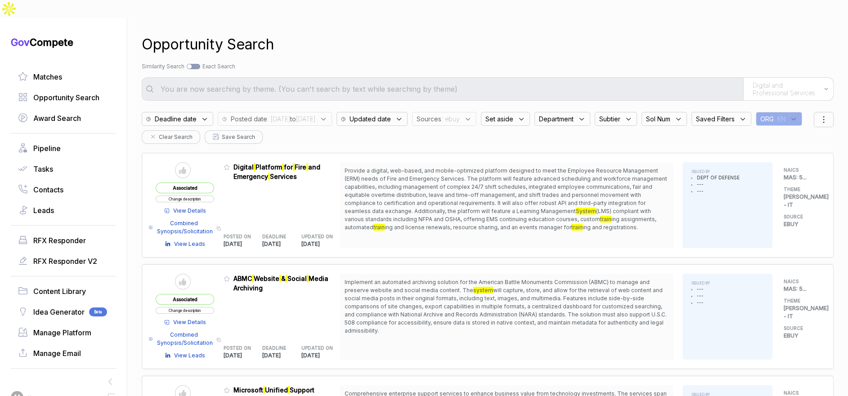
click at [441, 114] on span "Sources" at bounding box center [429, 118] width 25 height 9
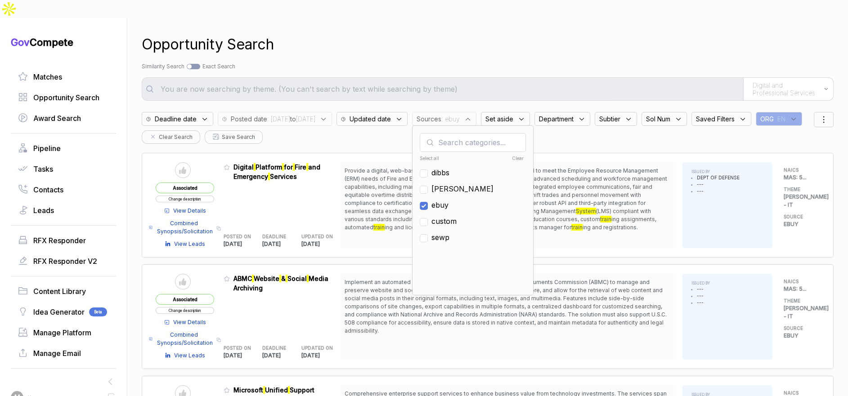
drag, startPoint x: 467, startPoint y: 189, endPoint x: 469, endPoint y: 171, distance: 18.1
click at [449, 200] on span "ebuy" at bounding box center [439, 205] width 17 height 11
checkbox input "false"
click at [469, 184] on span "sam" at bounding box center [462, 189] width 62 height 11
checkbox input "true"
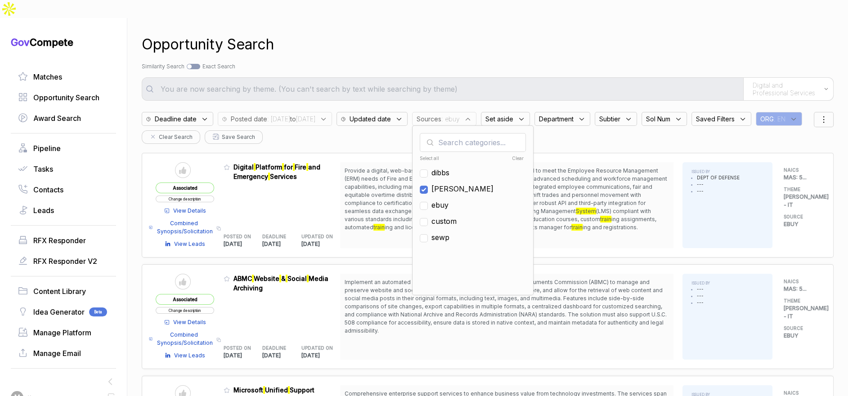
drag, startPoint x: 682, startPoint y: 31, endPoint x: 451, endPoint y: 2, distance: 232.6
click at [679, 34] on div "Opportunity Search" at bounding box center [488, 45] width 692 height 22
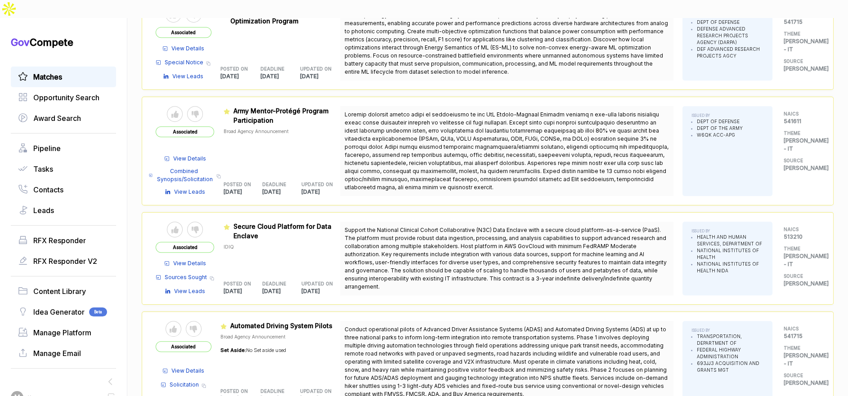
scroll to position [588, 0]
